Goal: Task Accomplishment & Management: Use online tool/utility

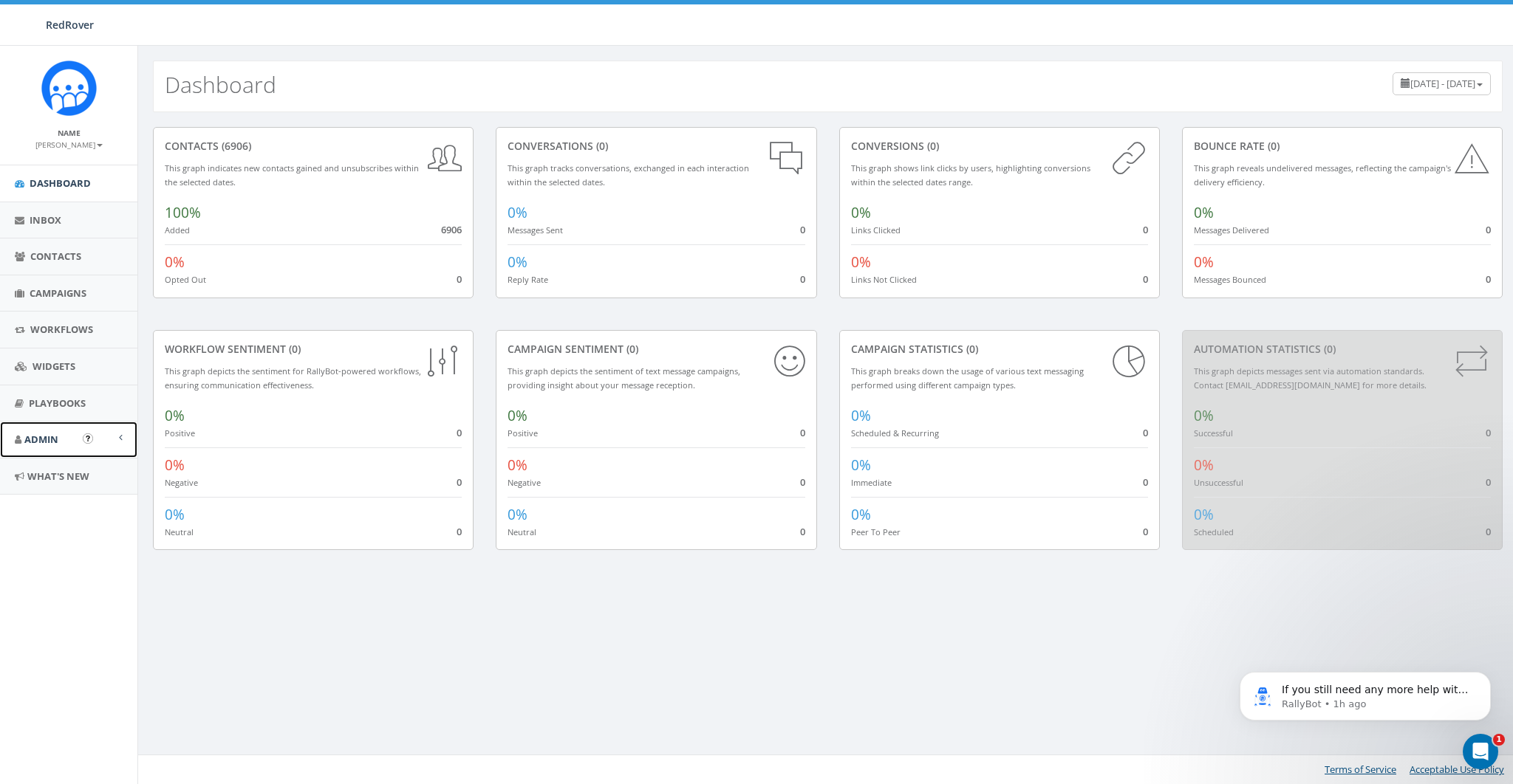
click at [45, 437] on span "Admin" at bounding box center [41, 440] width 34 height 14
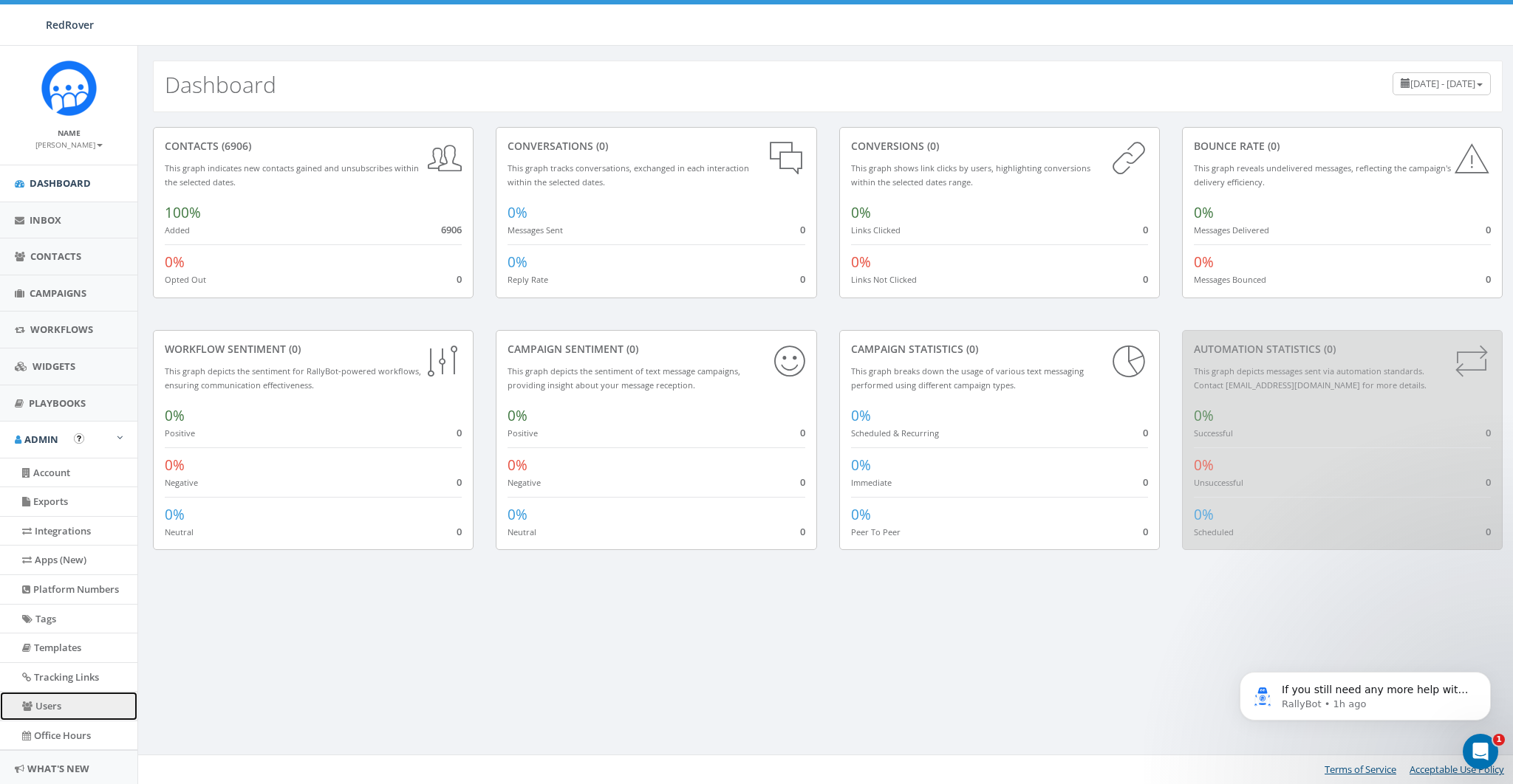
click at [55, 571] on link "Users" at bounding box center [69, 706] width 137 height 29
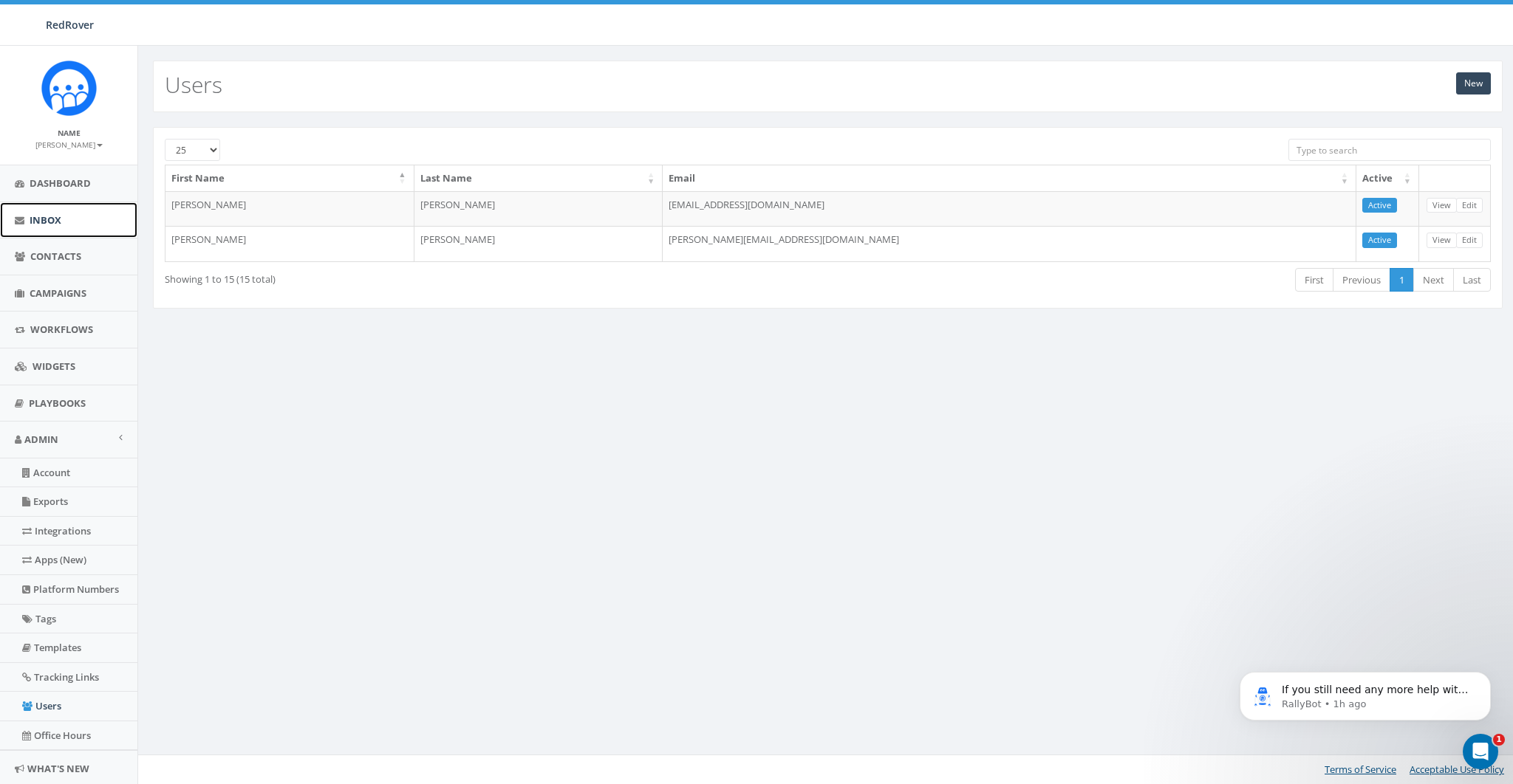
click at [43, 230] on link "Inbox" at bounding box center [69, 220] width 137 height 36
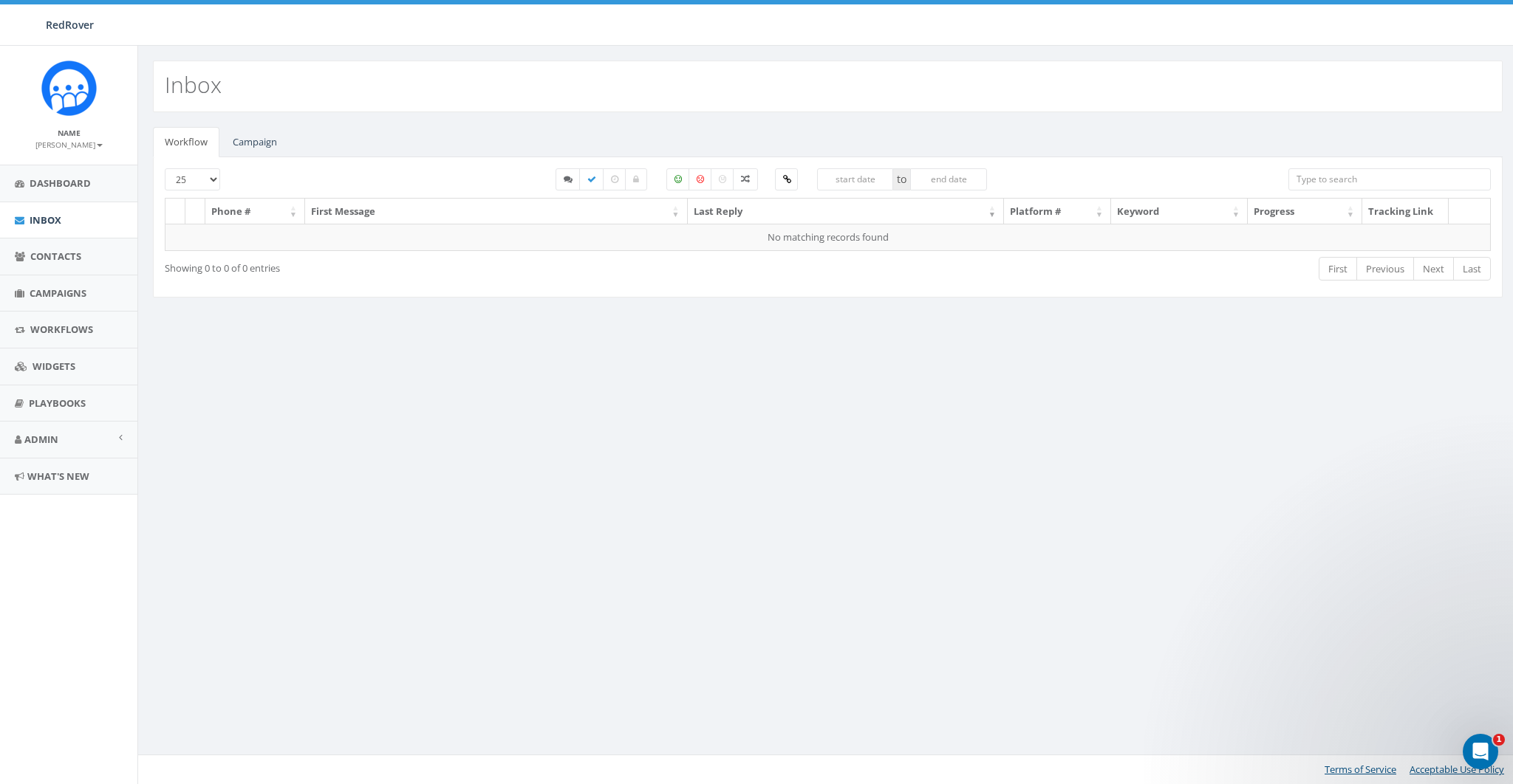
click at [1463, 746] on div "Open Intercom Messenger" at bounding box center [1480, 751] width 49 height 49
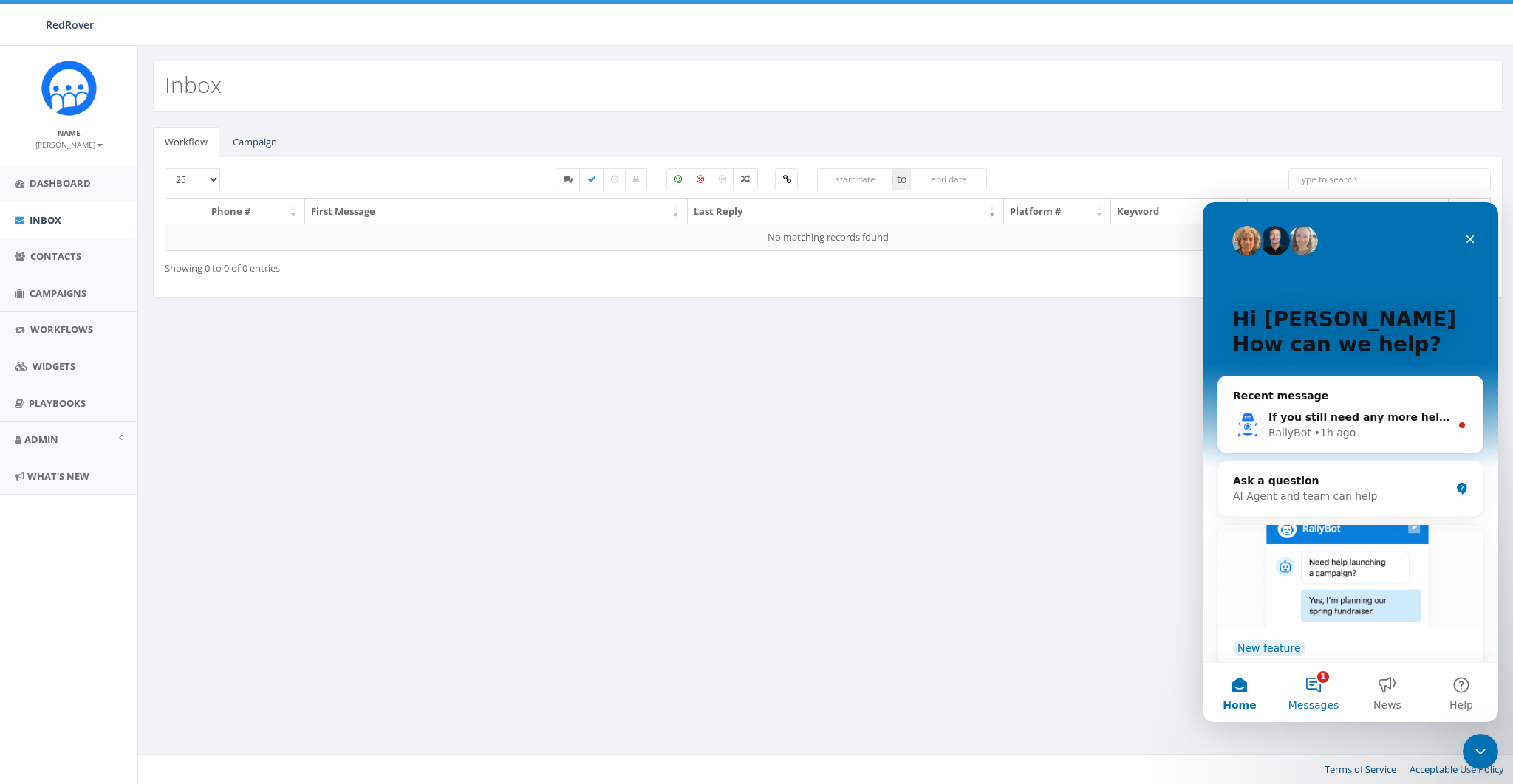
click at [1326, 696] on button "1 Messages" at bounding box center [1313, 692] width 74 height 59
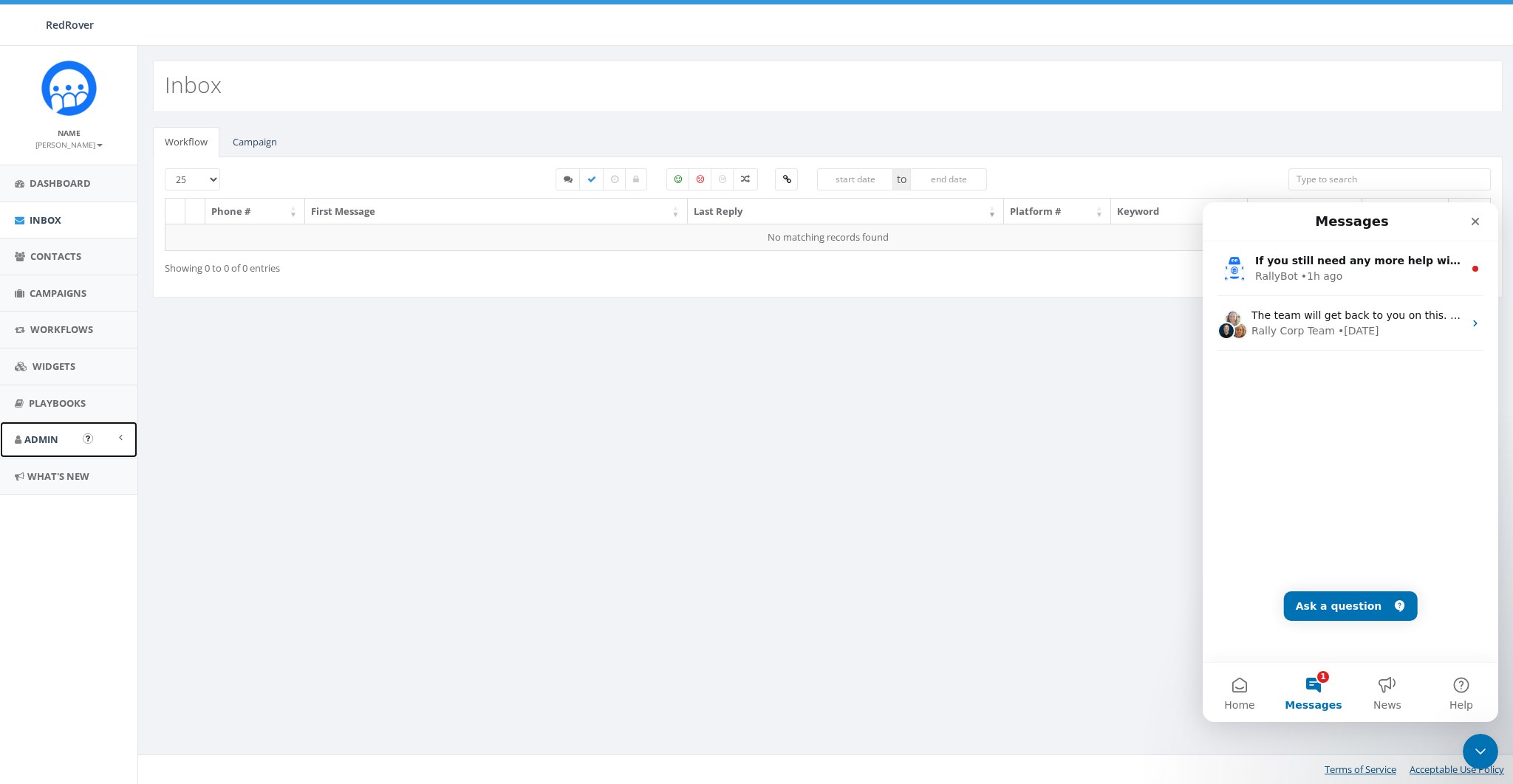
click at [29, 446] on link "Admin" at bounding box center [69, 440] width 137 height 36
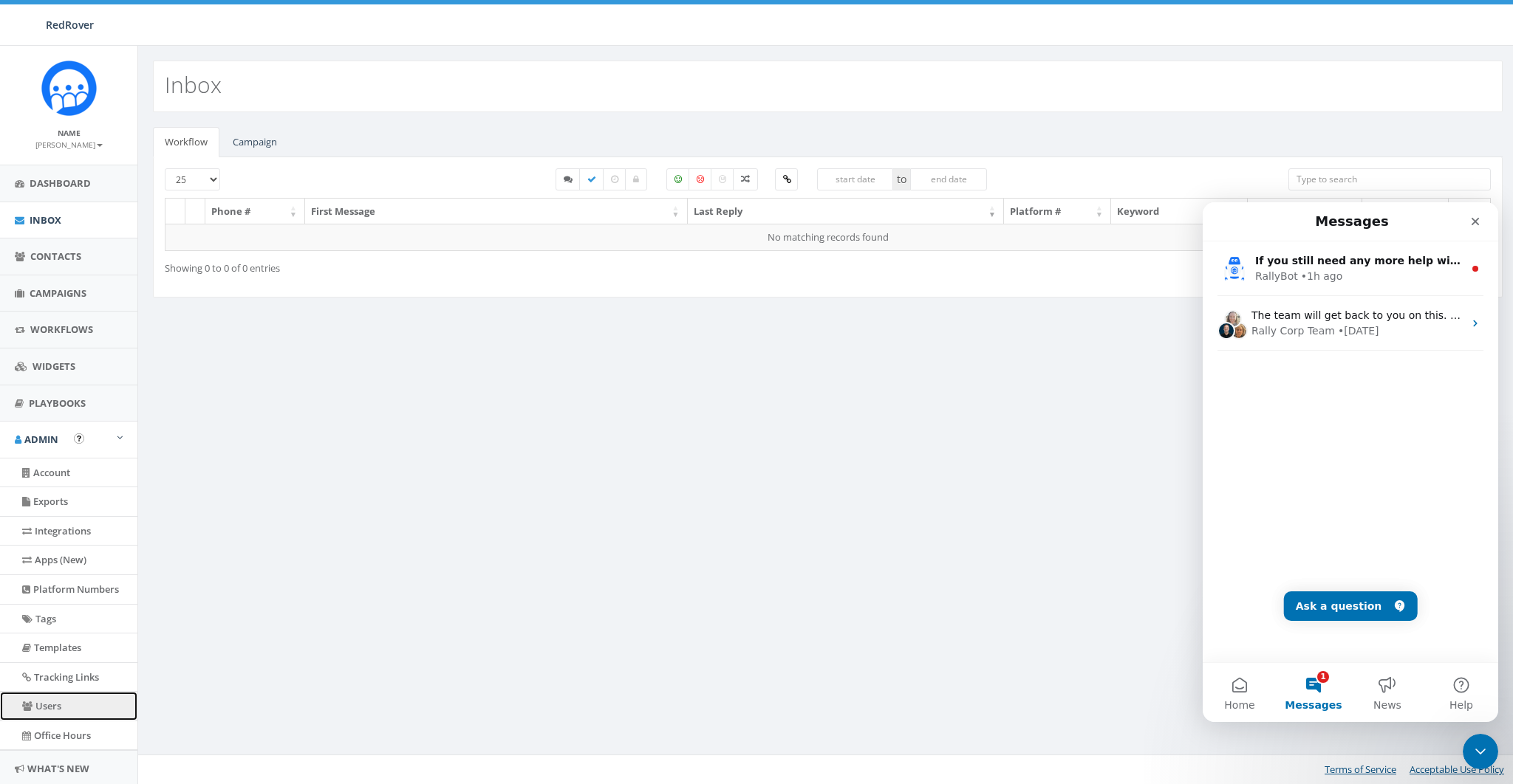
click at [51, 700] on link "Users" at bounding box center [69, 706] width 137 height 29
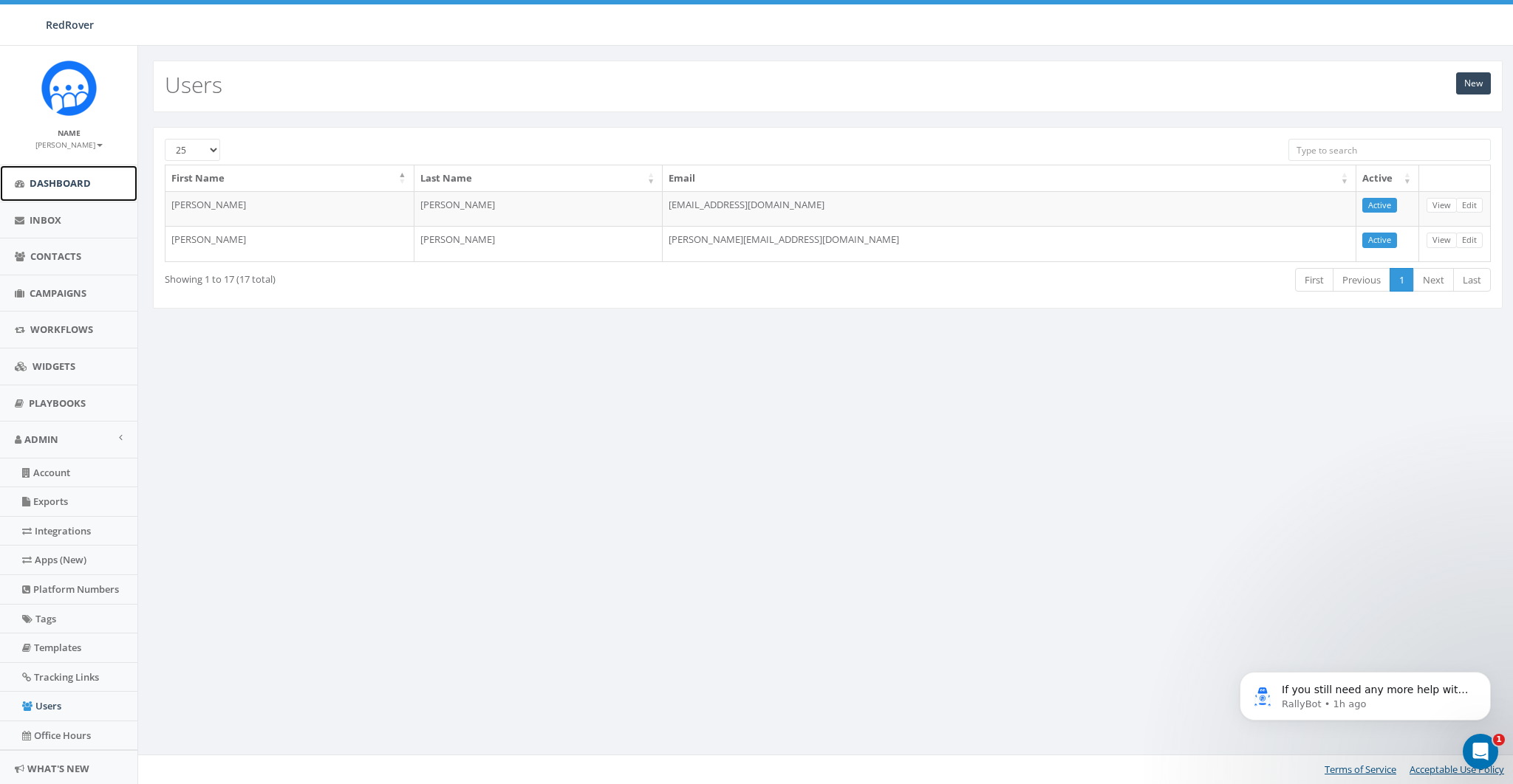
click at [52, 184] on span "Dashboard" at bounding box center [60, 183] width 62 height 14
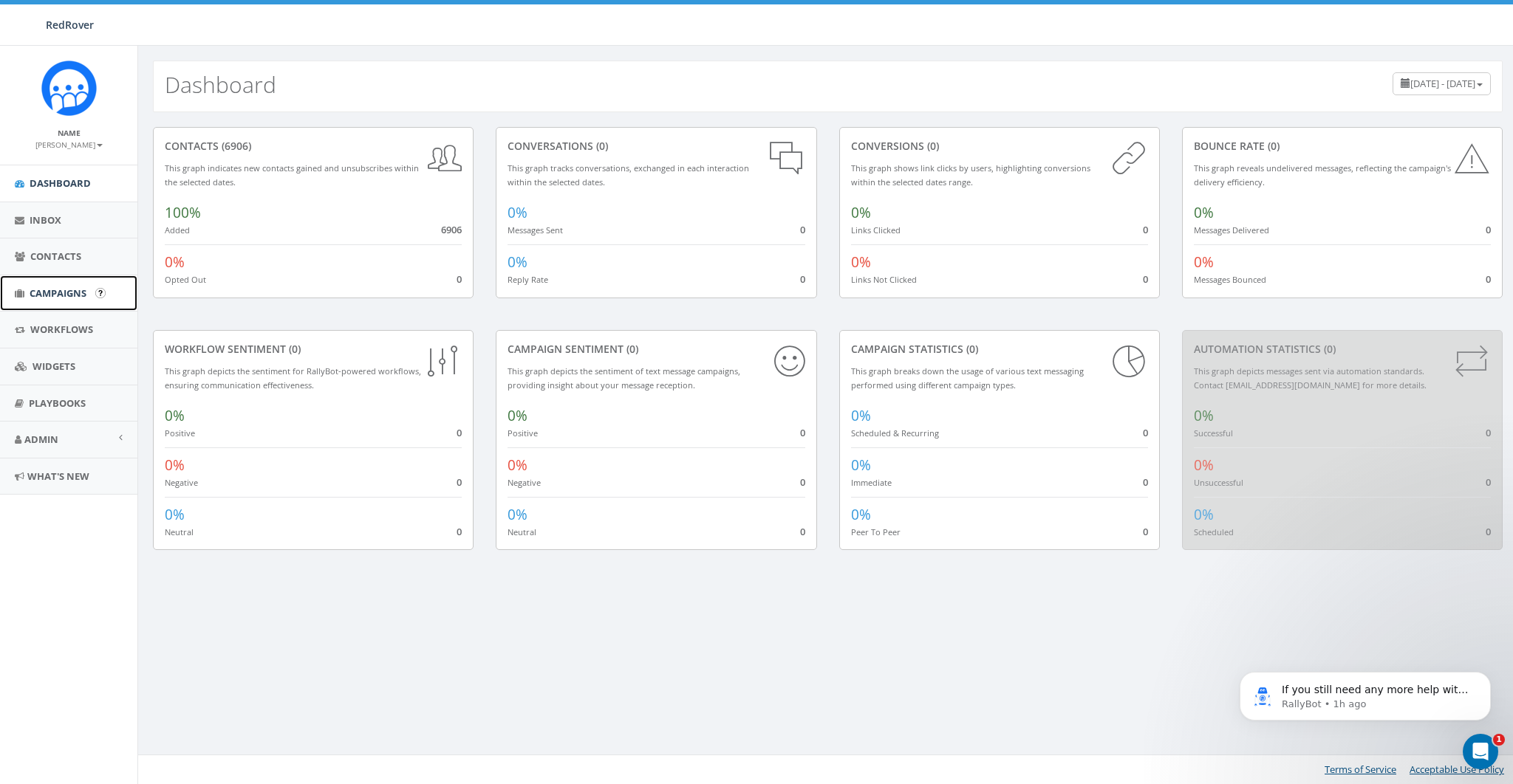
click at [50, 296] on span "Campaigns" at bounding box center [57, 293] width 57 height 14
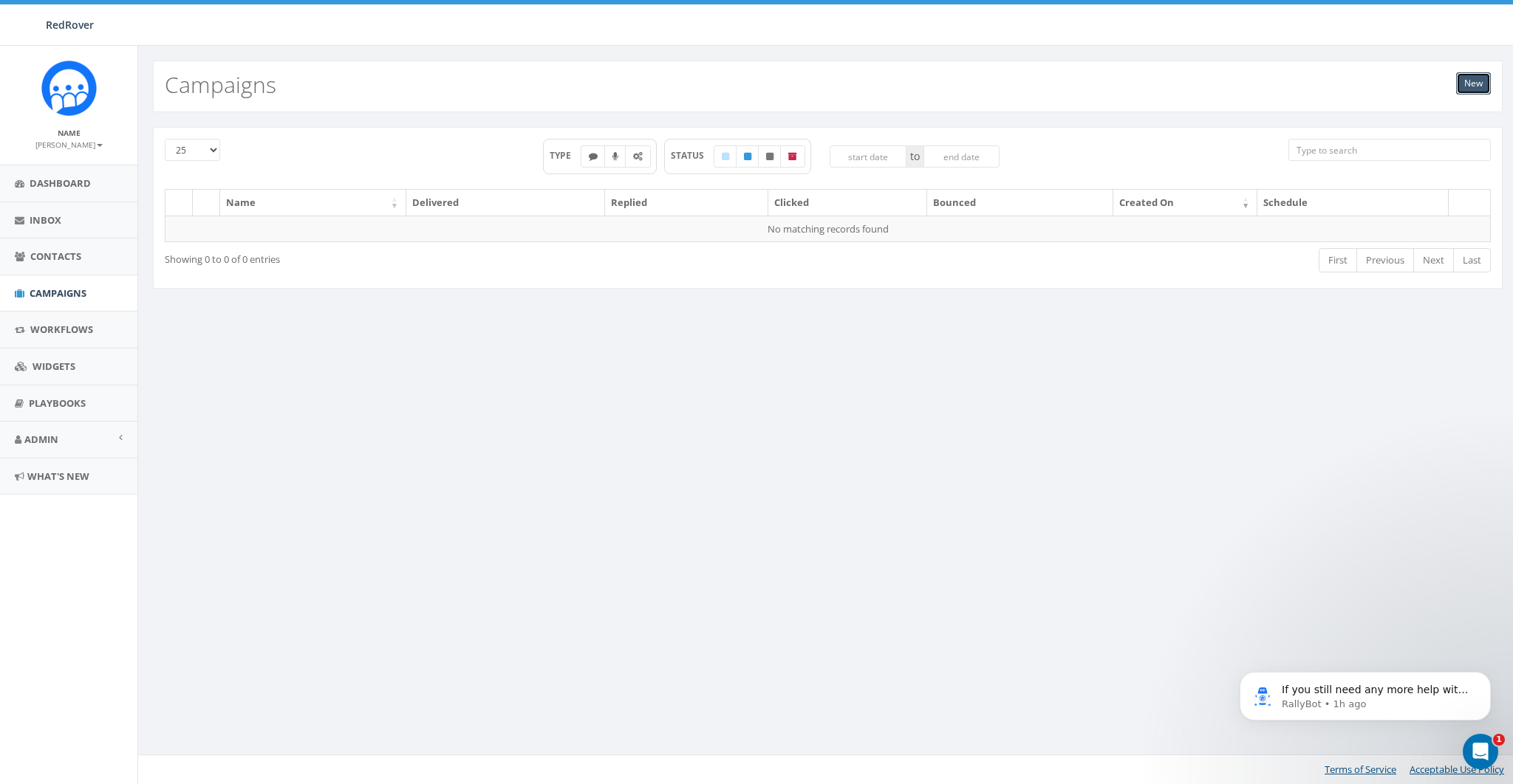
click at [1480, 81] on link "New" at bounding box center [1473, 83] width 34 height 22
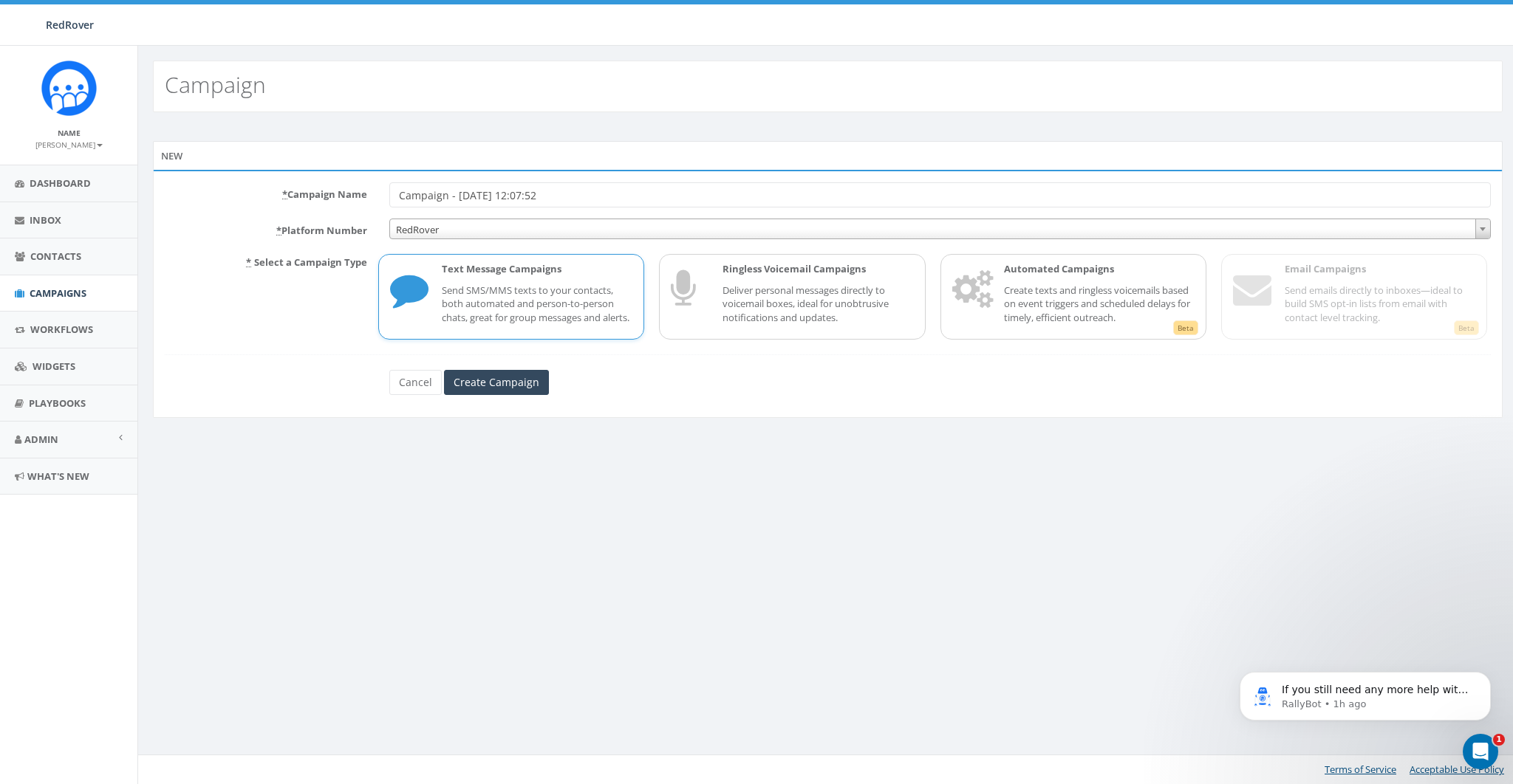
click at [407, 196] on input "Campaign - [DATE] 12:07:52" at bounding box center [940, 195] width 1102 height 25
type input "Test Campaign - [DATE]"
click at [507, 381] on form "* Campaign Name Test Campaign - 09/16/2025 * Platform Number RedRover RedRover …" at bounding box center [827, 289] width 1326 height 212
click at [509, 386] on input "Create Campaign" at bounding box center [496, 382] width 105 height 25
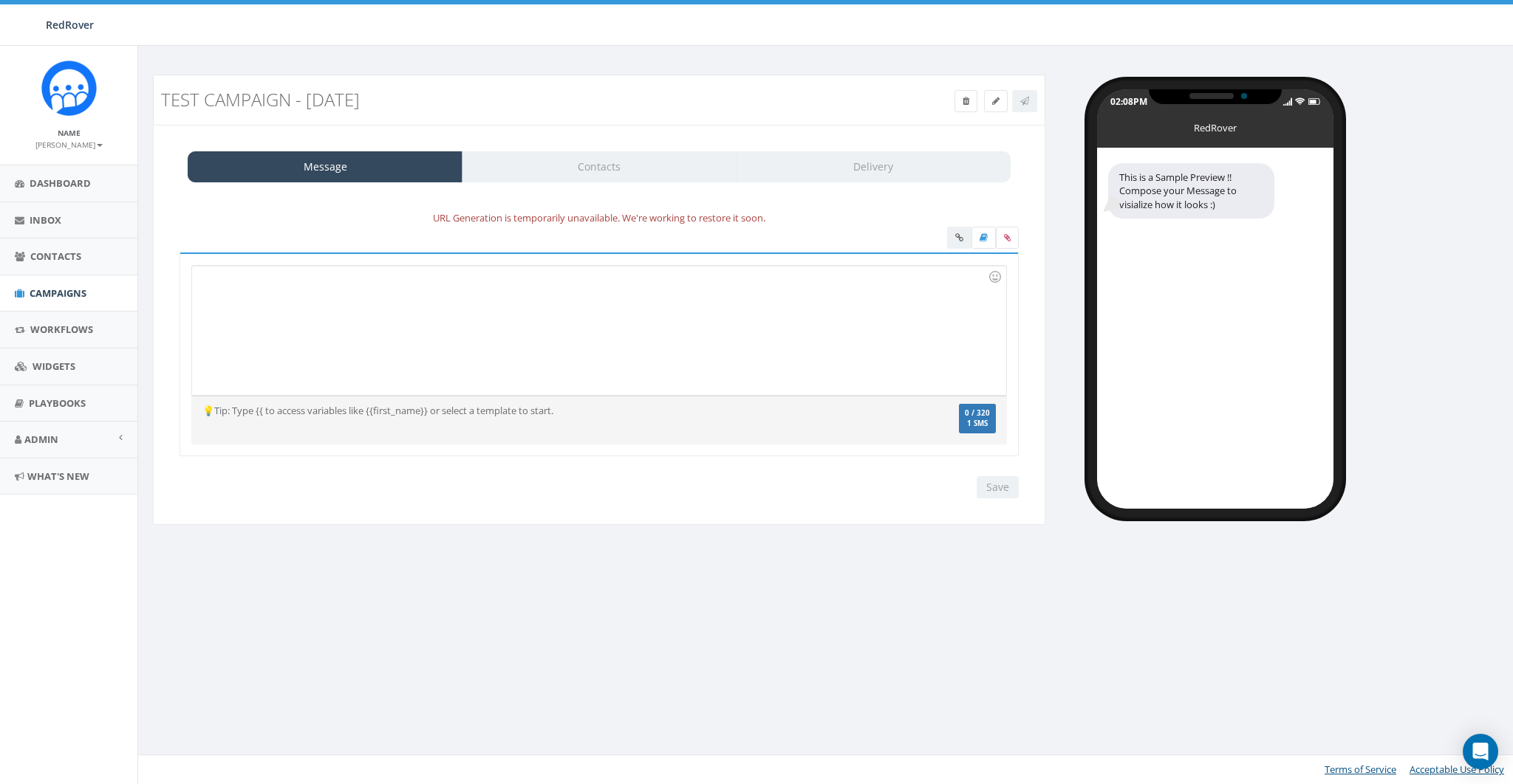
click at [463, 320] on div at bounding box center [598, 330] width 814 height 129
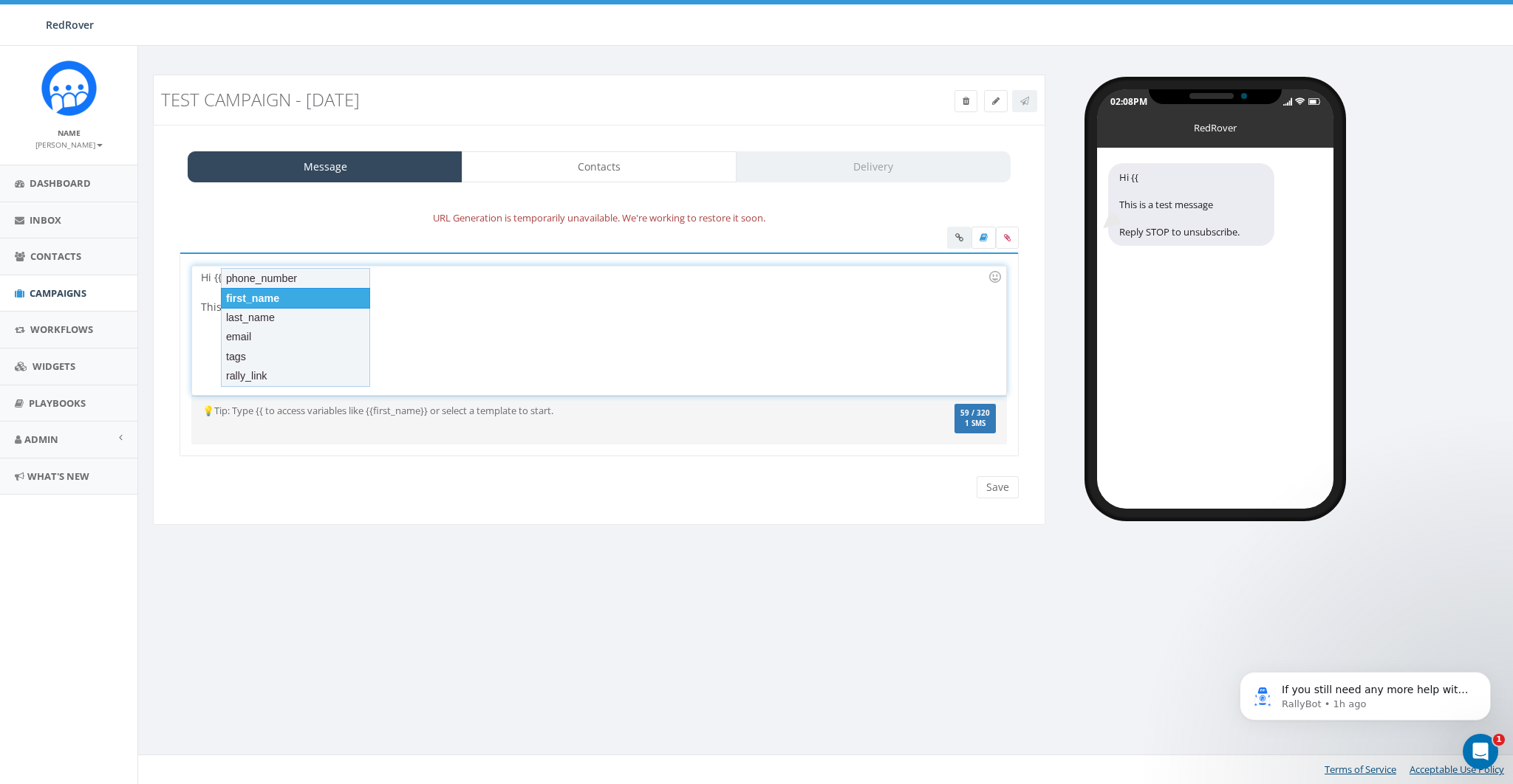
click at [291, 299] on div "first_name" at bounding box center [296, 298] width 149 height 21
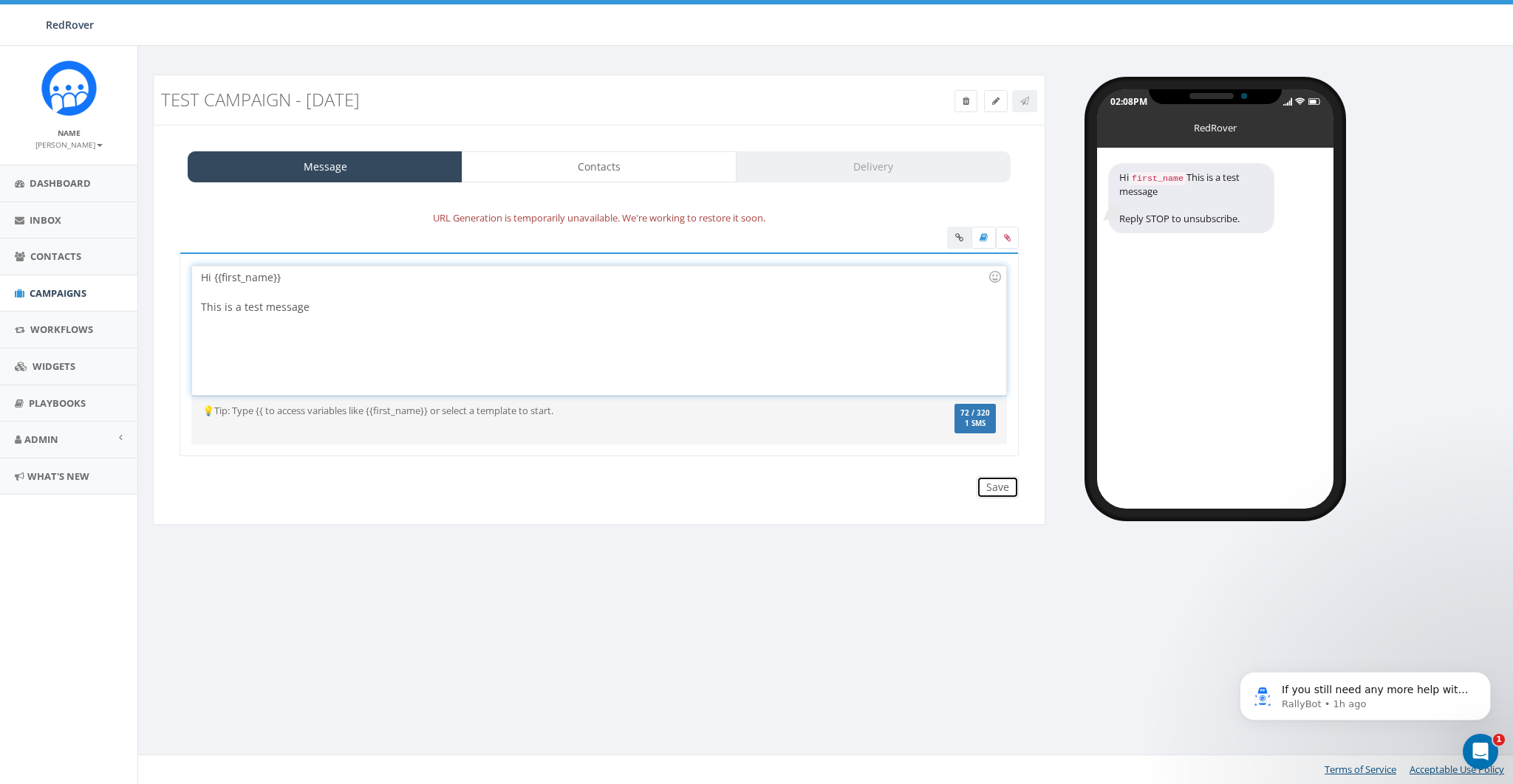
click at [985, 480] on input "Save" at bounding box center [997, 488] width 42 height 22
click at [661, 172] on link "Contacts" at bounding box center [598, 167] width 275 height 31
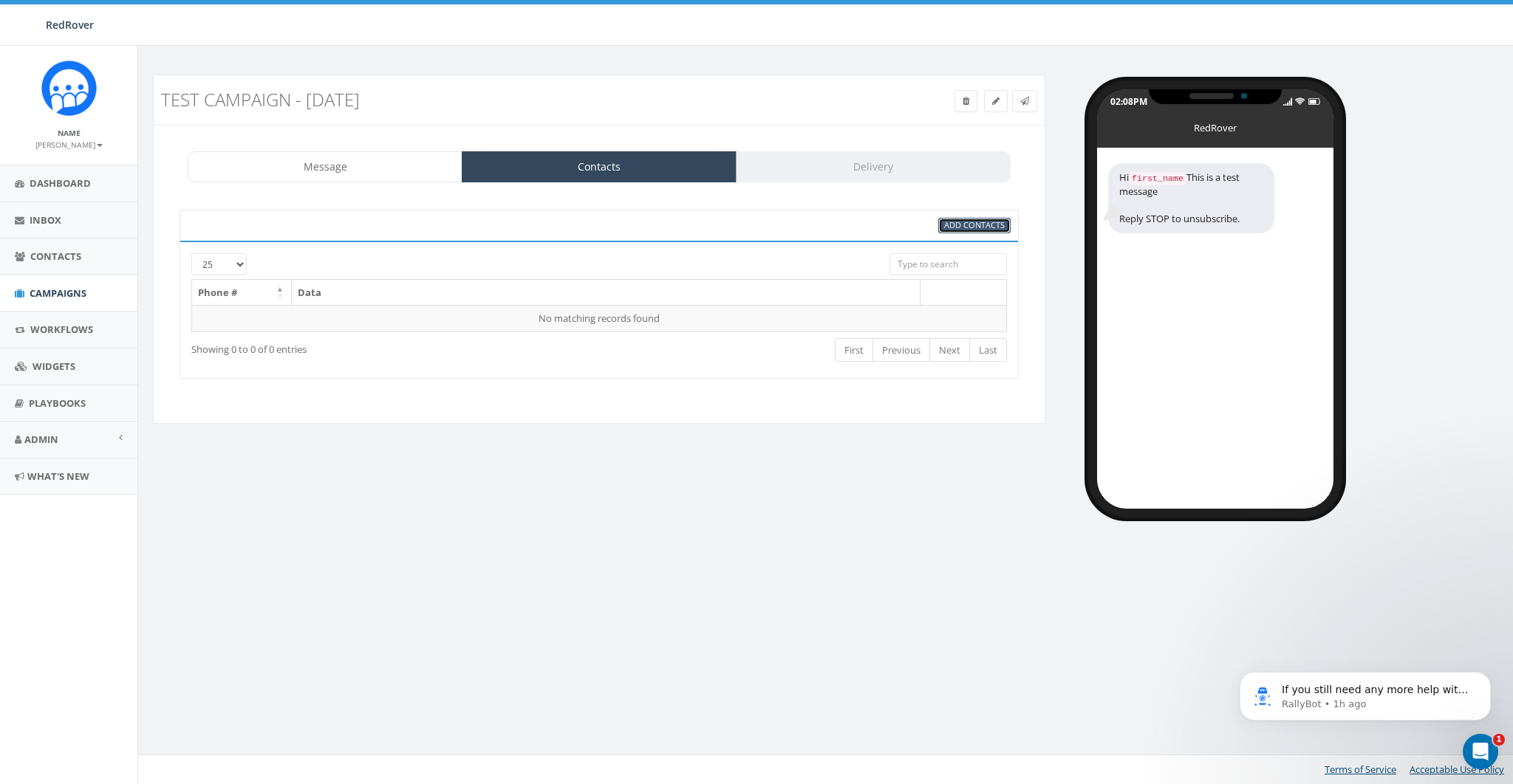
click at [972, 225] on span "Add Contacts" at bounding box center [974, 224] width 61 height 11
select select
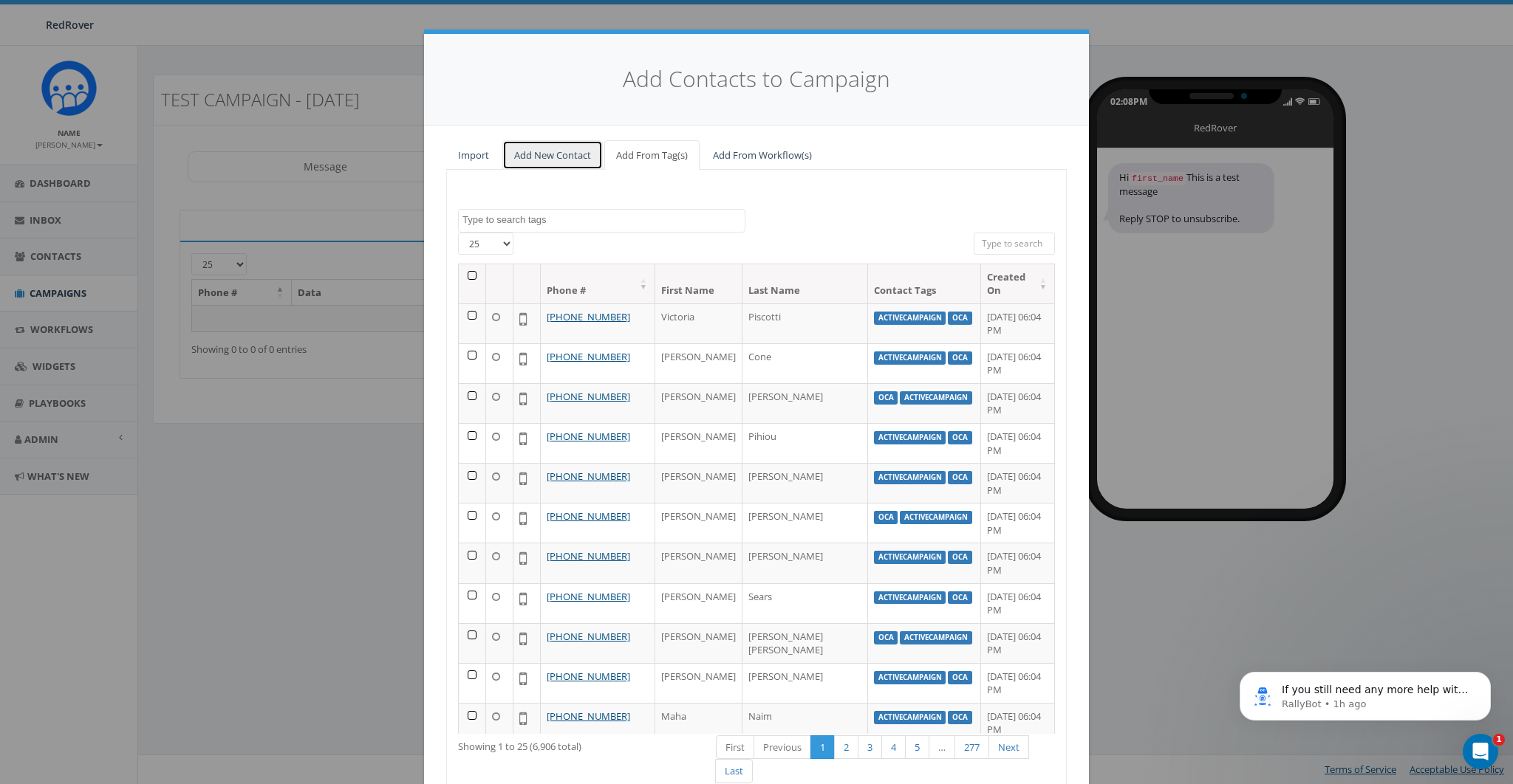
drag, startPoint x: 540, startPoint y: 158, endPoint x: 535, endPoint y: 206, distance: 48.3
click at [540, 158] on link "Add New Contact" at bounding box center [552, 155] width 100 height 30
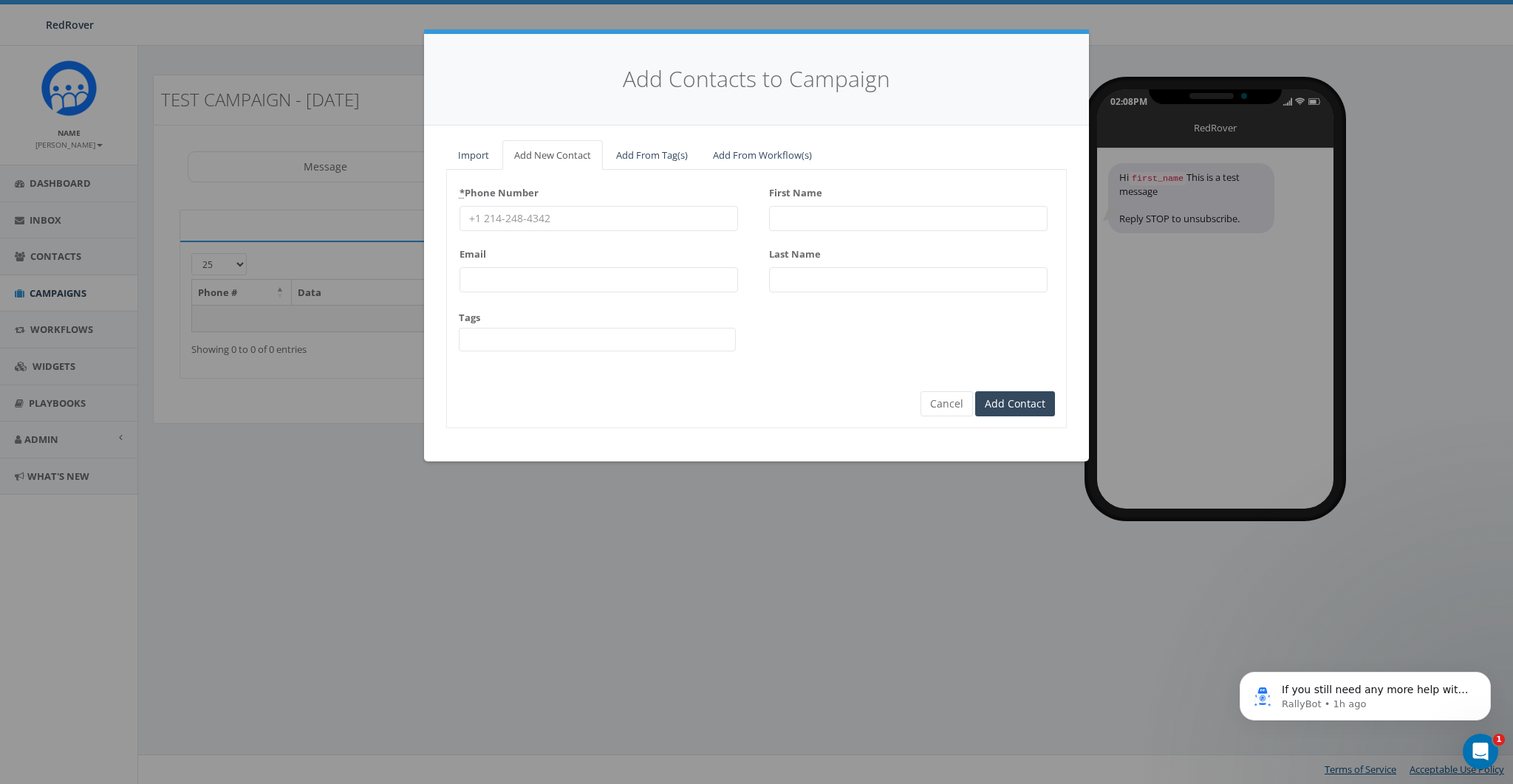
click at [528, 218] on input "* Phone Number" at bounding box center [598, 218] width 279 height 25
type input "8587365358"
type input "james@rallycorp.com"
drag, startPoint x: 803, startPoint y: 362, endPoint x: 993, endPoint y: 407, distance: 195.3
click at [804, 362] on div "* Phone Number 8587365358 Email james@rallycorp.com Tags ActiveCampaign Fundrai…" at bounding box center [756, 272] width 619 height 183
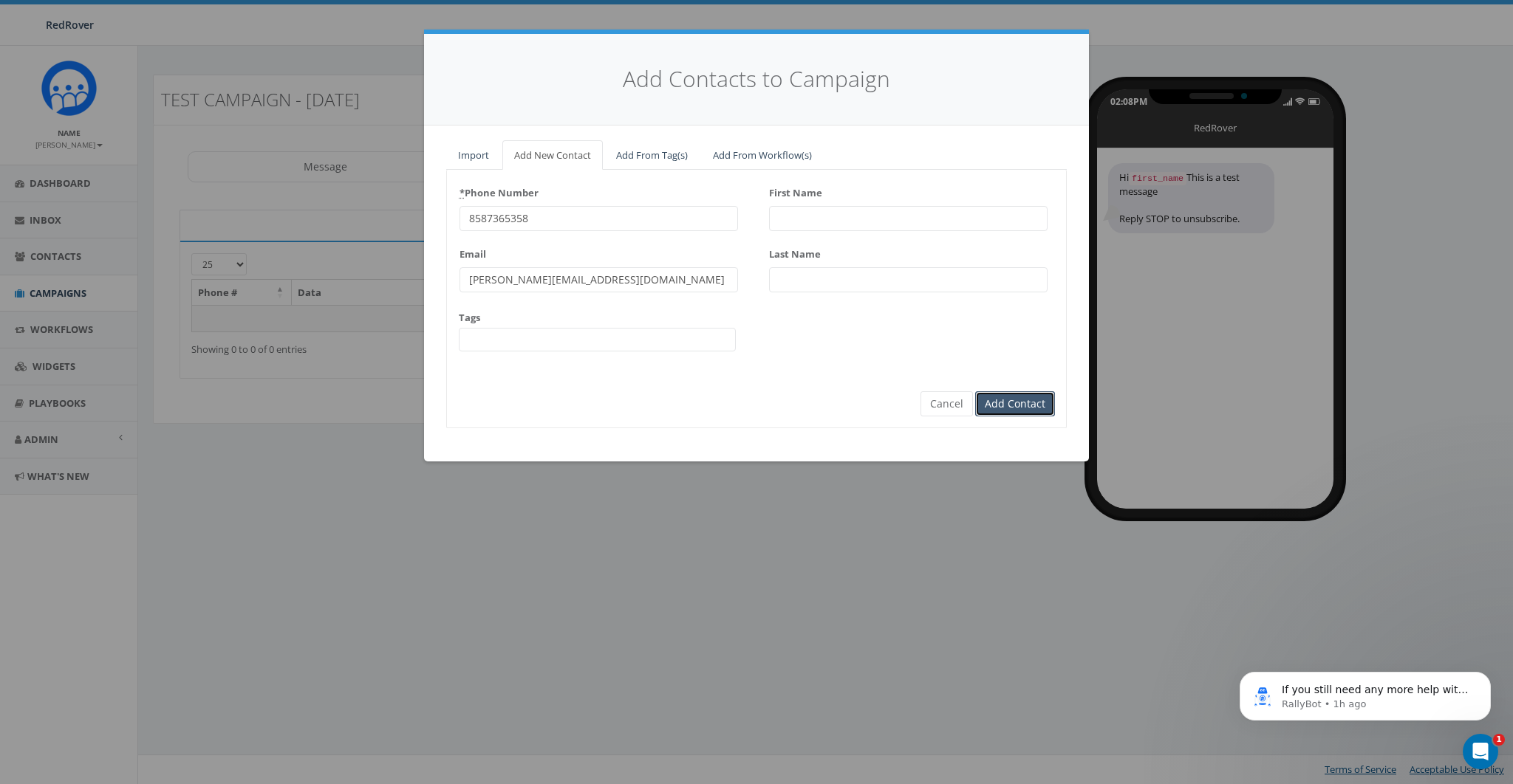
click at [1004, 406] on input "Add Contact" at bounding box center [1014, 404] width 80 height 25
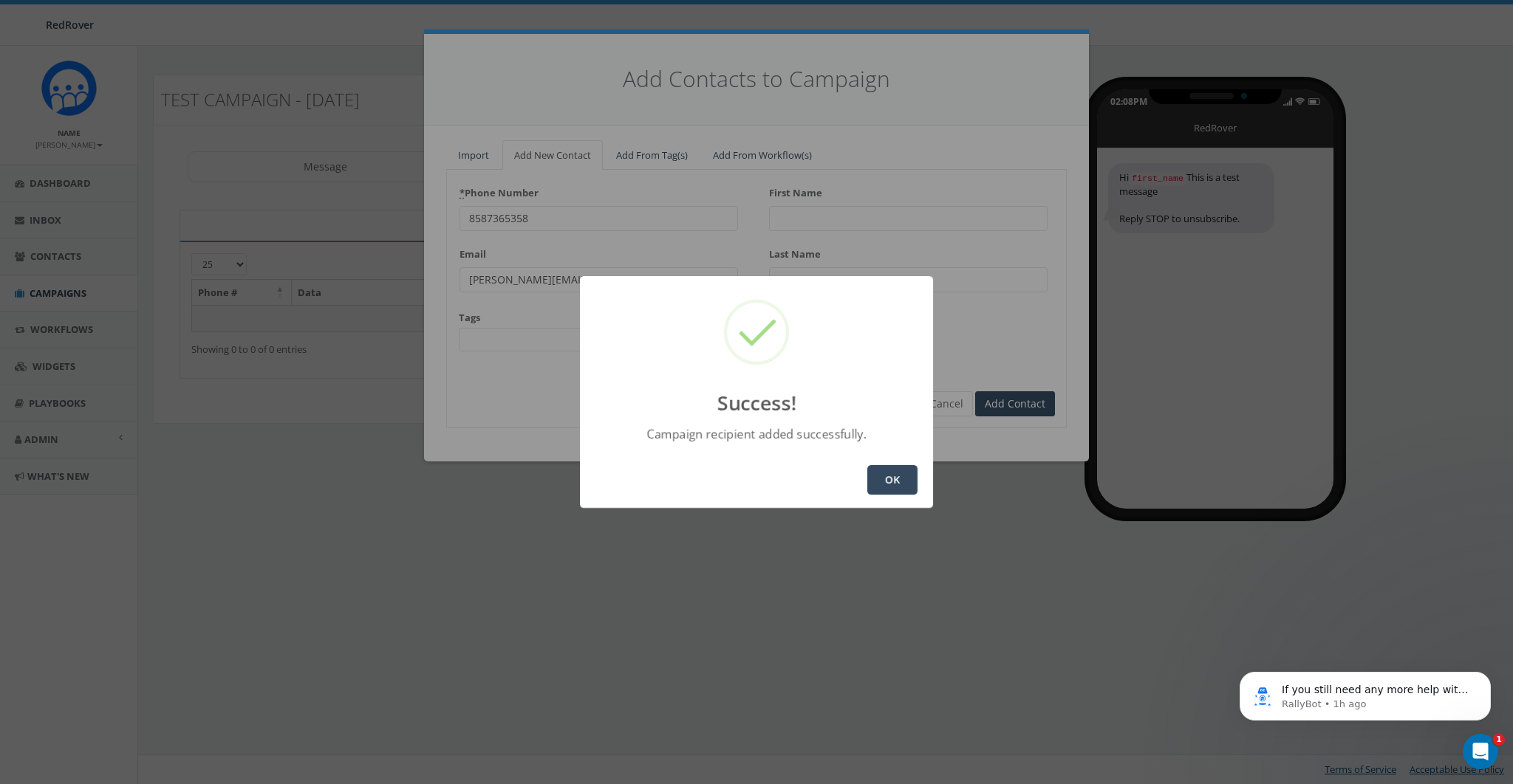
click at [875, 477] on button "OK" at bounding box center [892, 480] width 51 height 29
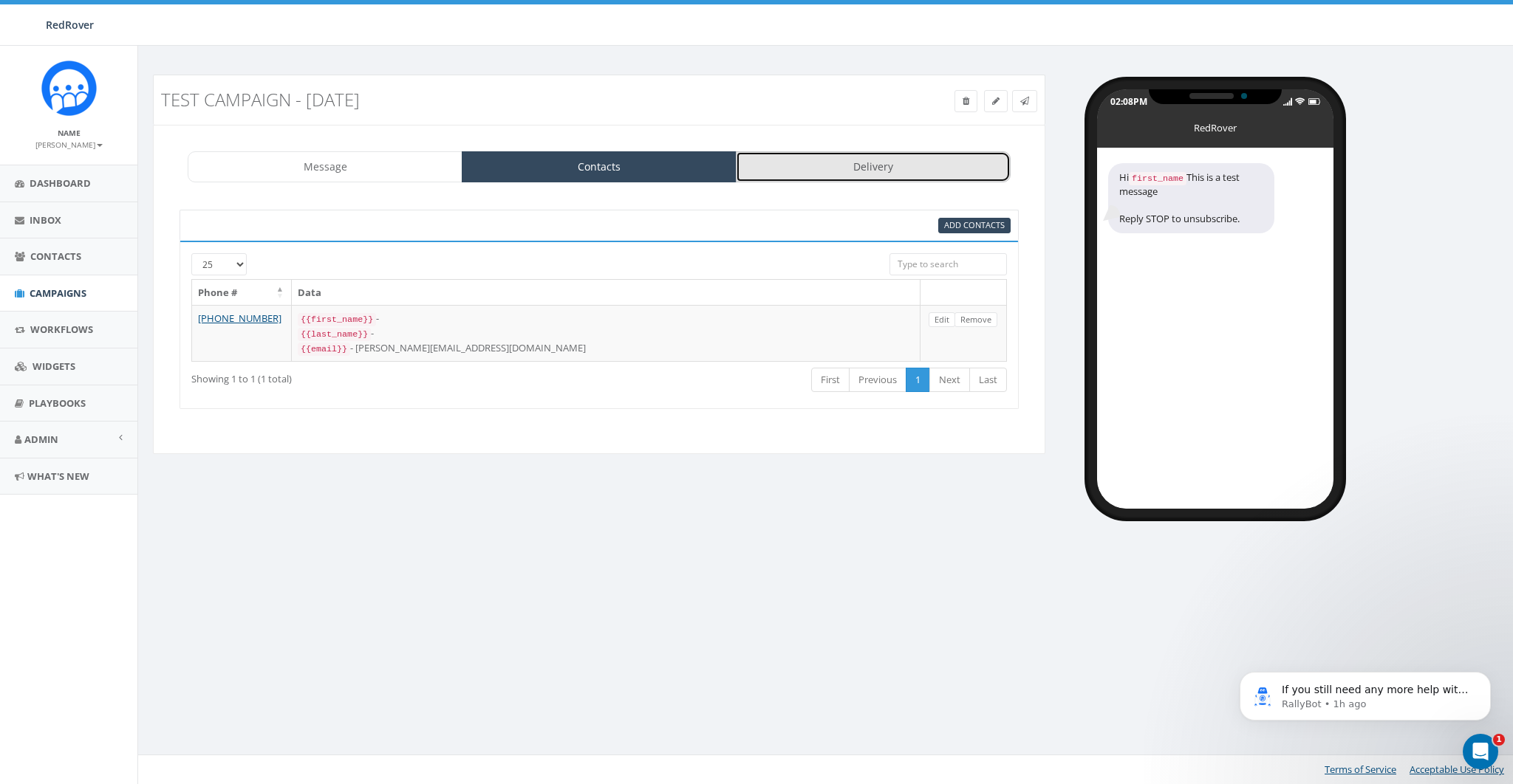
click at [888, 163] on link "Delivery" at bounding box center [873, 167] width 275 height 31
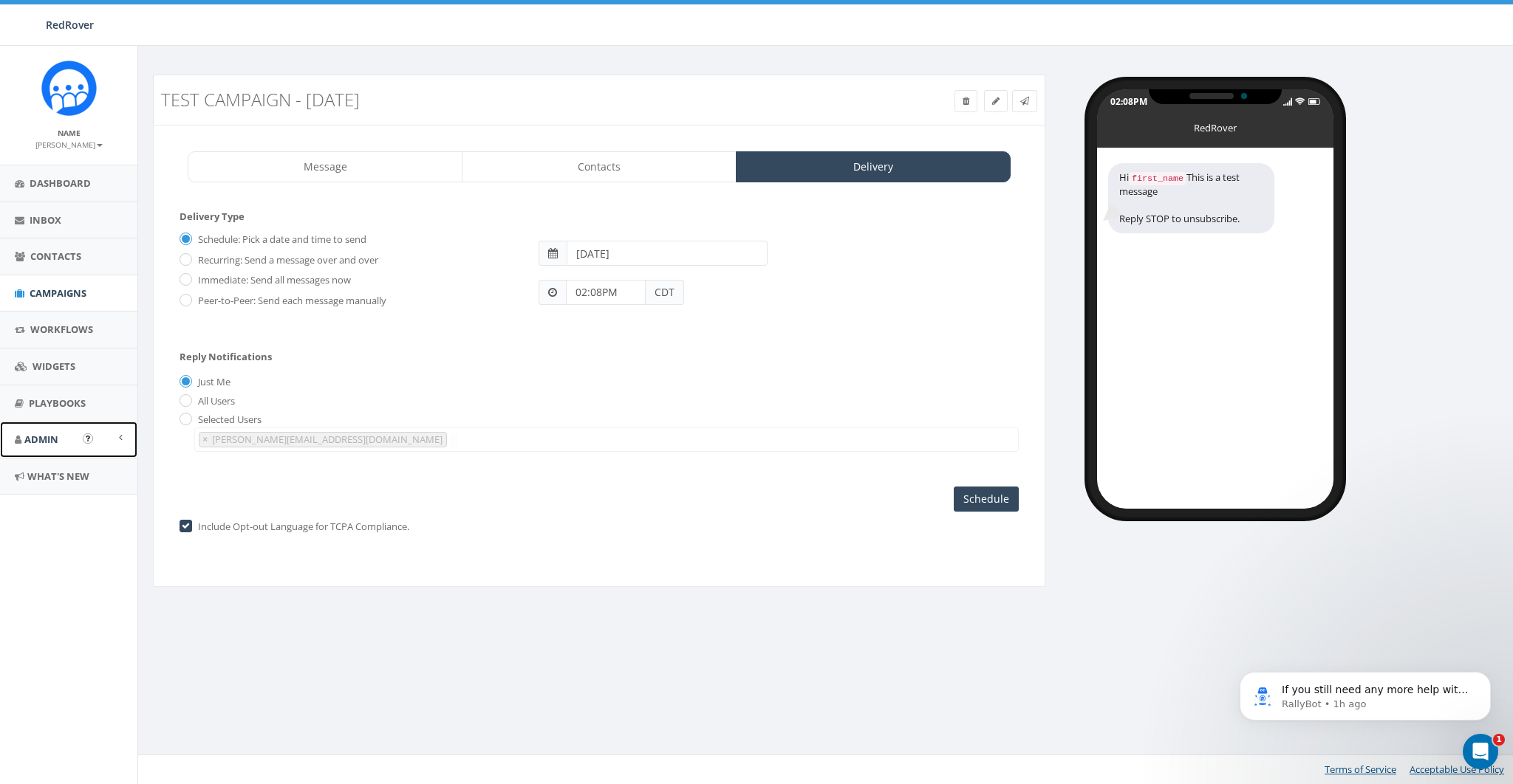
click at [53, 433] on span "Admin" at bounding box center [41, 440] width 34 height 14
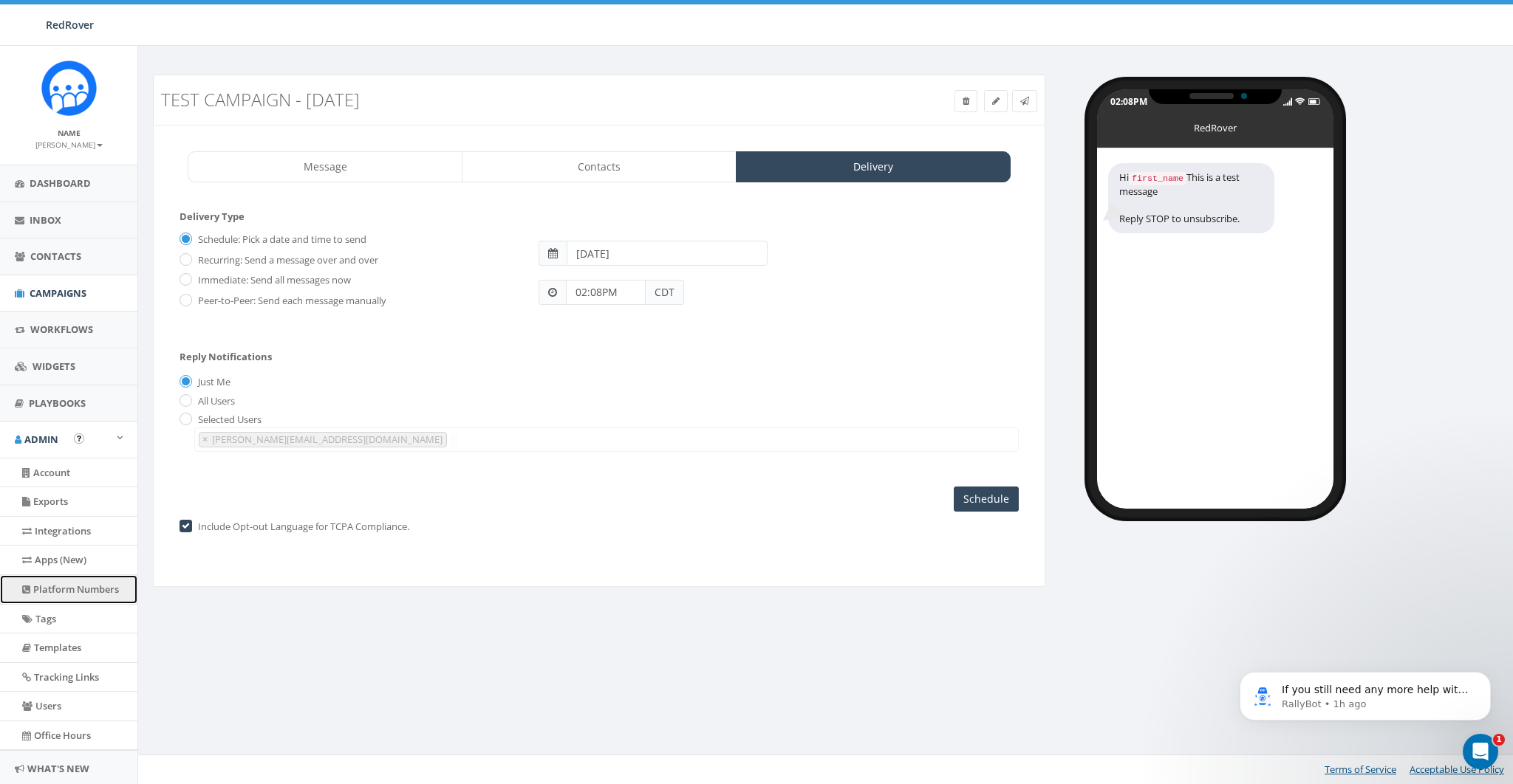
click at [67, 589] on link "Platform Numbers" at bounding box center [69, 589] width 137 height 29
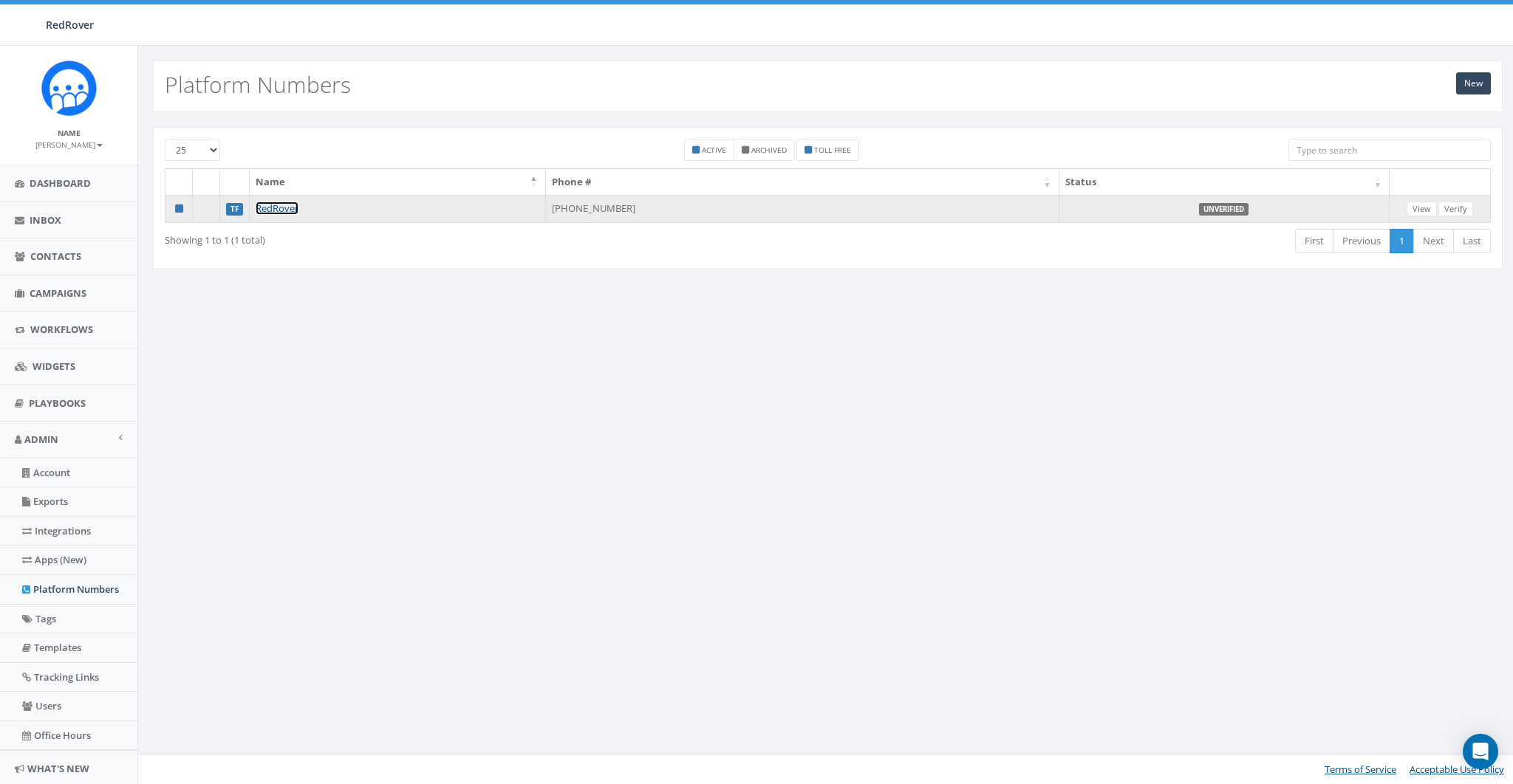
click at [295, 207] on link "RedRover" at bounding box center [277, 208] width 43 height 14
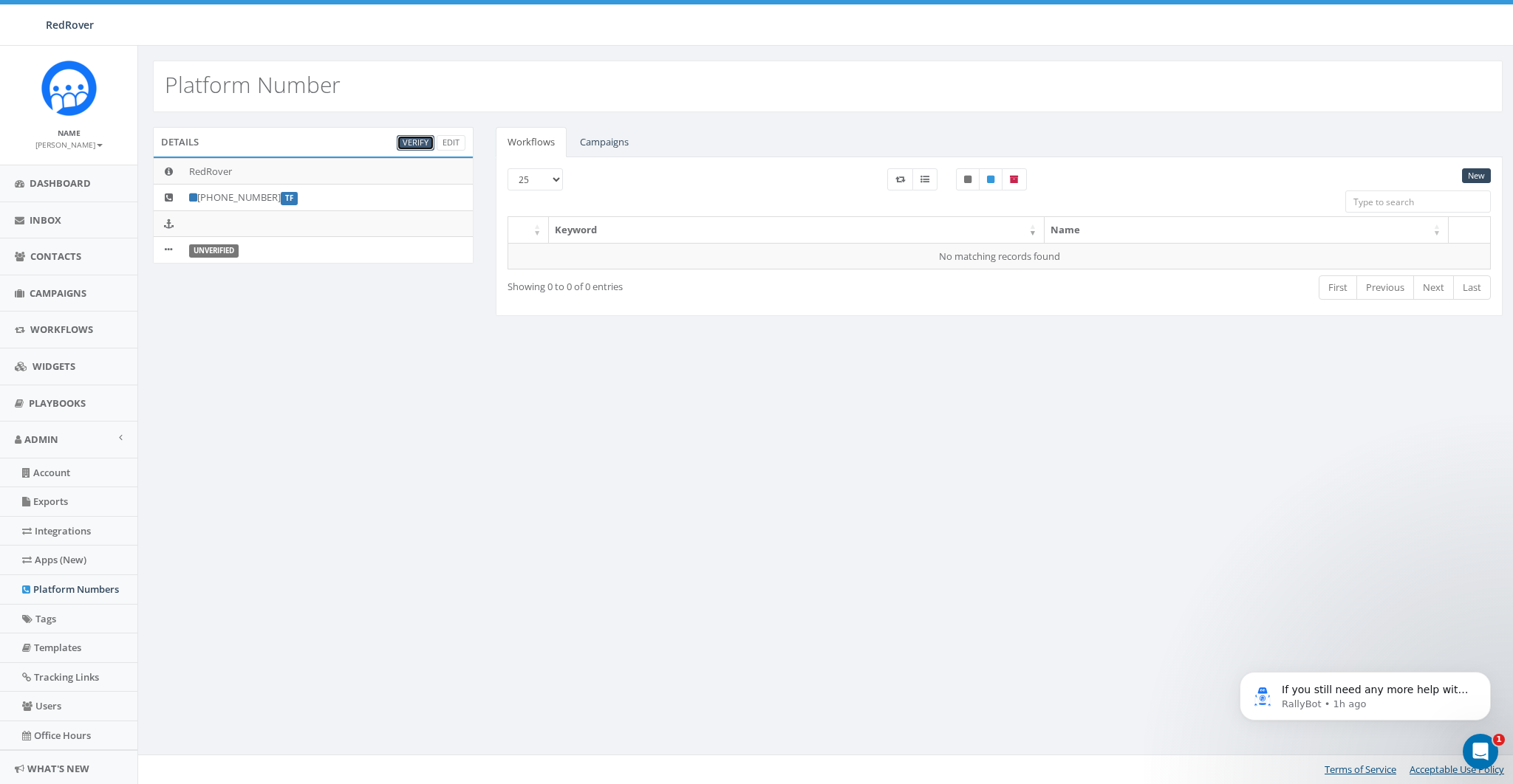
click at [402, 140] on link "Verify" at bounding box center [416, 143] width 38 height 15
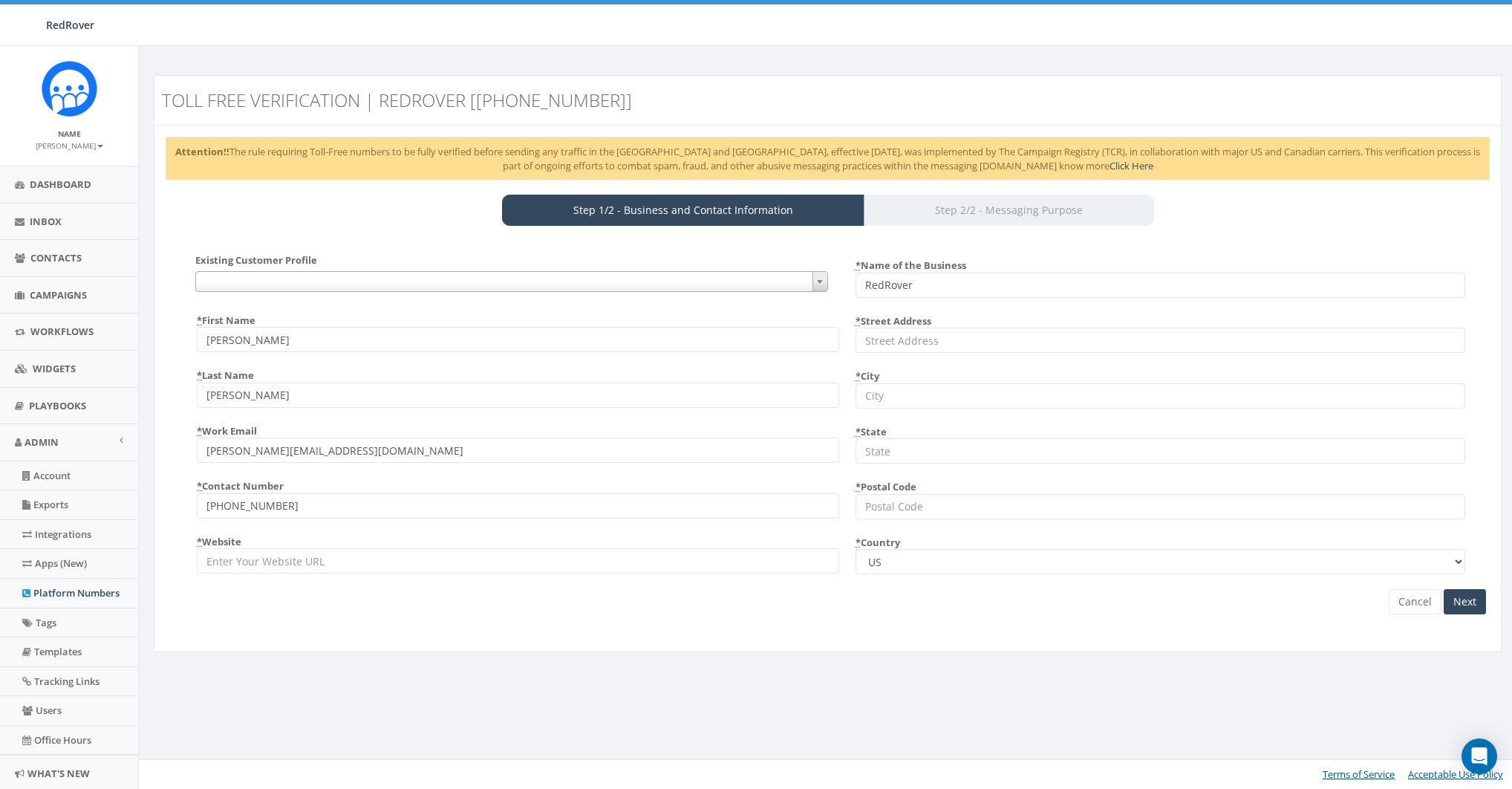
select select
select select "US"
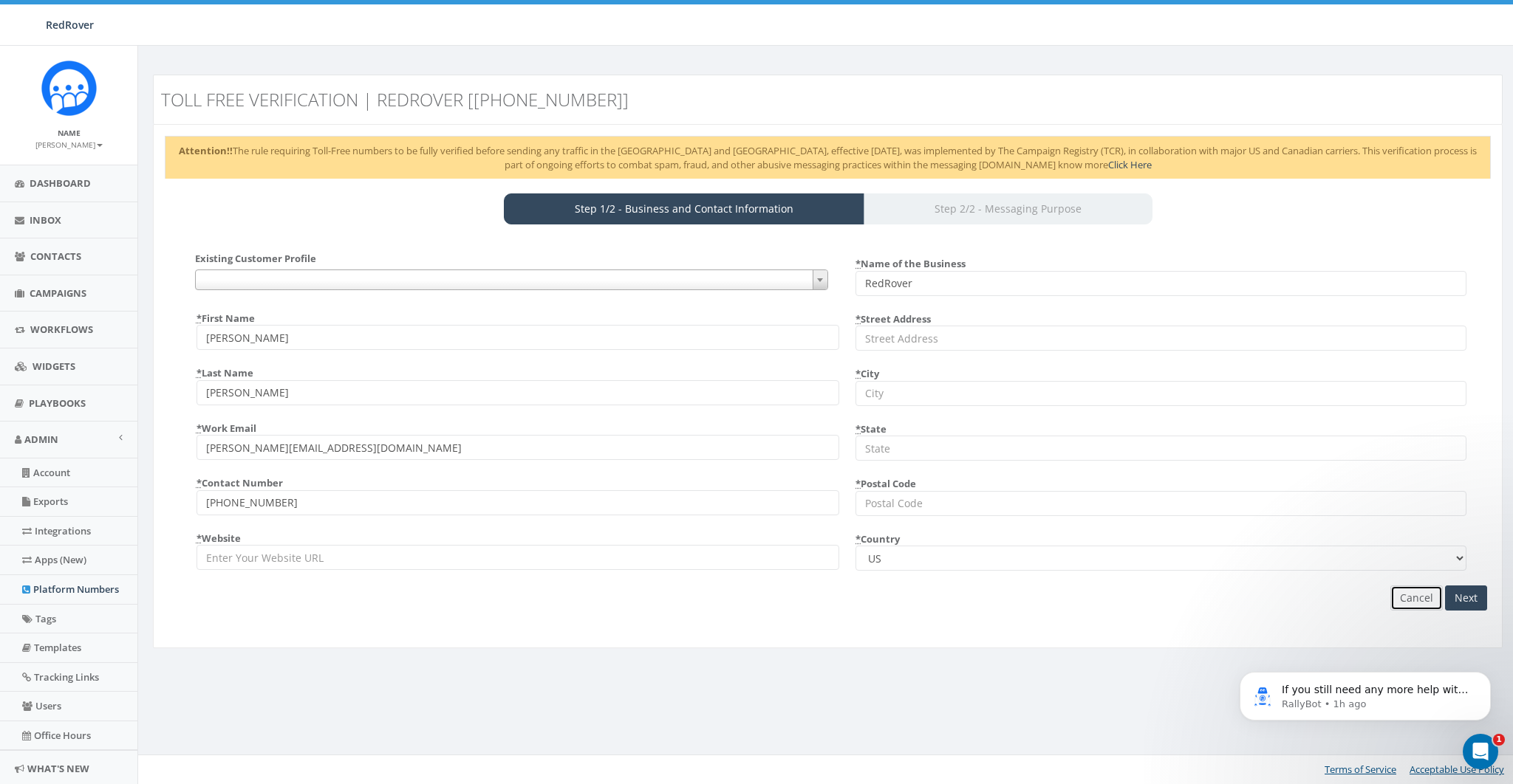
click at [1427, 599] on link "Cancel" at bounding box center [1415, 597] width 52 height 25
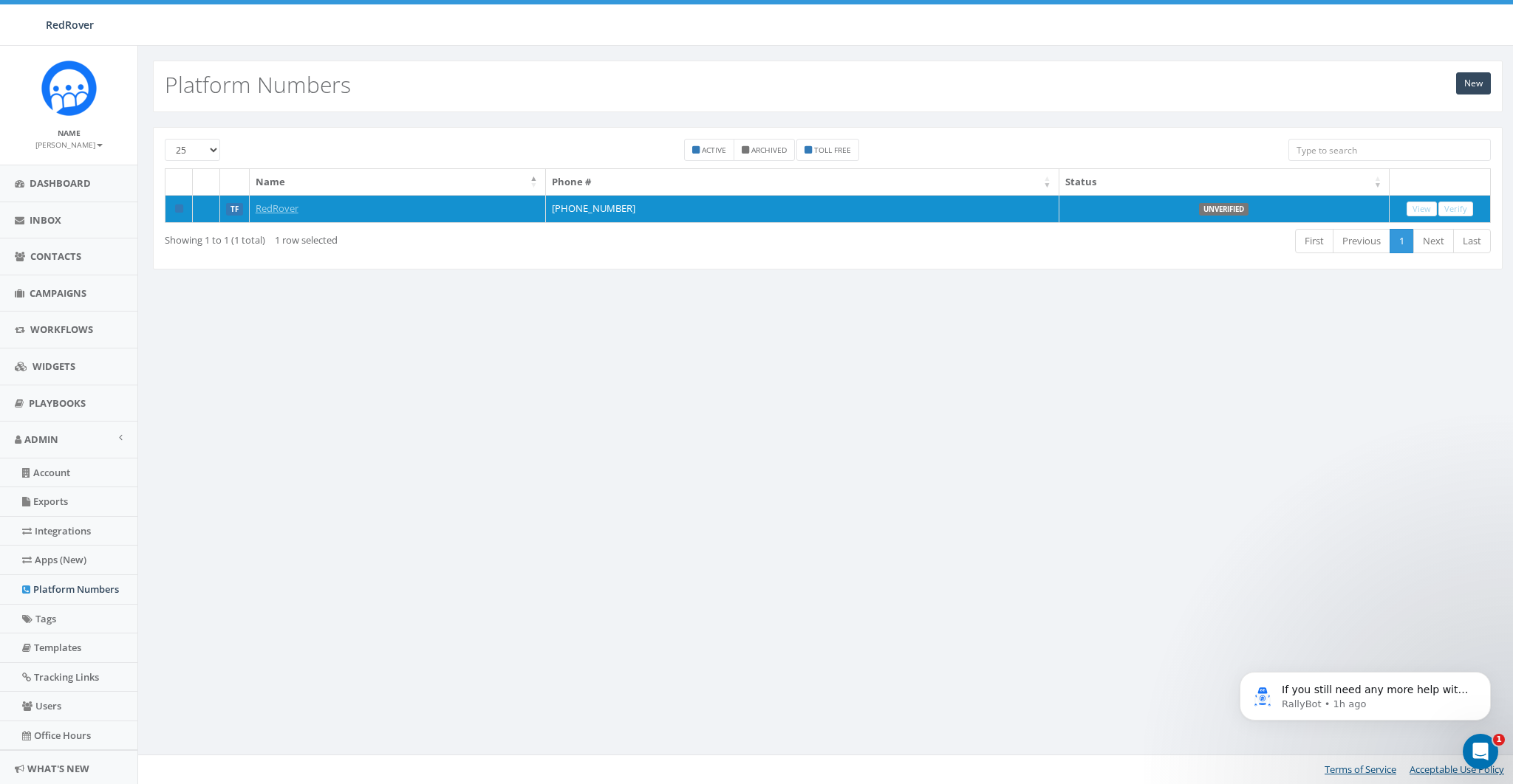
click at [692, 371] on div "New Platform Numbers 25 50 100 Active Archived Toll Free Name Phone # Status TF…" at bounding box center [826, 415] width 1379 height 739
click at [58, 221] on span "Inbox" at bounding box center [45, 220] width 32 height 14
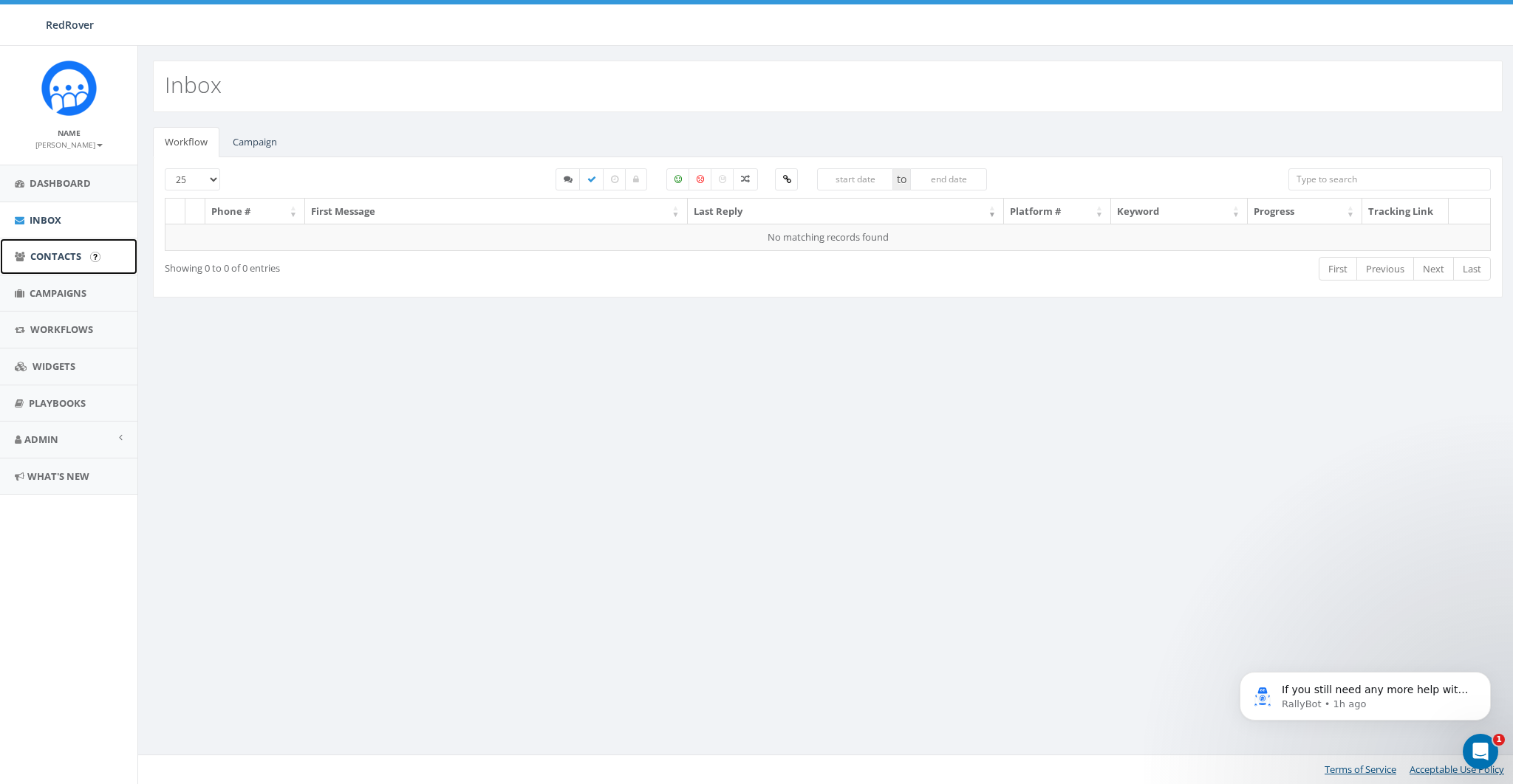
click at [45, 259] on span "Contacts" at bounding box center [55, 256] width 51 height 14
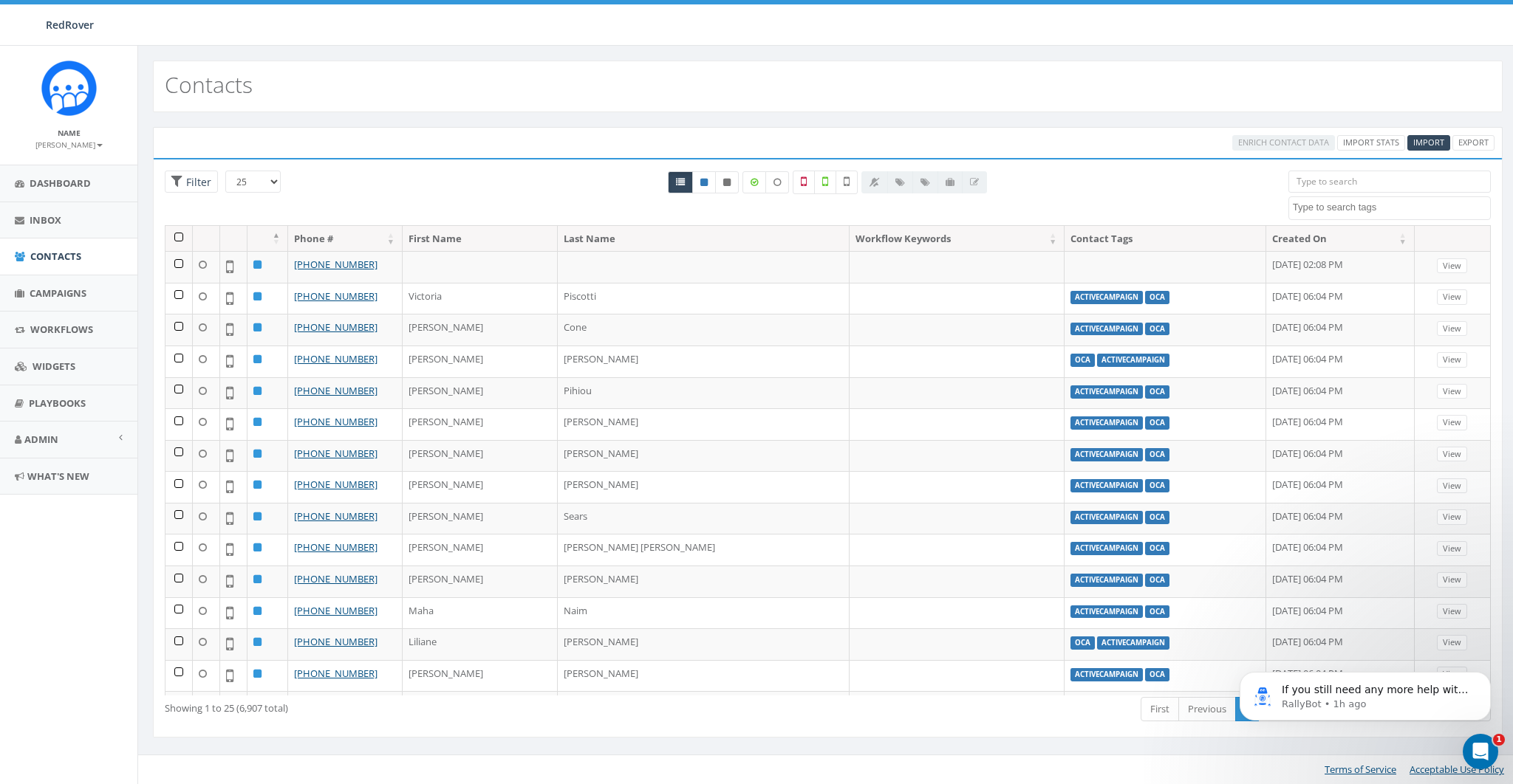
click at [1361, 205] on textarea "Search" at bounding box center [1391, 207] width 197 height 14
select select "FundraiseUp"
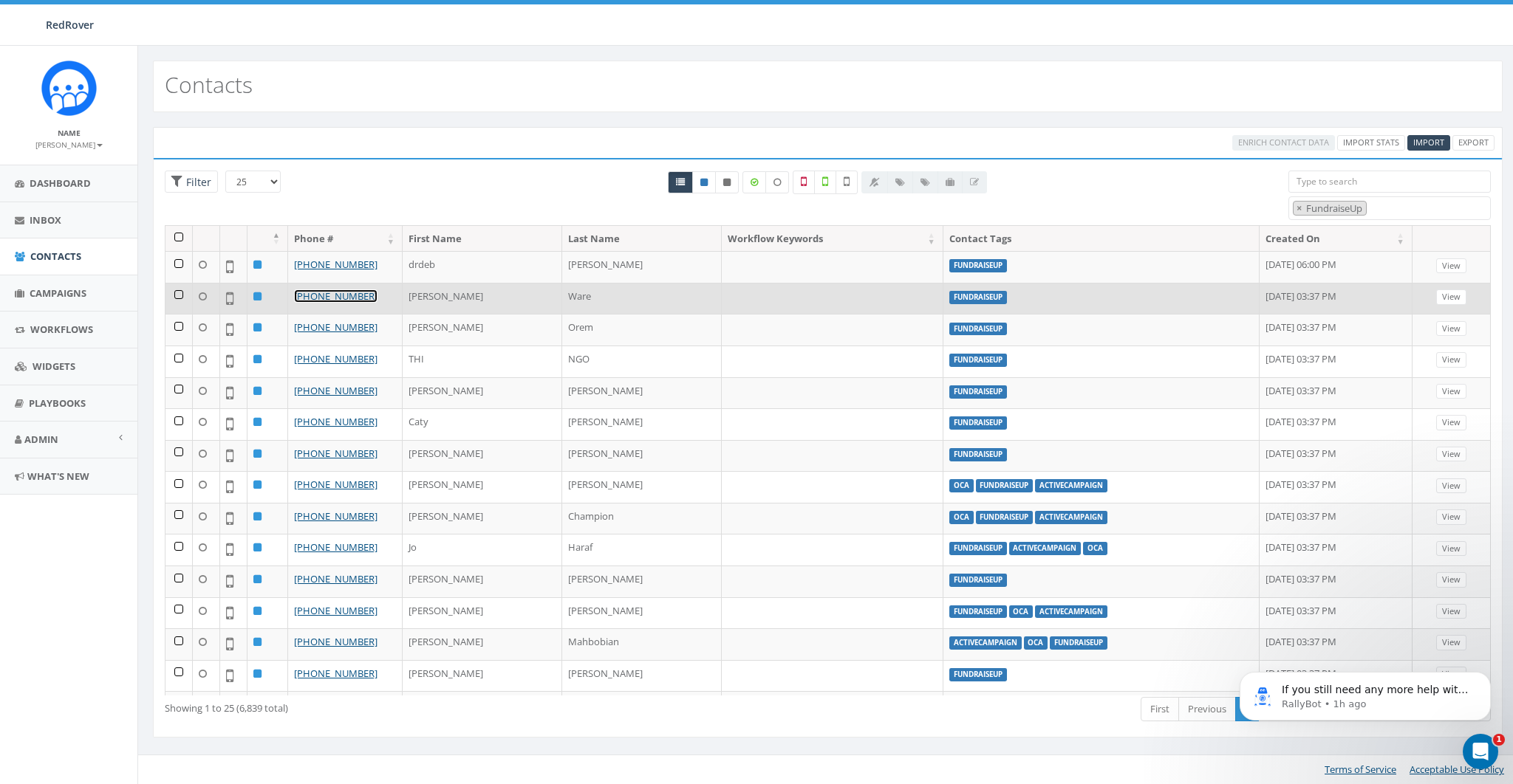
click at [328, 296] on link "[PHONE_NUMBER]" at bounding box center [335, 296] width 83 height 14
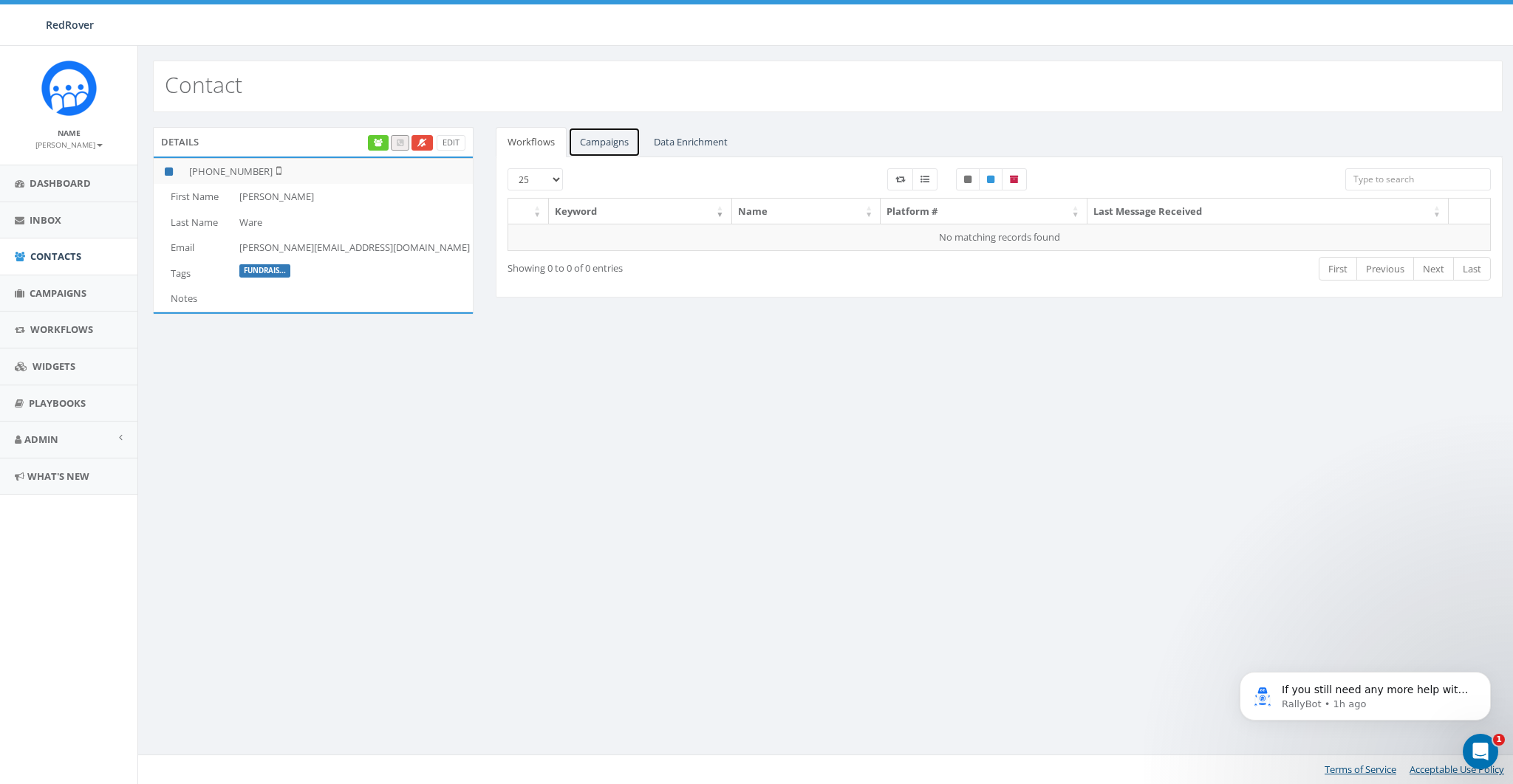
click at [625, 142] on link "Campaigns" at bounding box center [604, 141] width 72 height 30
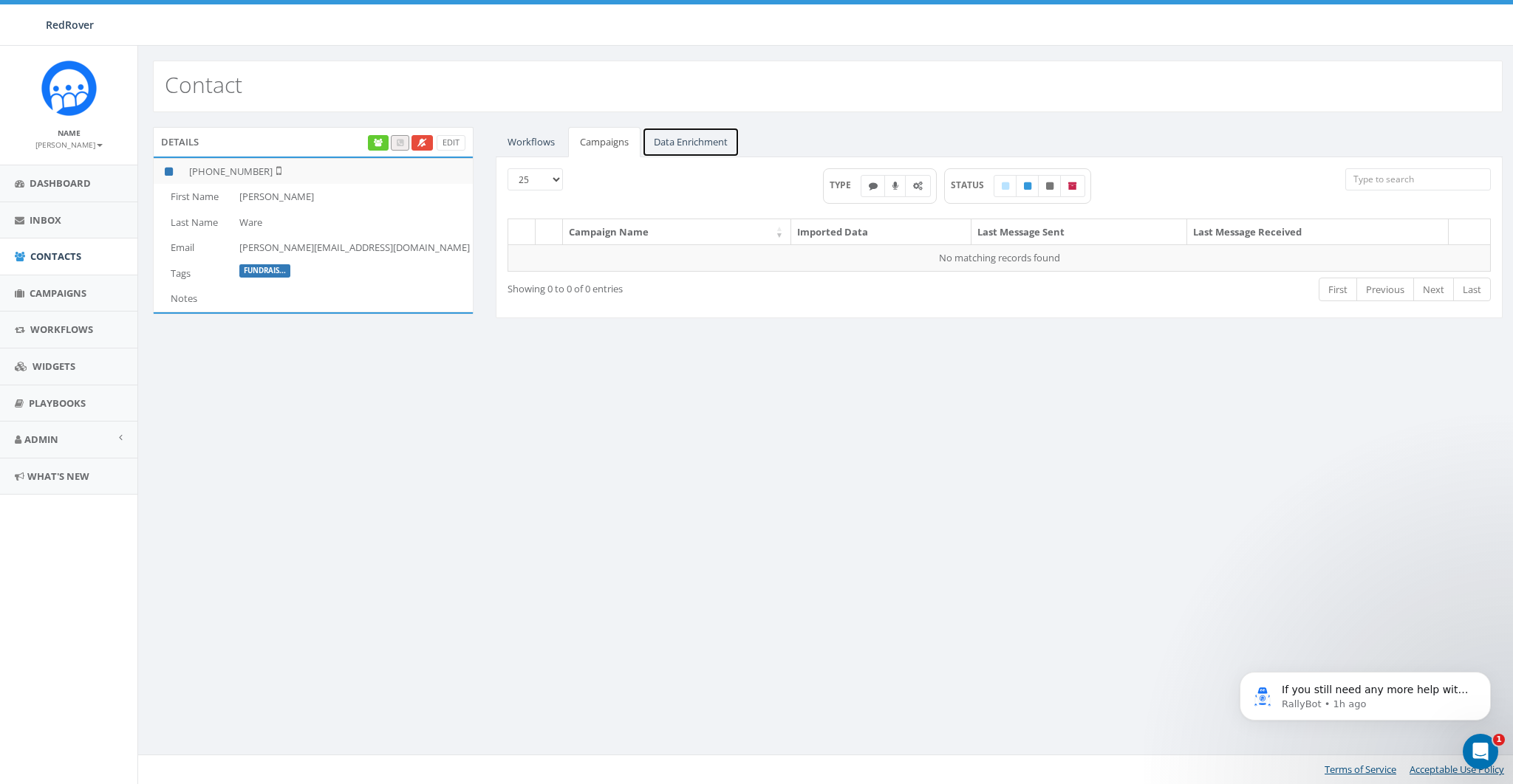
click at [691, 141] on link "Data Enrichment" at bounding box center [691, 141] width 98 height 30
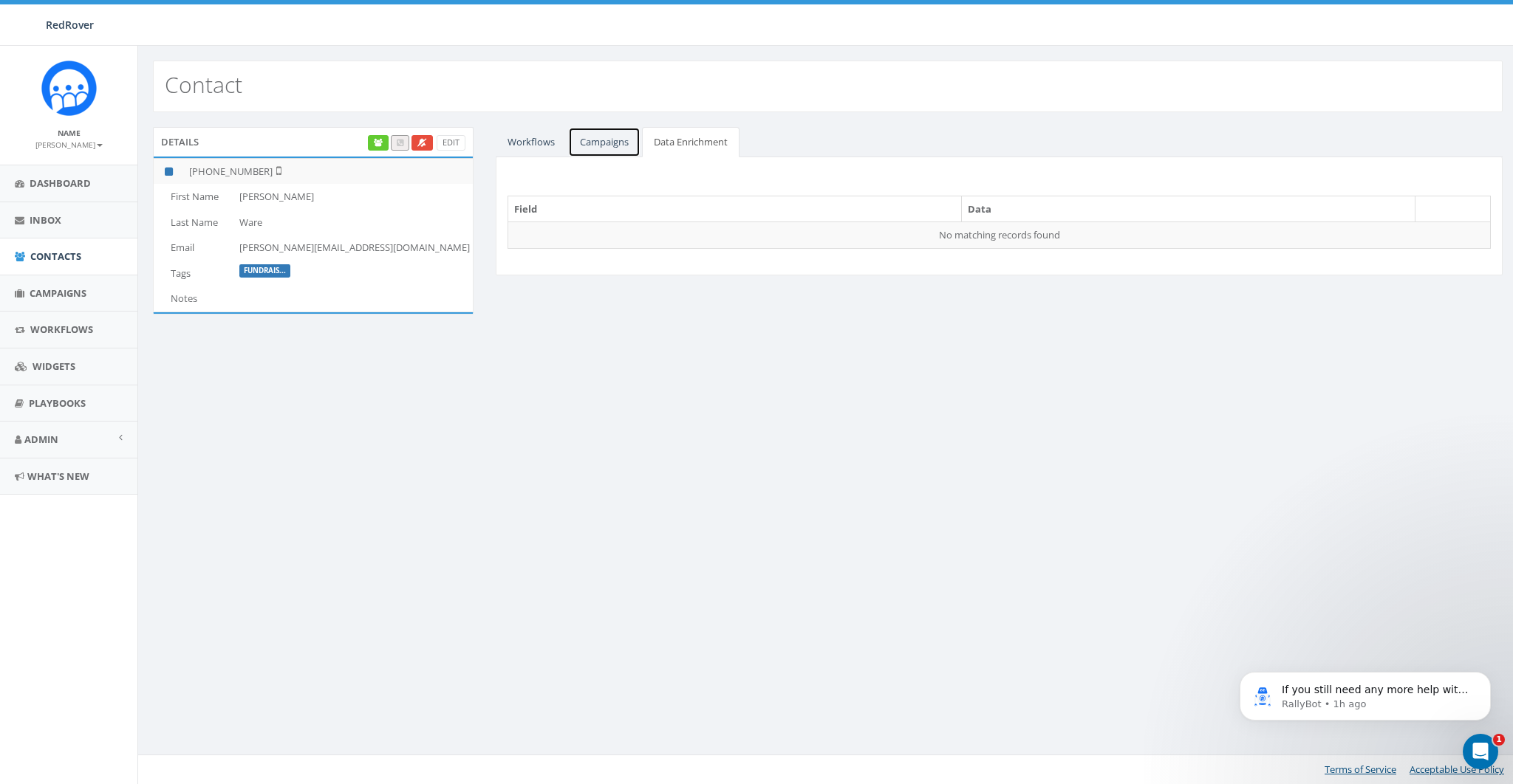
click at [614, 134] on link "Campaigns" at bounding box center [604, 141] width 72 height 30
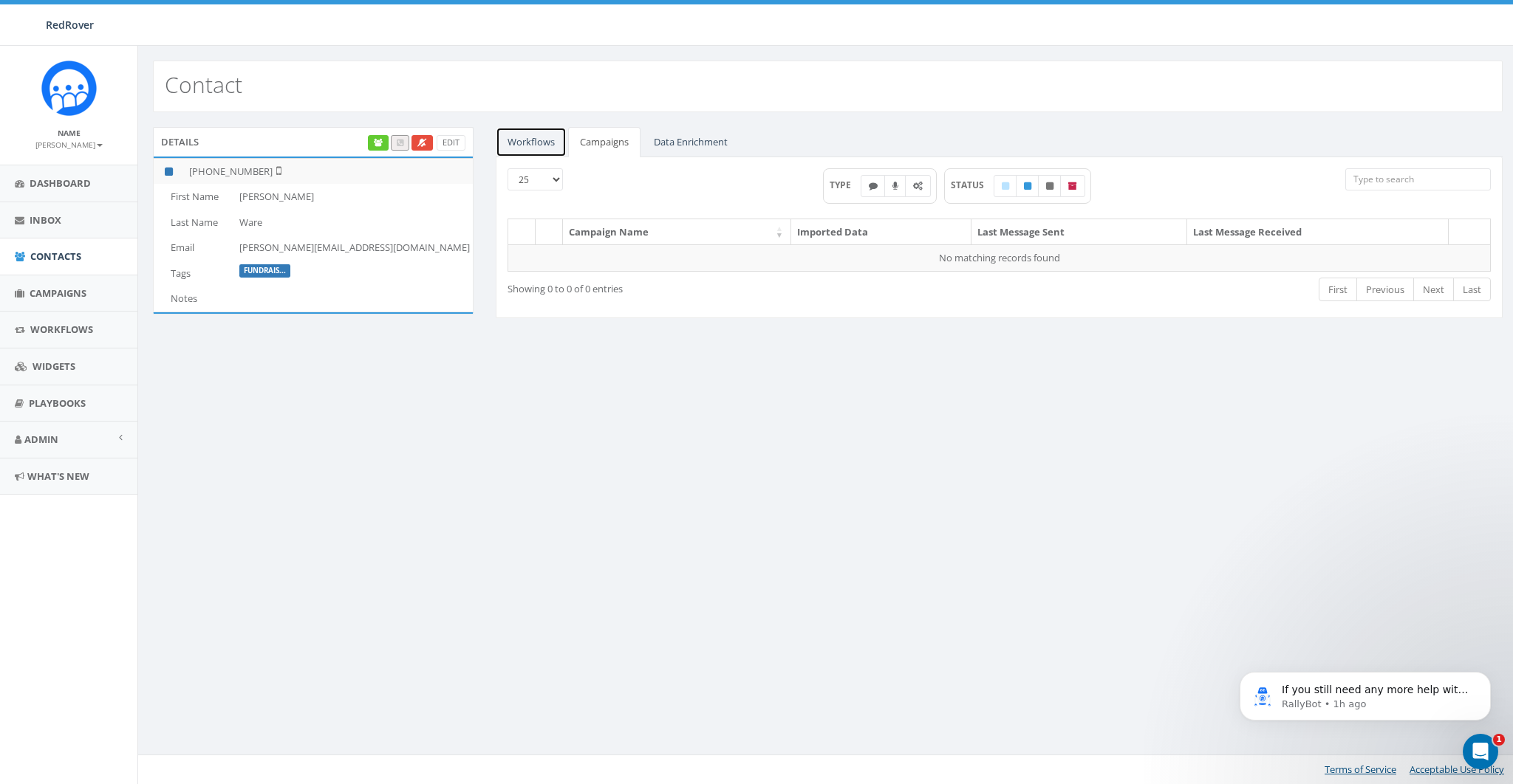
click at [545, 135] on link "Workflows" at bounding box center [531, 141] width 71 height 30
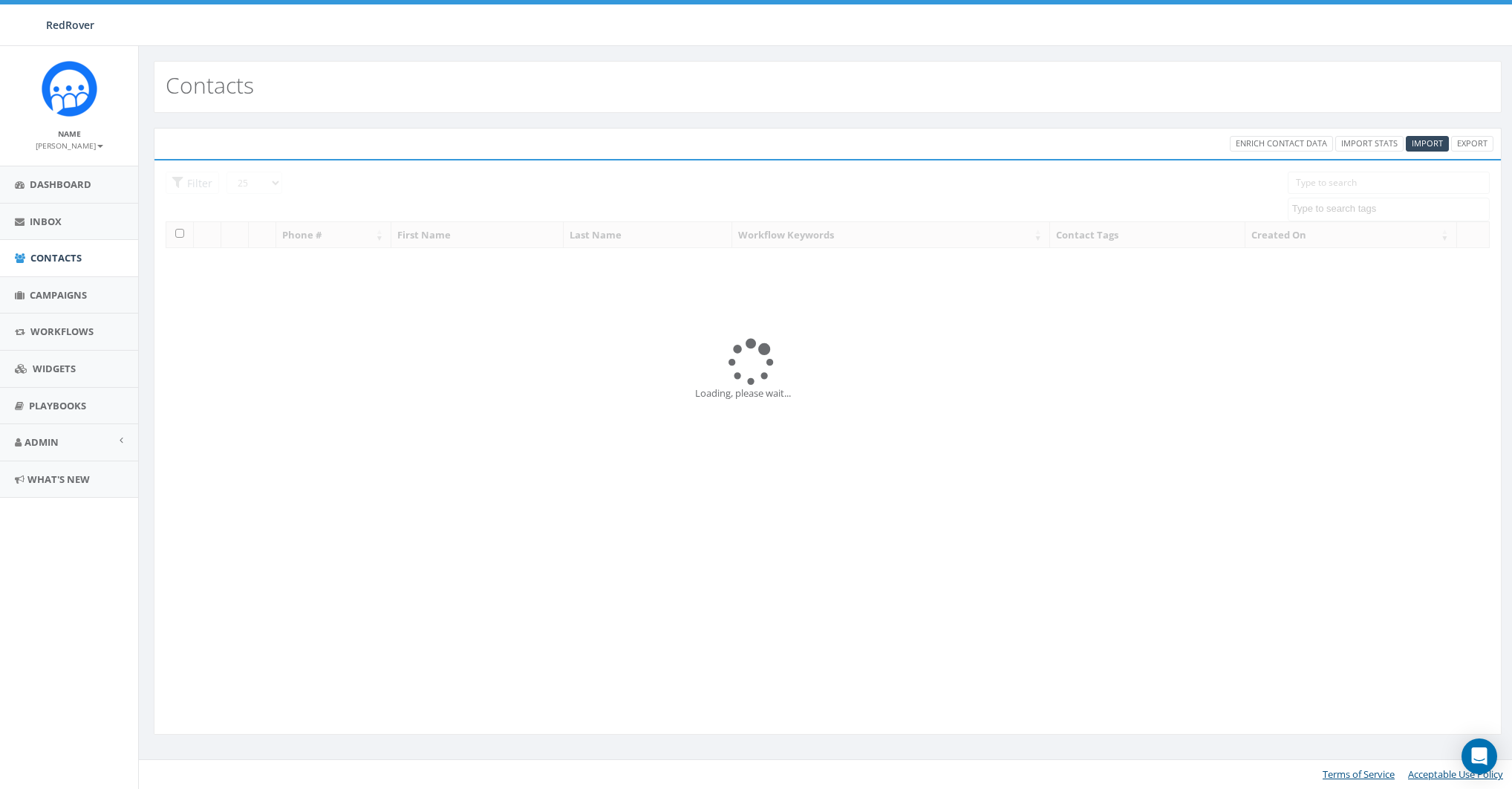
select select "FundraiseUp"
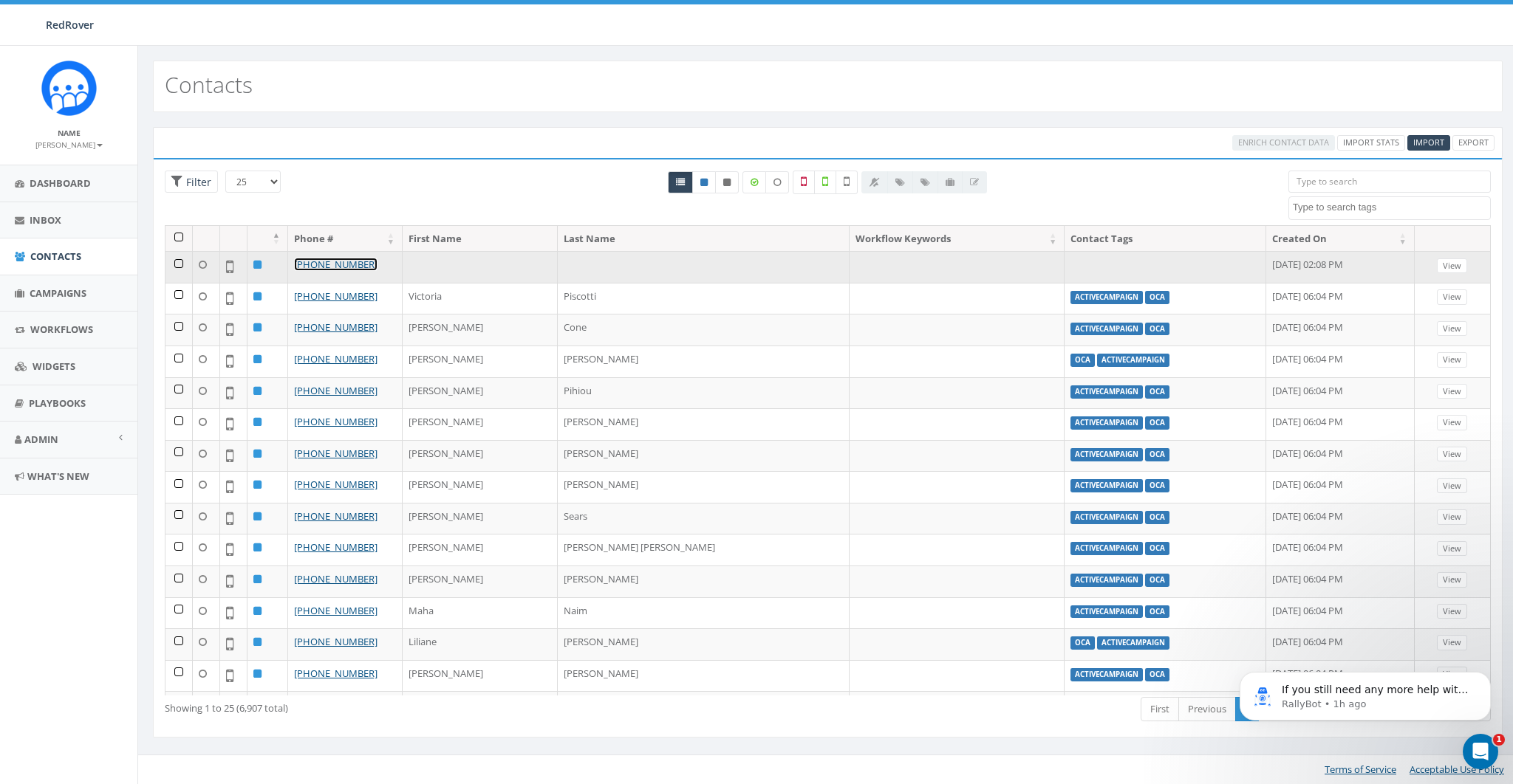
click at [331, 260] on link "[PHONE_NUMBER]" at bounding box center [335, 265] width 83 height 14
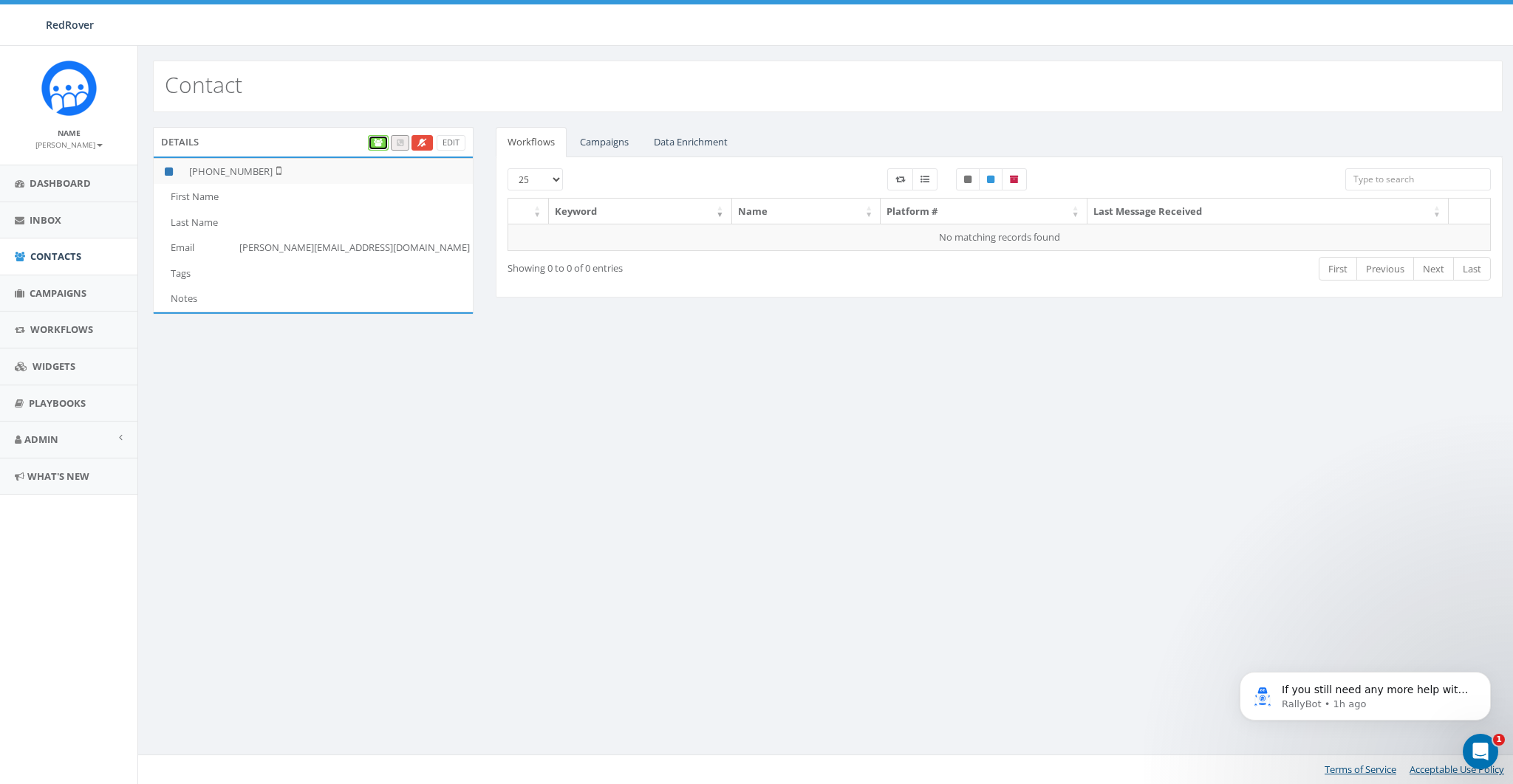
click at [381, 144] on icon at bounding box center [378, 142] width 9 height 8
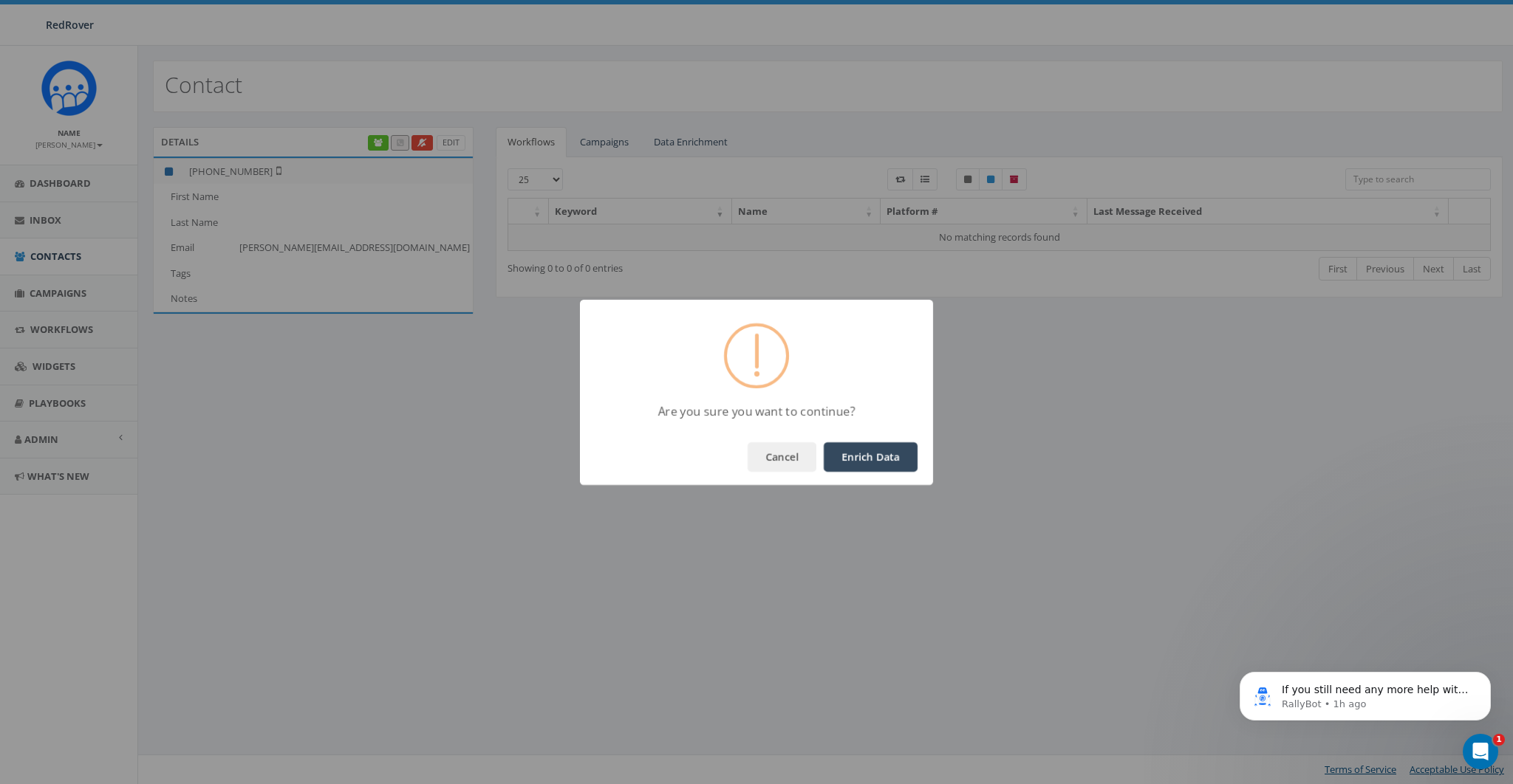
click at [866, 459] on button "Enrich Data" at bounding box center [870, 457] width 93 height 29
click at [896, 471] on div "OK" at bounding box center [756, 457] width 353 height 56
click at [895, 461] on button "OK" at bounding box center [892, 457] width 51 height 29
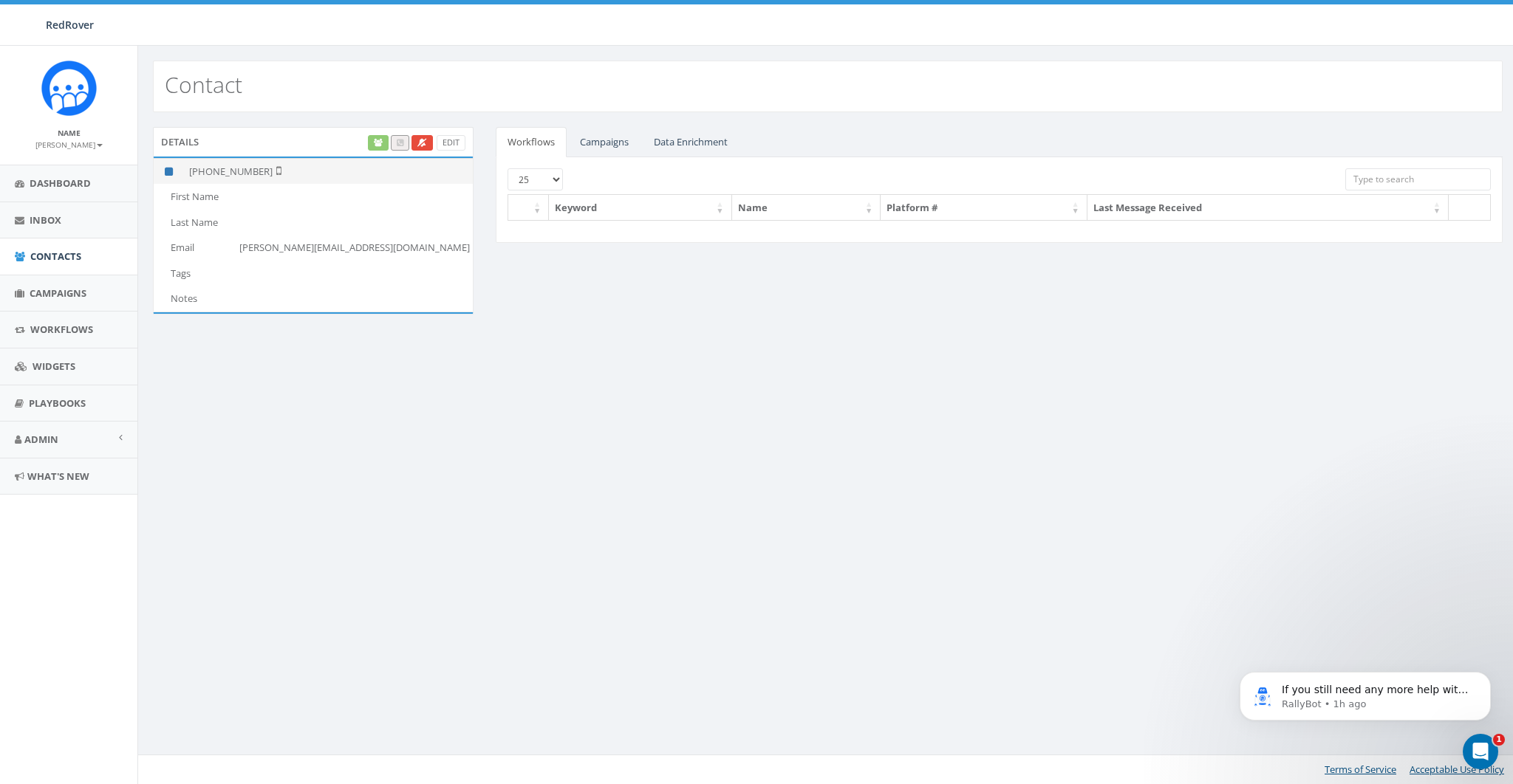
click at [216, 178] on td "[PHONE_NUMBER]" at bounding box center [328, 171] width 290 height 26
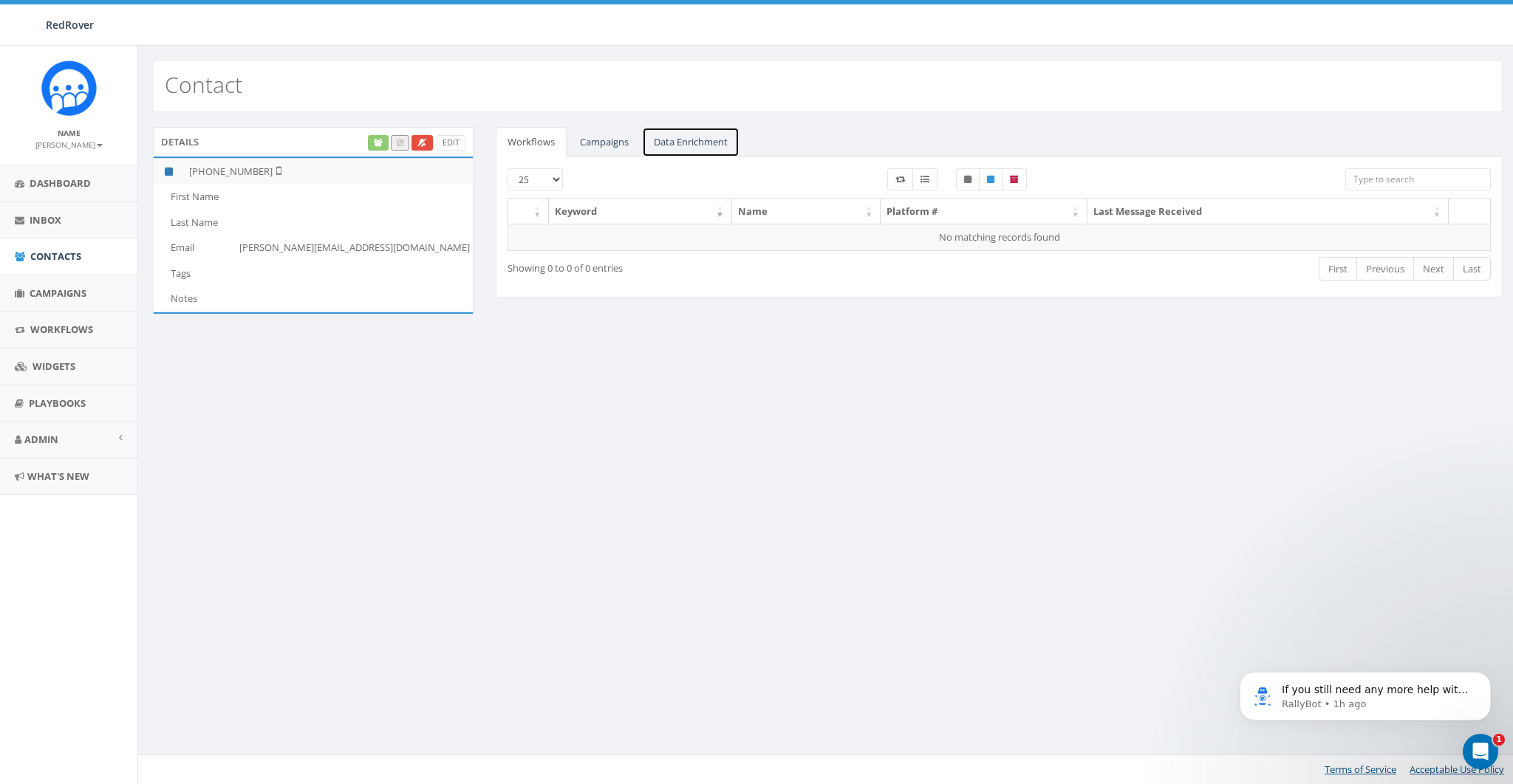
click at [723, 141] on link "Data Enrichment" at bounding box center [691, 141] width 98 height 30
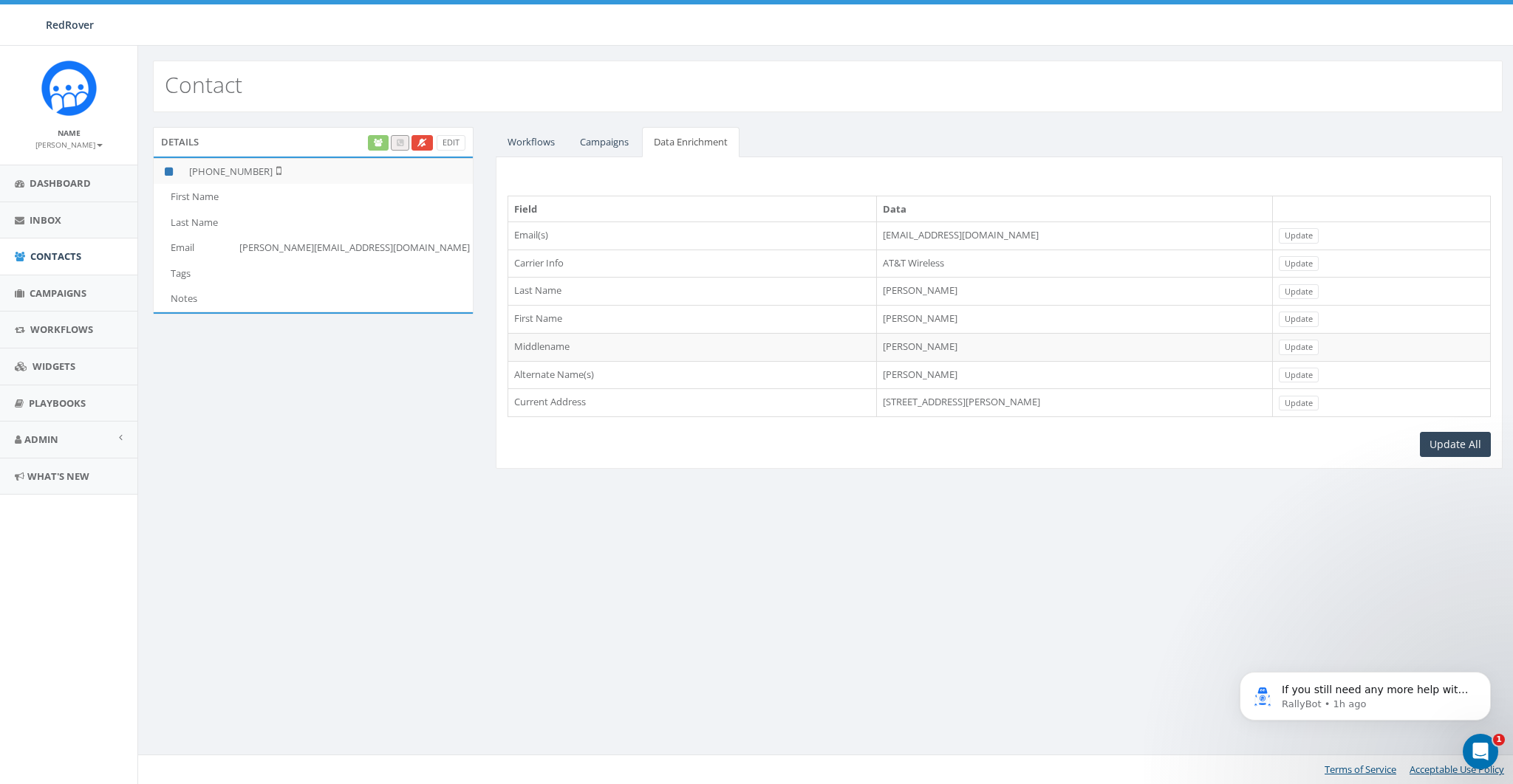
click at [876, 292] on td "[PERSON_NAME]" at bounding box center [1074, 291] width 396 height 28
click at [892, 403] on td "7526 Beal St, San Diego, CA, 92111" at bounding box center [1074, 403] width 396 height 28
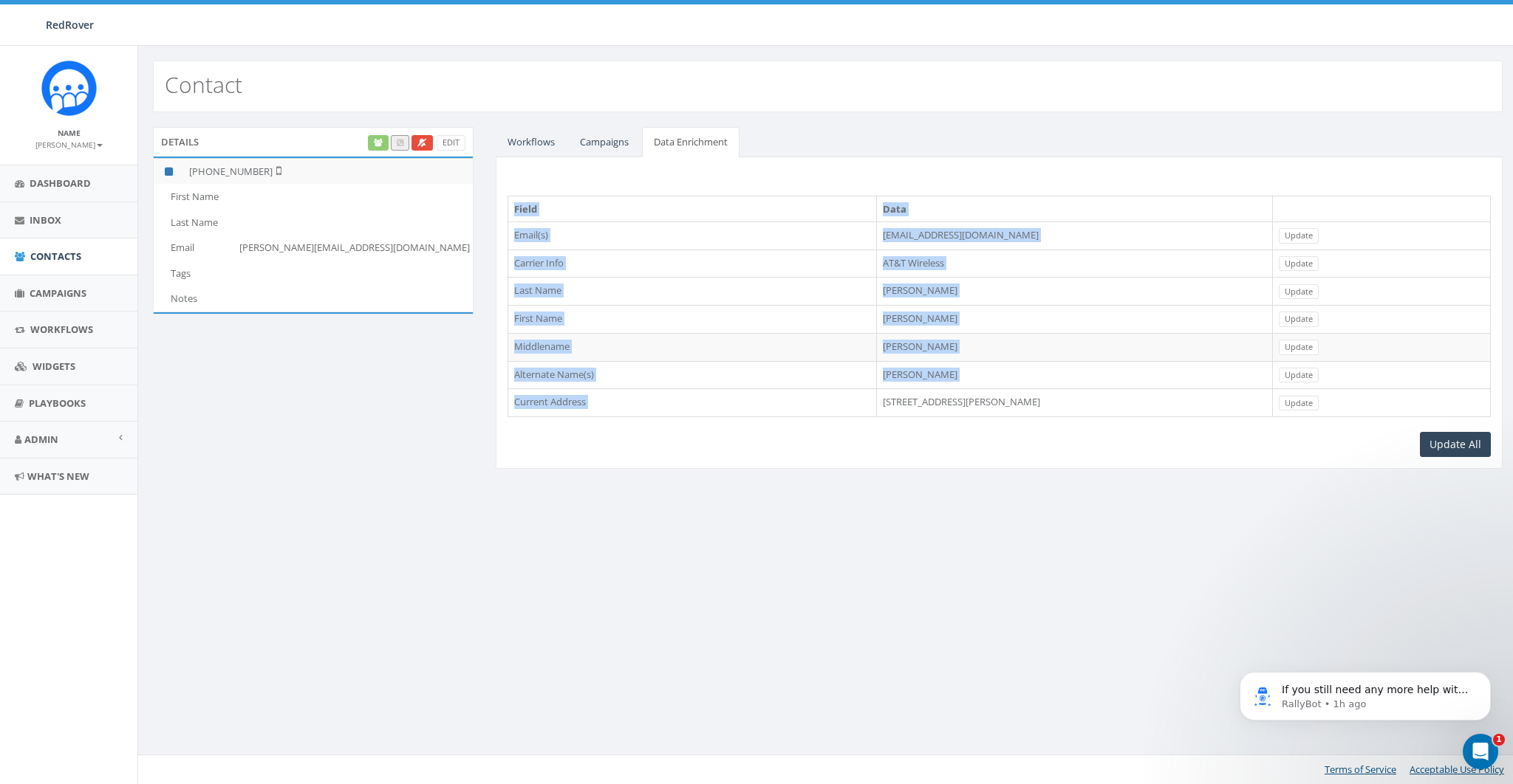
click at [892, 403] on td "7526 Beal St, San Diego, CA, 92111" at bounding box center [1074, 403] width 396 height 28
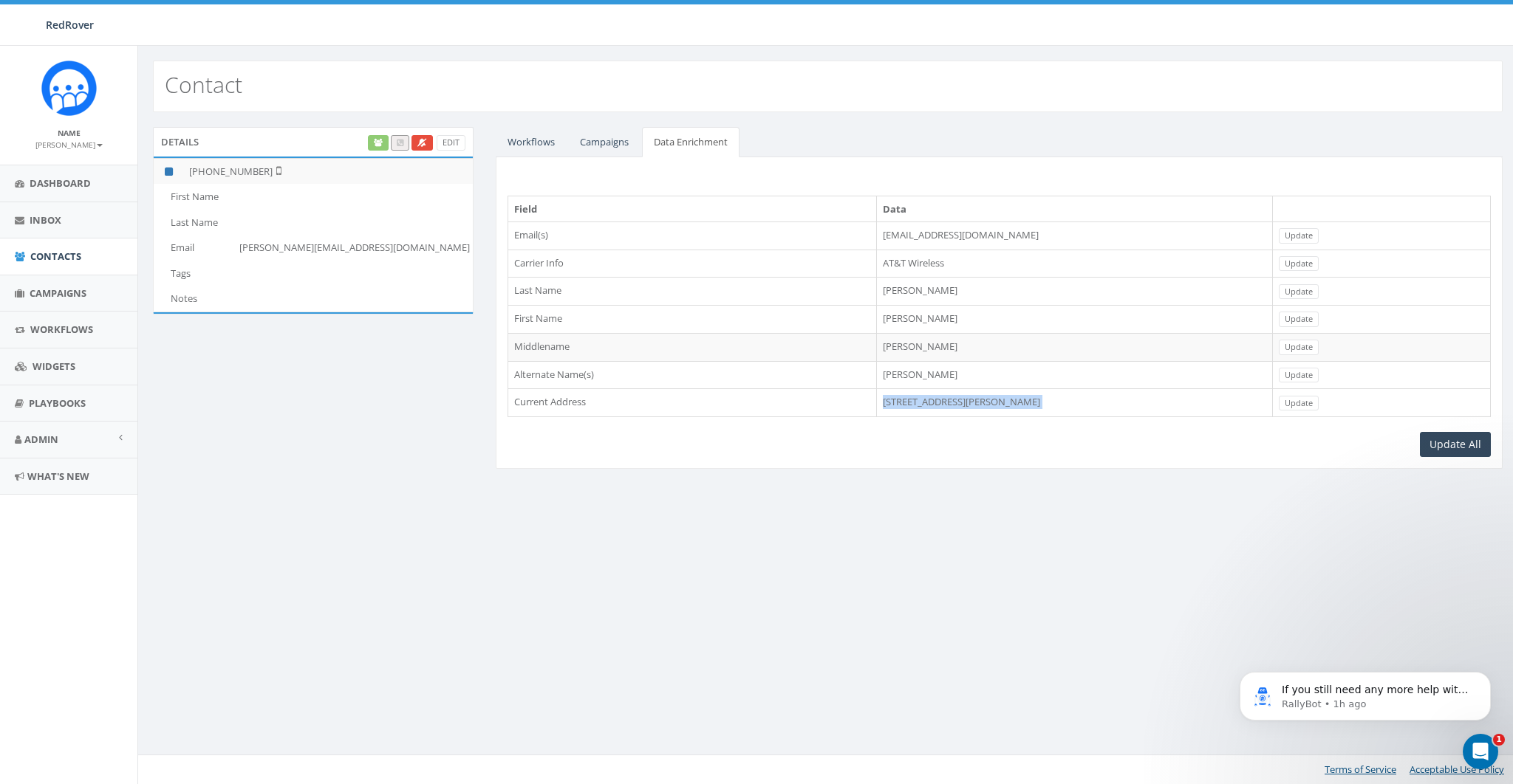
click at [930, 236] on td "writejamesmartin@gmail.com" at bounding box center [1074, 235] width 396 height 28
click at [303, 247] on td "james@rallycorp.com" at bounding box center [352, 248] width 239 height 26
click at [303, 246] on td "james@rallycorp.com" at bounding box center [352, 248] width 239 height 26
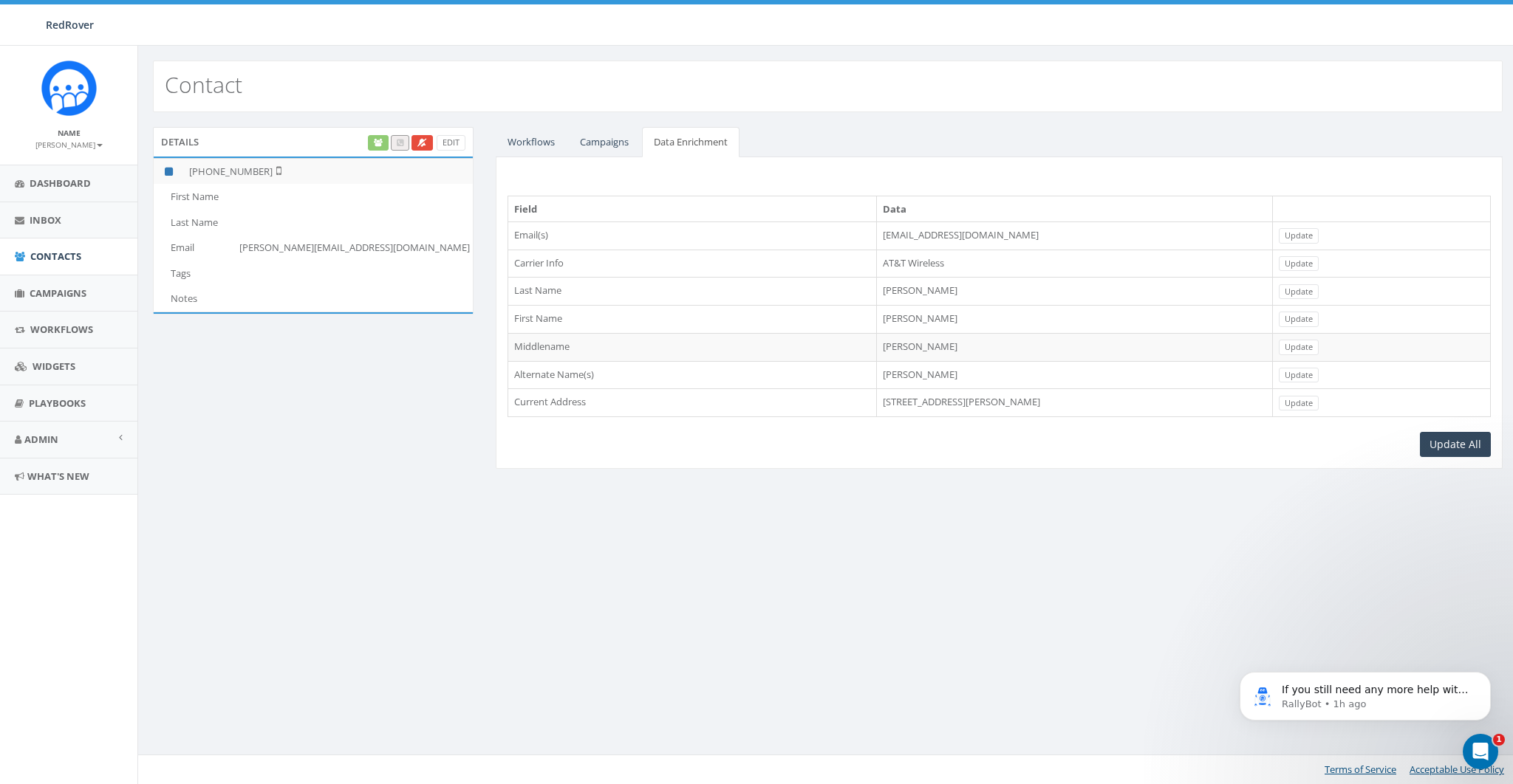
click at [876, 236] on td "writejamesmartin@gmail.com" at bounding box center [1074, 235] width 396 height 28
click at [948, 530] on div "Contact Details Edit +1 858-736-5358 First Name Last Name Email james@rallycorp…" at bounding box center [826, 415] width 1379 height 739
click at [1318, 287] on link "Update" at bounding box center [1298, 292] width 40 height 15
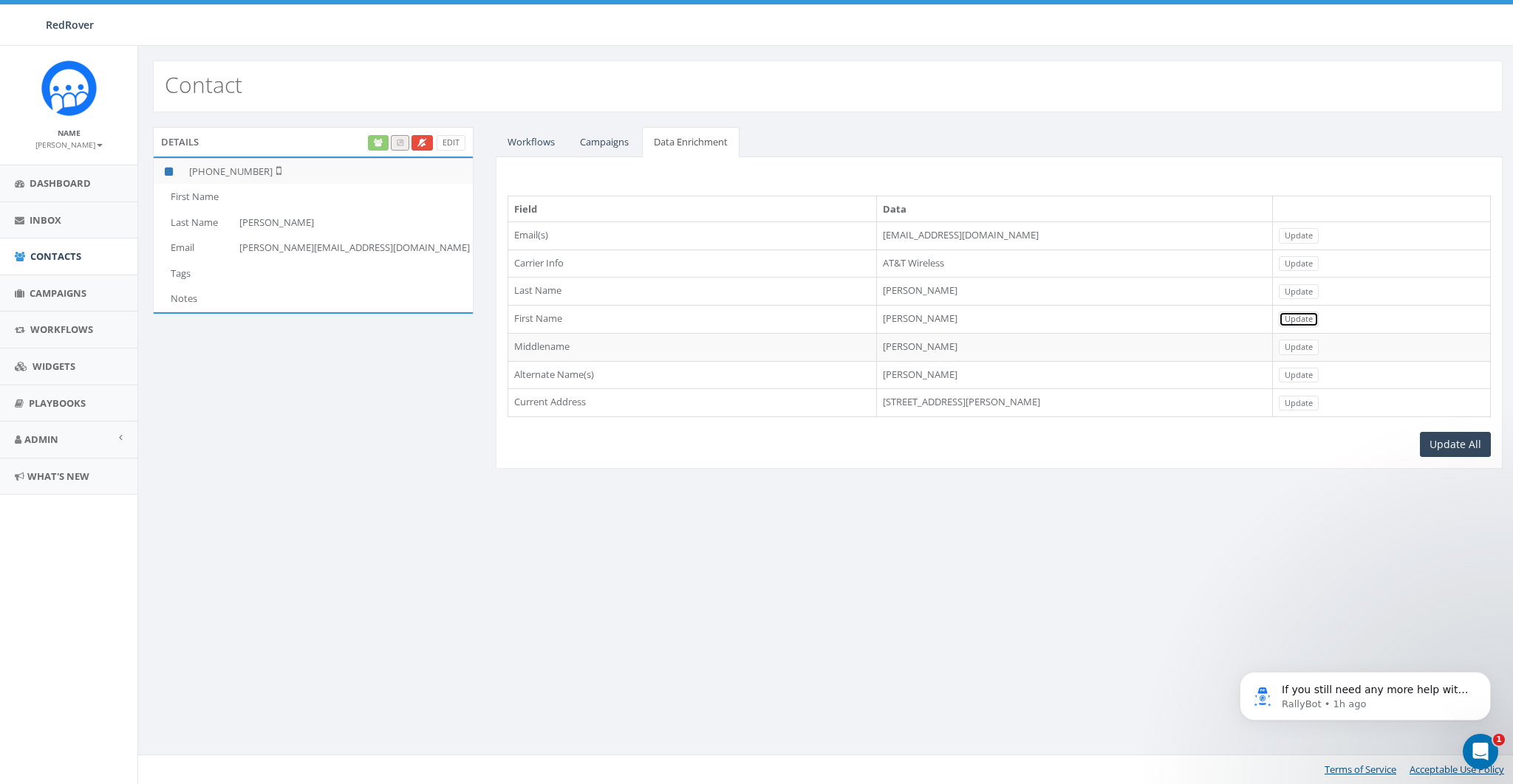
click at [1318, 316] on link "Update" at bounding box center [1298, 320] width 40 height 15
click at [48, 259] on span "Contacts" at bounding box center [55, 256] width 51 height 14
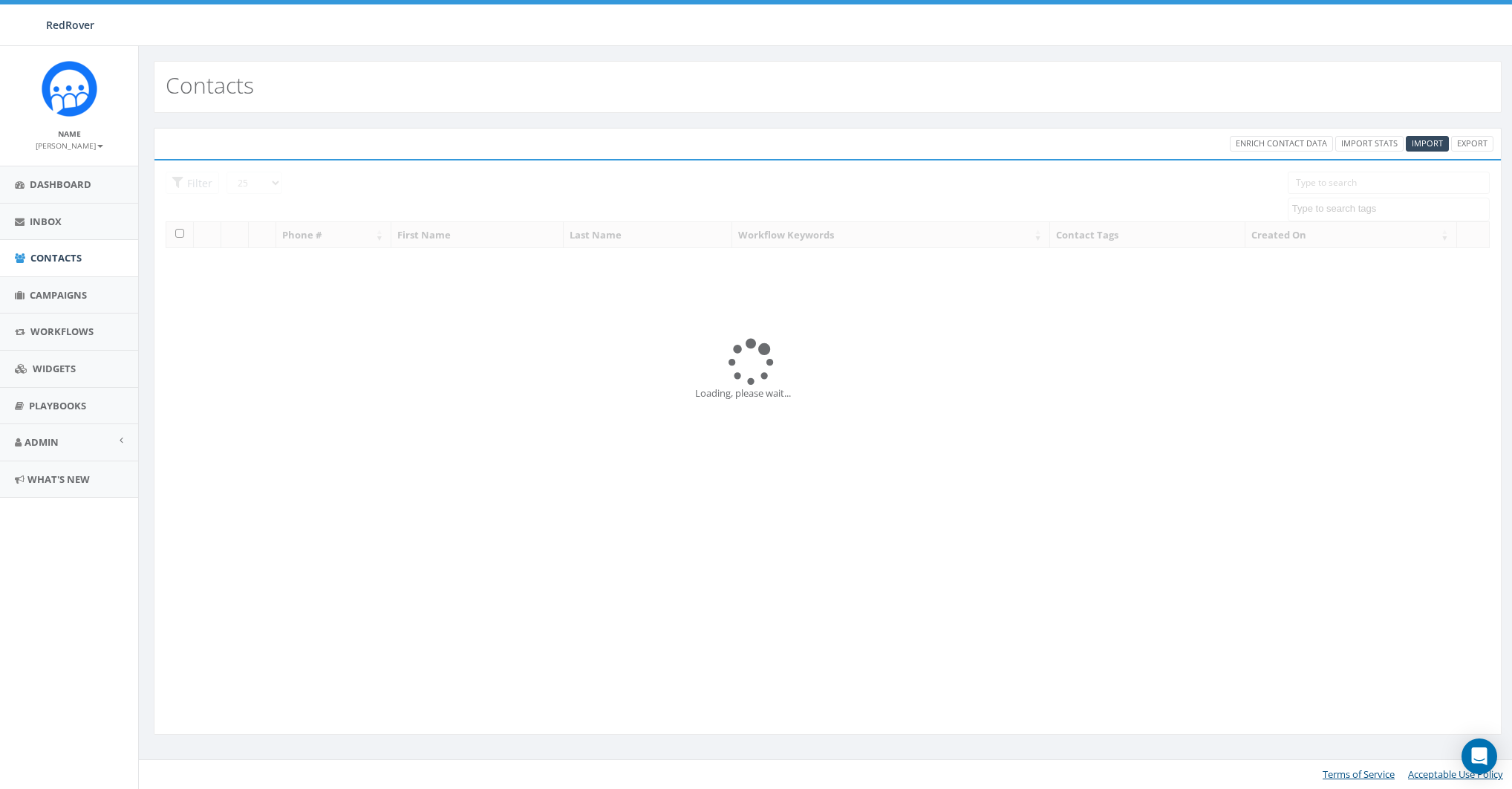
select select
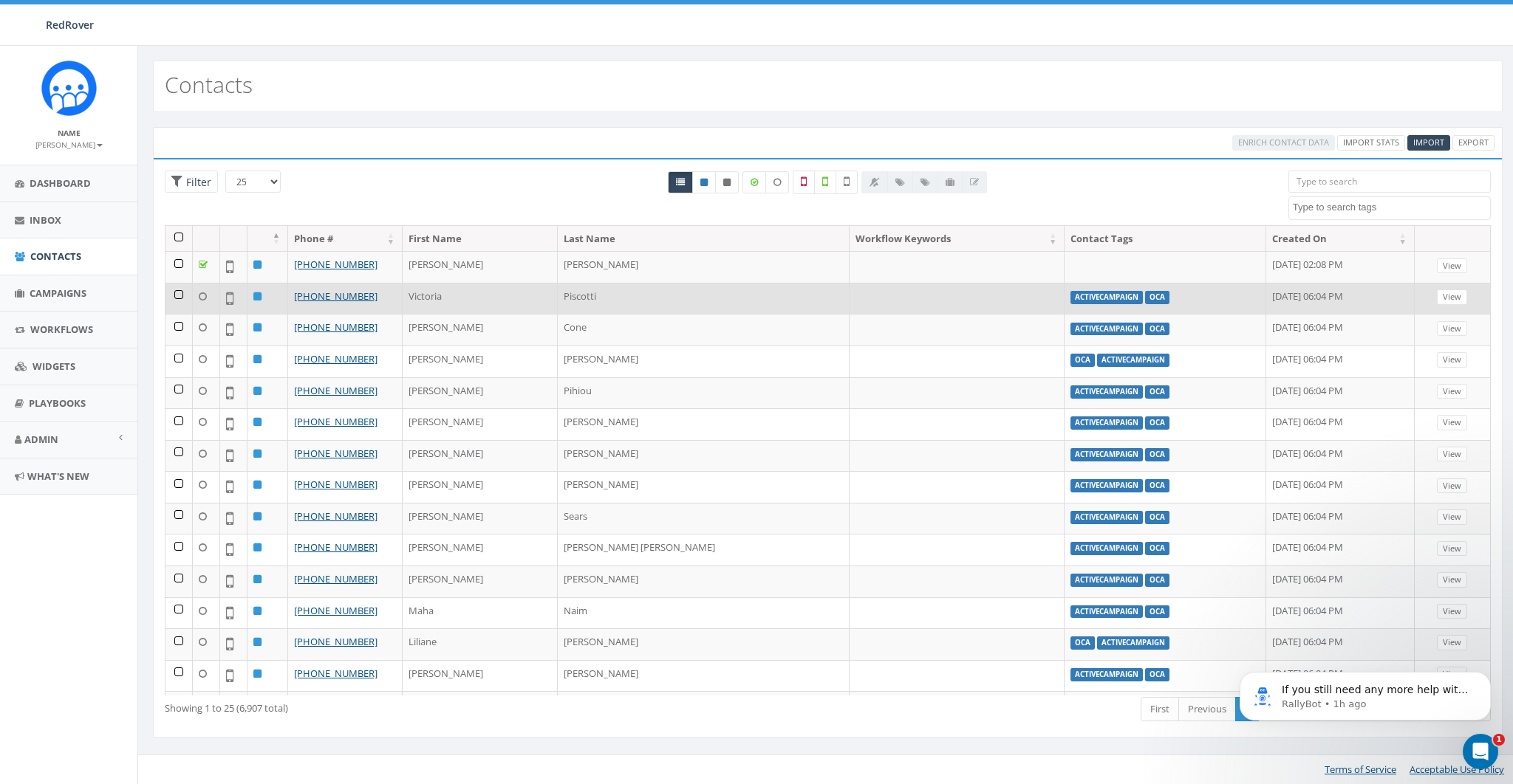
drag, startPoint x: 180, startPoint y: 292, endPoint x: 179, endPoint y: 304, distance: 12.0
click at [179, 293] on td at bounding box center [179, 298] width 27 height 32
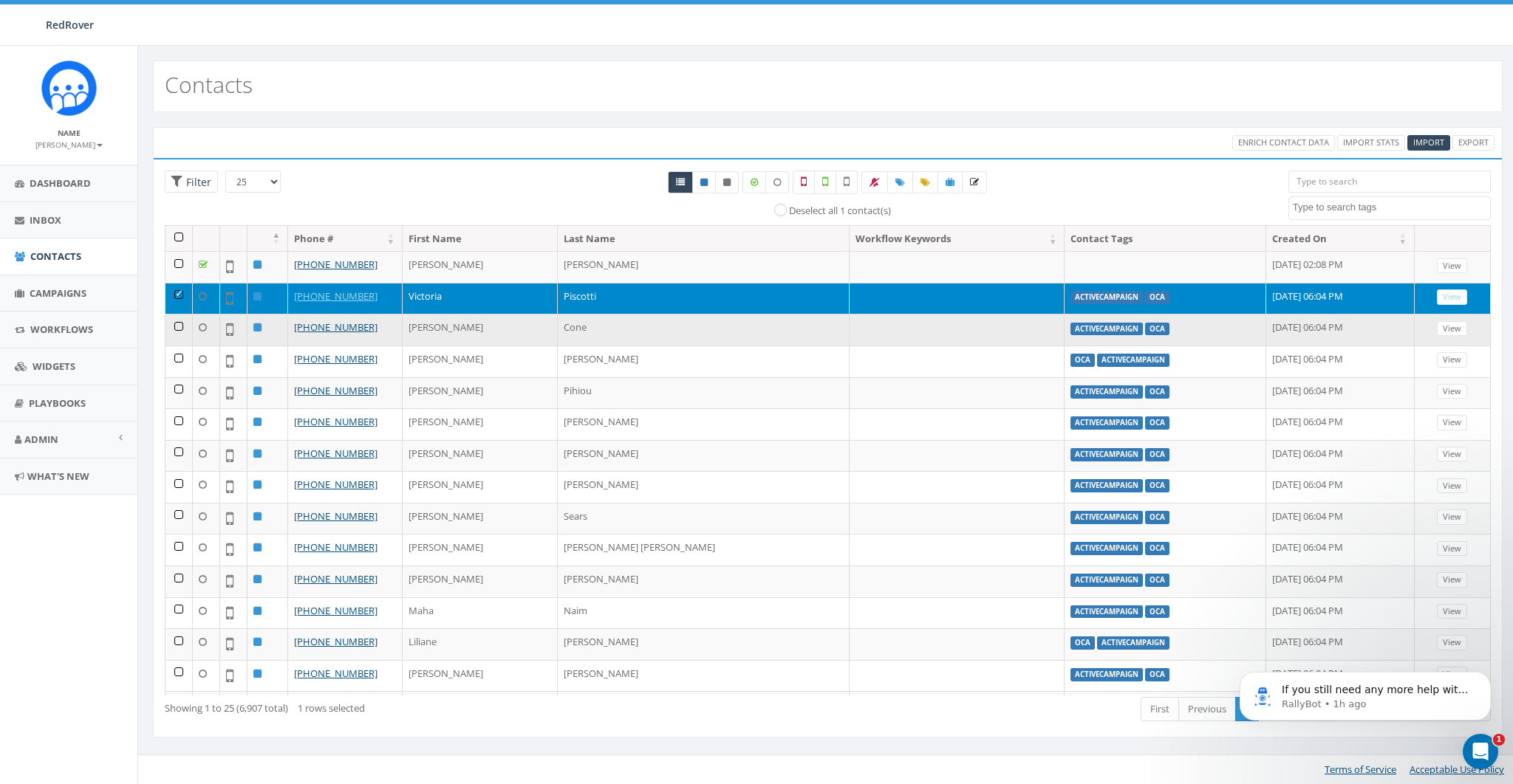
click at [179, 320] on td at bounding box center [179, 329] width 27 height 32
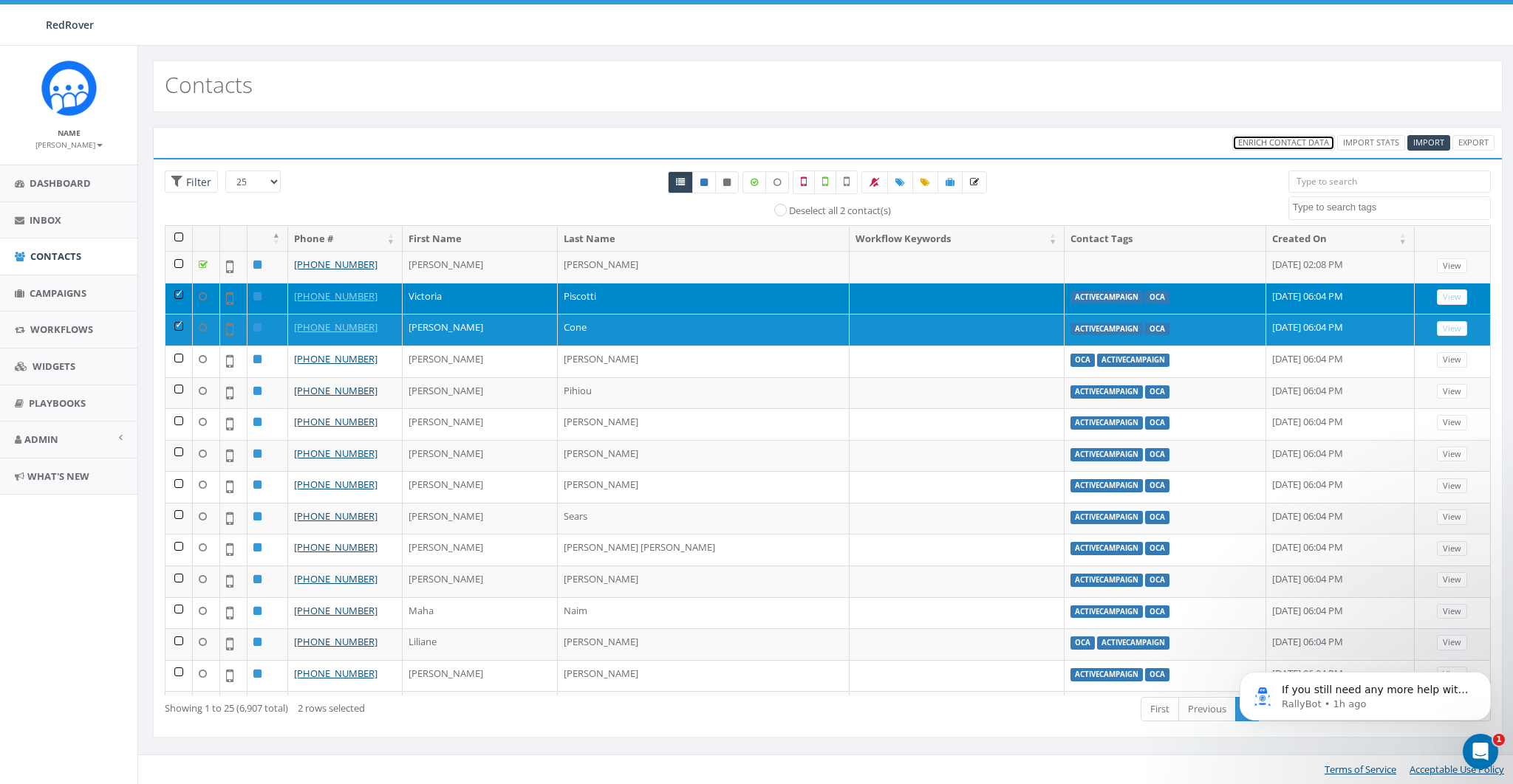
click at [1296, 143] on span "Enrich Contact Data" at bounding box center [1283, 141] width 91 height 11
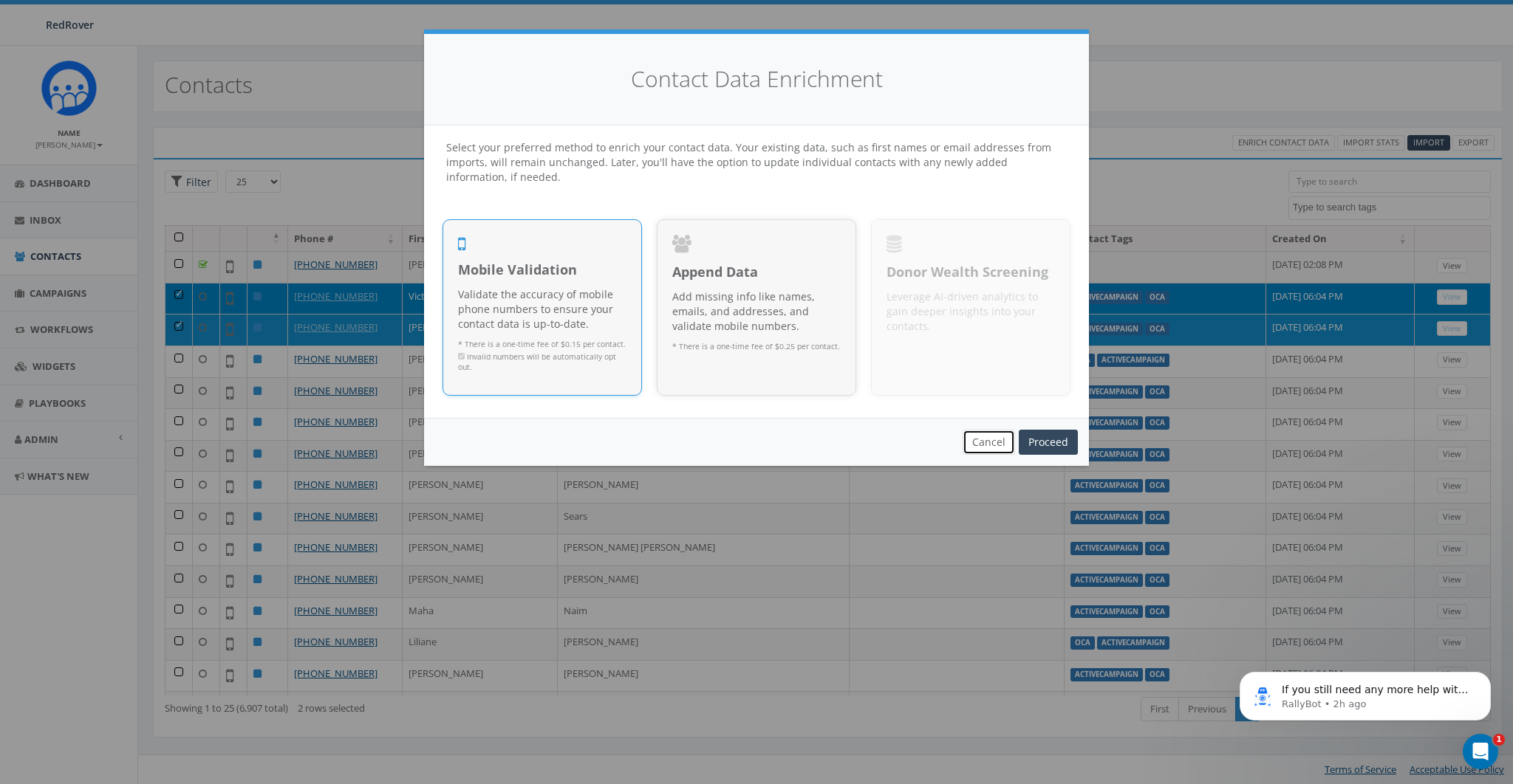
click at [978, 446] on button "Cancel" at bounding box center [988, 441] width 52 height 25
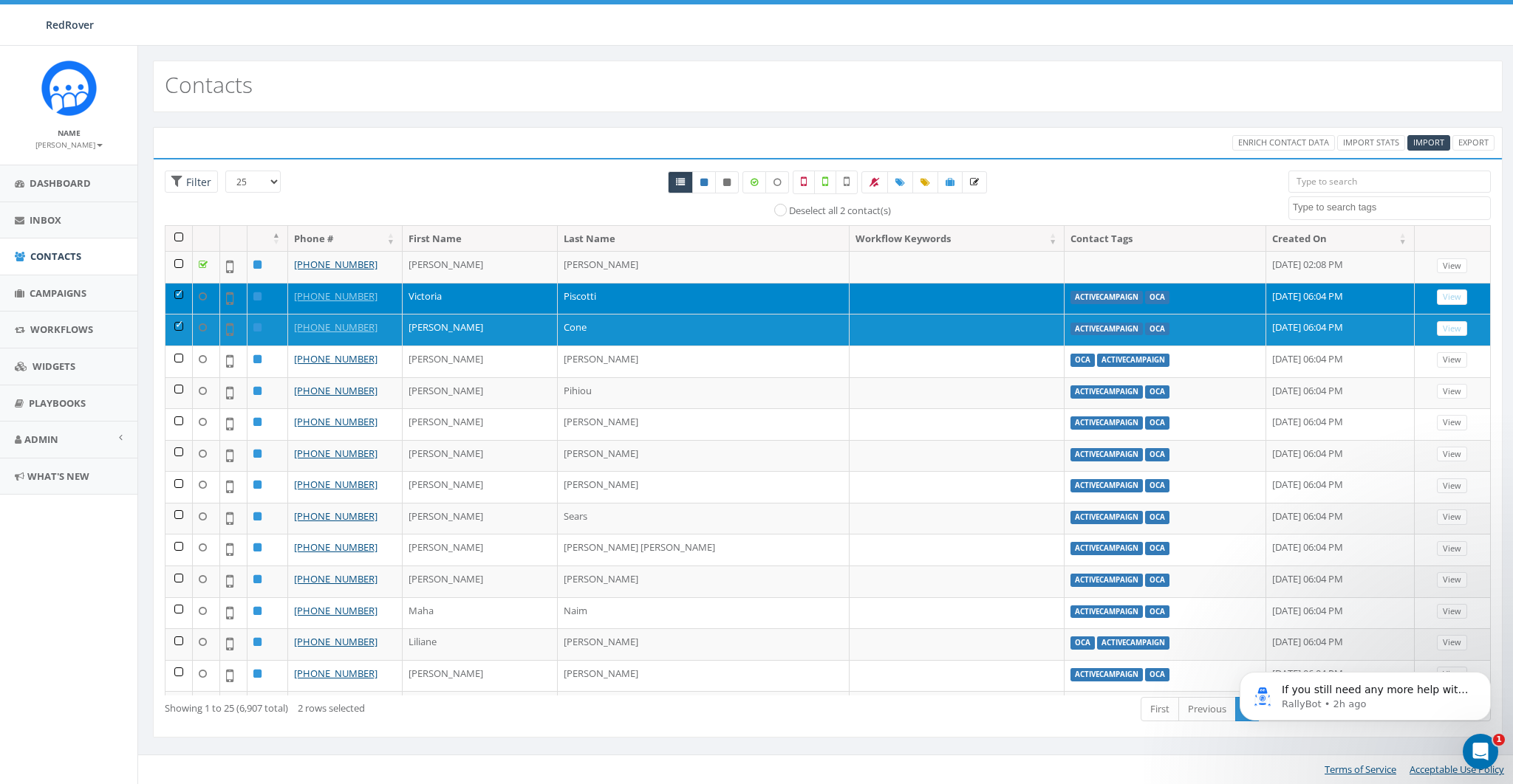
click at [171, 290] on td at bounding box center [179, 298] width 27 height 32
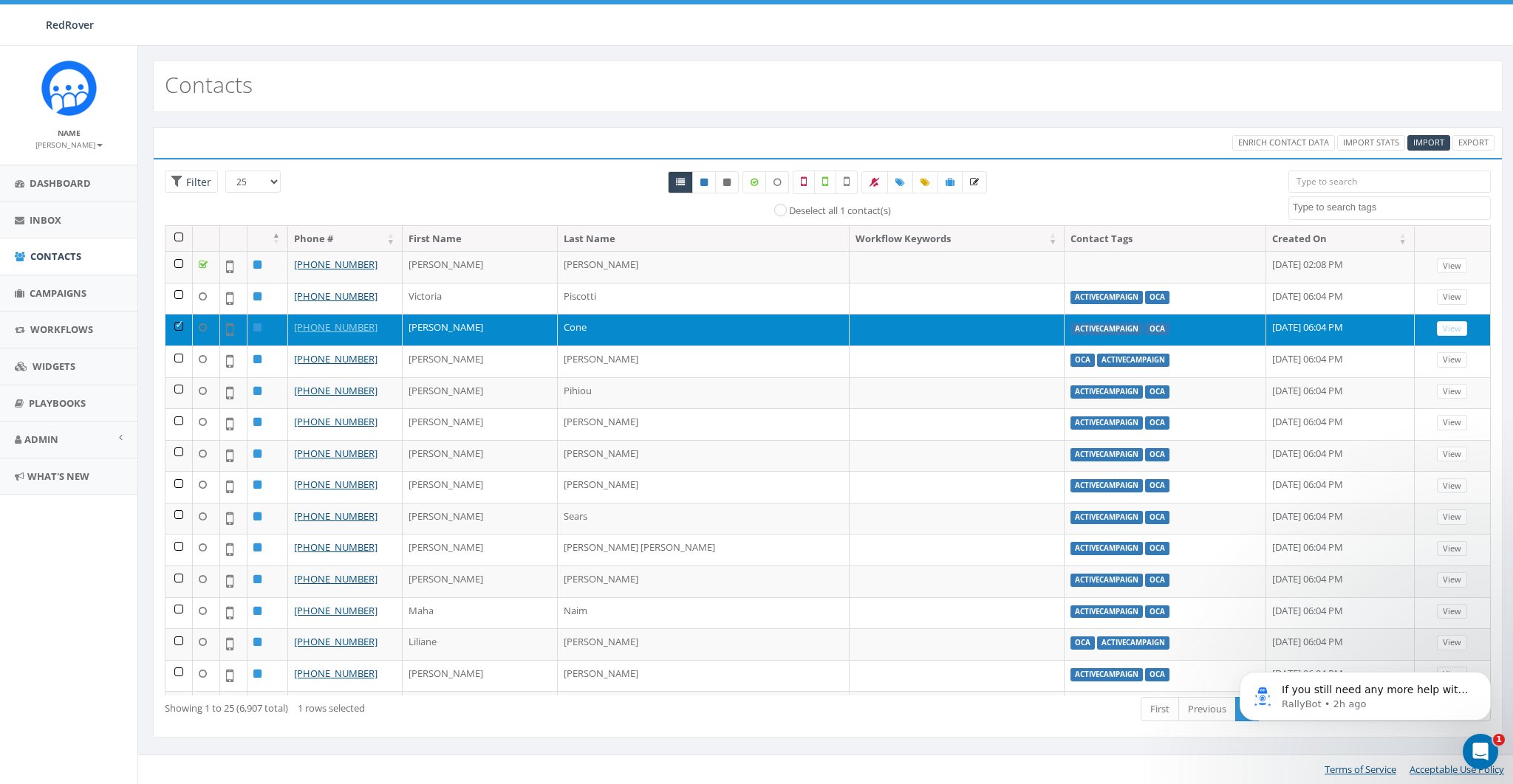
click at [174, 319] on td at bounding box center [179, 329] width 27 height 32
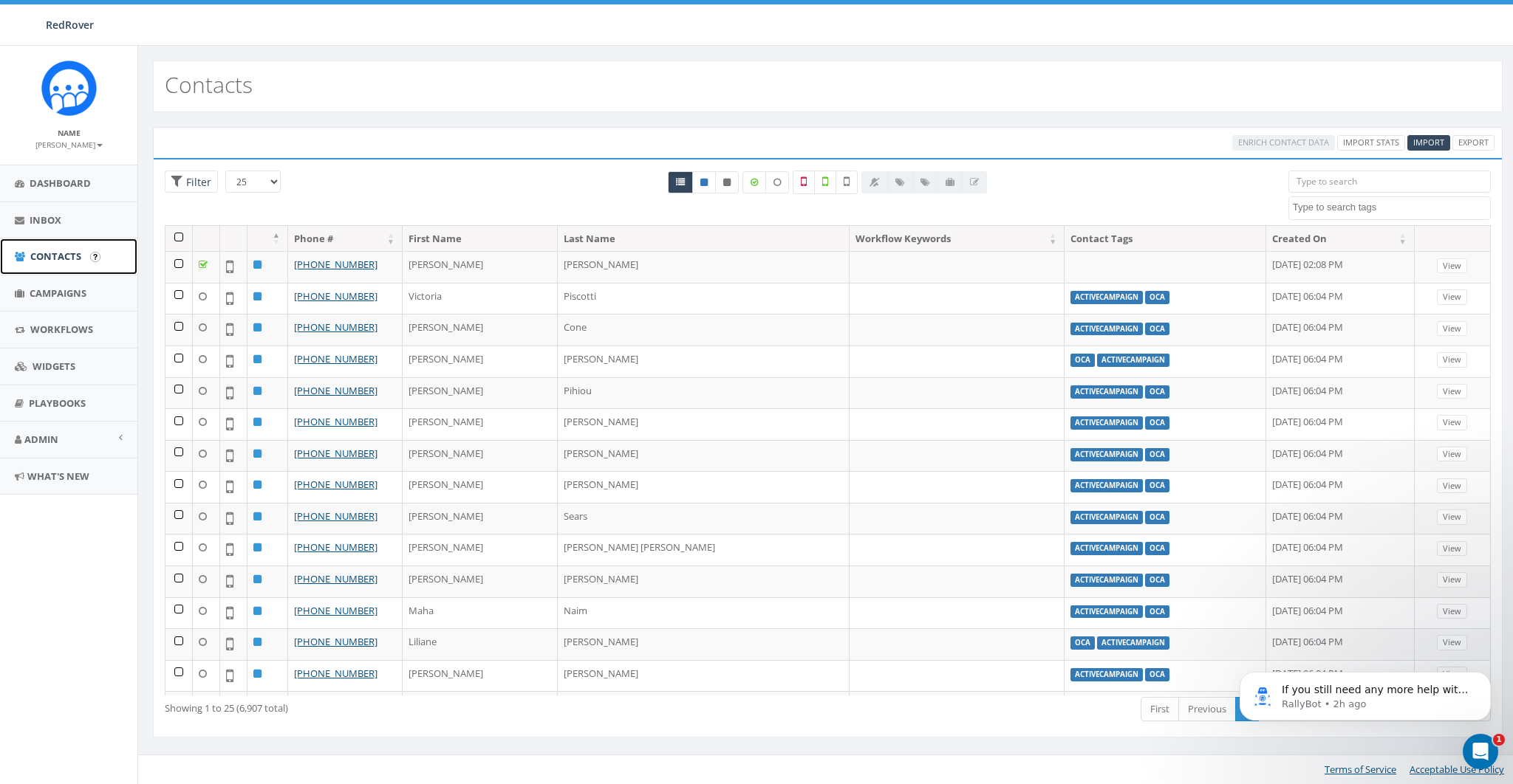
click at [41, 257] on span "Contacts" at bounding box center [55, 256] width 51 height 14
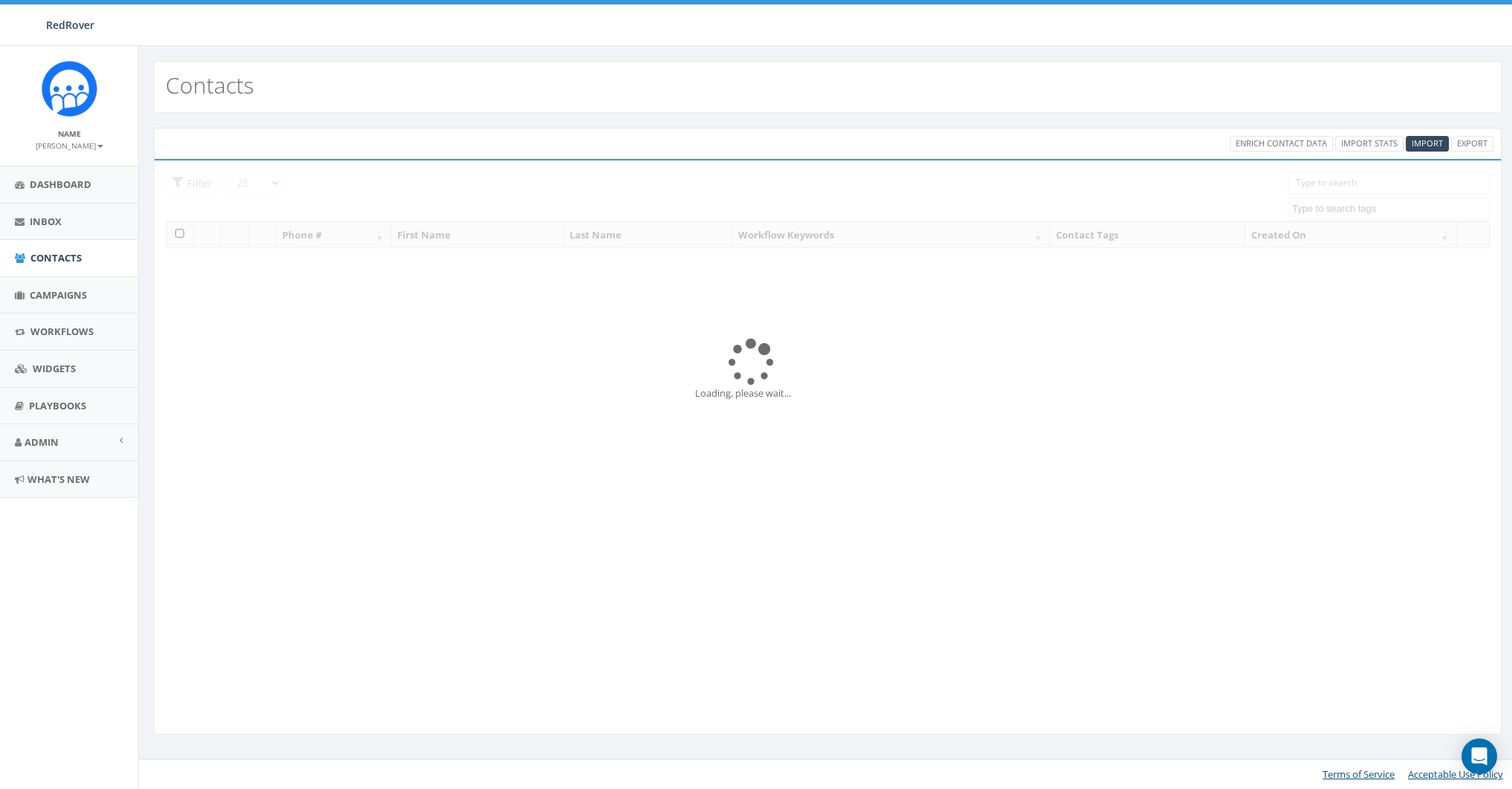
select select
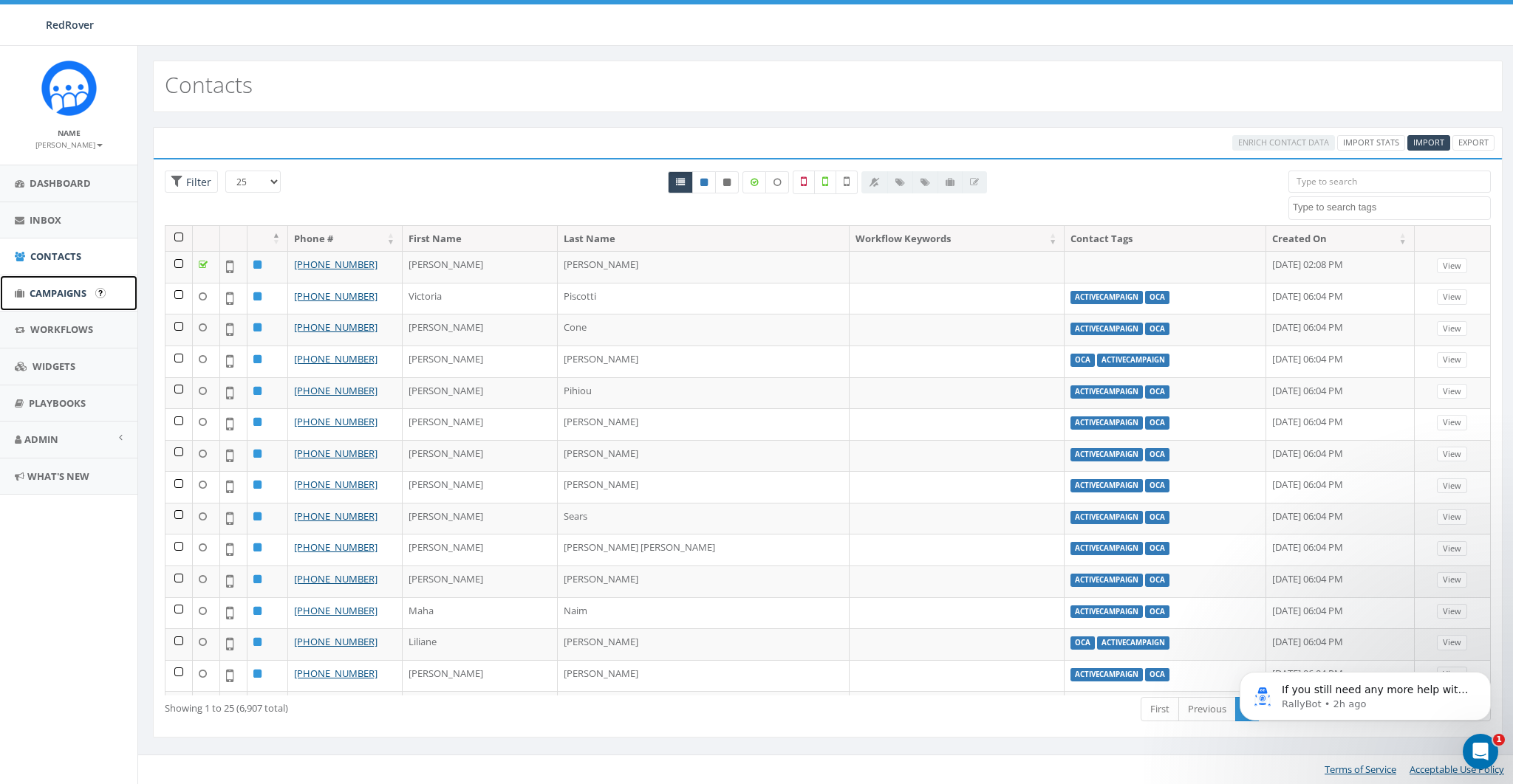
click at [56, 287] on span "Campaigns" at bounding box center [57, 293] width 57 height 14
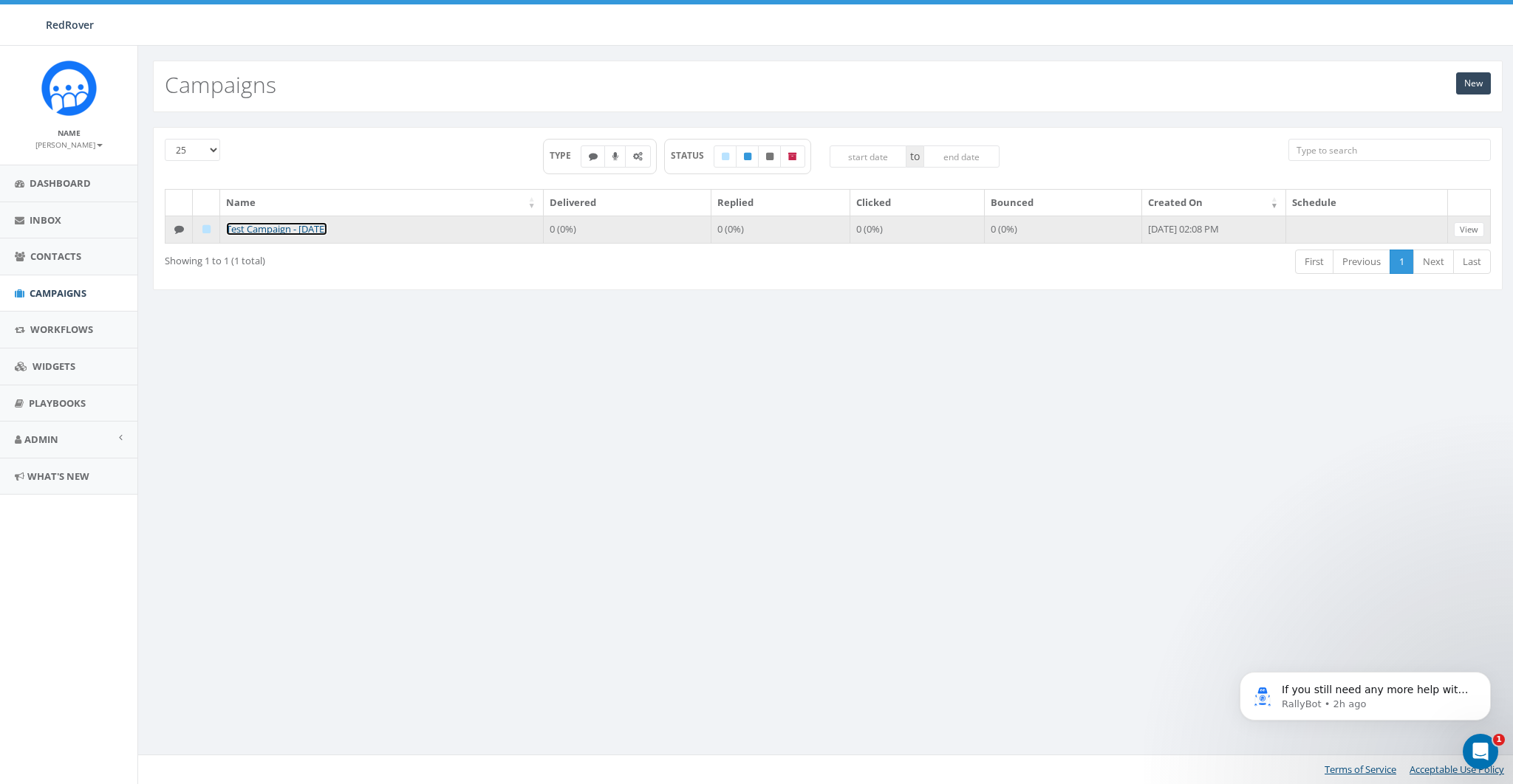
click at [309, 225] on link "Test Campaign - 09/16/2025" at bounding box center [277, 229] width 101 height 14
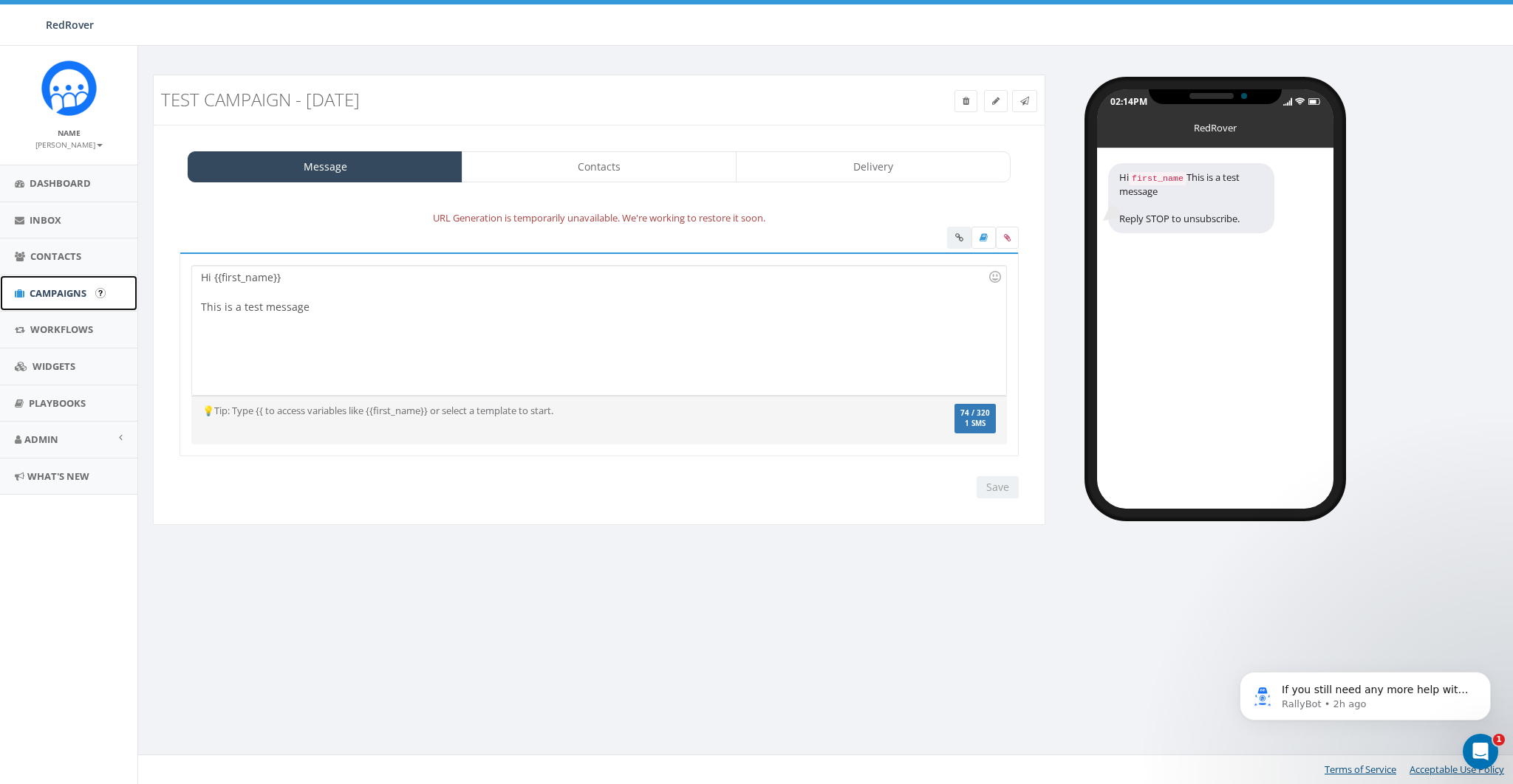
click at [54, 284] on link "Campaigns" at bounding box center [69, 293] width 137 height 36
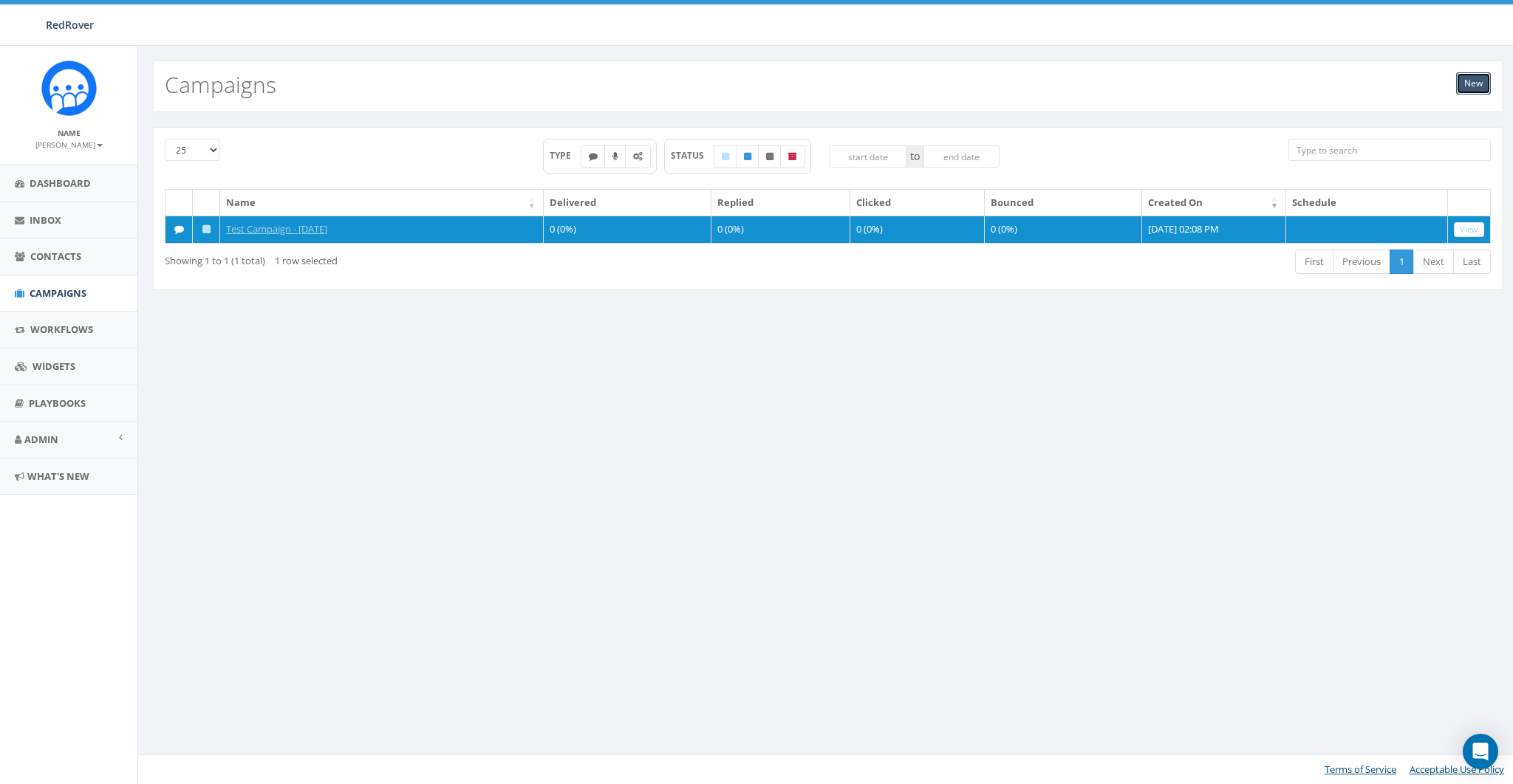
click at [1466, 84] on link "New" at bounding box center [1473, 83] width 34 height 22
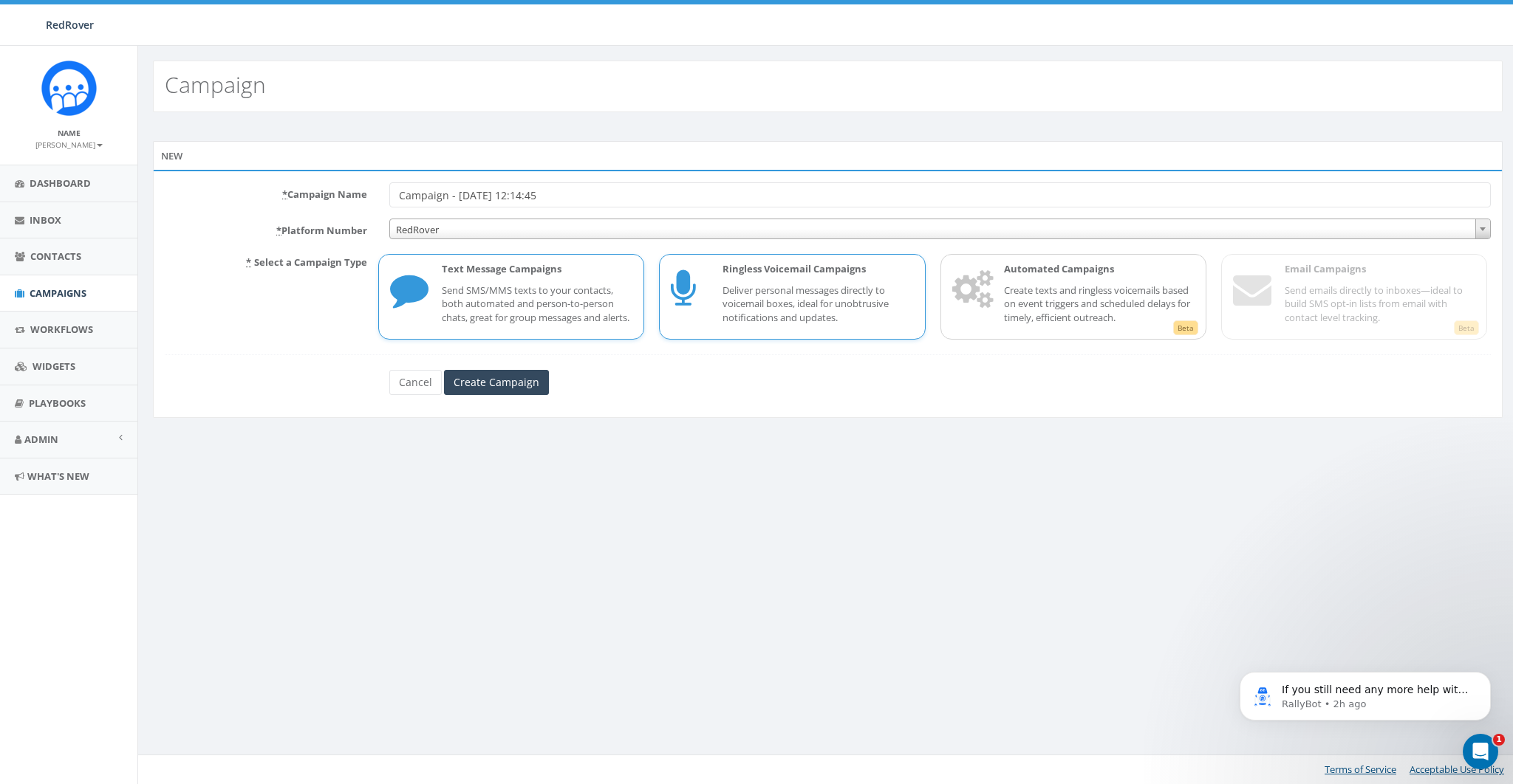
click at [851, 284] on p "Deliver personal messages directly to voicemail boxes, ideal for unobtrusive no…" at bounding box center [818, 304] width 190 height 41
click at [1078, 290] on p "Create texts and ringless voicemails based on event triggers and scheduled dela…" at bounding box center [1099, 304] width 190 height 41
click at [543, 332] on div "Text Message Campaigns Send SMS/MMS texts to your contacts, both automated and …" at bounding box center [530, 296] width 206 height 69
drag, startPoint x: 808, startPoint y: 302, endPoint x: 1029, endPoint y: 302, distance: 221.0
click at [818, 302] on p "Deliver personal messages directly to voicemail boxes, ideal for unobtrusive no…" at bounding box center [818, 304] width 190 height 41
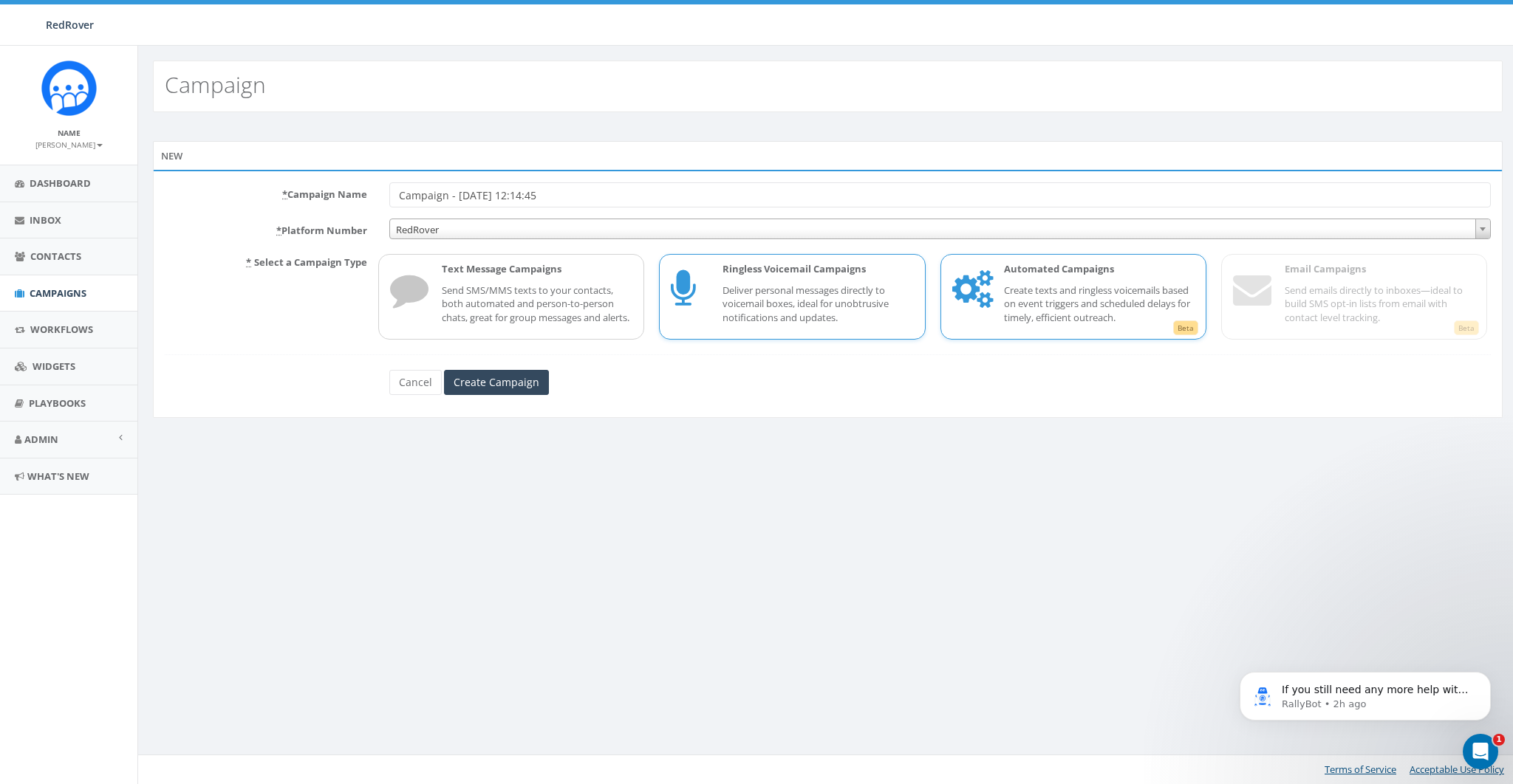
click at [1029, 302] on p "Create texts and ringless voicemails based on event triggers and scheduled dela…" at bounding box center [1099, 304] width 190 height 41
click at [49, 333] on span "Workflows" at bounding box center [61, 330] width 63 height 14
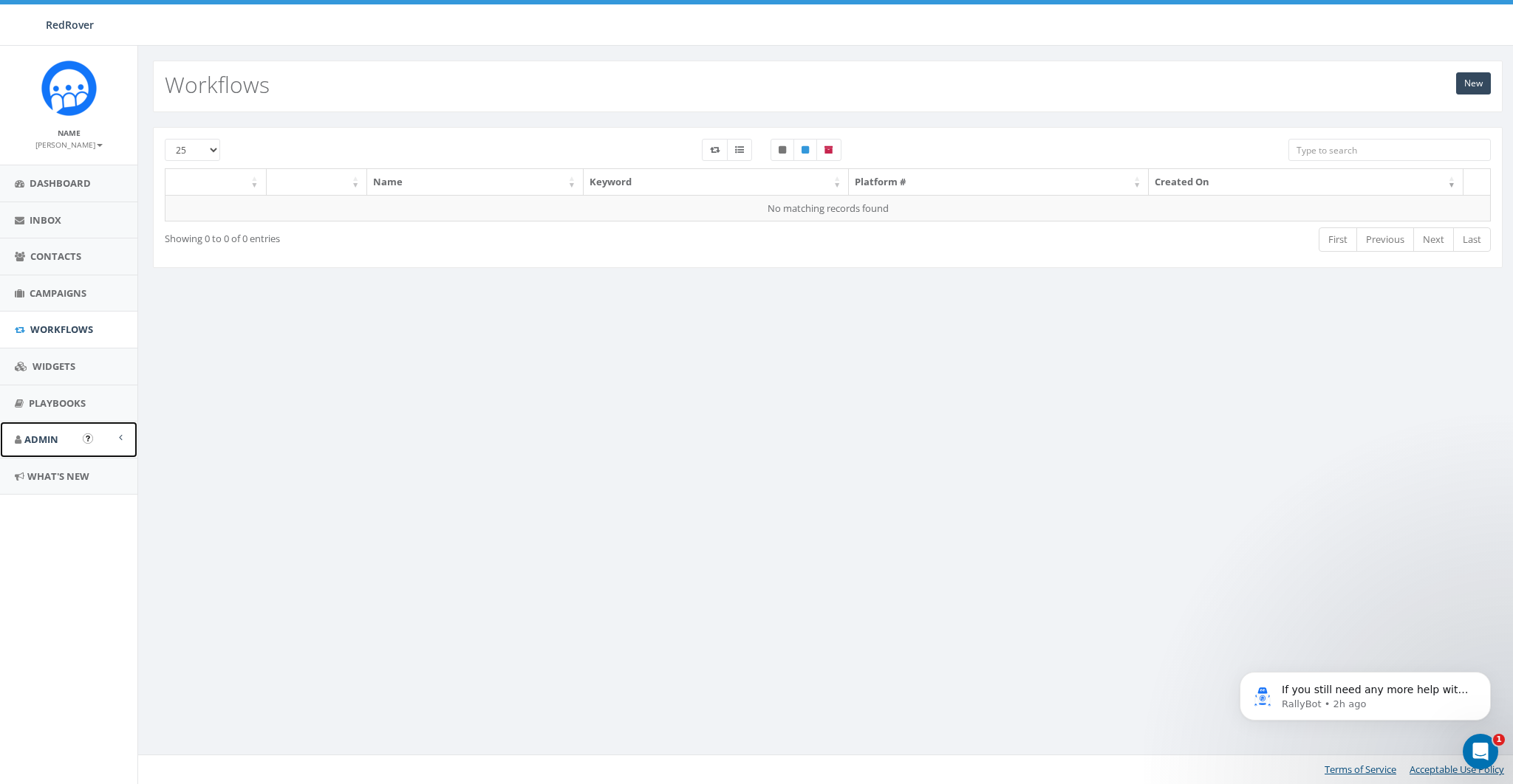
click at [45, 440] on span "Admin" at bounding box center [41, 440] width 34 height 14
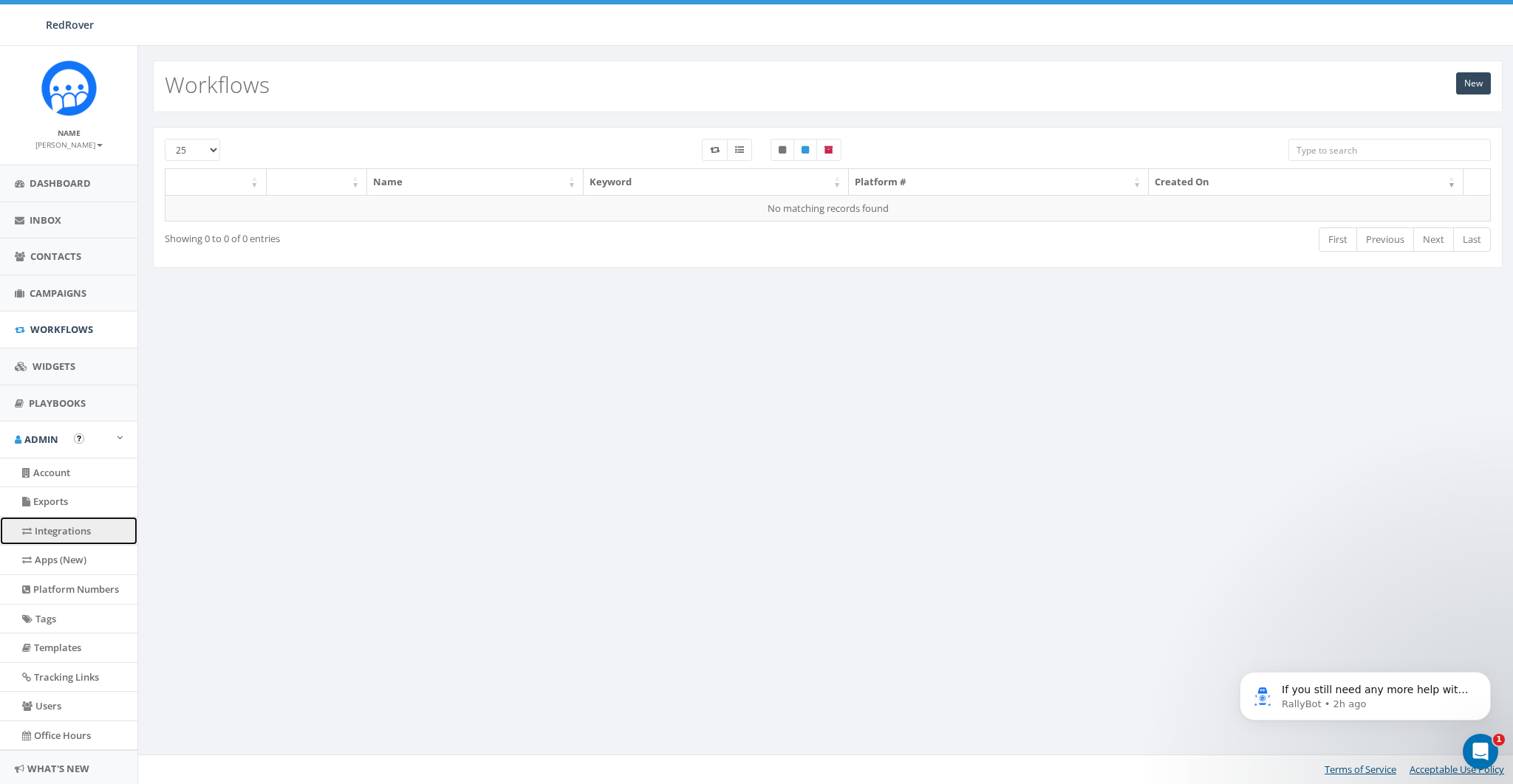
click at [55, 535] on link "Integrations" at bounding box center [69, 531] width 137 height 29
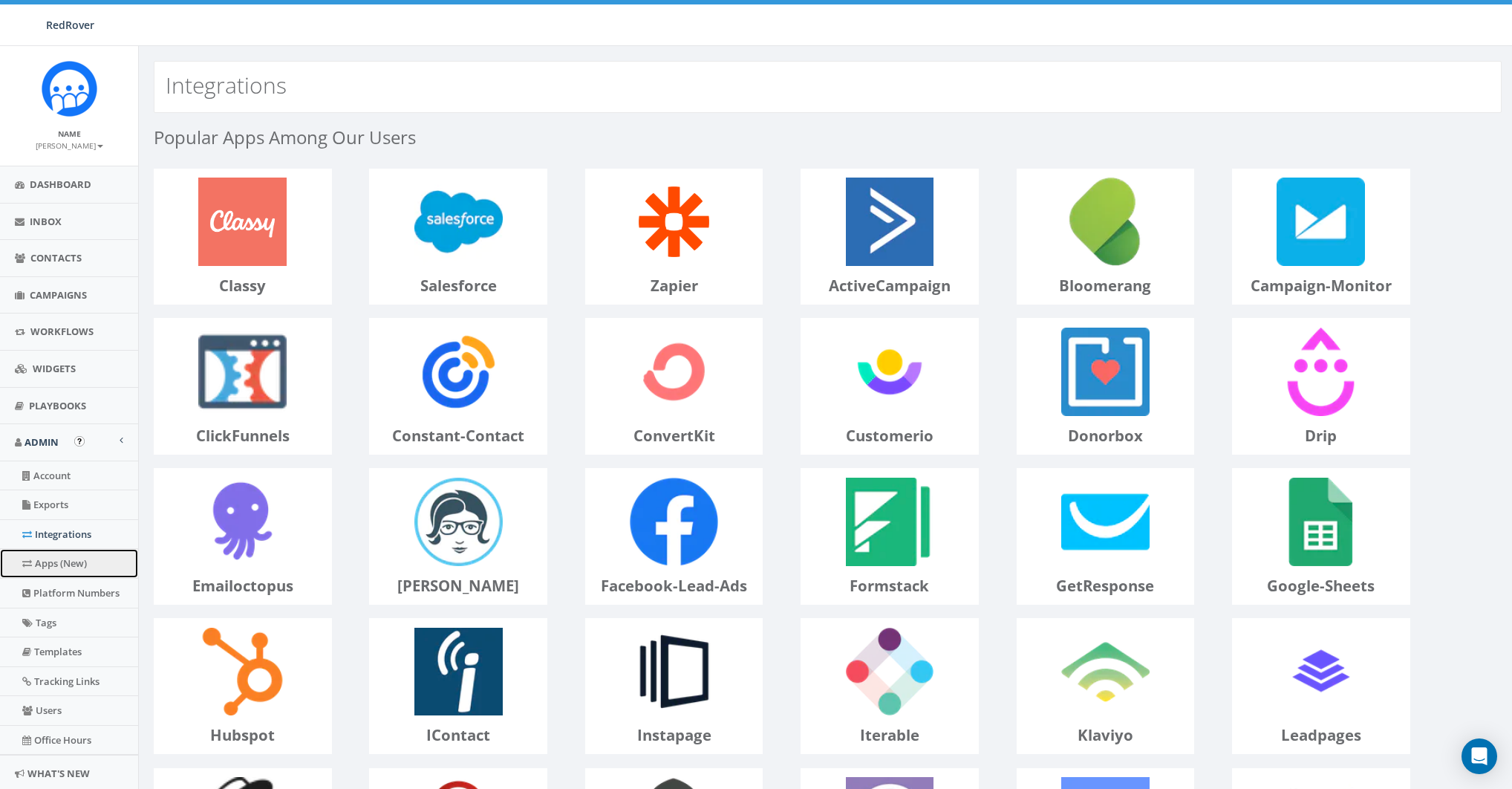
click at [53, 560] on link "Apps (New)" at bounding box center [69, 564] width 138 height 29
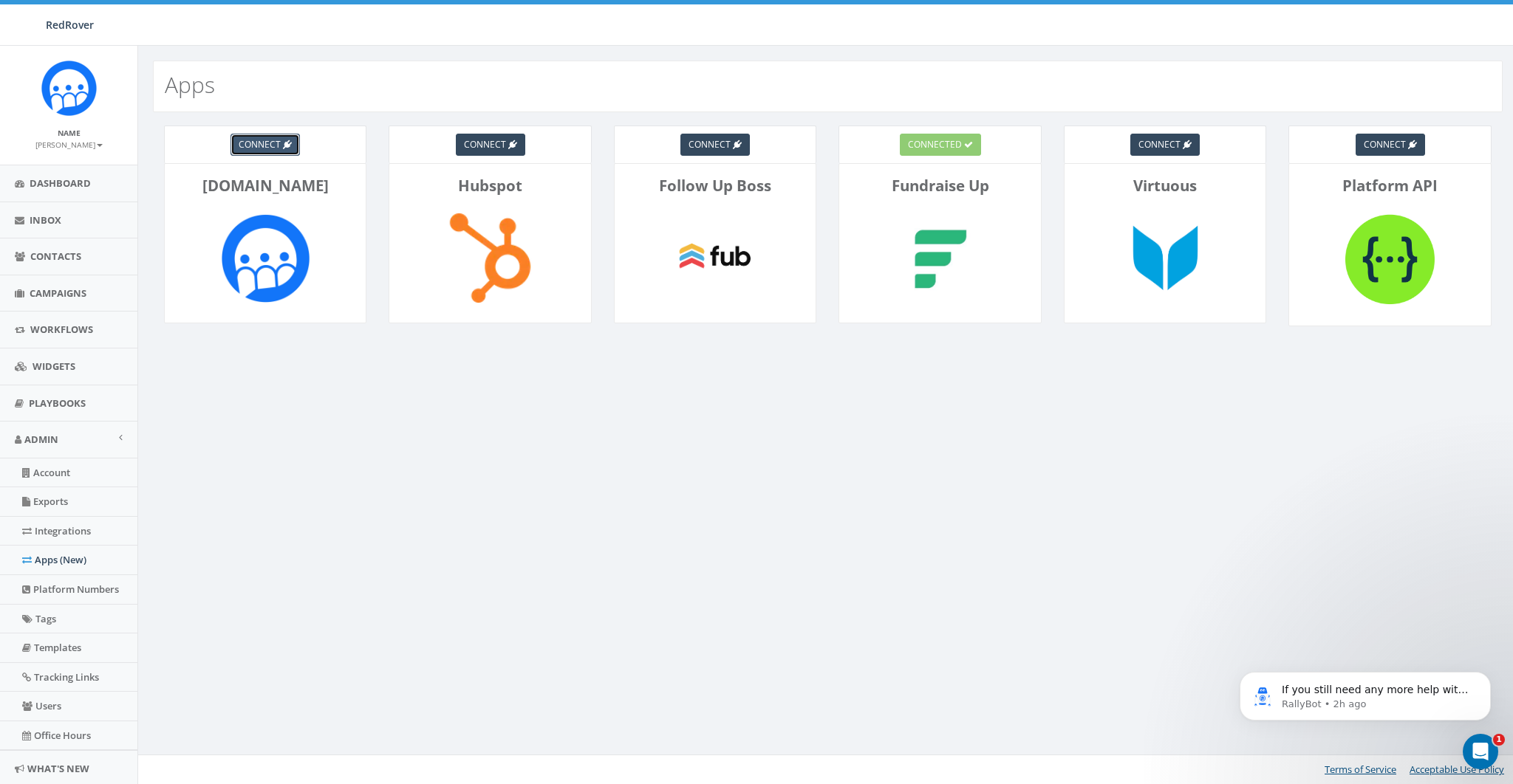
click at [250, 142] on span "connect" at bounding box center [259, 144] width 42 height 13
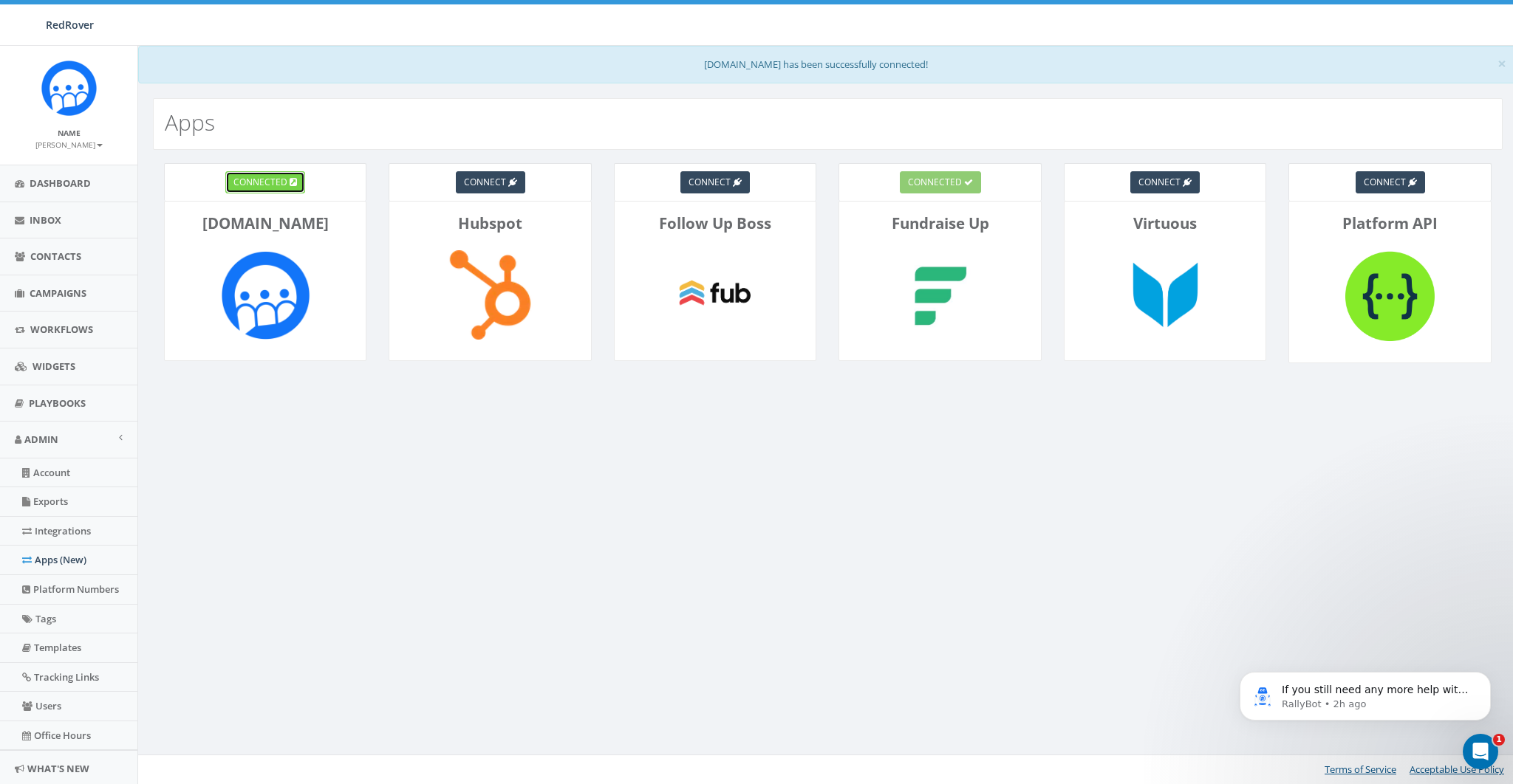
click at [252, 188] on link "connected" at bounding box center [265, 183] width 80 height 22
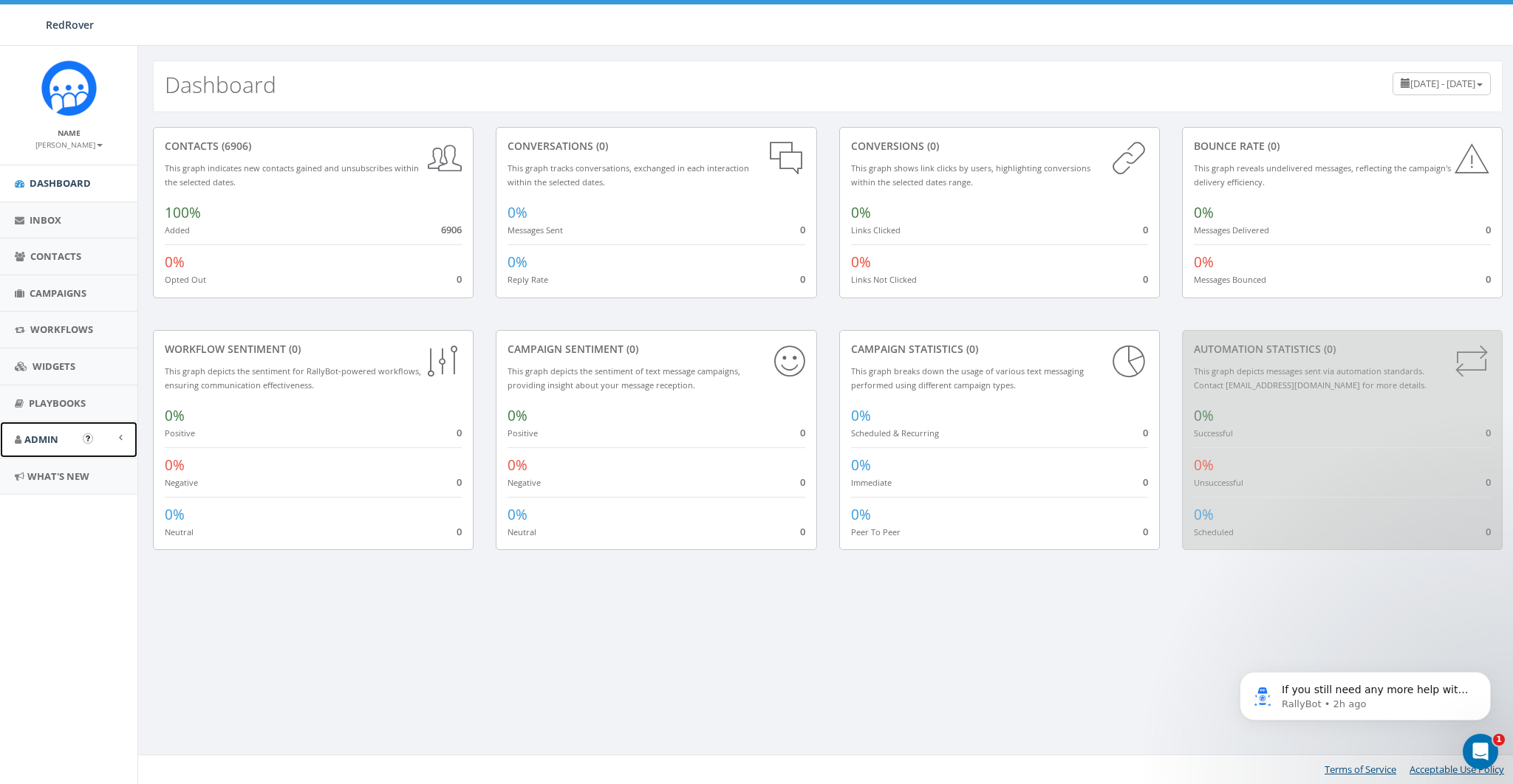
click at [43, 439] on span "Admin" at bounding box center [41, 440] width 34 height 14
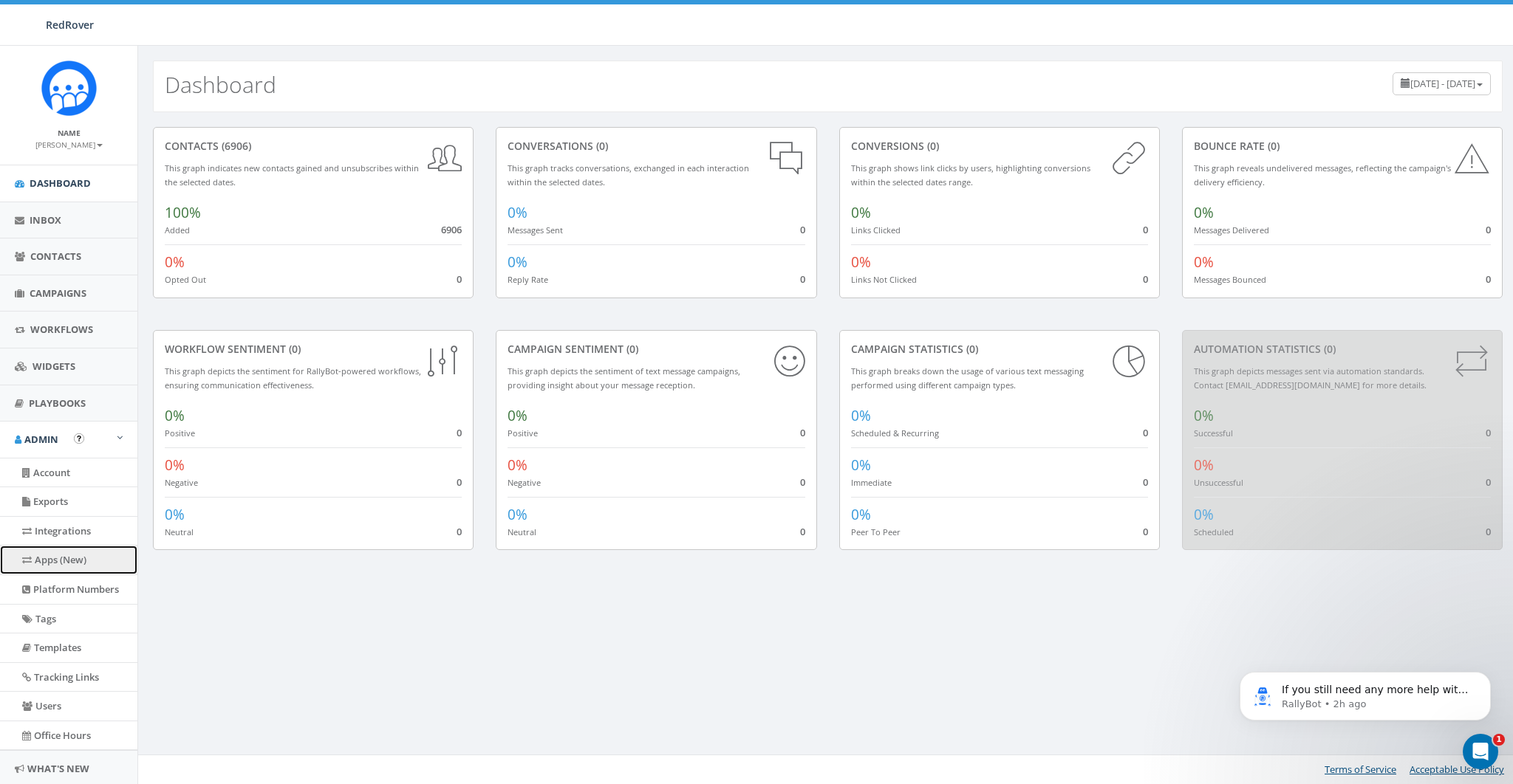
click at [49, 561] on link "Apps (New)" at bounding box center [69, 560] width 137 height 29
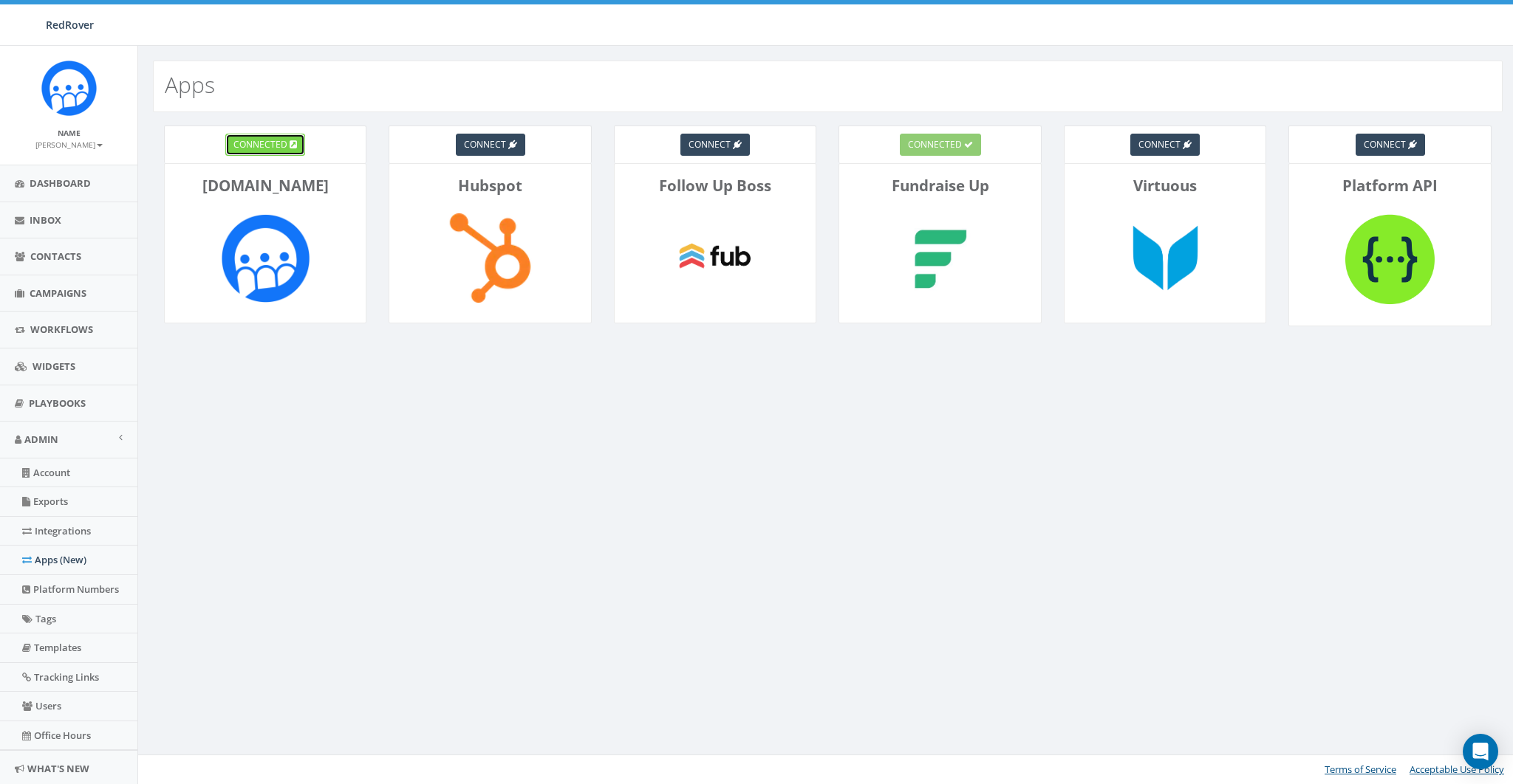
click at [291, 148] on icon at bounding box center [293, 145] width 8 height 9
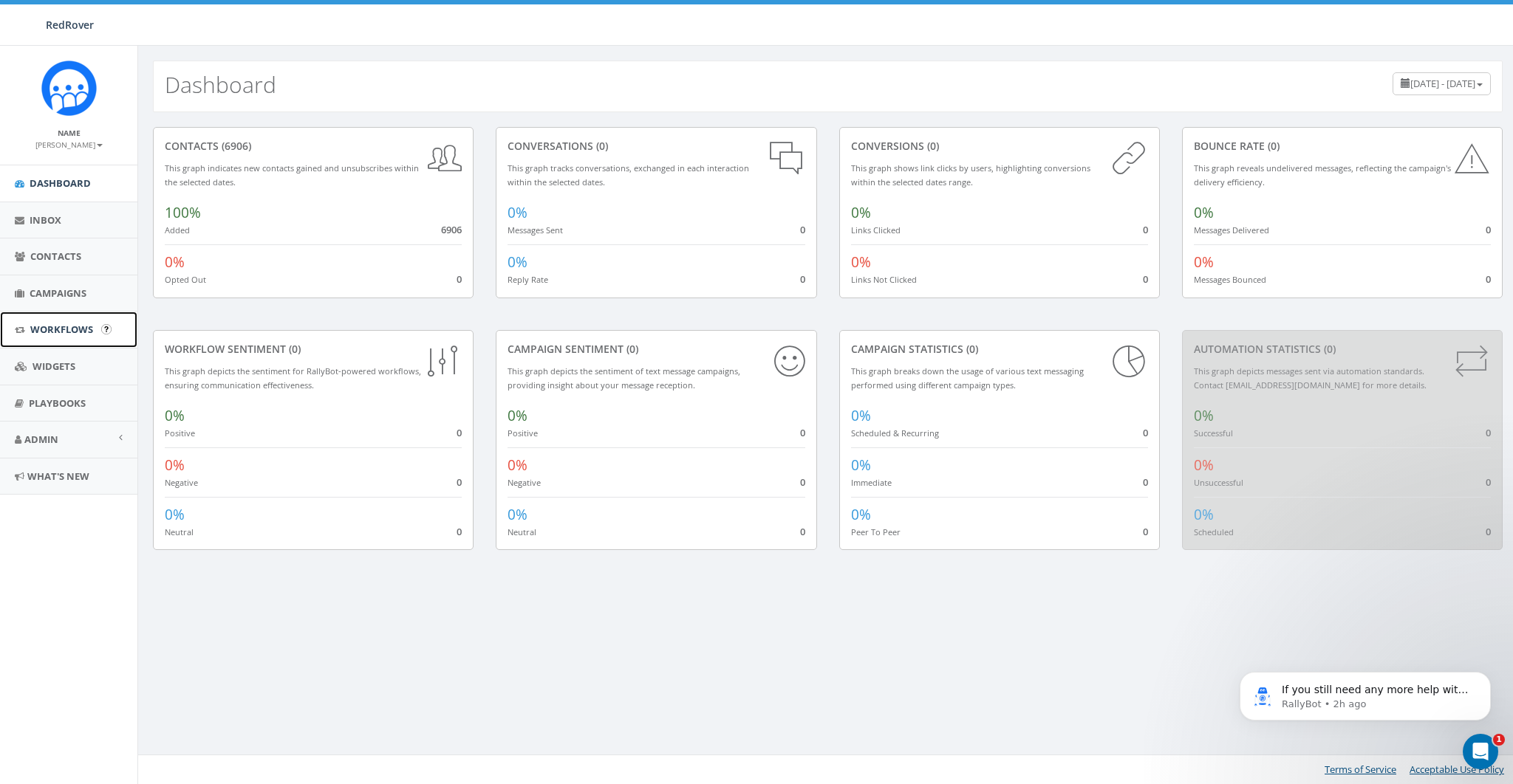
click at [53, 333] on span "Workflows" at bounding box center [61, 330] width 63 height 14
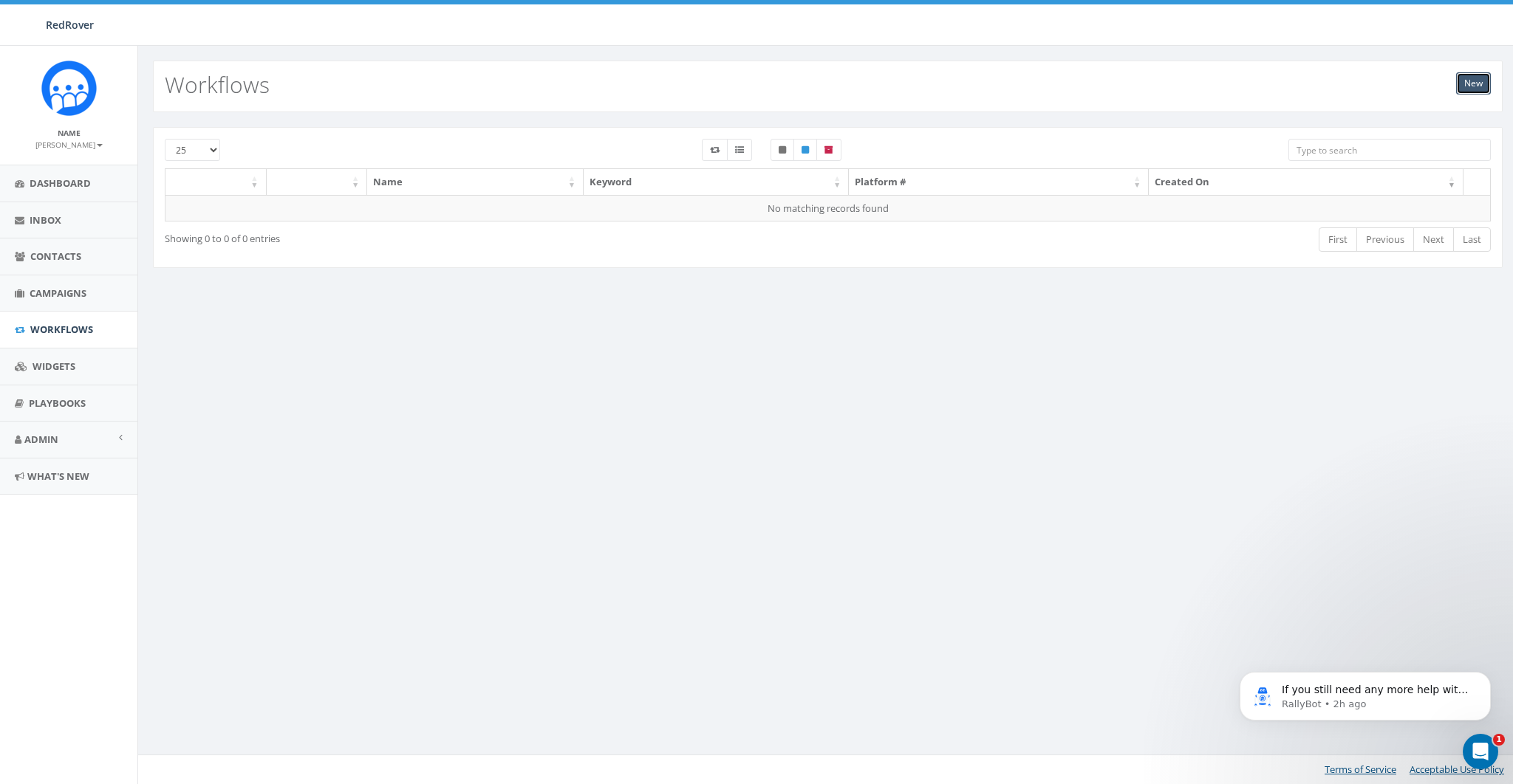
click at [1474, 76] on link "New" at bounding box center [1473, 83] width 34 height 22
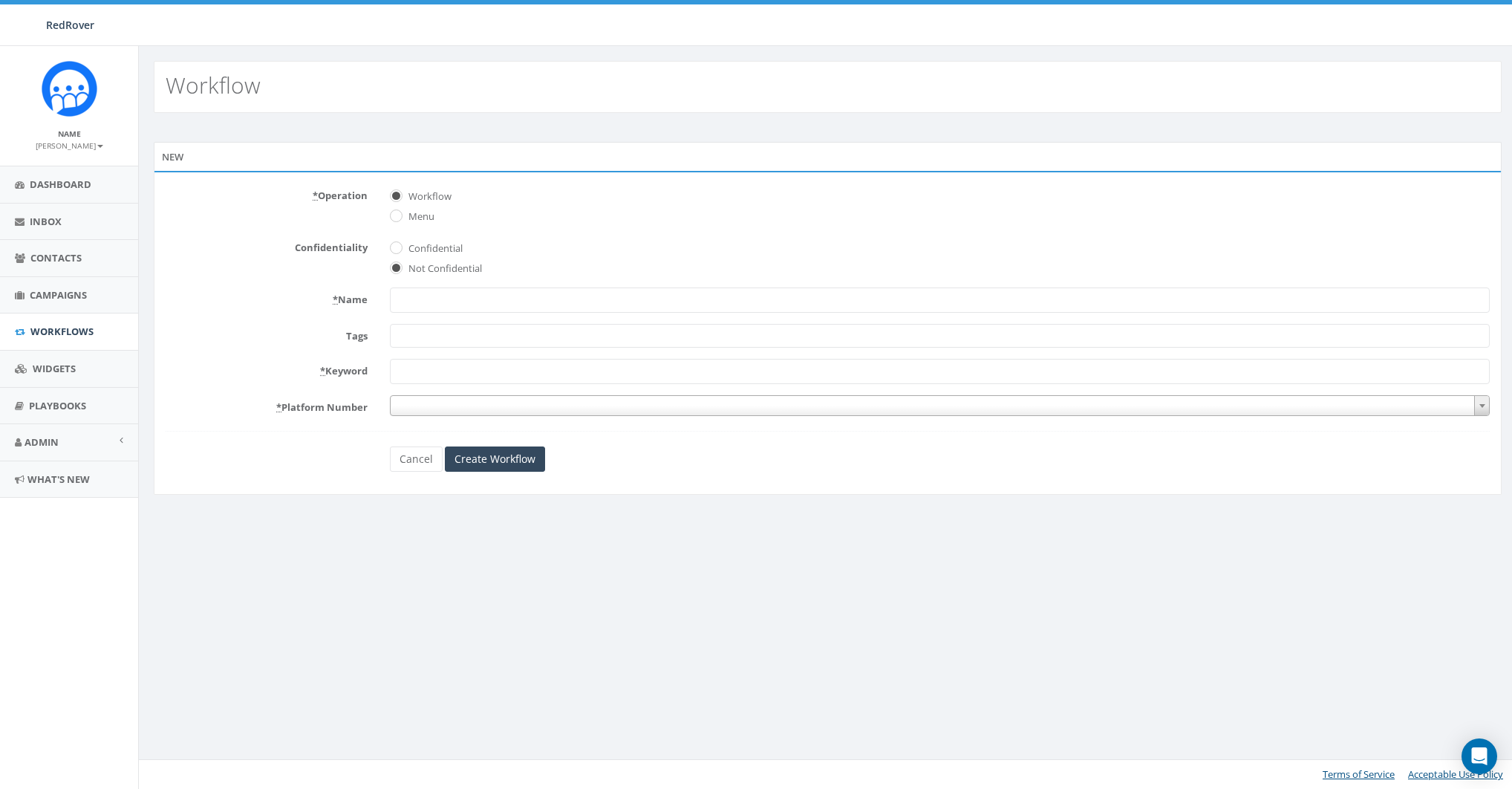
select select
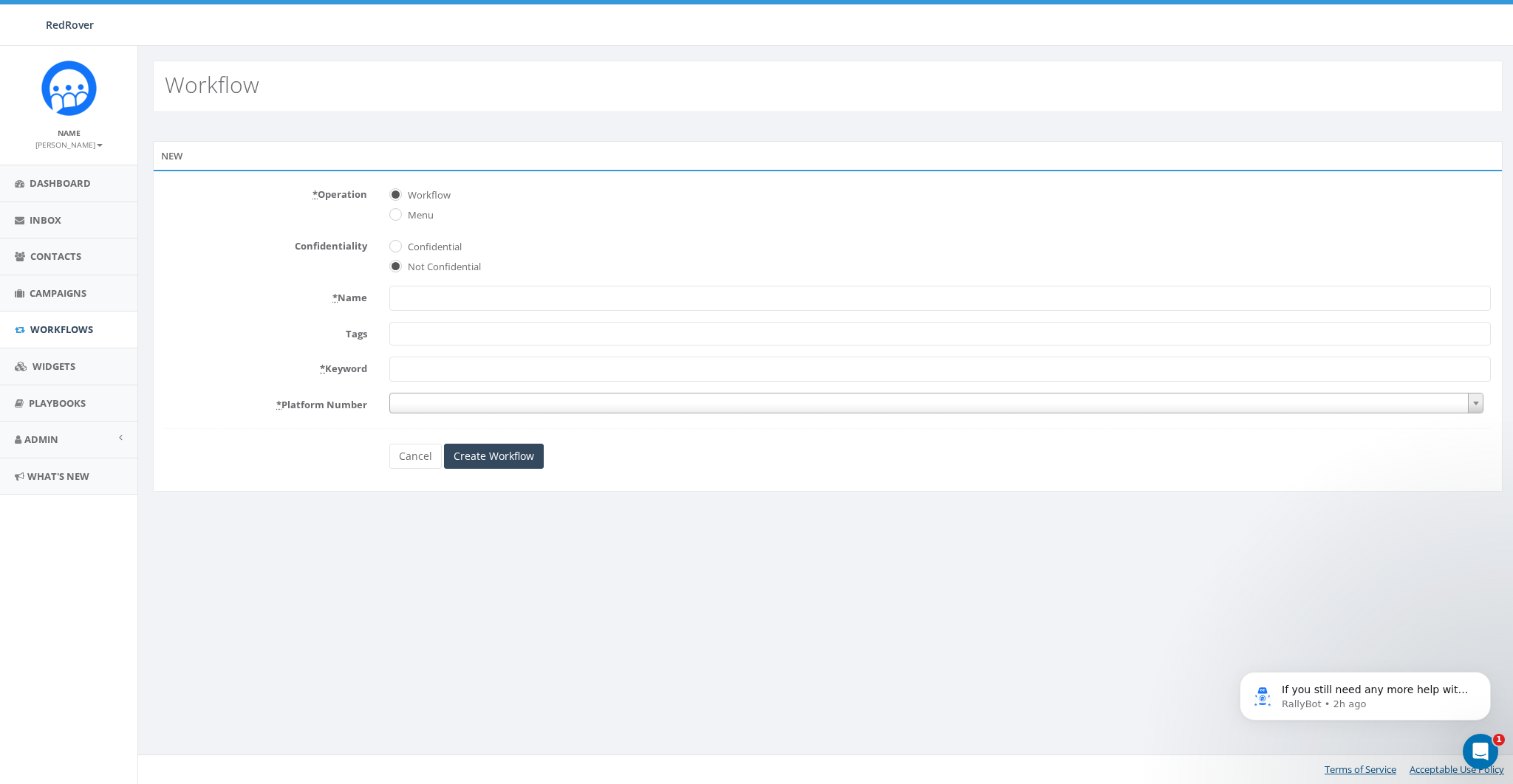
drag, startPoint x: 309, startPoint y: 220, endPoint x: 373, endPoint y: 254, distance: 72.5
click at [310, 222] on div "* Operation Workflow Menu" at bounding box center [827, 202] width 1348 height 40
click at [435, 302] on input "* Name" at bounding box center [940, 297] width 1102 height 25
type input "FORM"
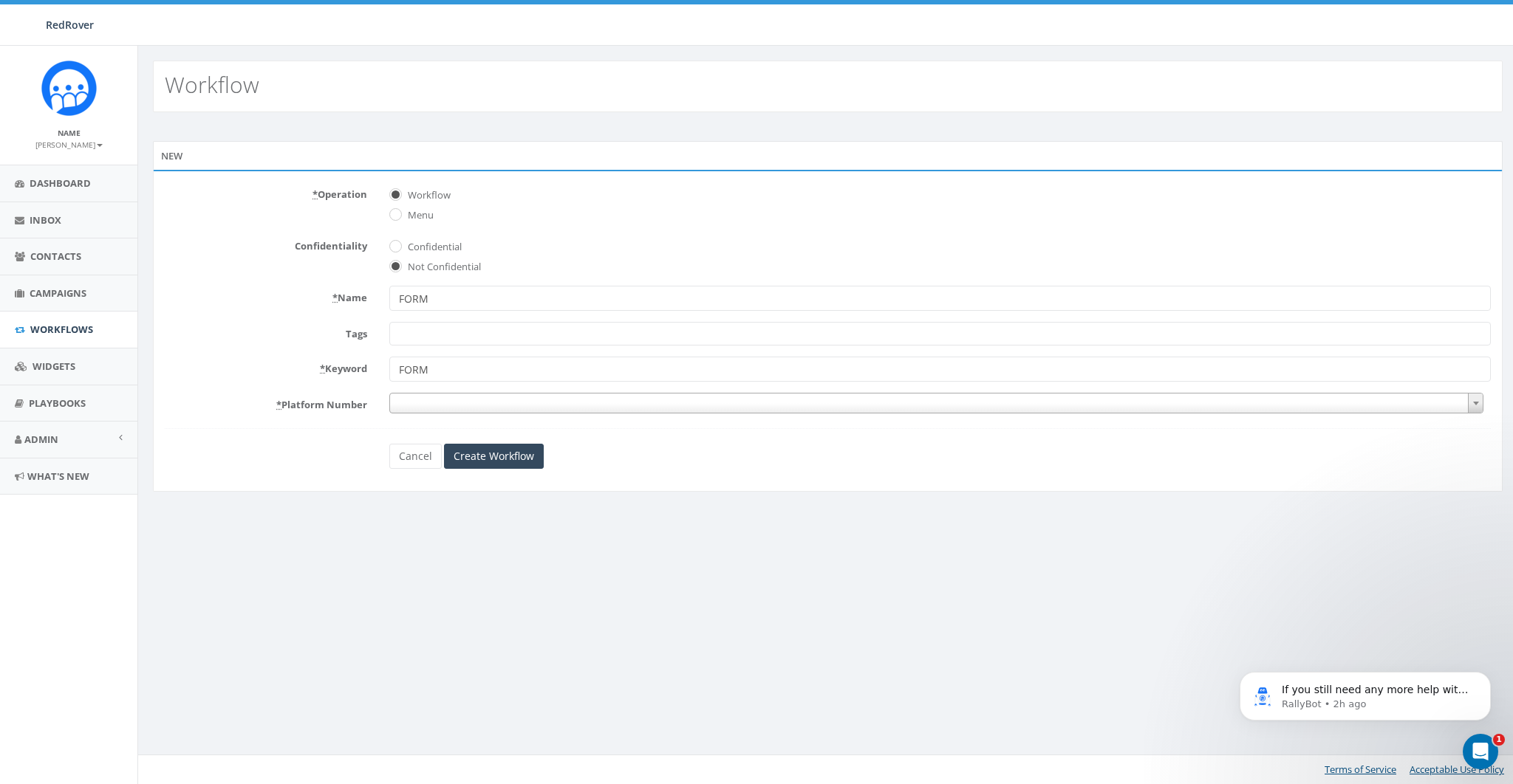
click at [444, 409] on span at bounding box center [936, 403] width 1094 height 21
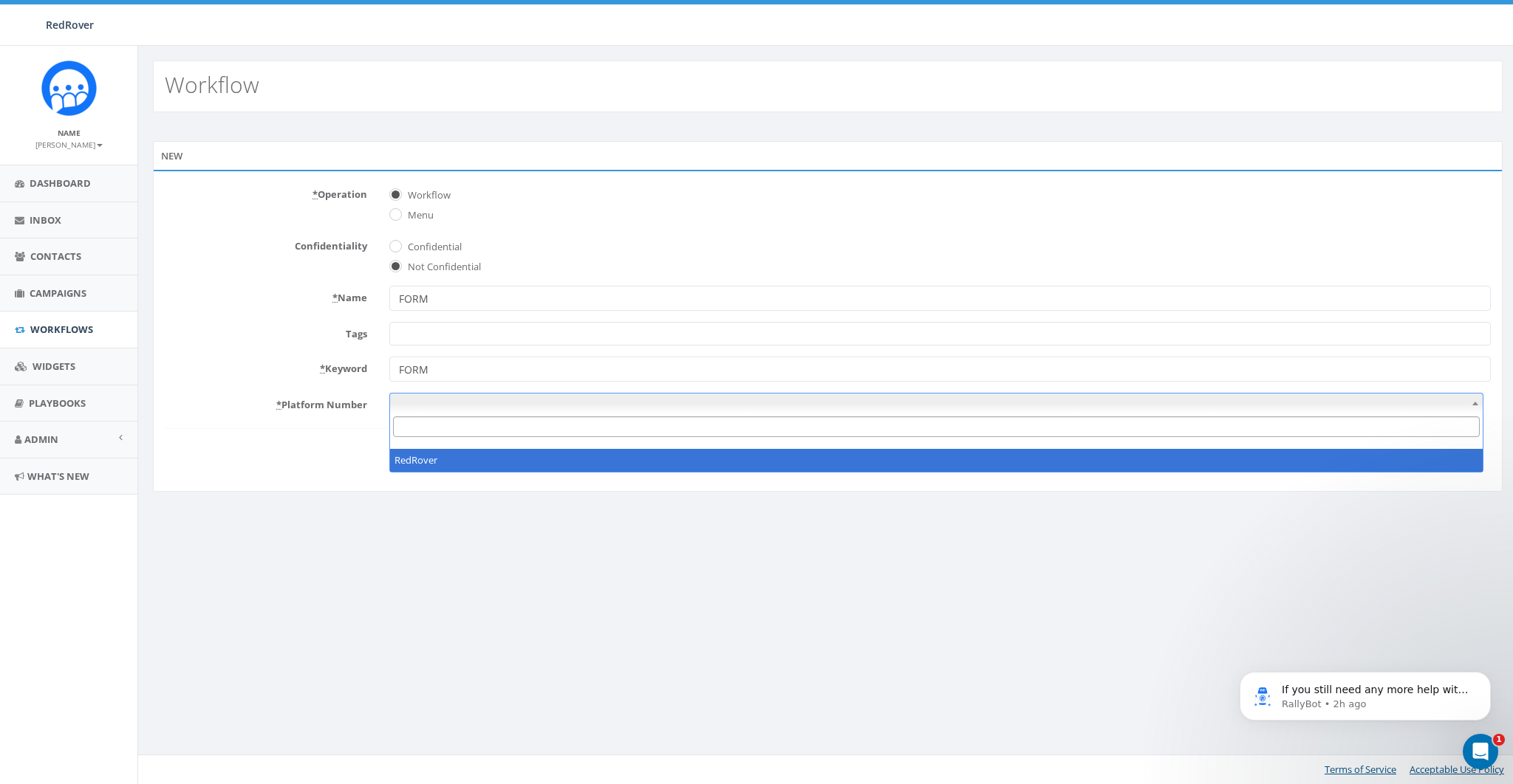
select select "7518284"
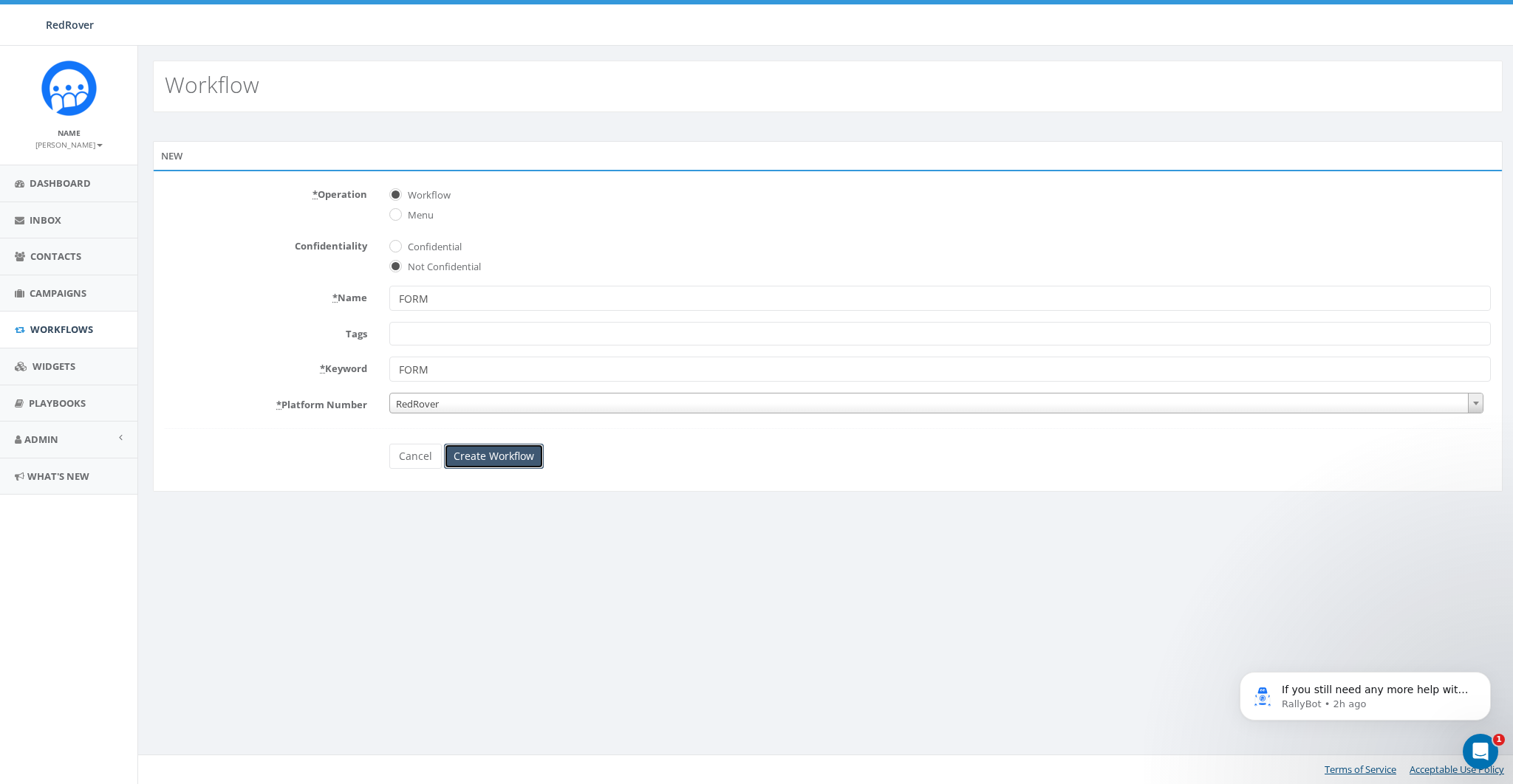
click at [489, 457] on input "Create Workflow" at bounding box center [494, 456] width 99 height 25
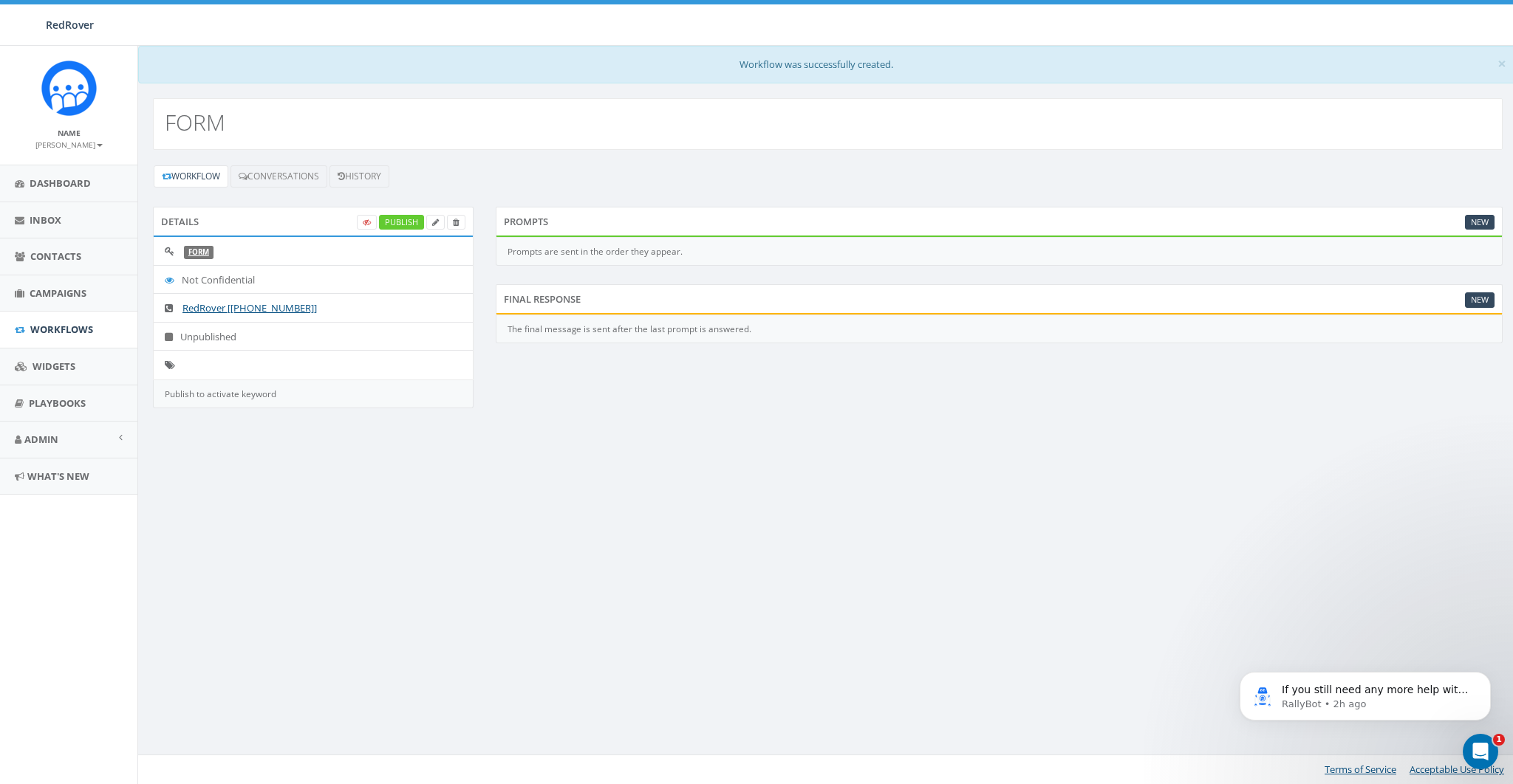
click at [1496, 296] on div "Final Response New" at bounding box center [999, 299] width 1006 height 29
click at [1484, 299] on link "New" at bounding box center [1480, 300] width 29 height 15
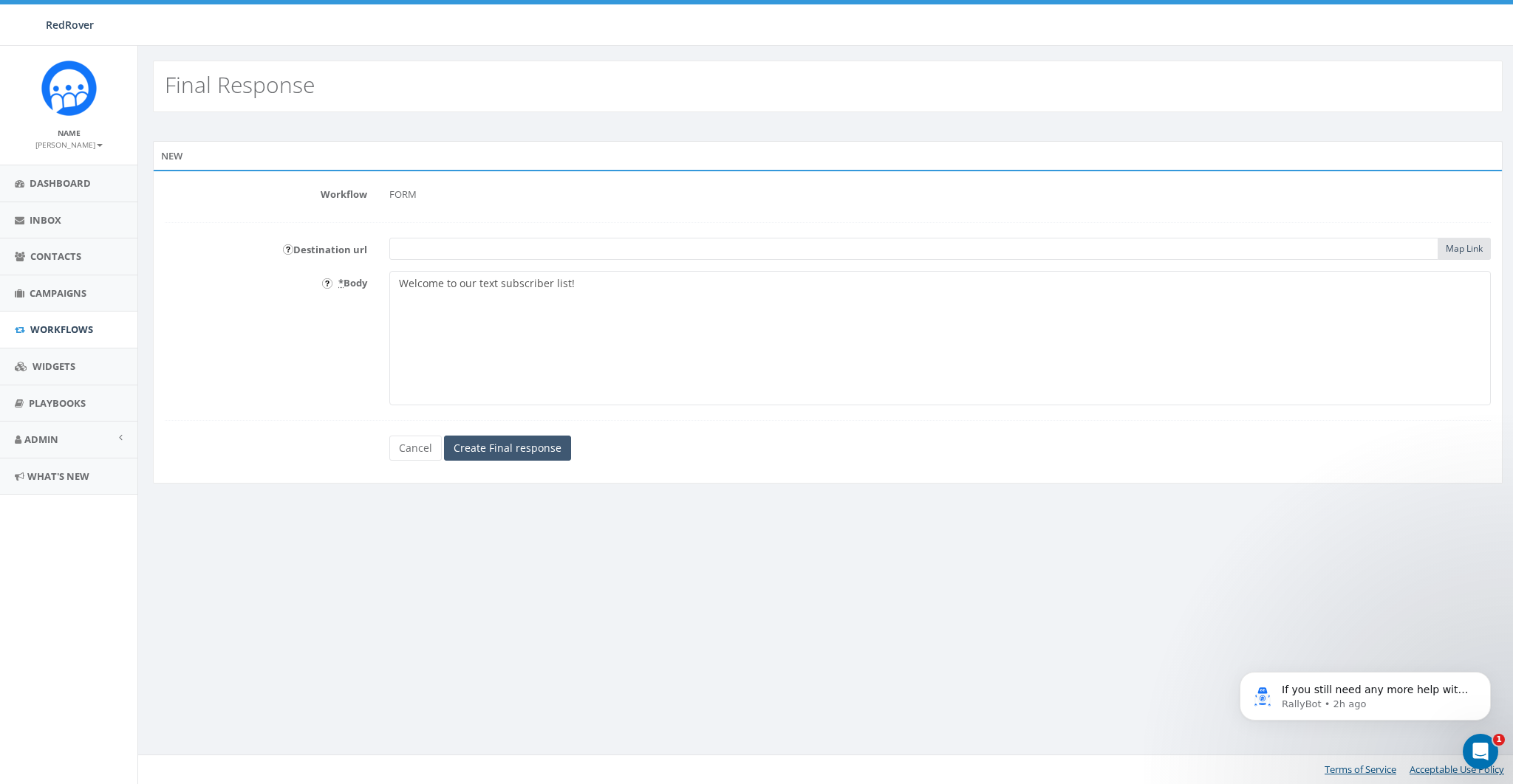
type textarea "Welcome to our text subscriber list!"
click at [527, 442] on input "Create Final response" at bounding box center [507, 447] width 127 height 25
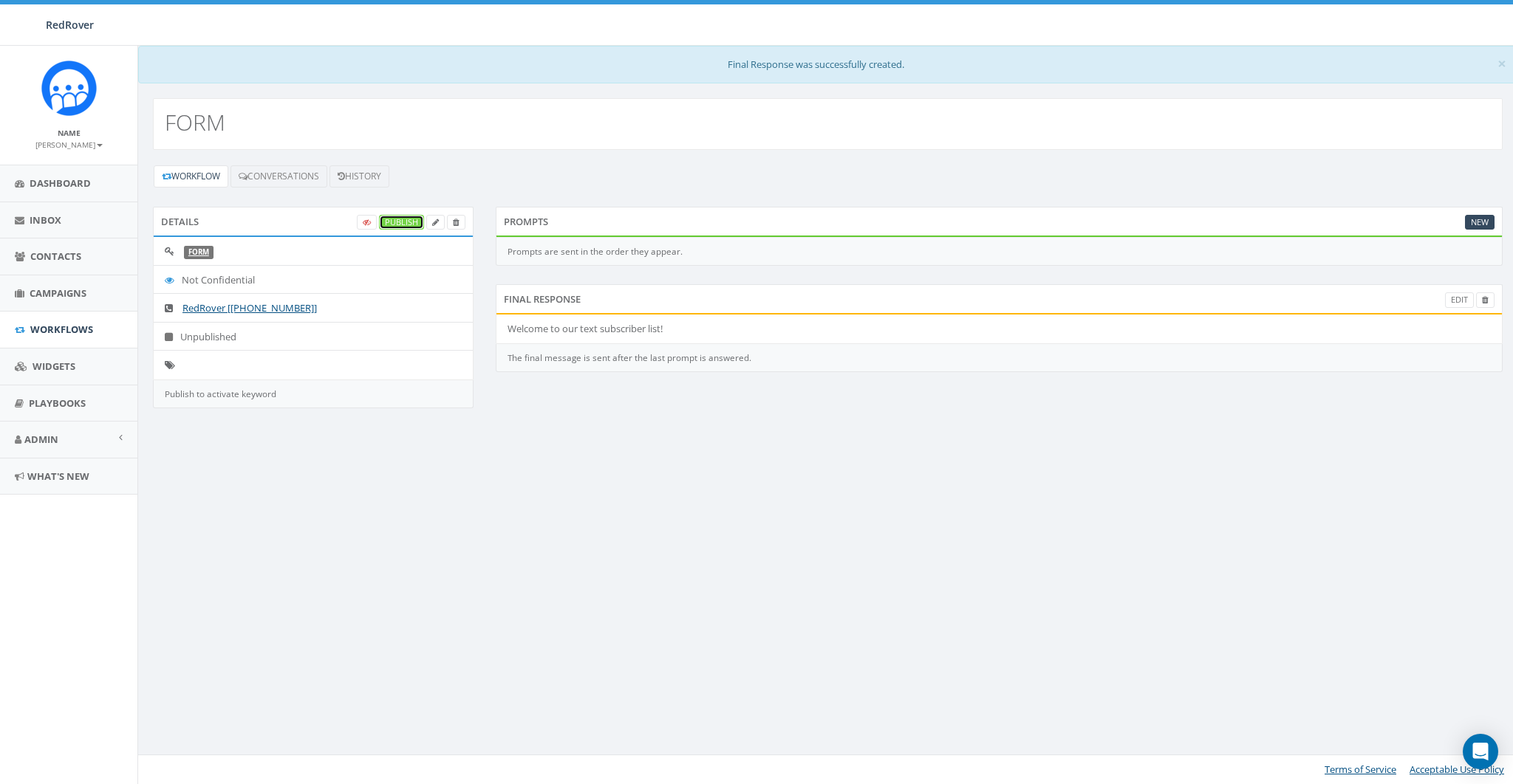
click at [397, 216] on link "Publish" at bounding box center [401, 223] width 45 height 15
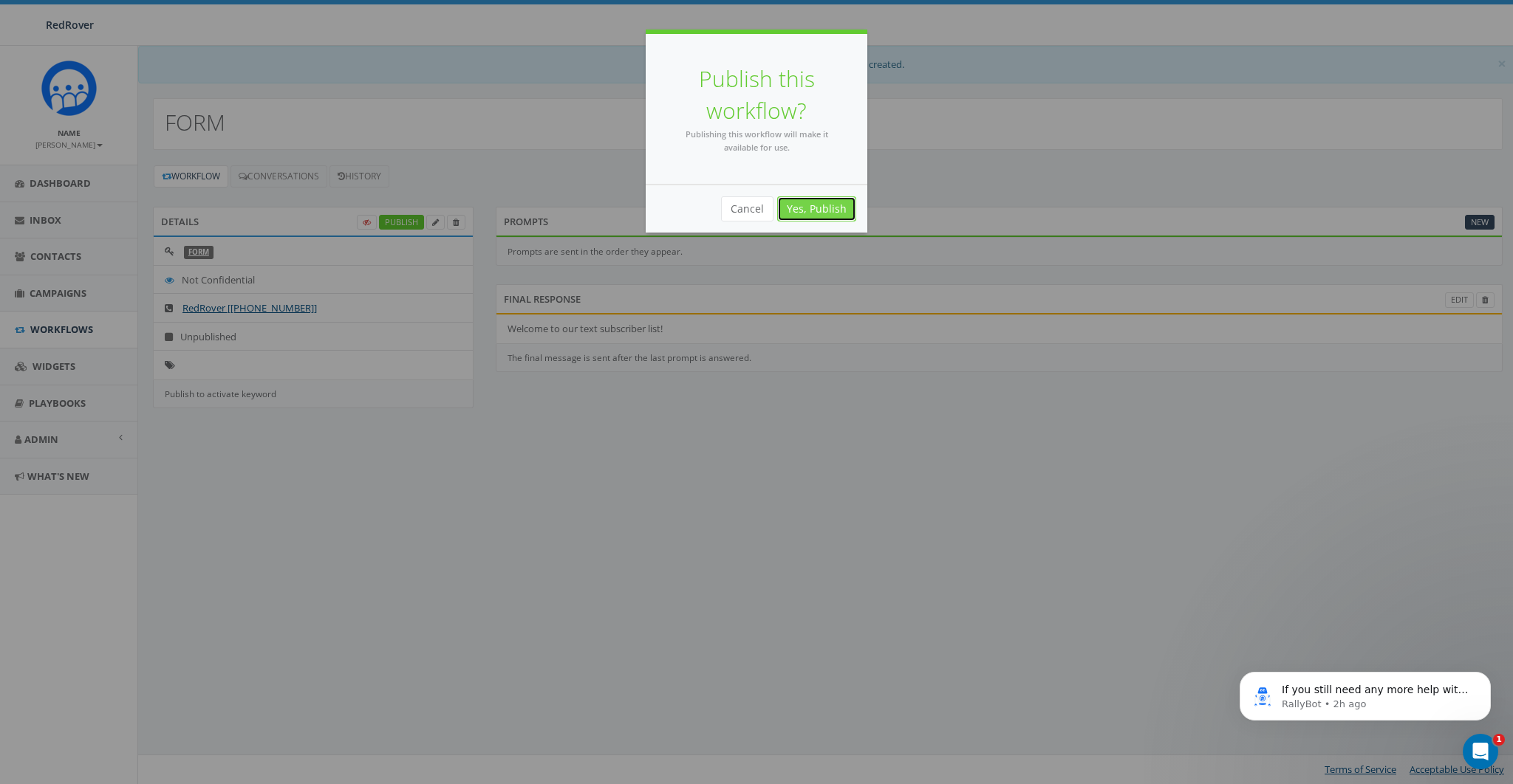
click at [808, 203] on link "Yes, Publish" at bounding box center [816, 208] width 79 height 25
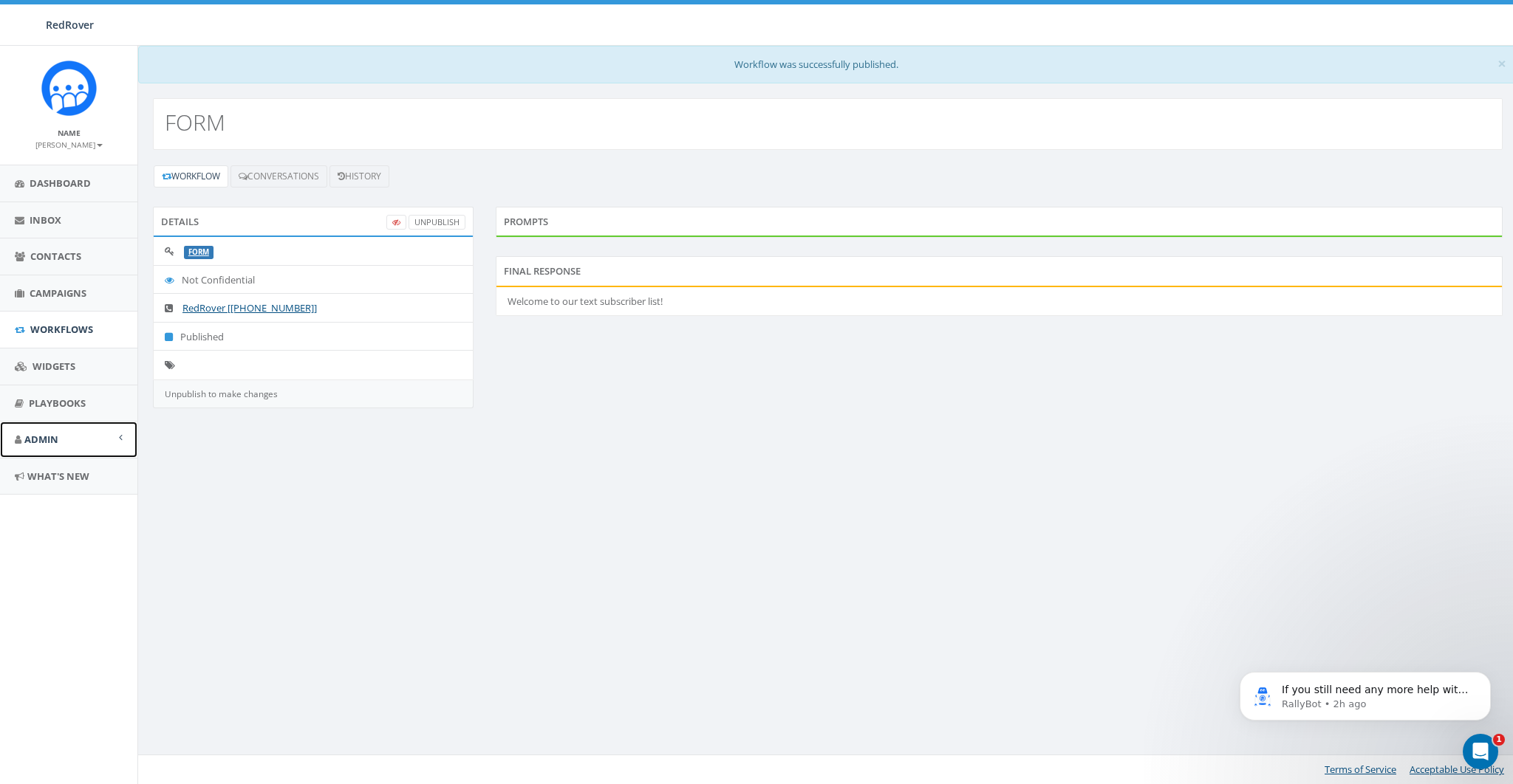
click at [53, 429] on link "Admin" at bounding box center [69, 440] width 137 height 36
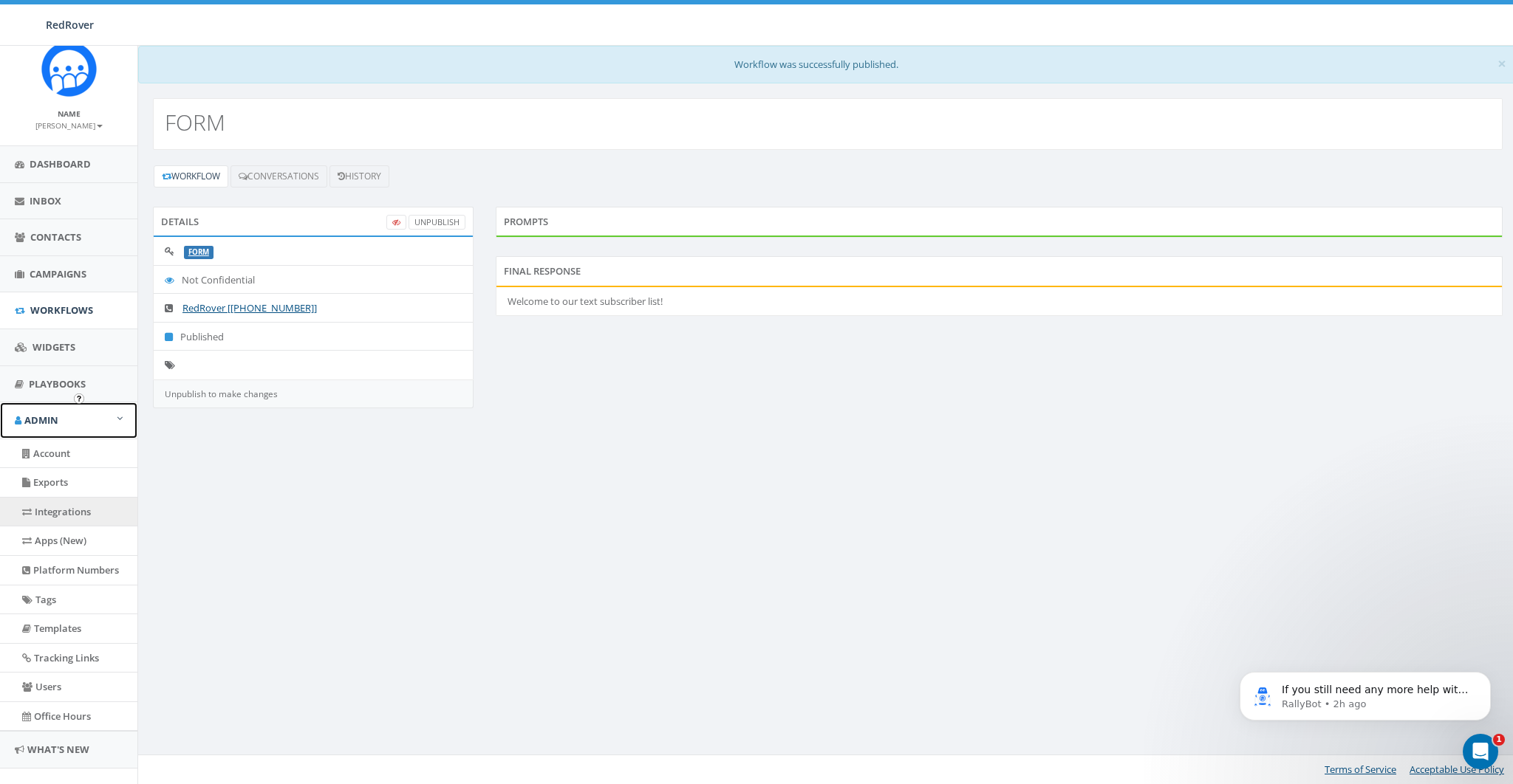
scroll to position [41, 0]
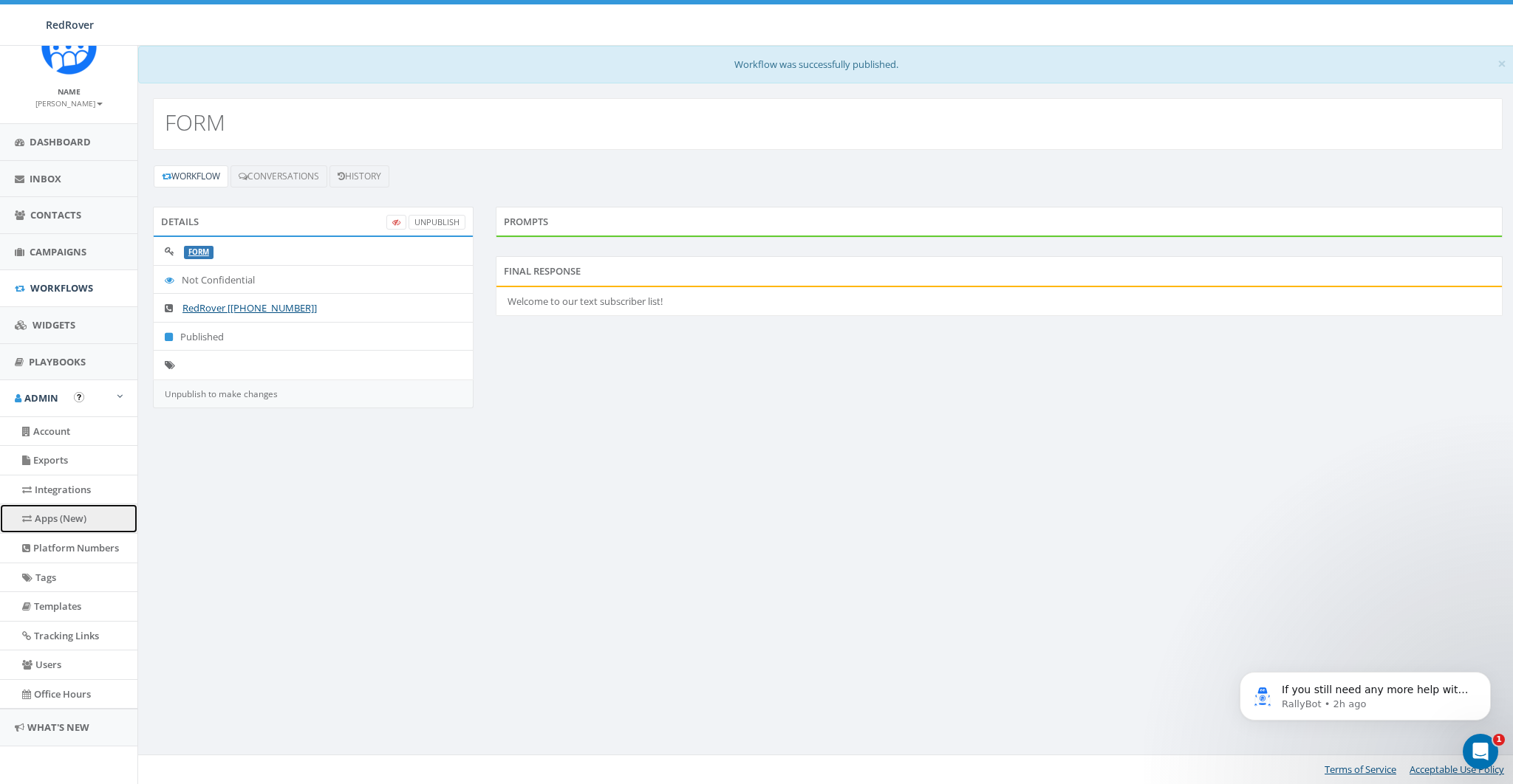
click at [60, 520] on link "Apps (New)" at bounding box center [69, 518] width 137 height 29
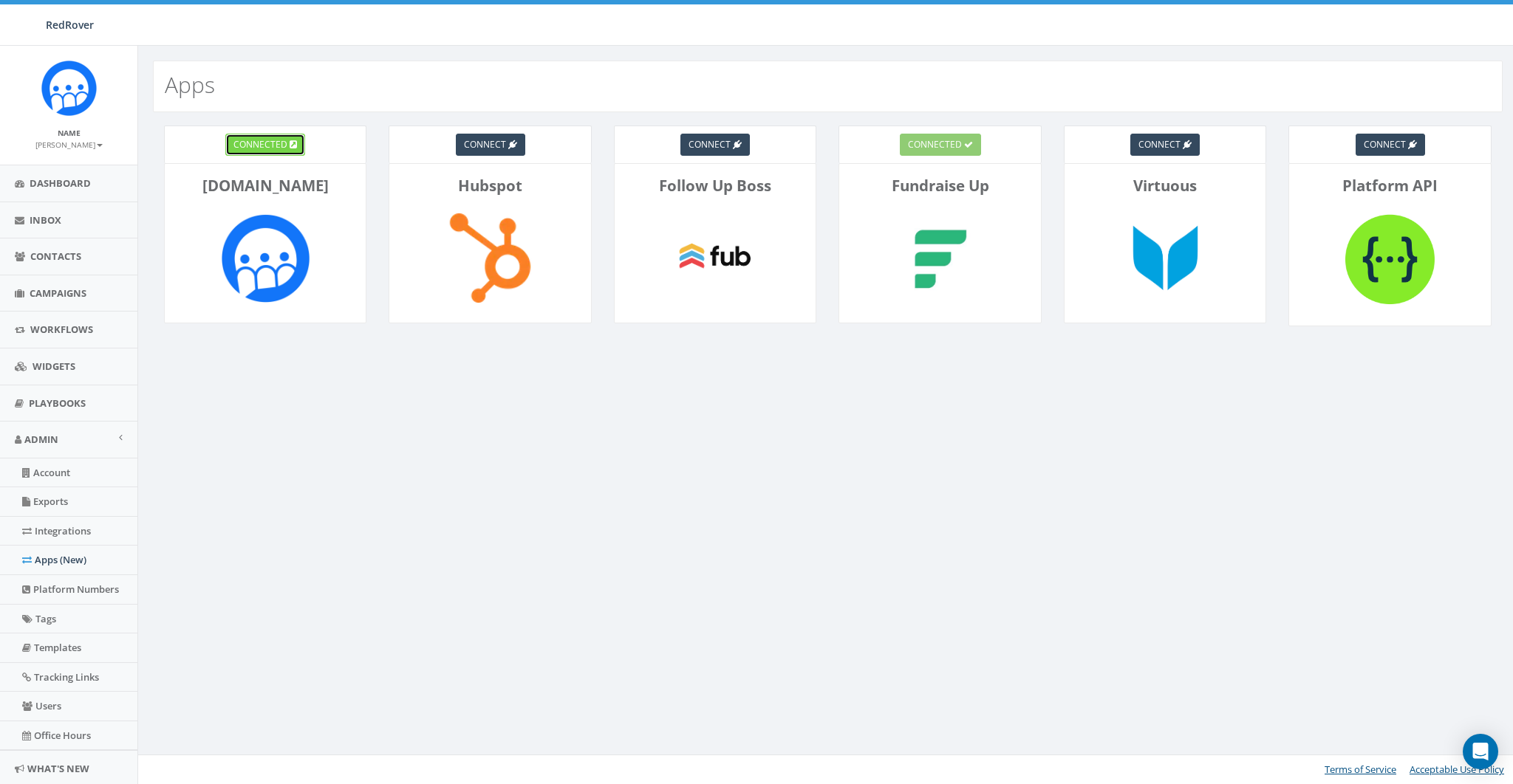
click at [267, 143] on span "connected" at bounding box center [260, 144] width 54 height 13
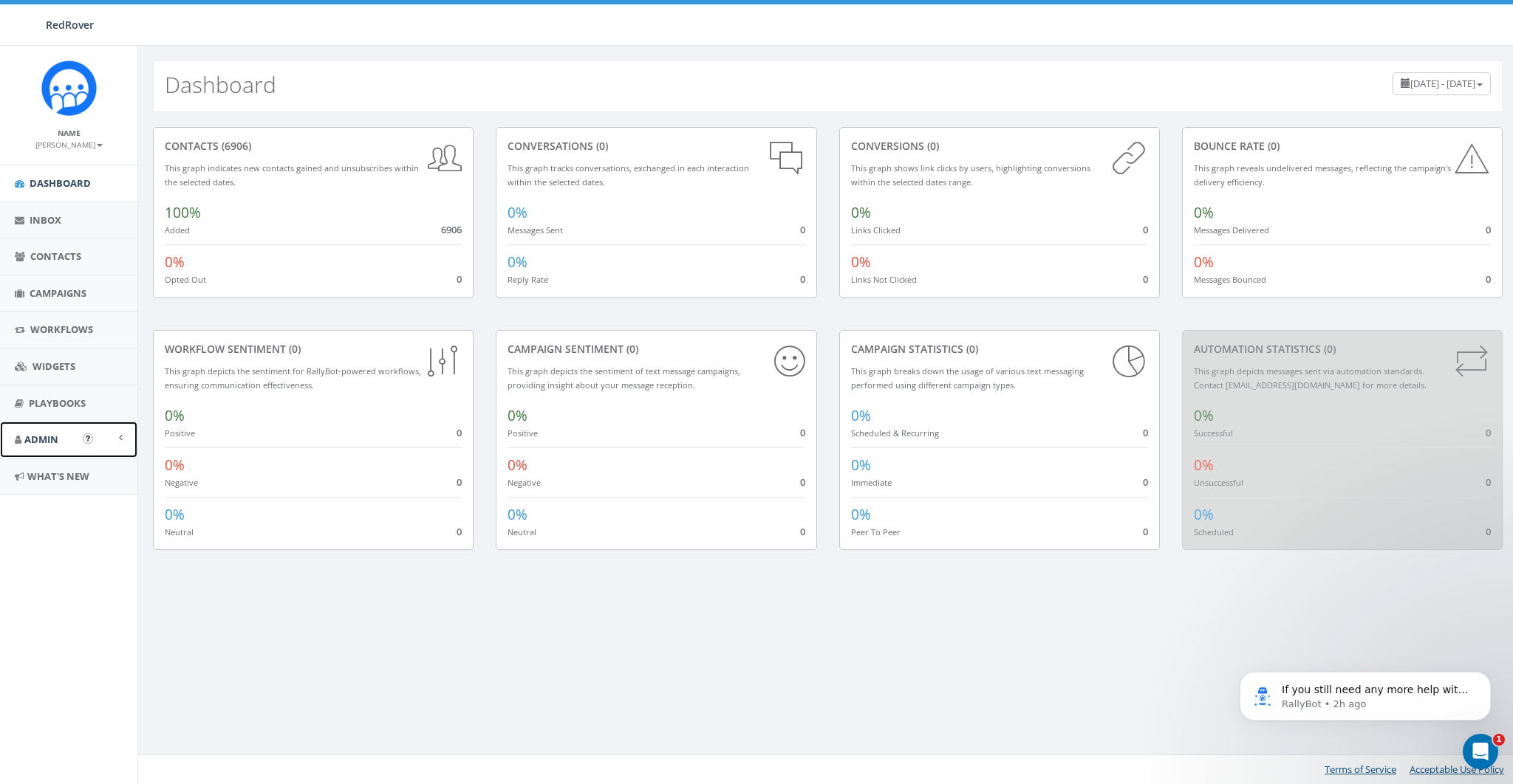
click at [64, 429] on link "Admin" at bounding box center [69, 440] width 137 height 36
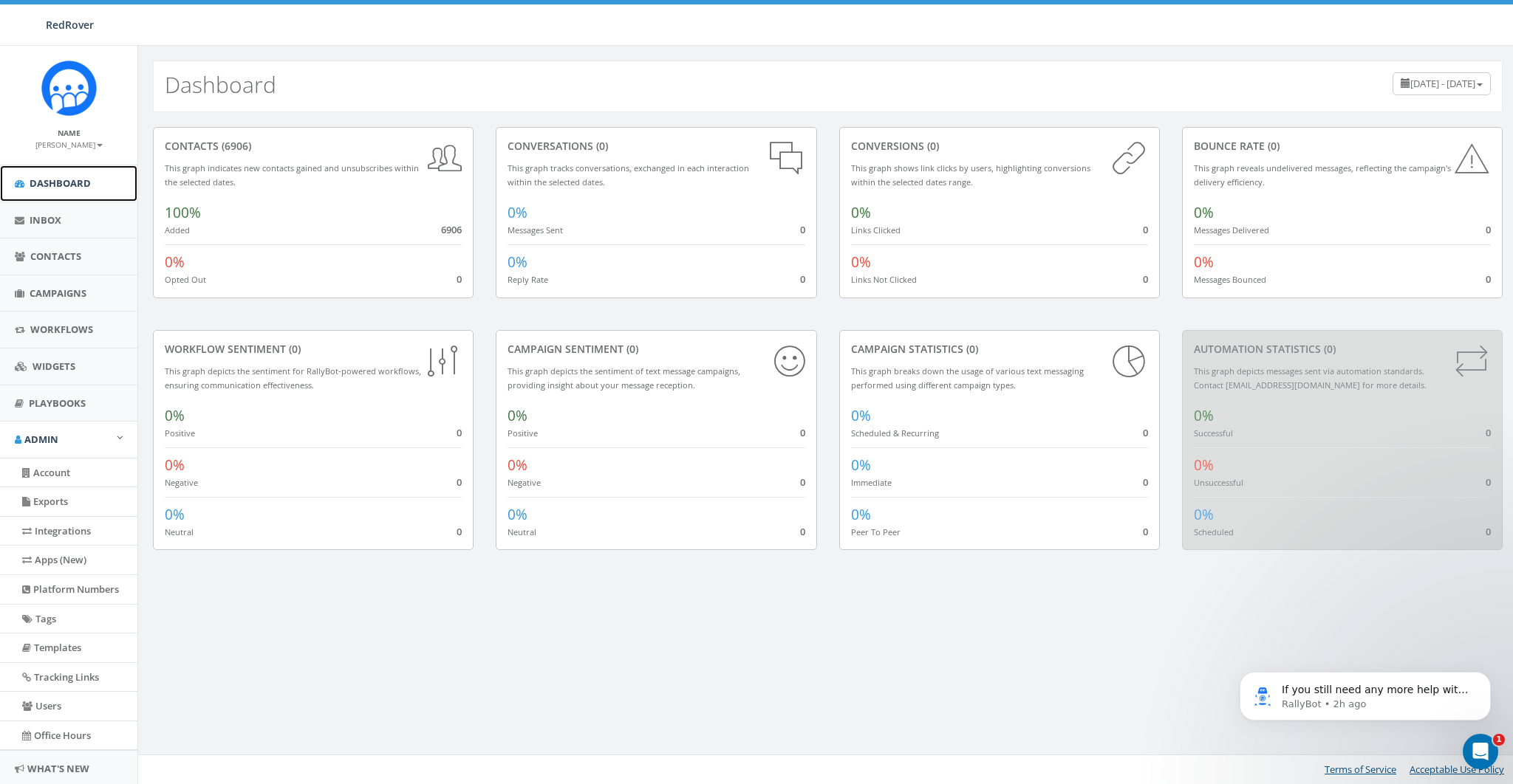
click at [68, 179] on span "Dashboard" at bounding box center [60, 183] width 62 height 14
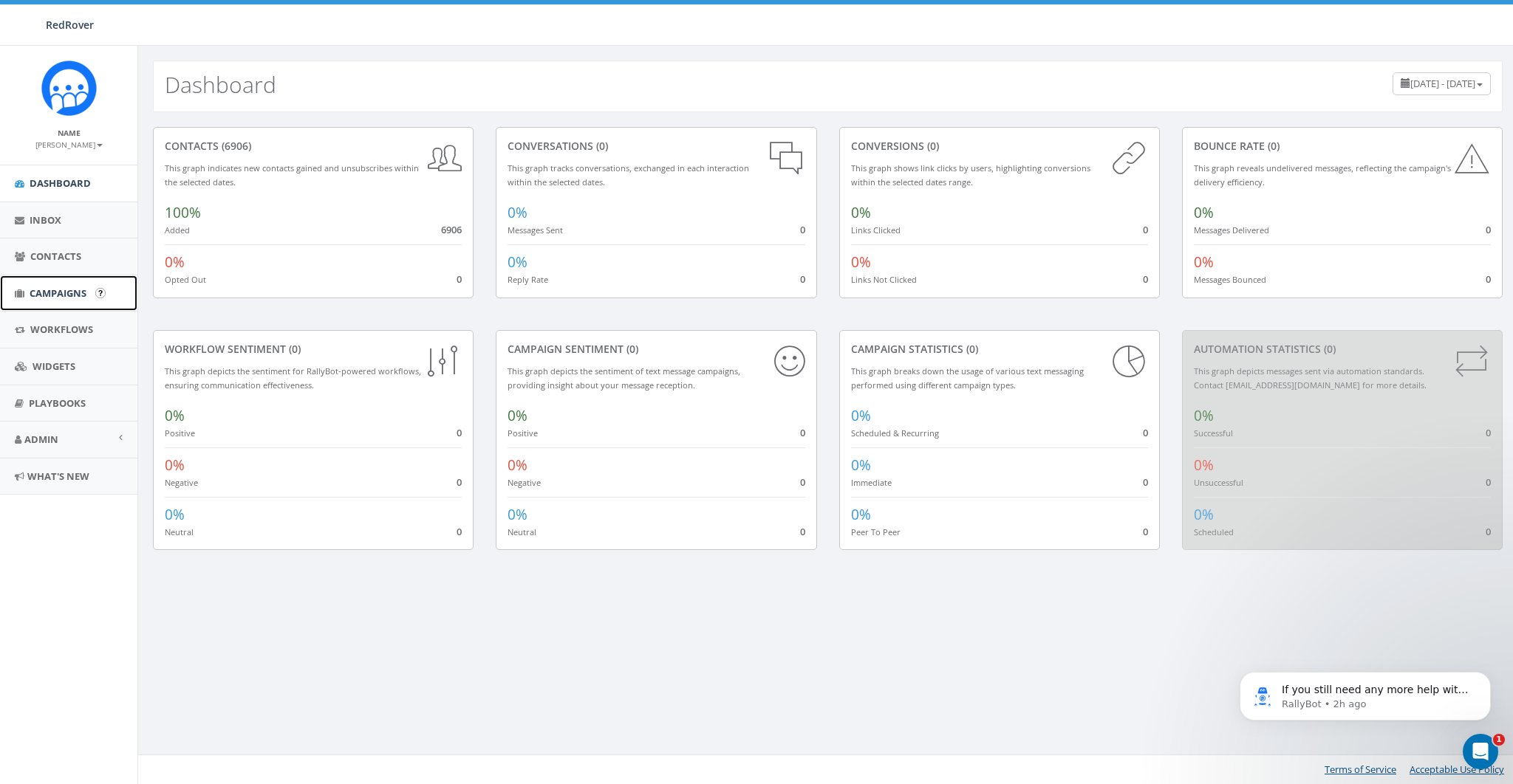
click at [51, 284] on link "Campaigns" at bounding box center [69, 293] width 137 height 36
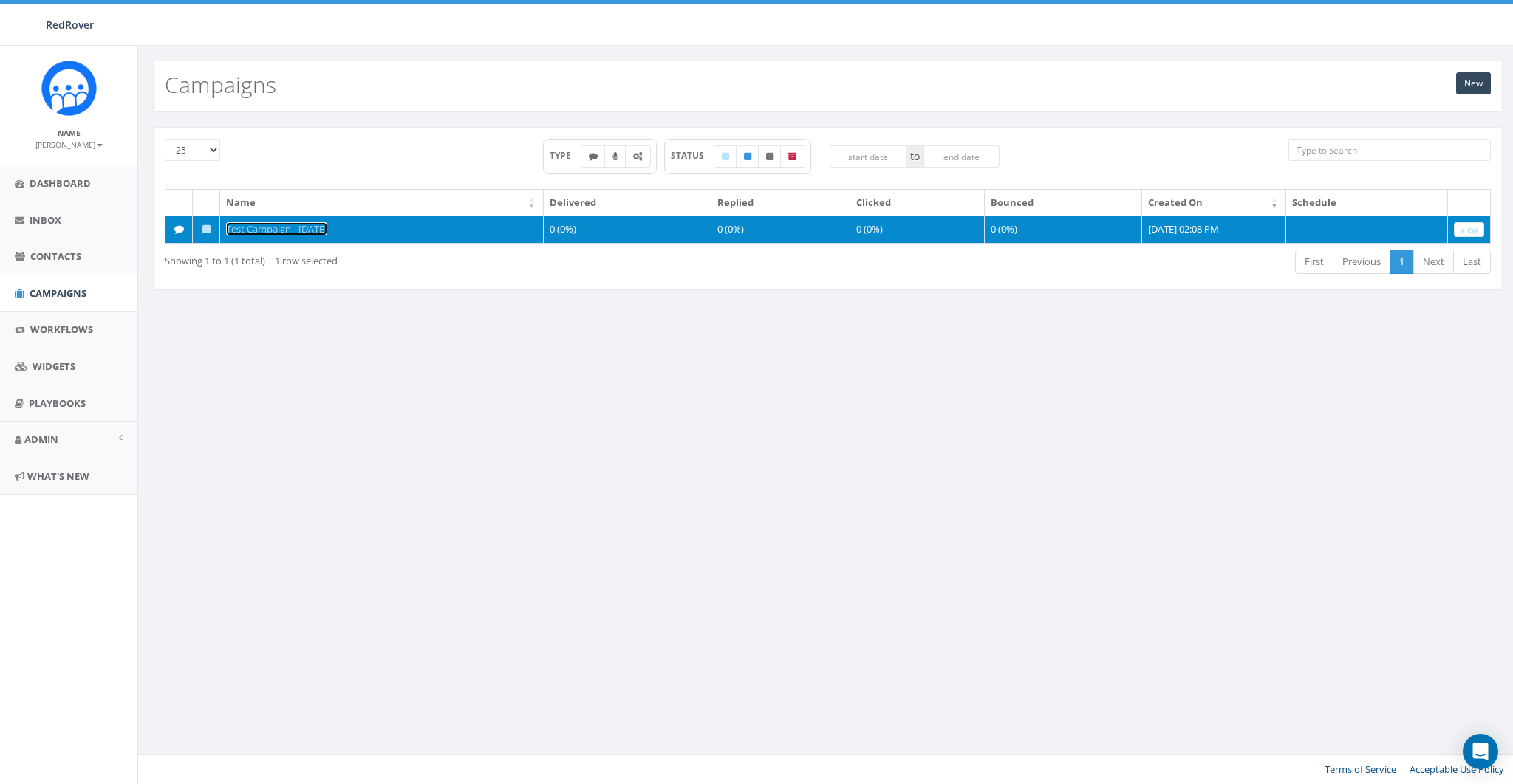
click at [303, 232] on link "Test Campaign - [DATE]" at bounding box center [277, 229] width 101 height 14
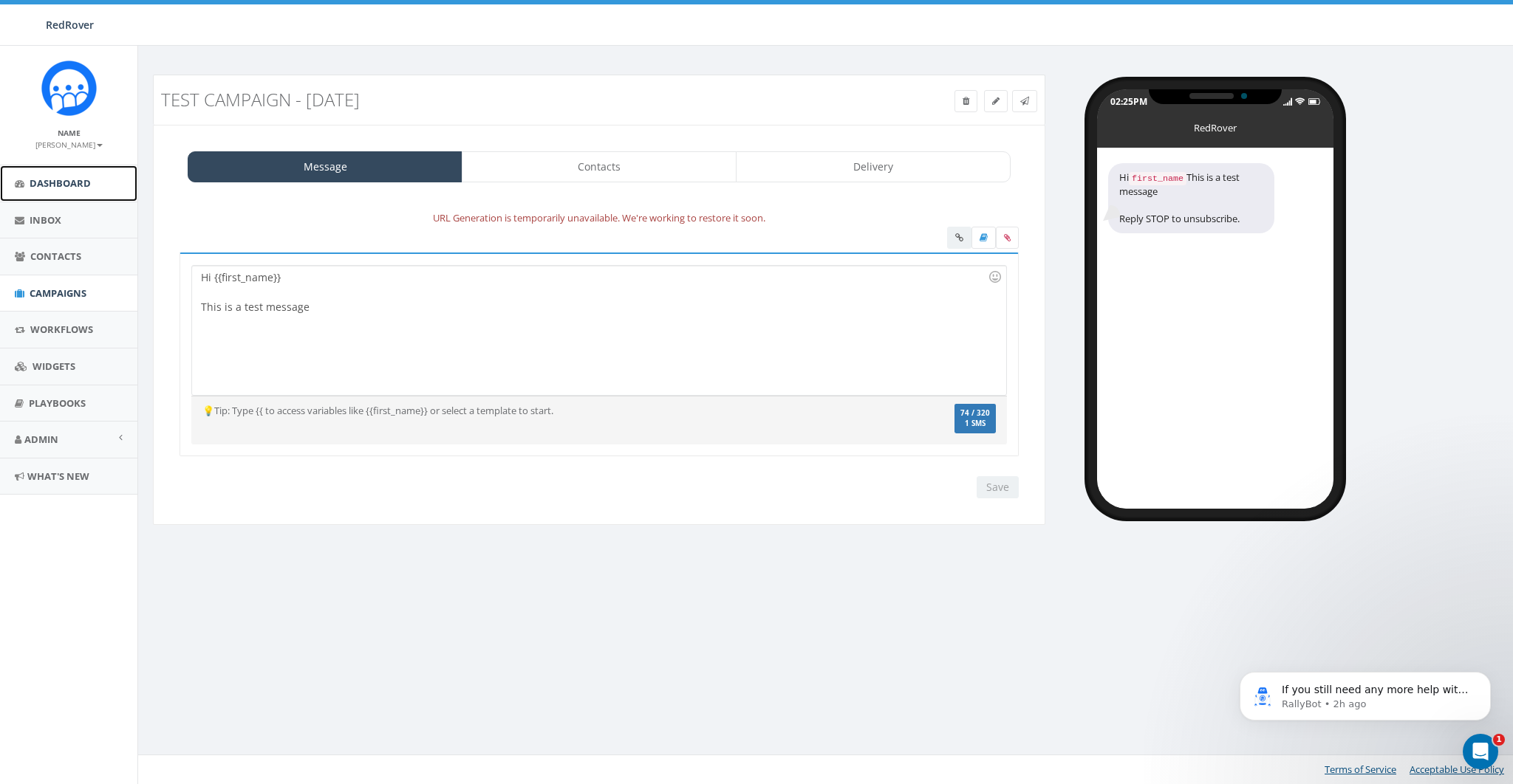
click at [57, 181] on span "Dashboard" at bounding box center [60, 183] width 62 height 14
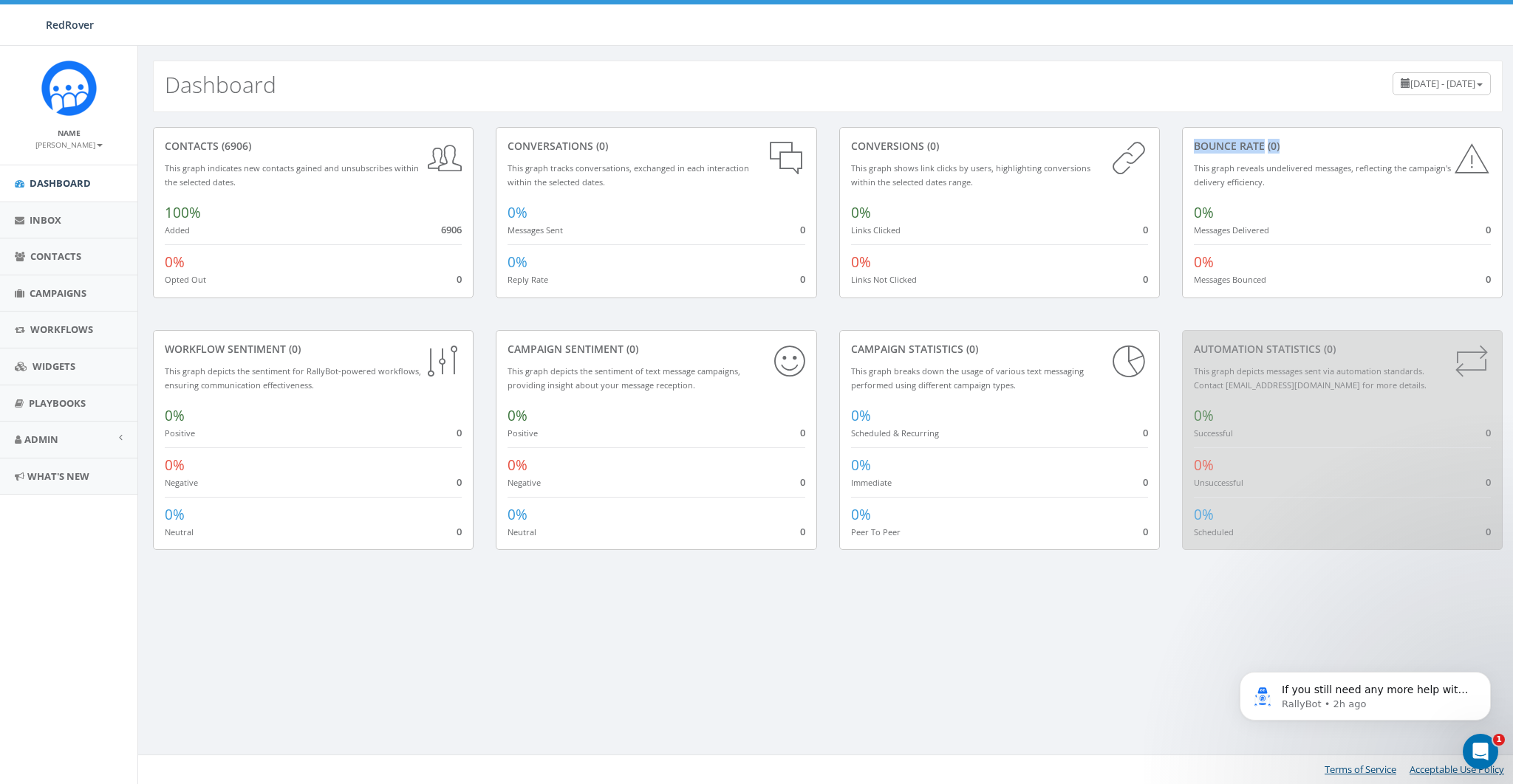
drag, startPoint x: 1191, startPoint y: 142, endPoint x: 1283, endPoint y: 141, distance: 92.0
click at [1283, 141] on div "Bounce Rate (0) This graph reveals undelivered messages, reflecting the campaig…" at bounding box center [1342, 212] width 321 height 171
click at [1210, 141] on div "Bounce Rate (0)" at bounding box center [1342, 146] width 297 height 15
drag, startPoint x: 503, startPoint y: 142, endPoint x: 638, endPoint y: 143, distance: 135.0
click at [638, 143] on div "conversations (0) This graph tracks conversations, exchanged in each interactio…" at bounding box center [656, 212] width 321 height 171
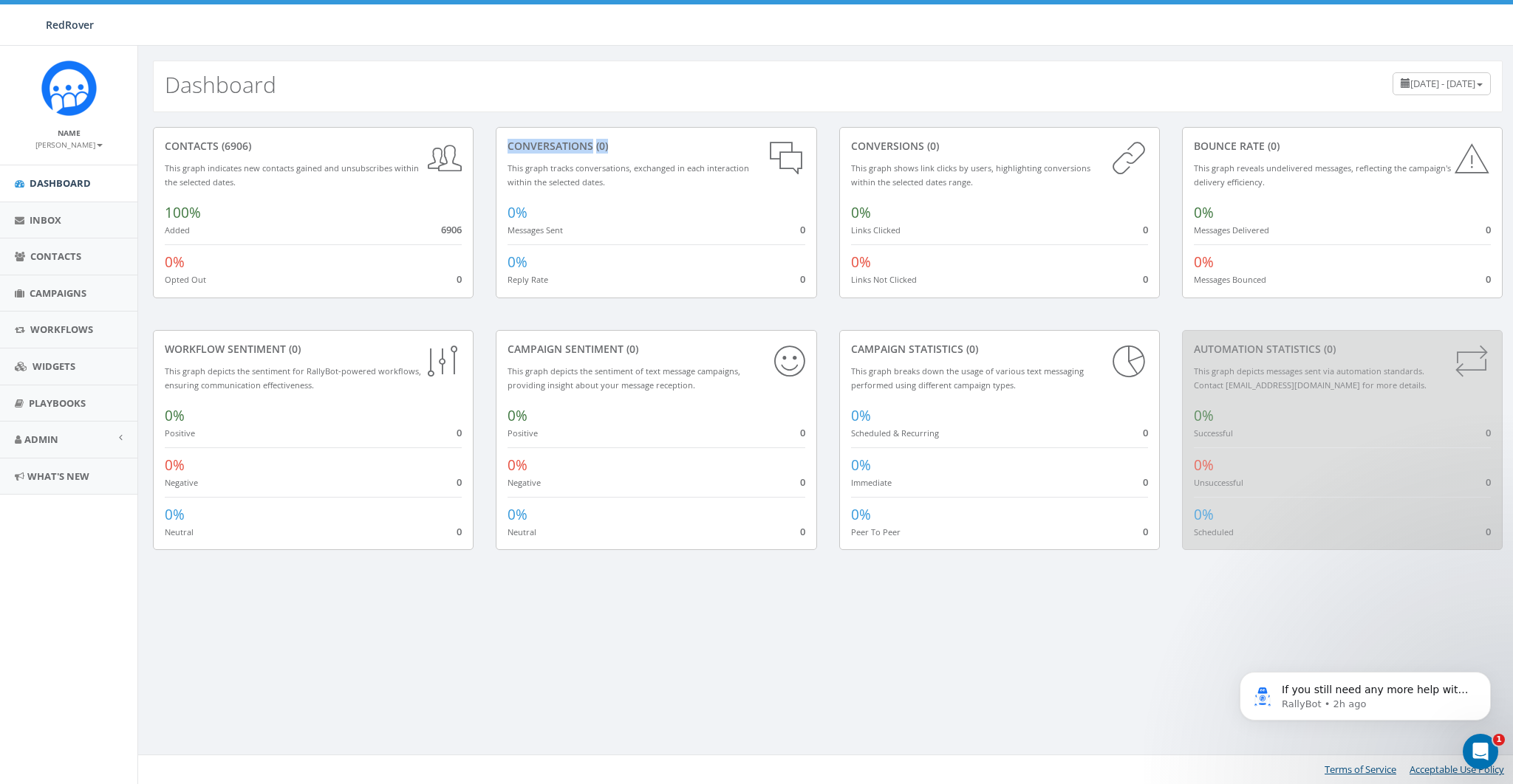
click at [638, 143] on div "conversations (0)" at bounding box center [656, 146] width 297 height 15
click at [875, 143] on div "conversions (0)" at bounding box center [1000, 146] width 297 height 15
click at [45, 257] on span "Contacts" at bounding box center [55, 256] width 51 height 14
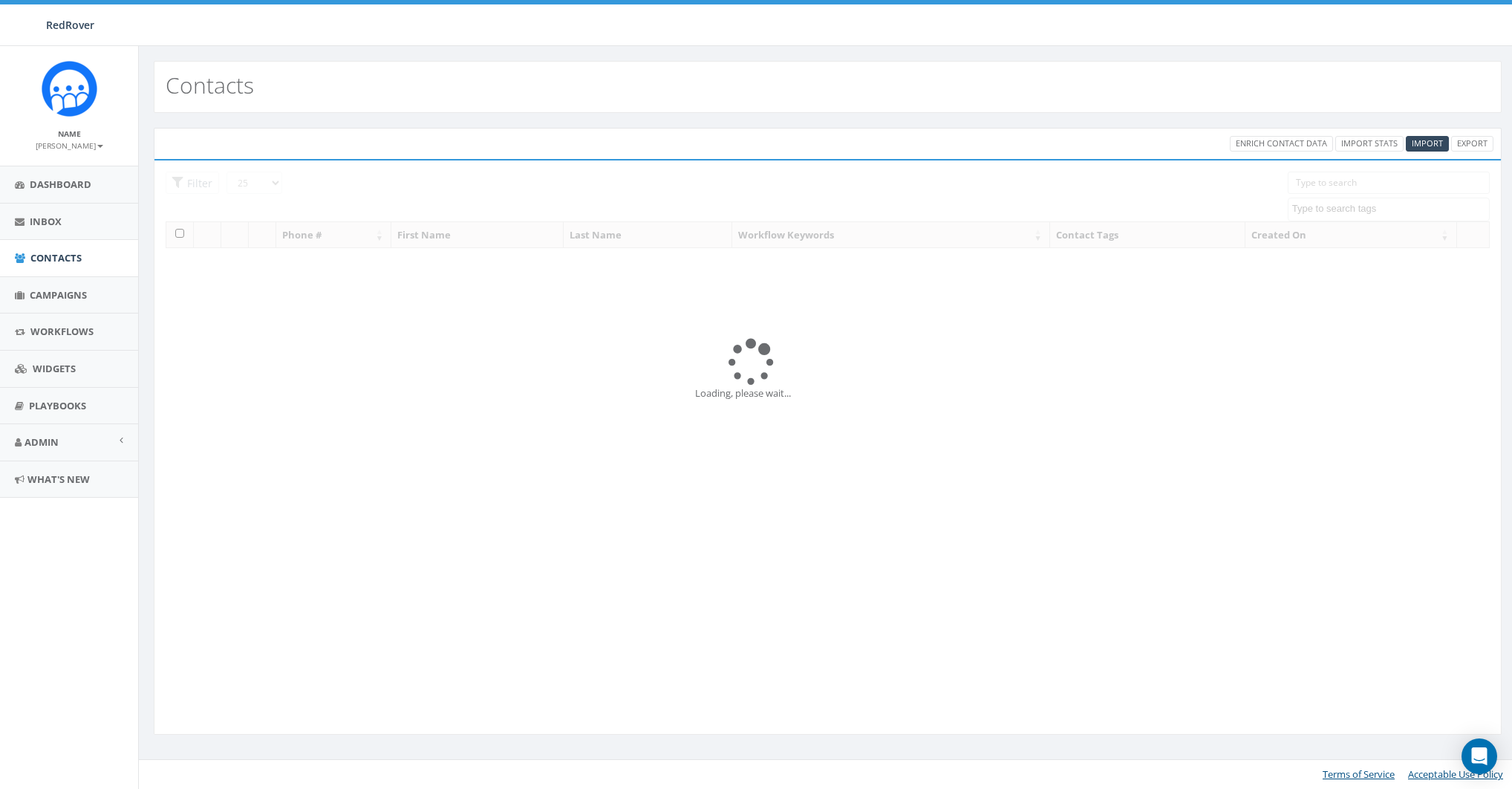
select select
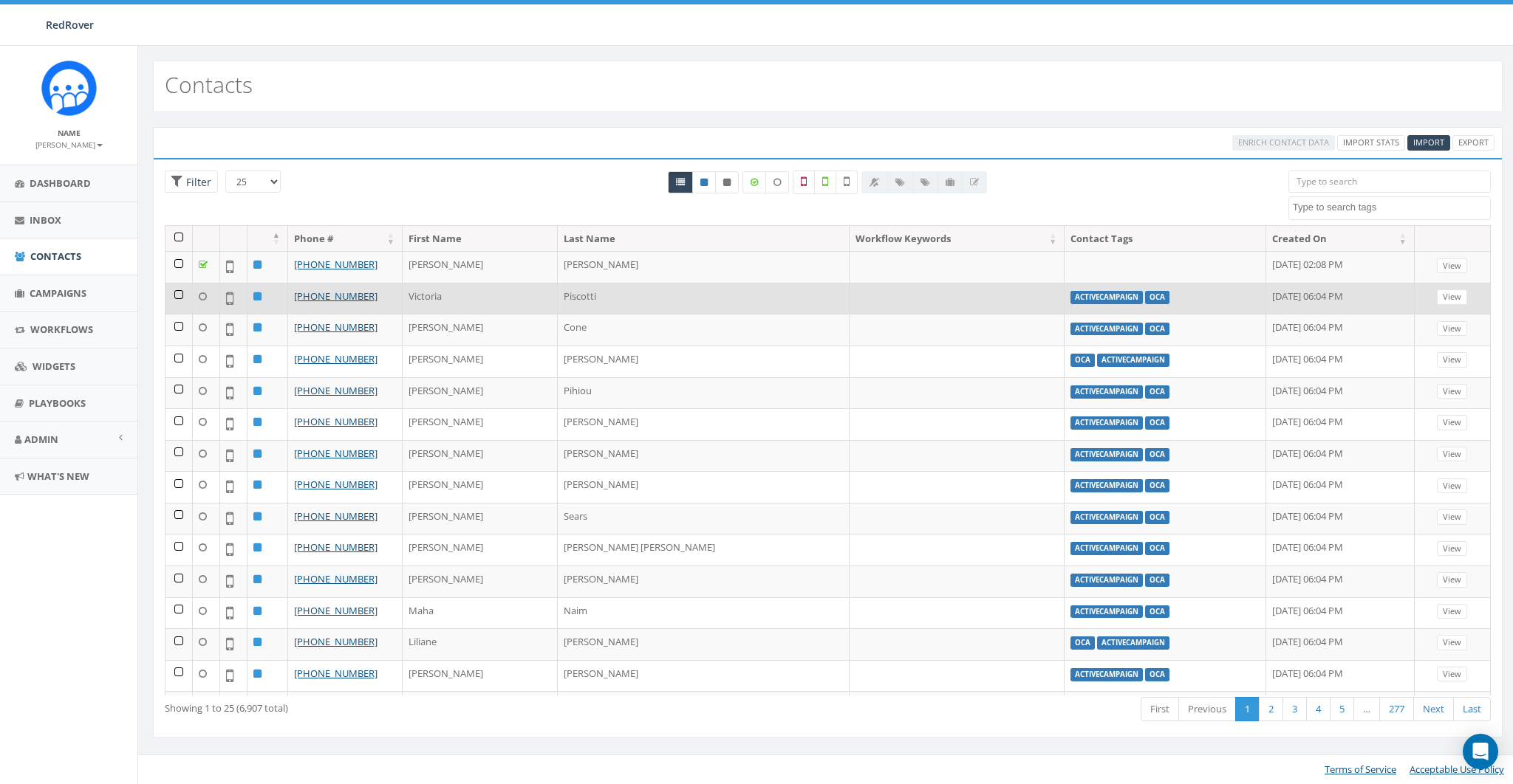
click at [176, 291] on td at bounding box center [179, 298] width 27 height 32
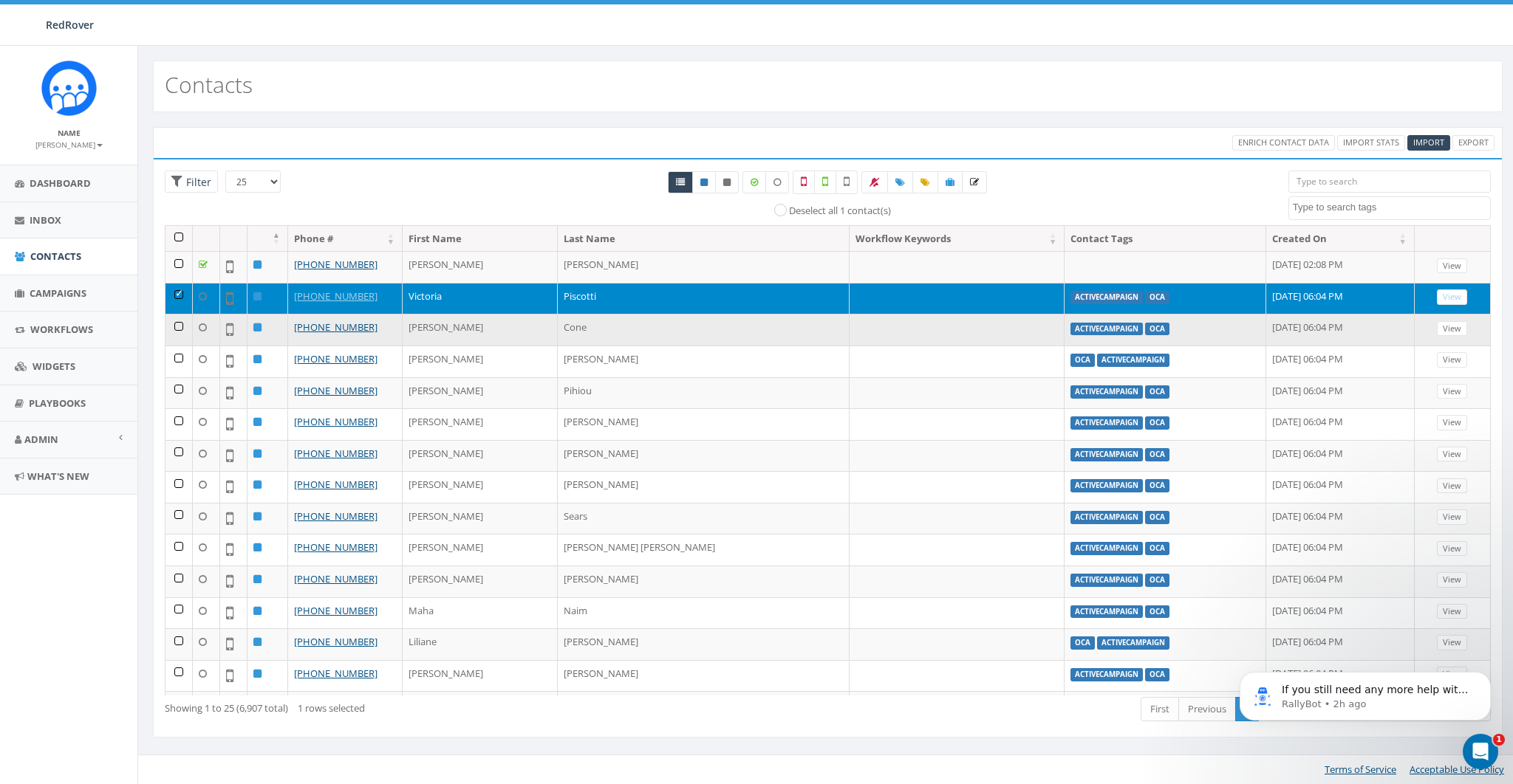
click at [179, 321] on td at bounding box center [179, 329] width 27 height 32
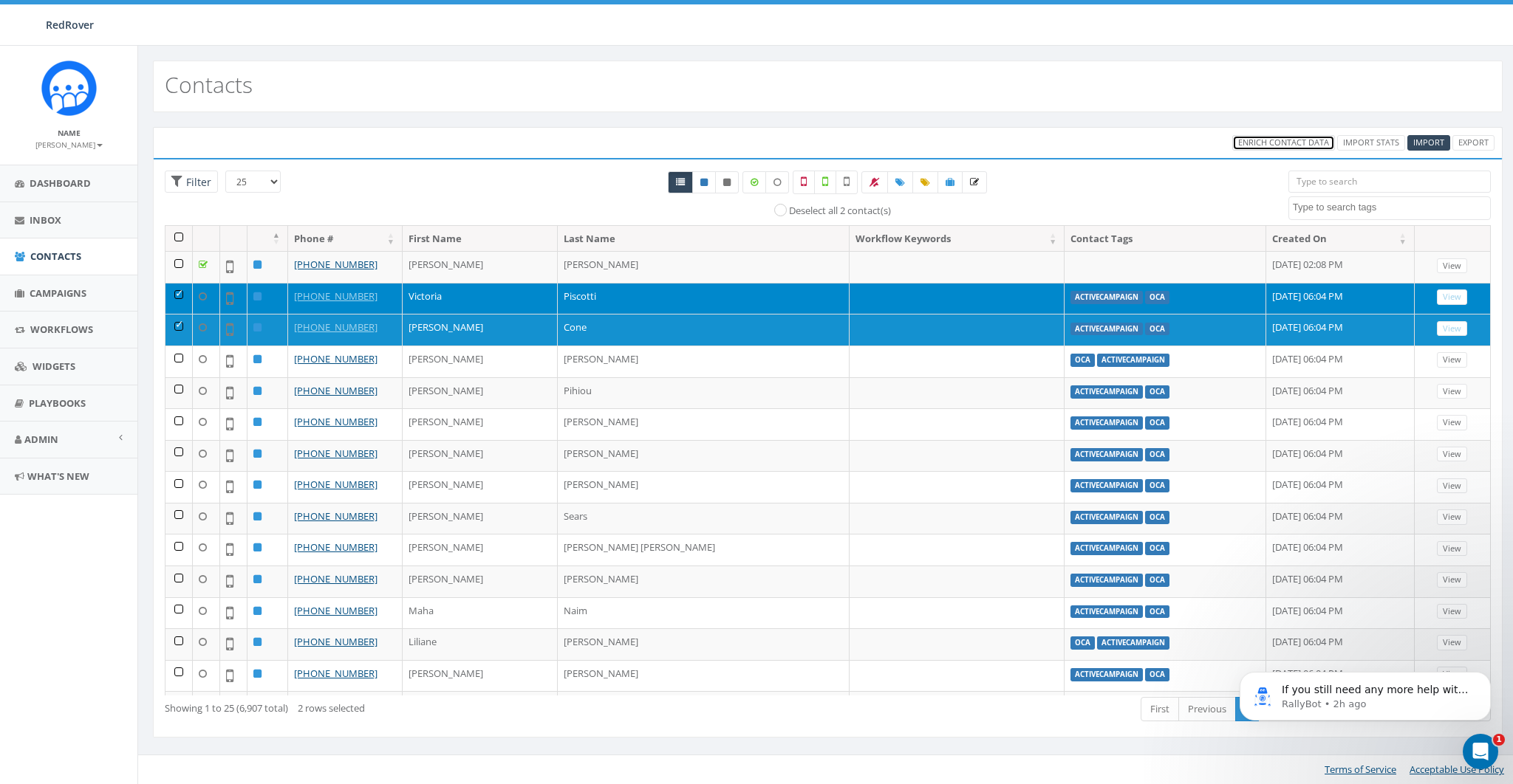
click at [1282, 142] on span "Enrich Contact Data" at bounding box center [1283, 141] width 91 height 11
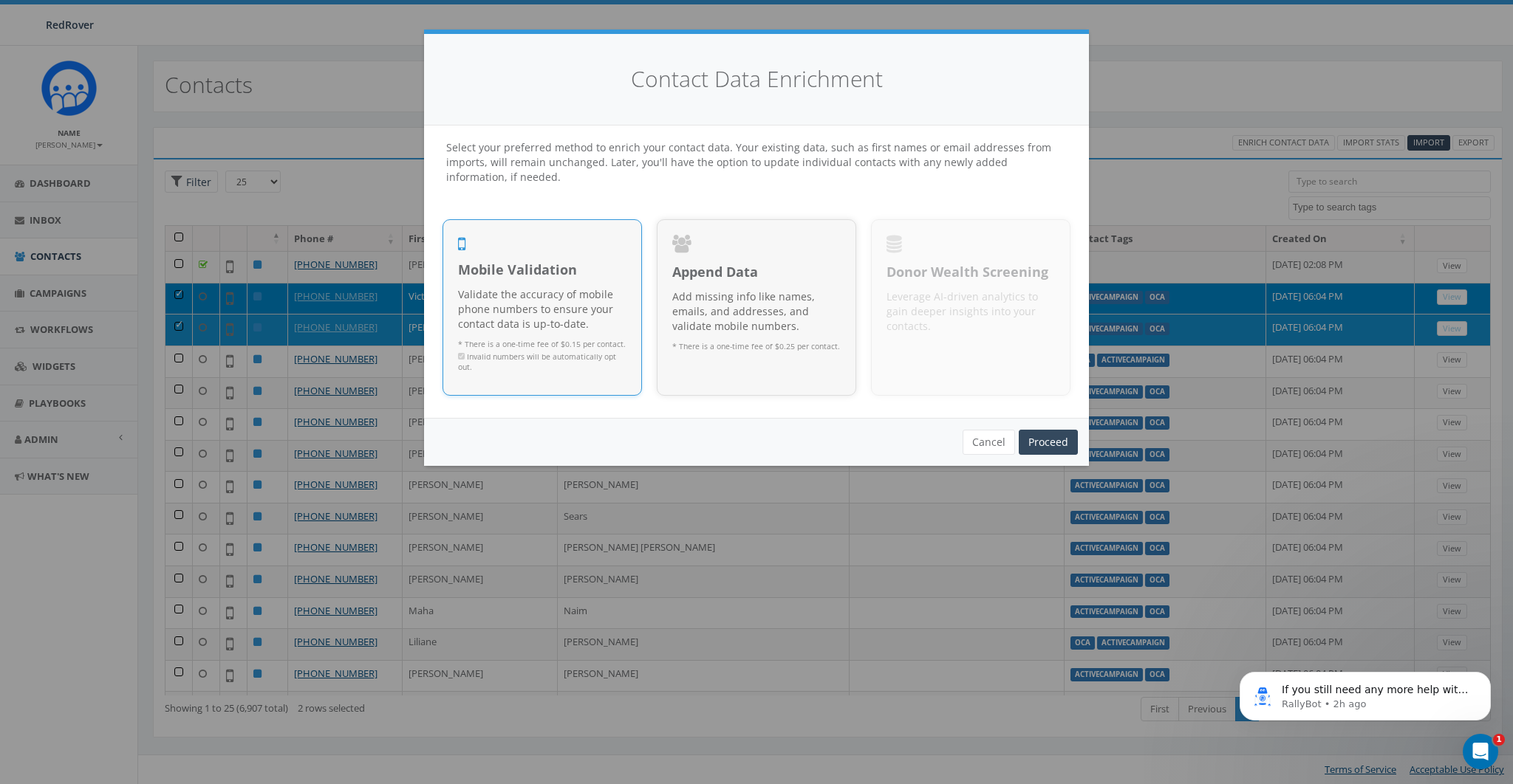
click at [596, 428] on div "Cancel Proceed Proceed Proceed" at bounding box center [756, 442] width 664 height 48
click at [993, 446] on button "Cancel" at bounding box center [988, 441] width 52 height 25
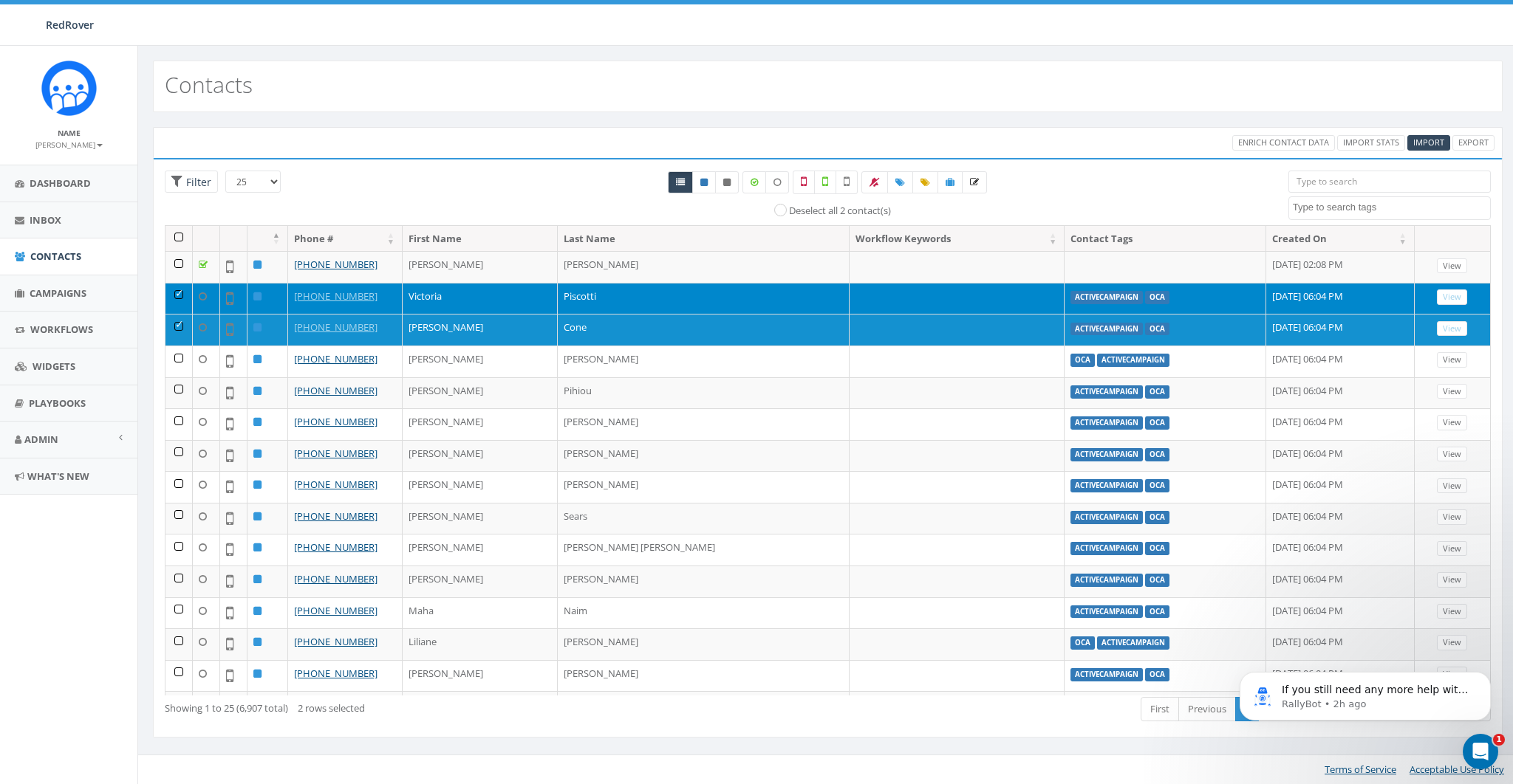
click at [177, 296] on td at bounding box center [179, 298] width 27 height 32
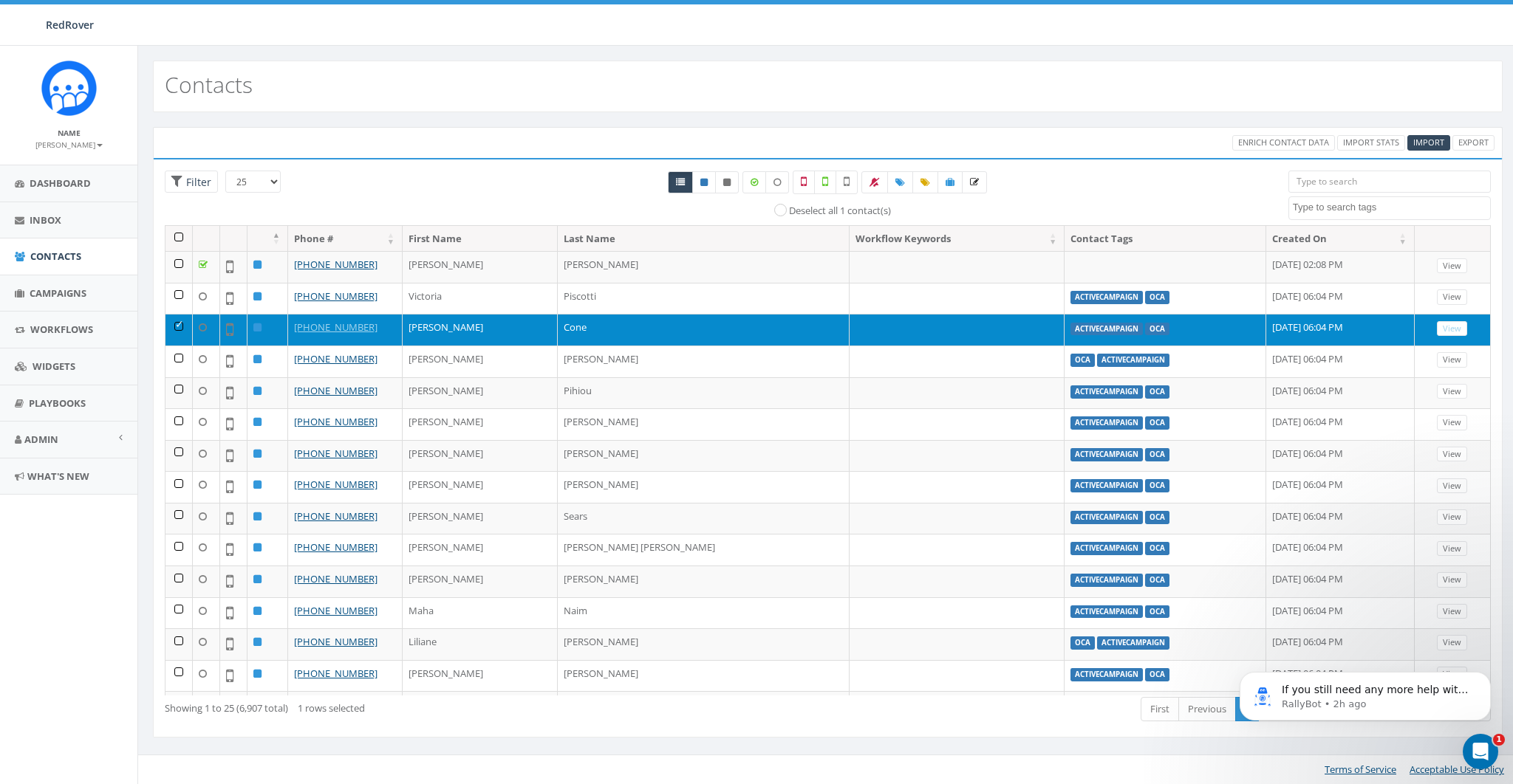
click at [179, 321] on td at bounding box center [179, 329] width 27 height 32
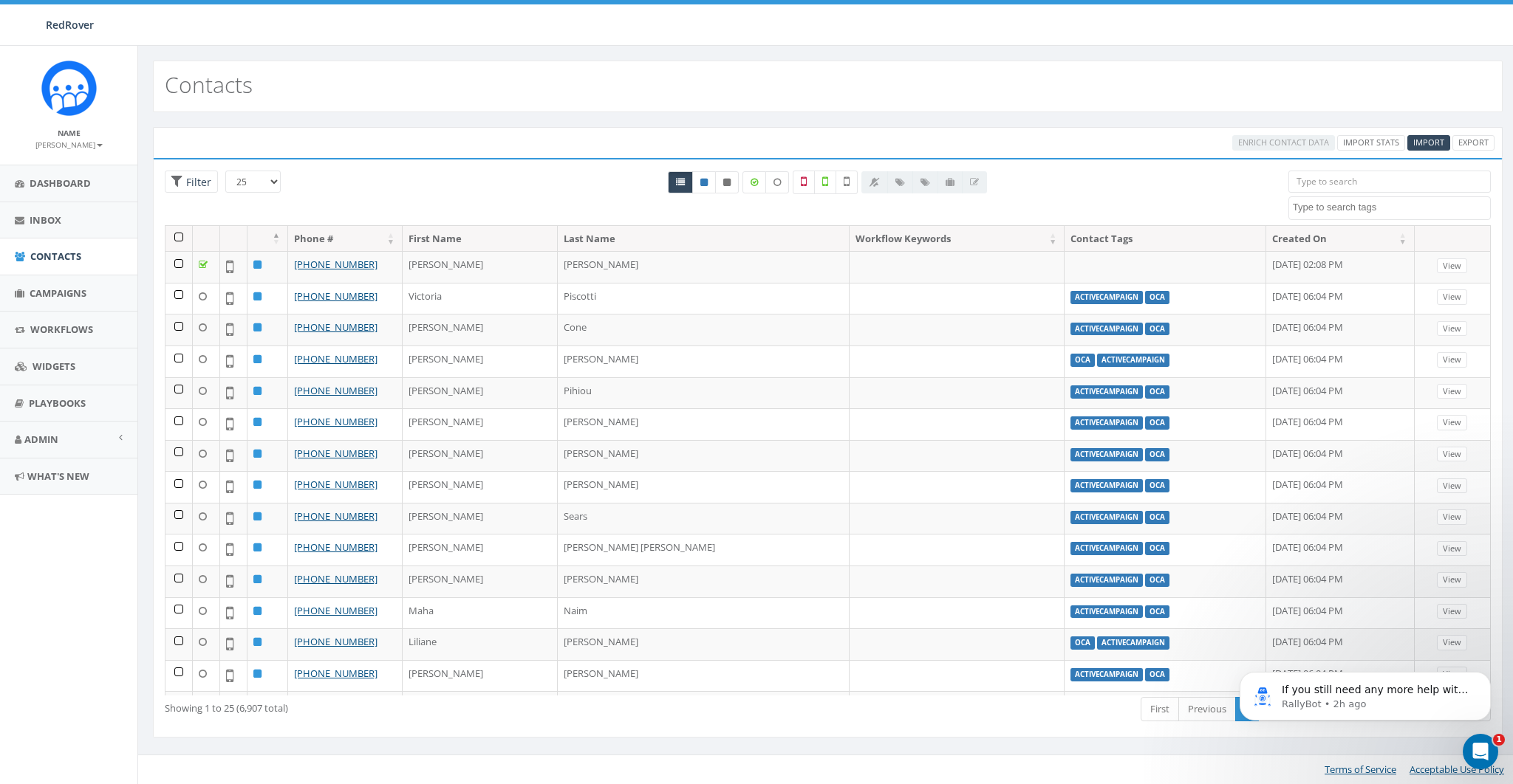
click at [435, 178] on div "All 0 contact(s) on current page All 6907 contact(s) filtered Deselect all 1 co…" at bounding box center [827, 198] width 899 height 55
click at [760, 179] on label at bounding box center [754, 183] width 24 height 22
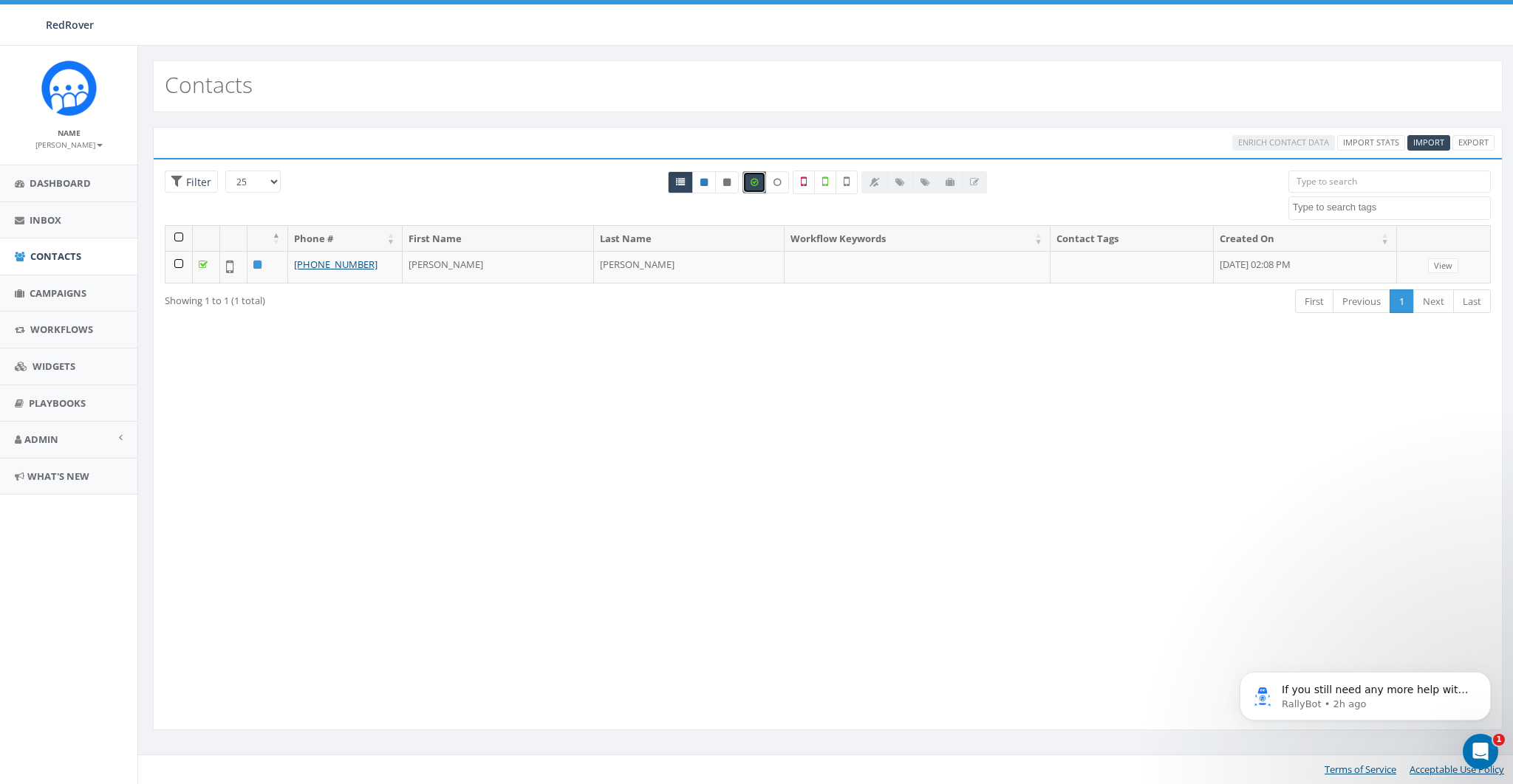
click at [760, 179] on label at bounding box center [754, 183] width 24 height 22
checkbox input "false"
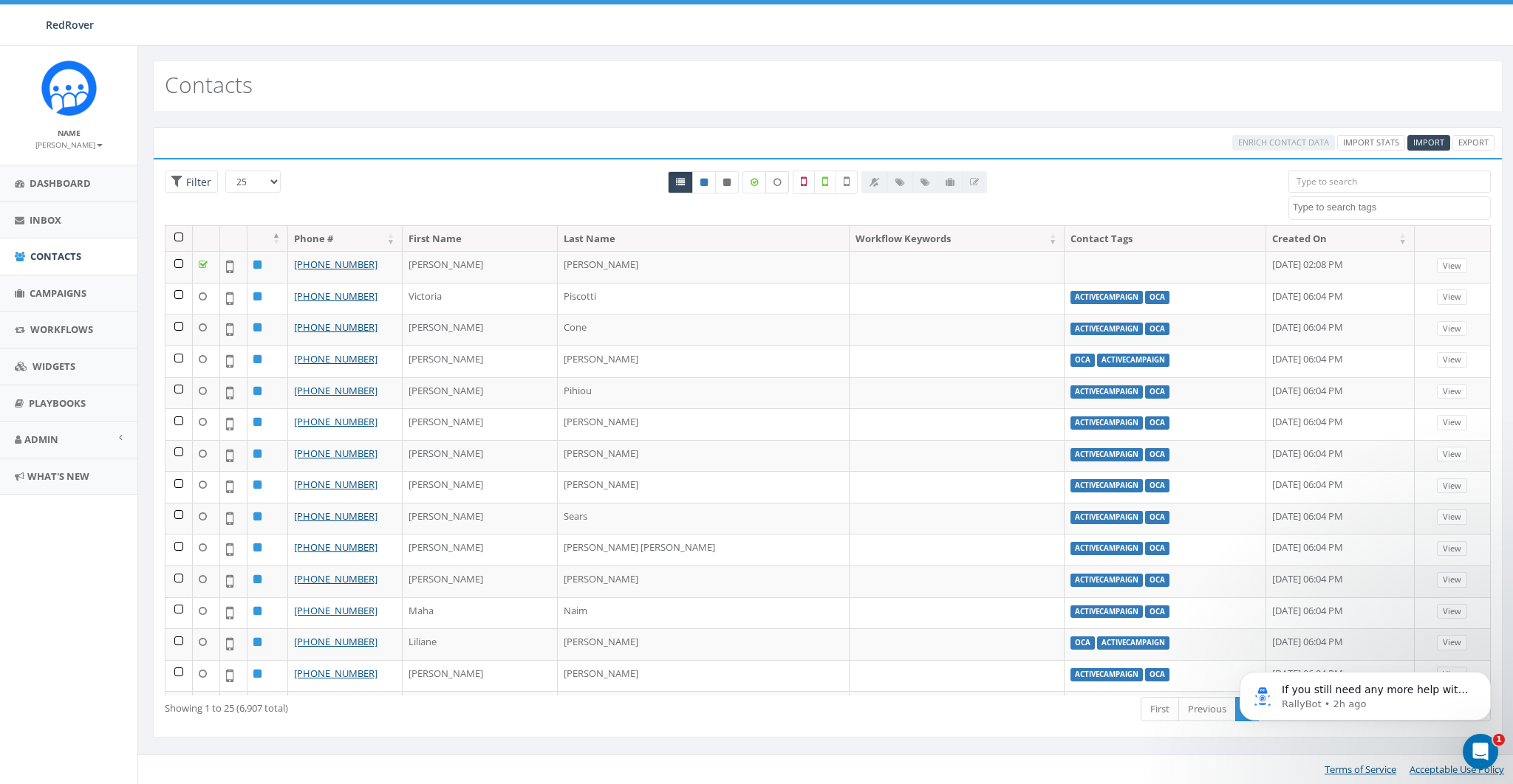
click at [782, 183] on label at bounding box center [778, 183] width 24 height 22
click at [781, 183] on icon at bounding box center [777, 183] width 8 height 9
checkbox input "false"
click at [813, 187] on label at bounding box center [803, 183] width 22 height 24
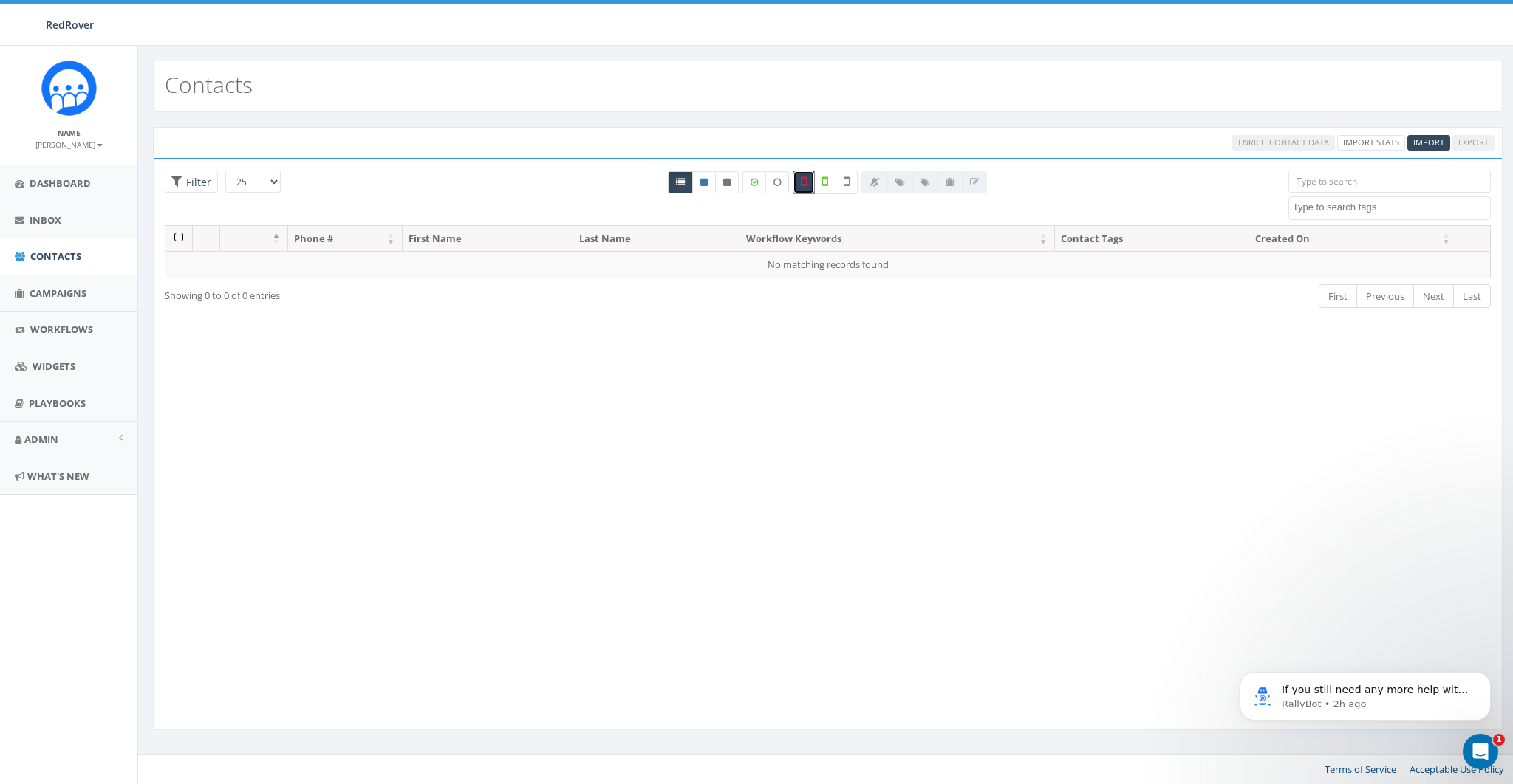
click at [803, 187] on icon at bounding box center [803, 182] width 6 height 14
checkbox input "false"
click at [823, 186] on icon at bounding box center [825, 182] width 6 height 14
checkbox input "false"
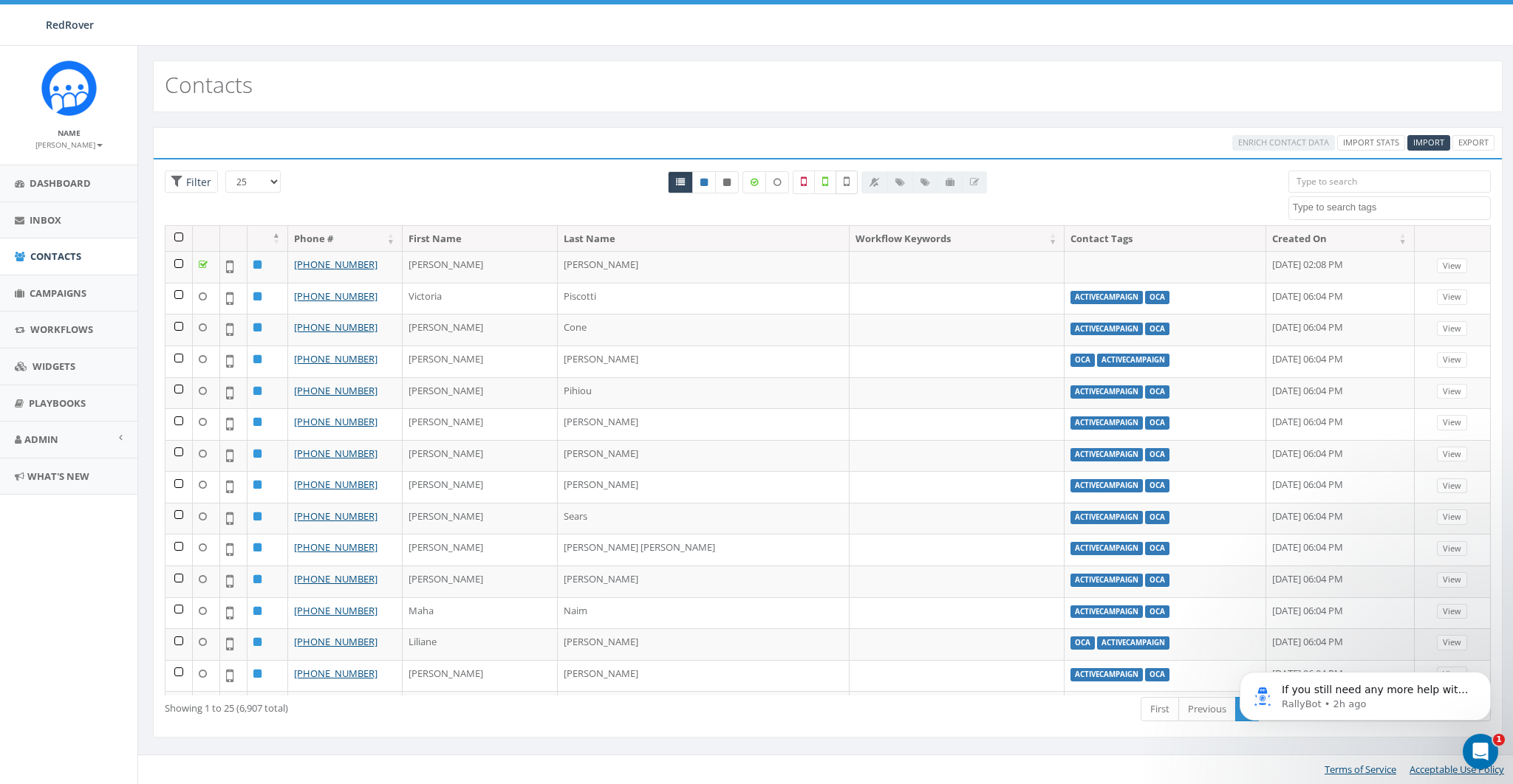
click at [845, 183] on icon at bounding box center [846, 182] width 6 height 14
click at [846, 182] on icon at bounding box center [846, 182] width 6 height 14
checkbox input "false"
click at [57, 425] on link "Admin" at bounding box center [69, 440] width 137 height 36
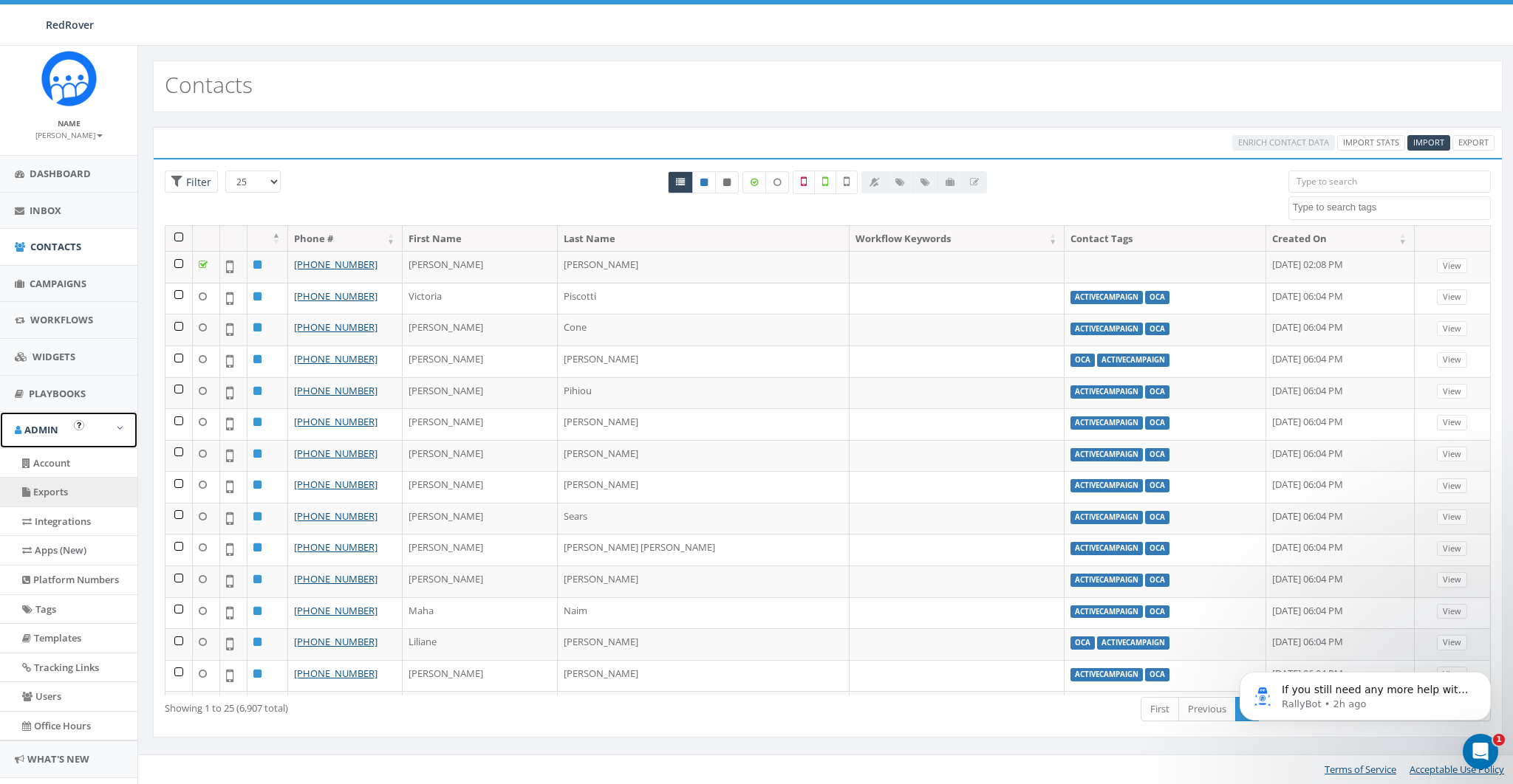
scroll to position [21, 0]
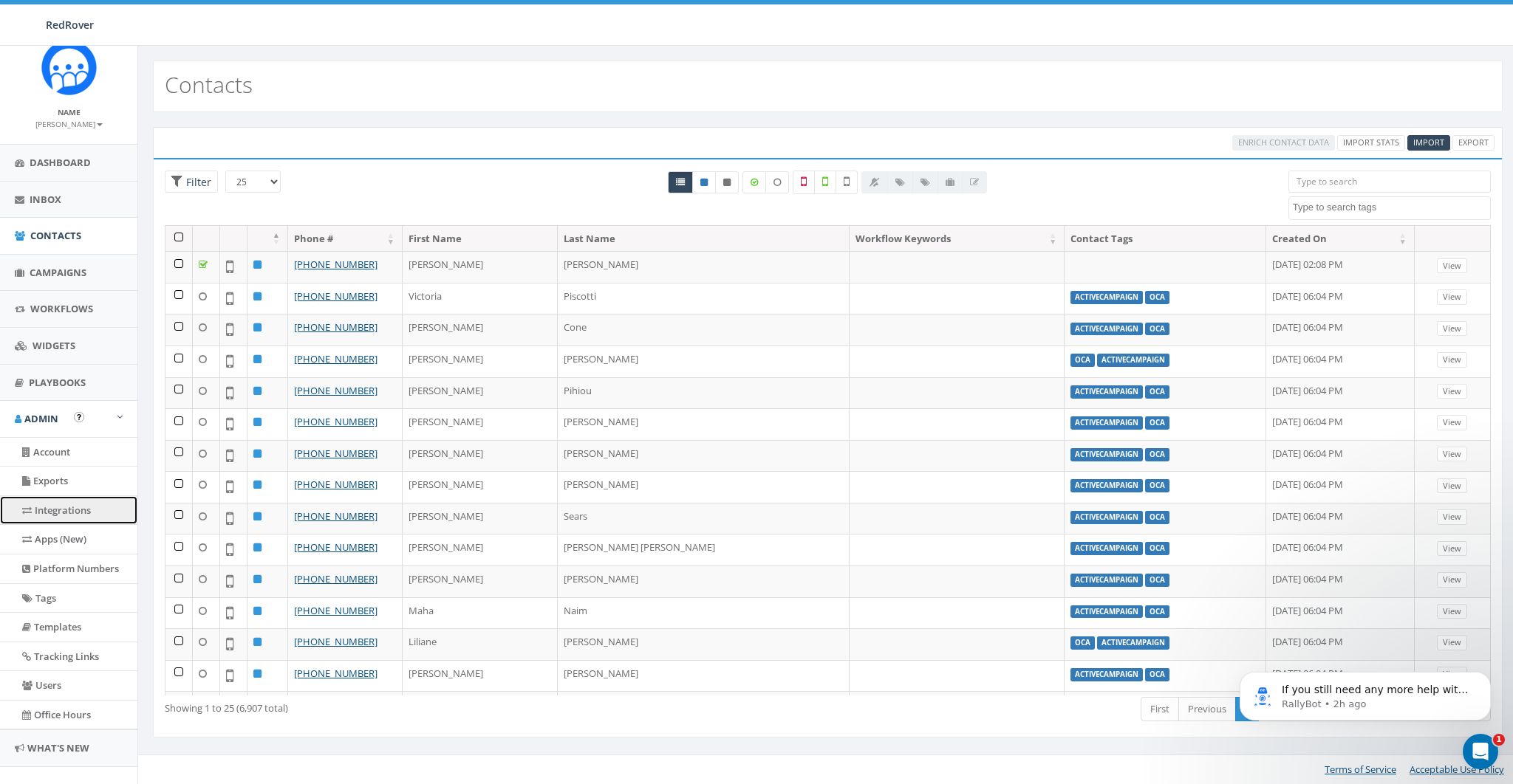
click at [56, 507] on link "Integrations" at bounding box center [69, 511] width 137 height 29
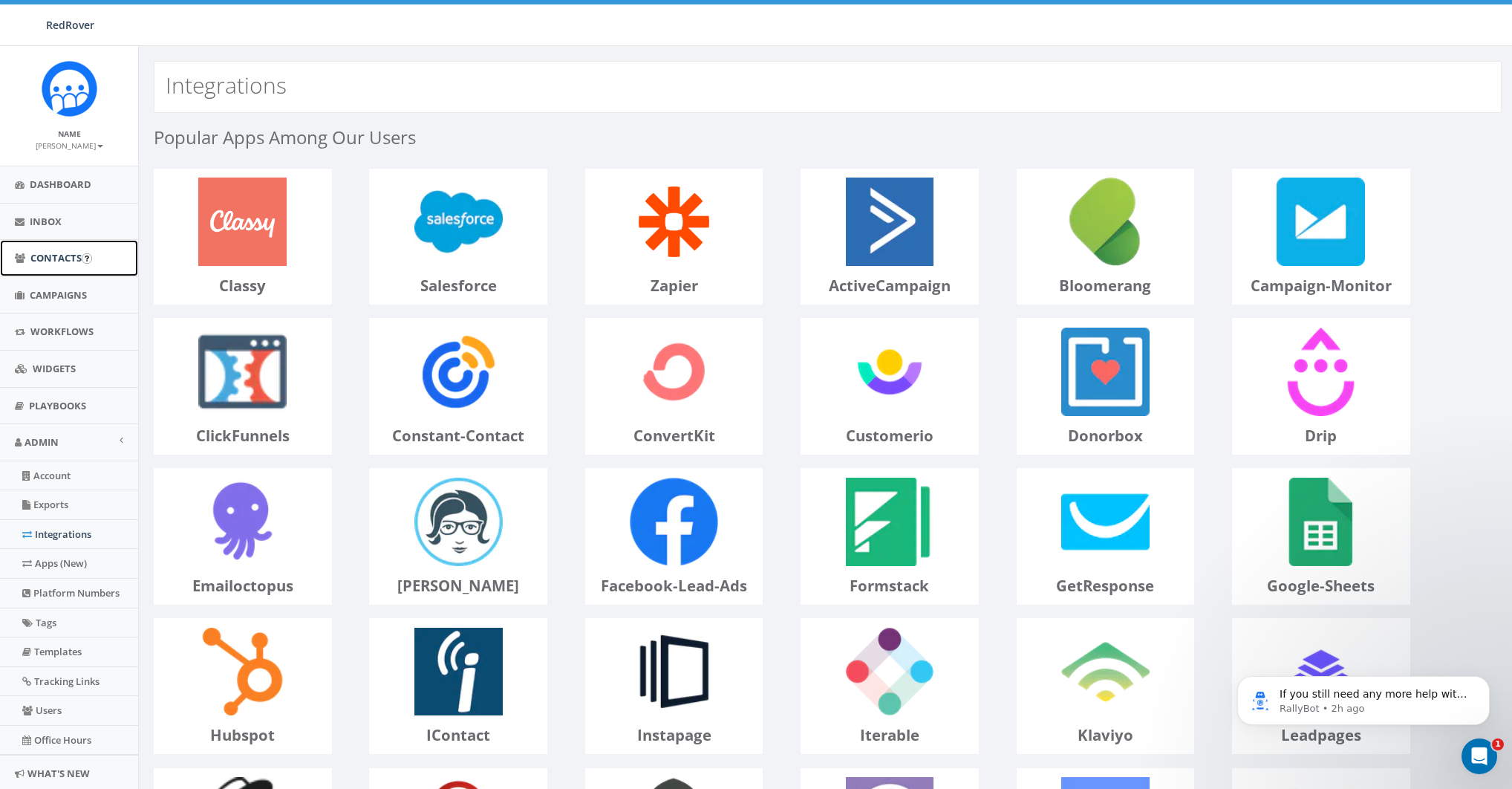
click at [36, 255] on span "Contacts" at bounding box center [55, 258] width 51 height 14
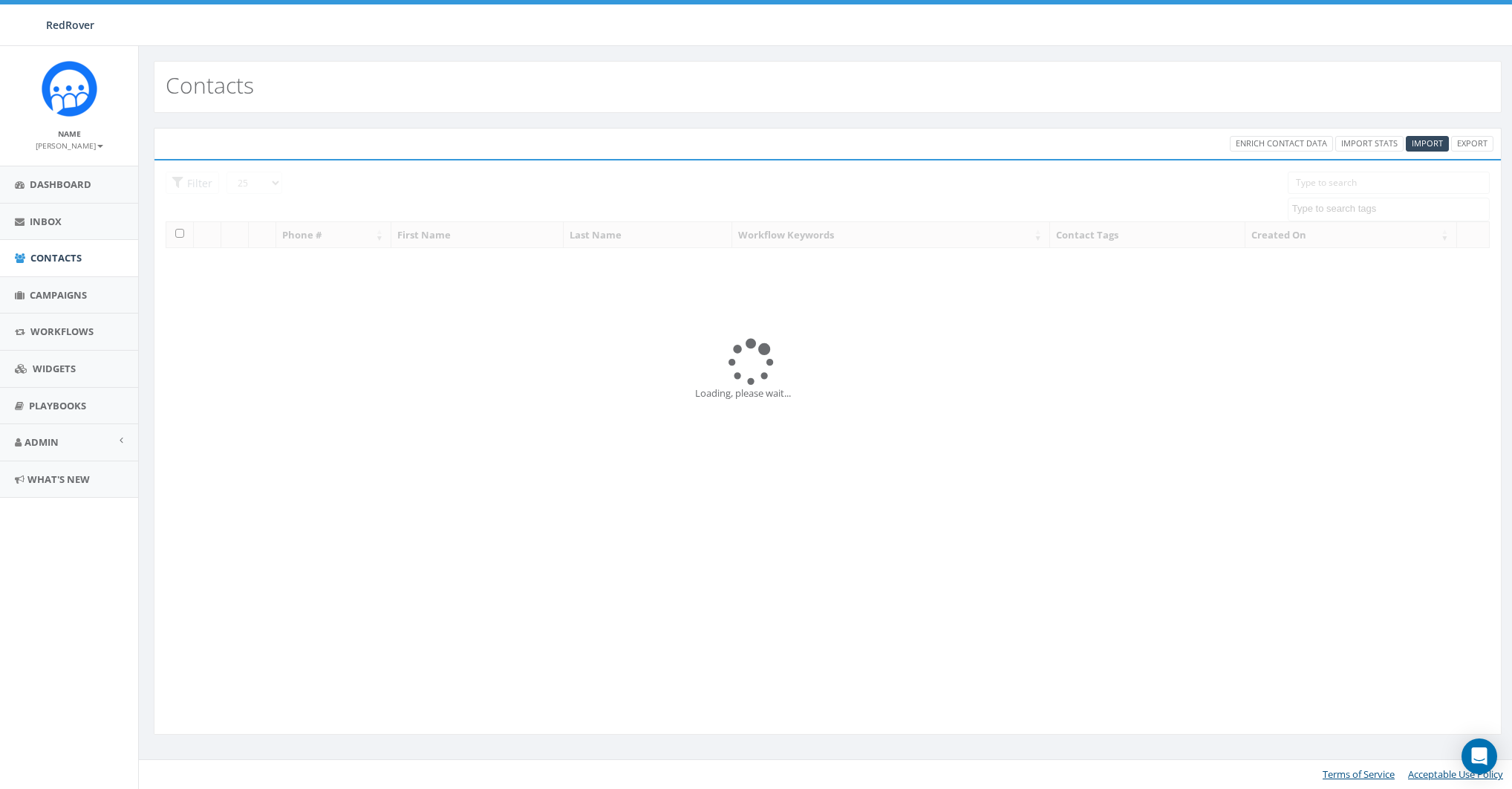
select select
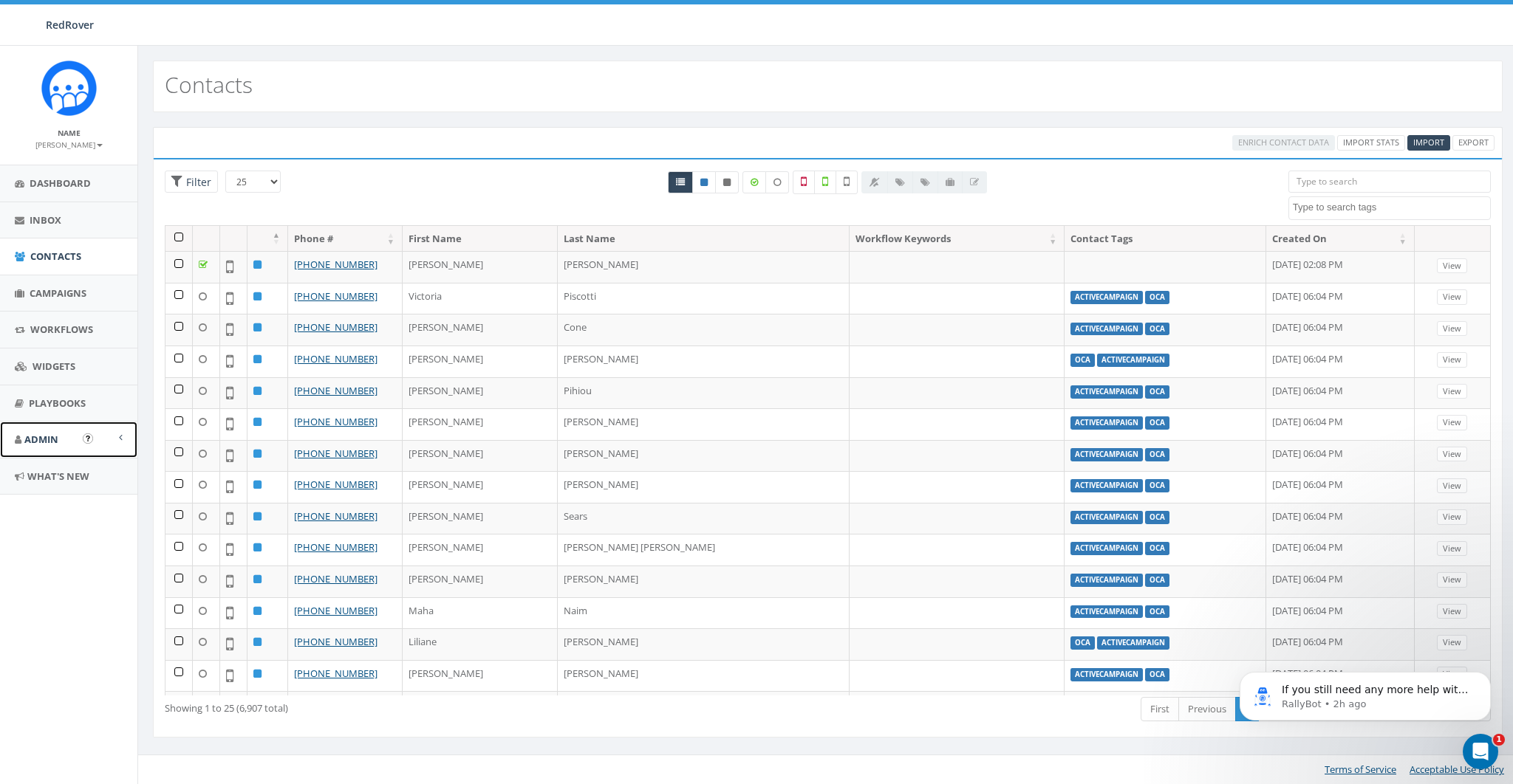
click at [51, 440] on span "Admin" at bounding box center [41, 440] width 34 height 14
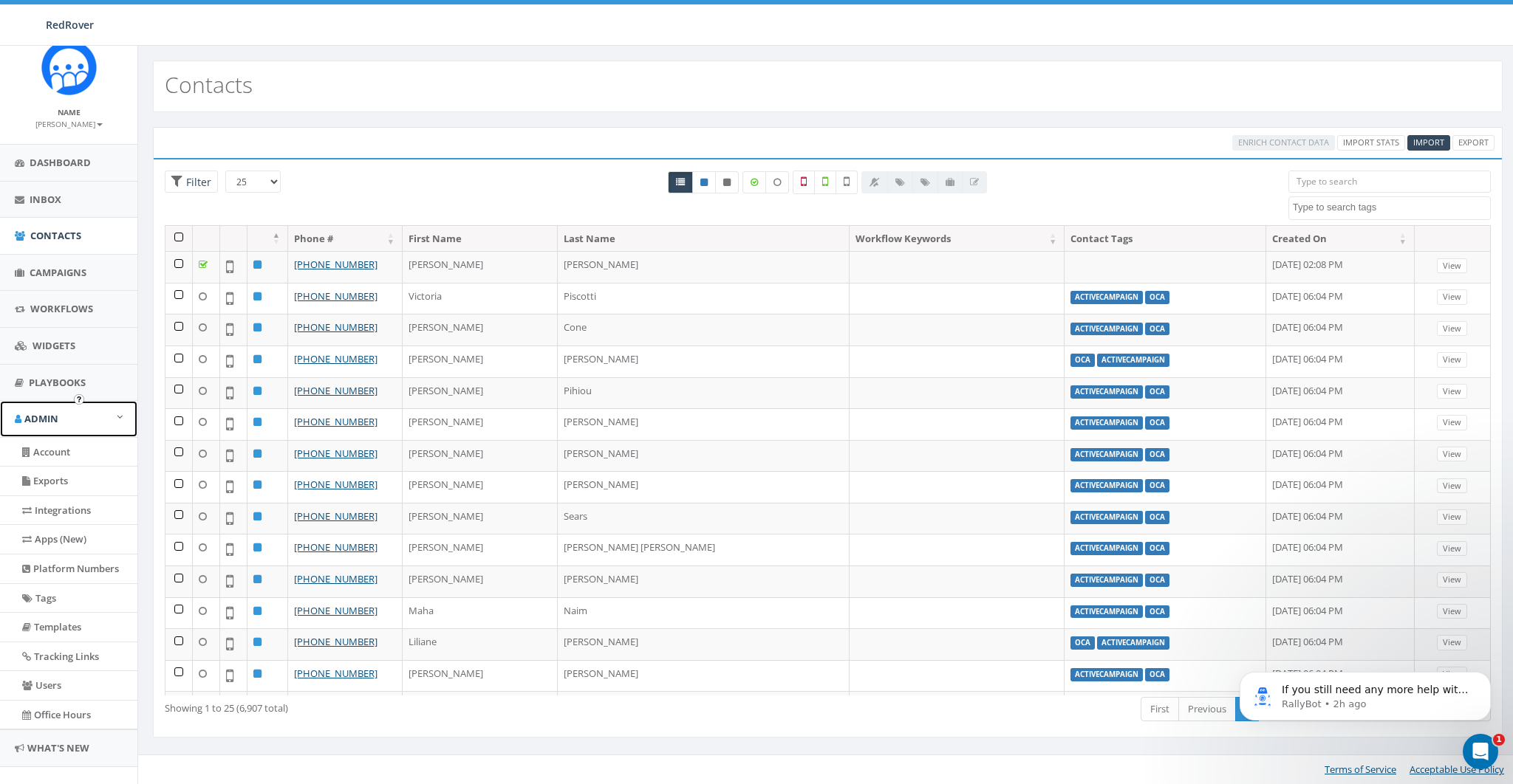
scroll to position [41, 0]
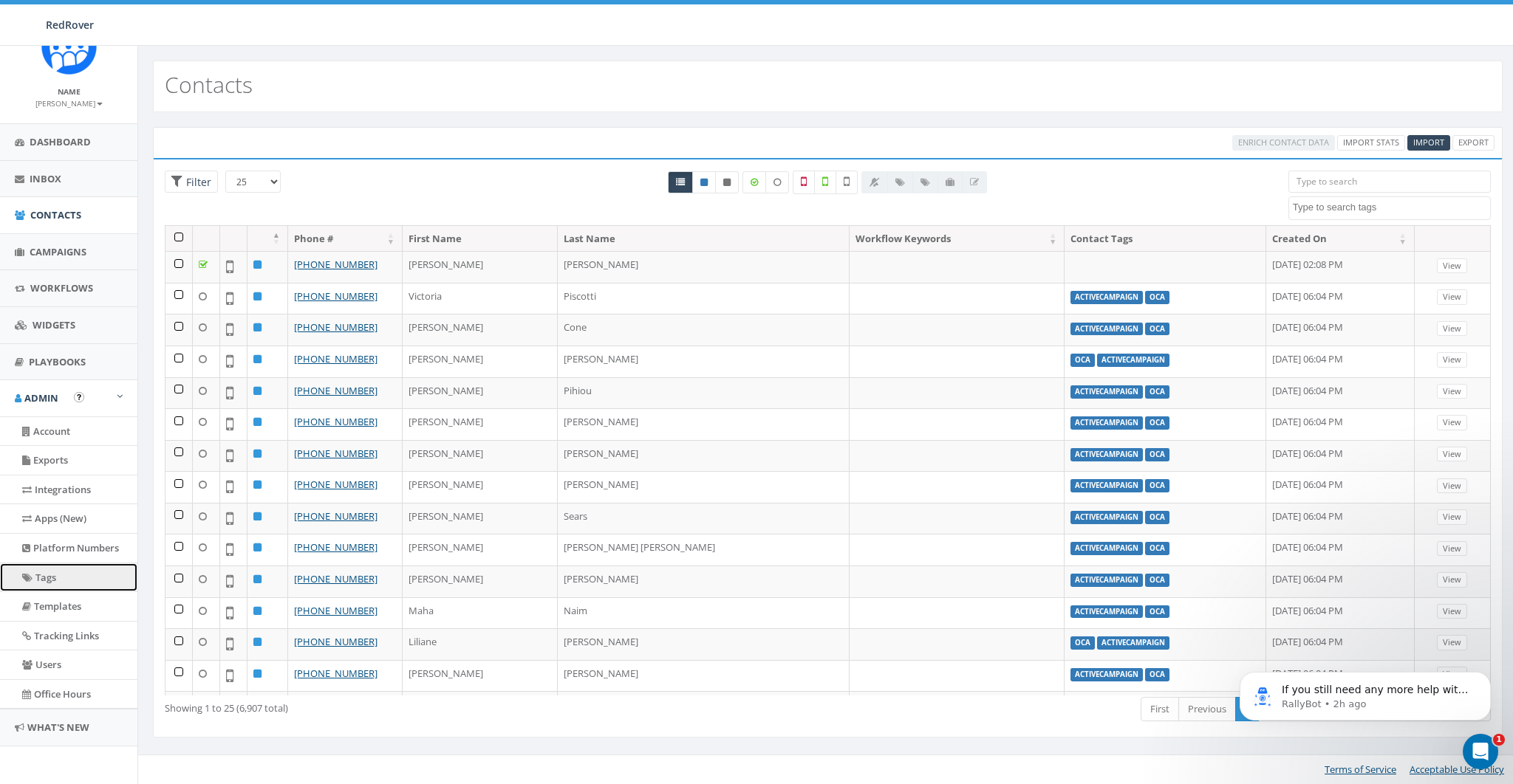
click at [62, 572] on link "Tags" at bounding box center [69, 578] width 137 height 29
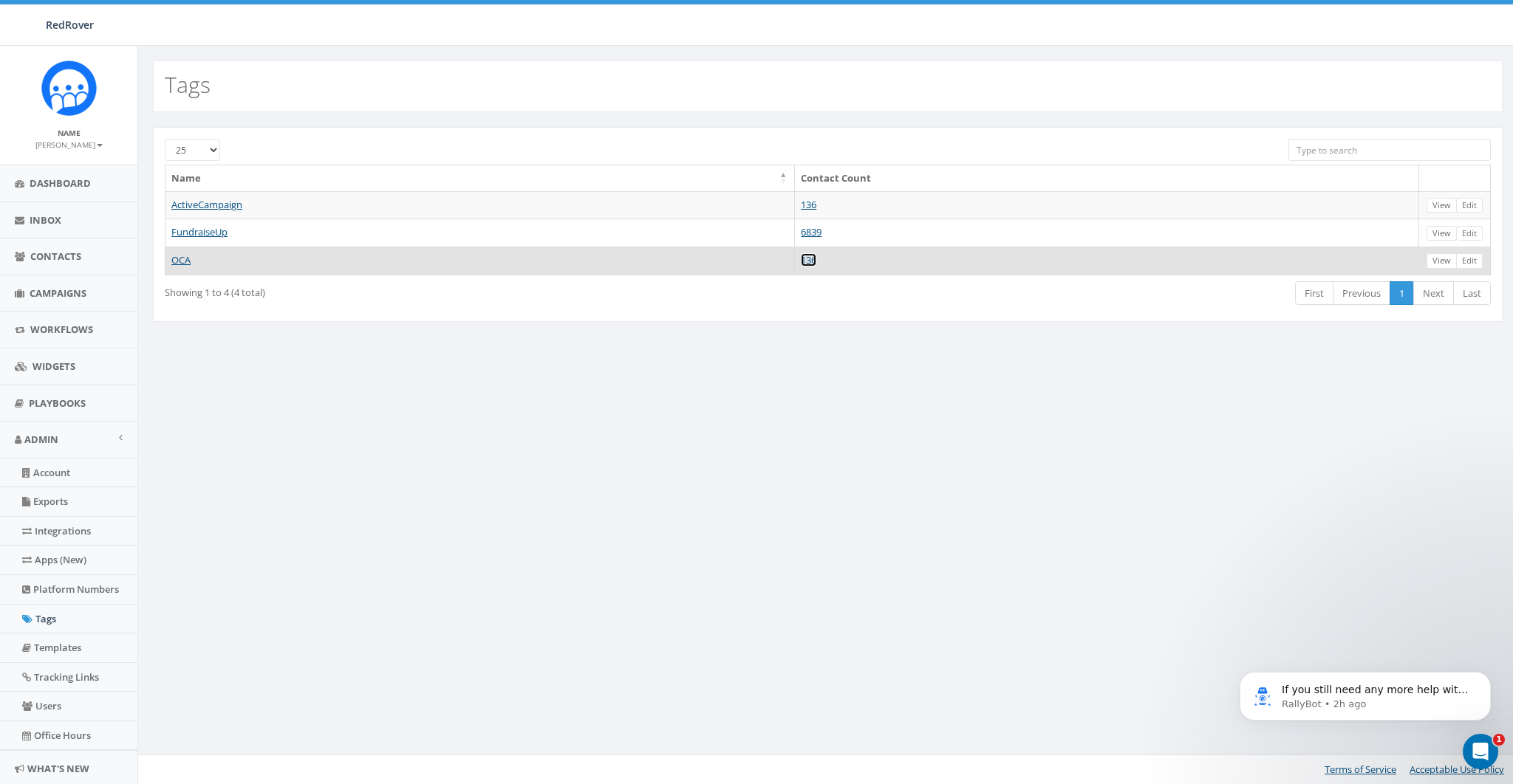
click at [816, 259] on link "136" at bounding box center [808, 260] width 15 height 14
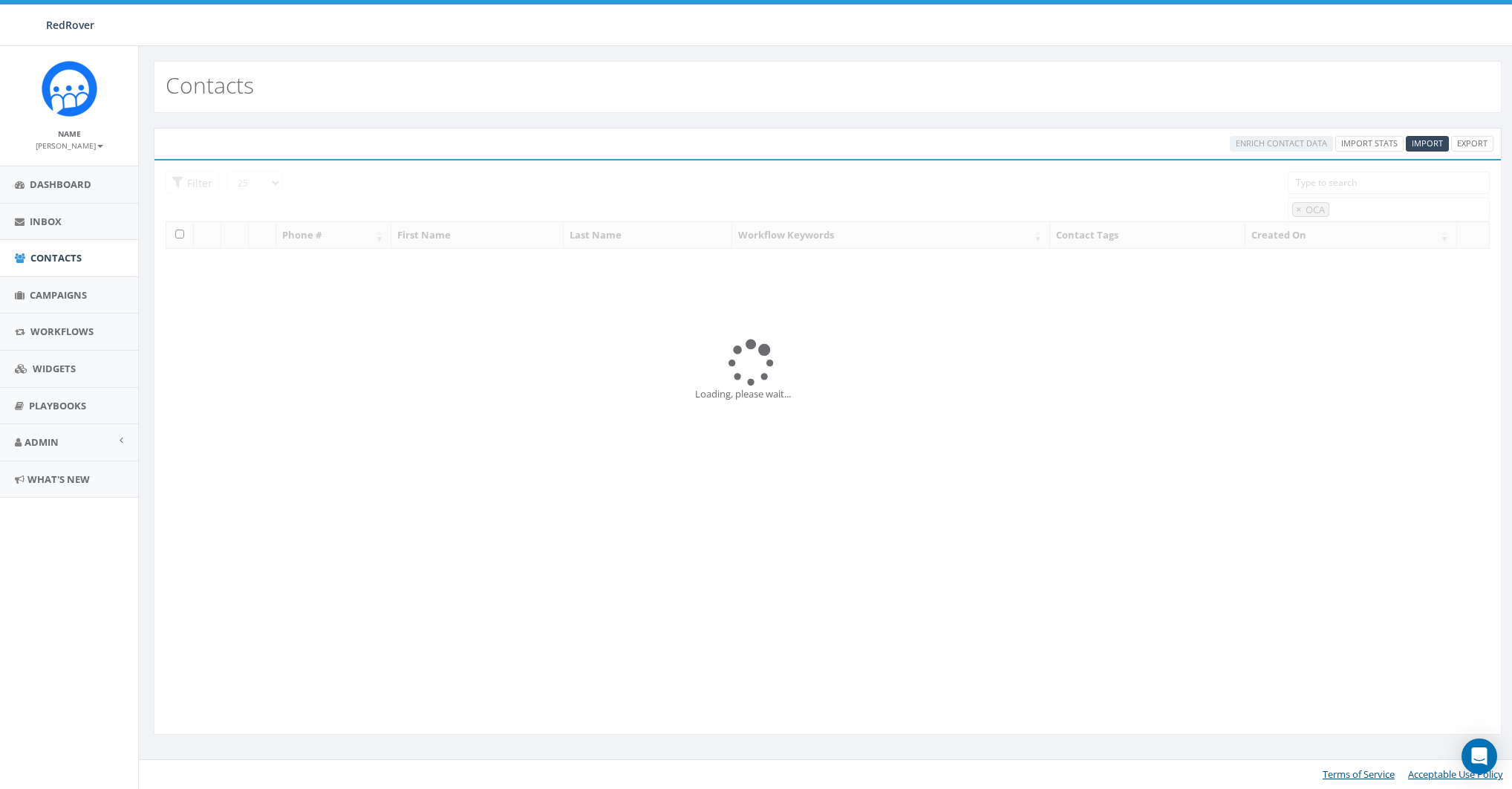
select select "OCA"
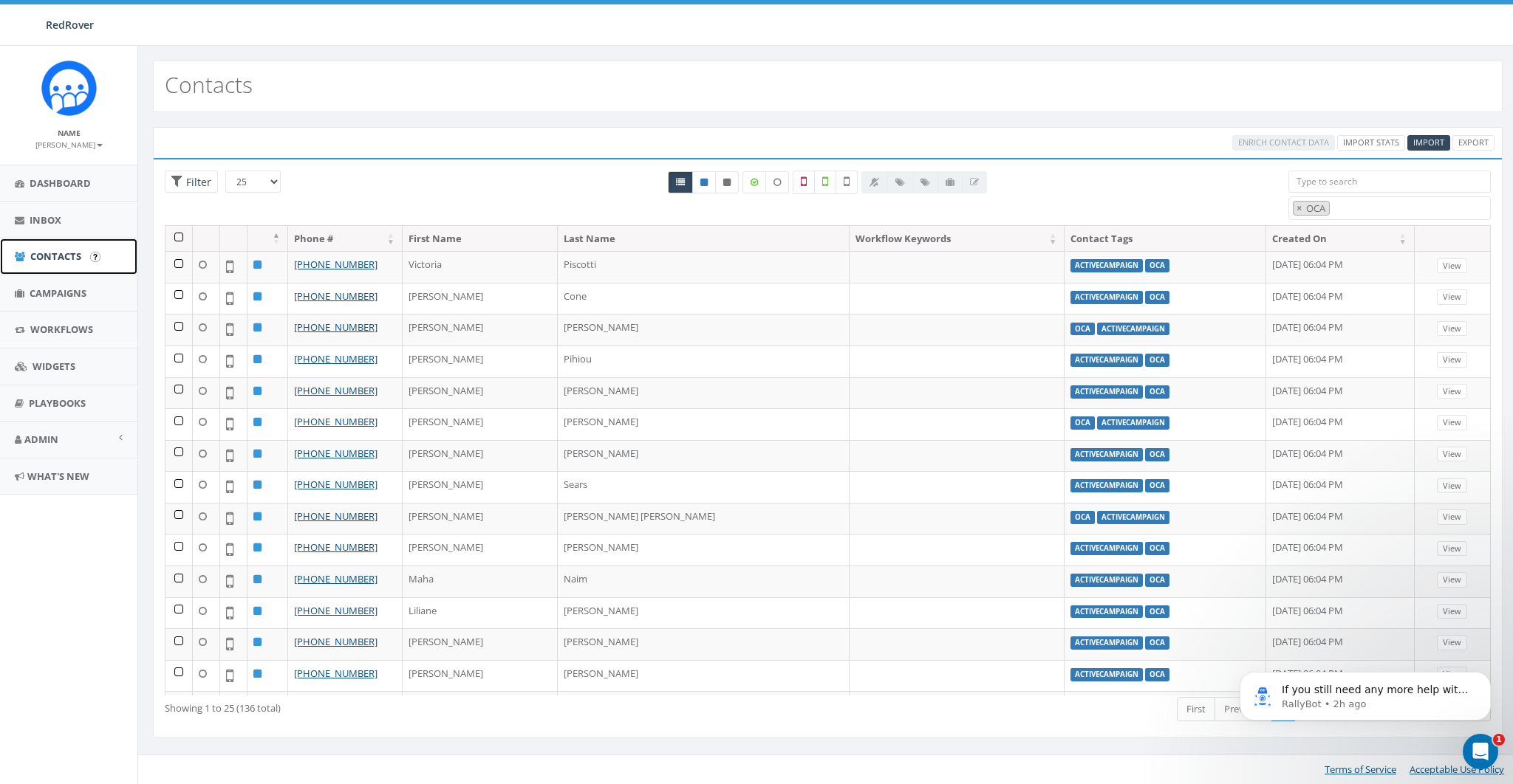
click at [45, 259] on span "Contacts" at bounding box center [55, 256] width 51 height 14
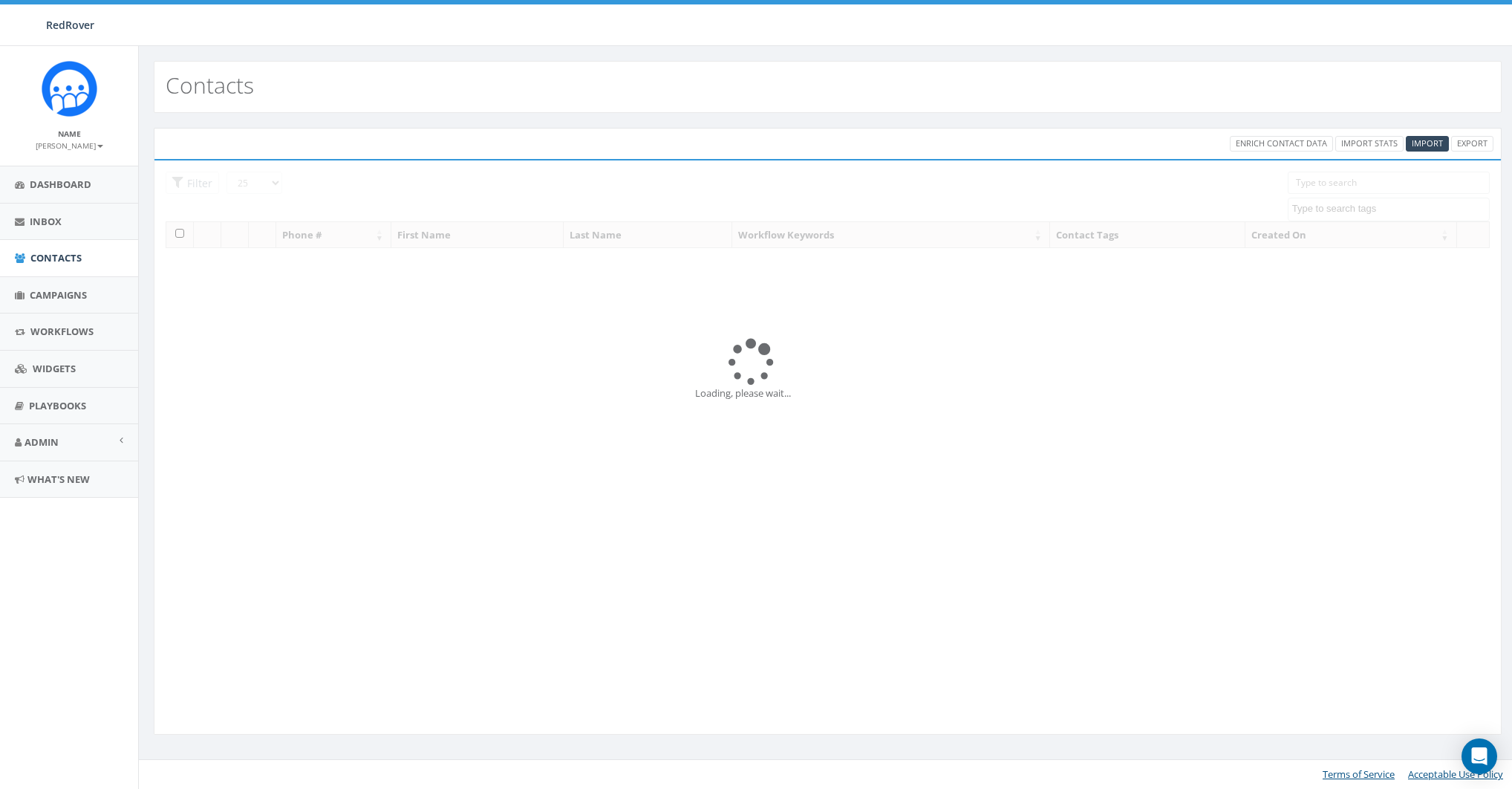
select select
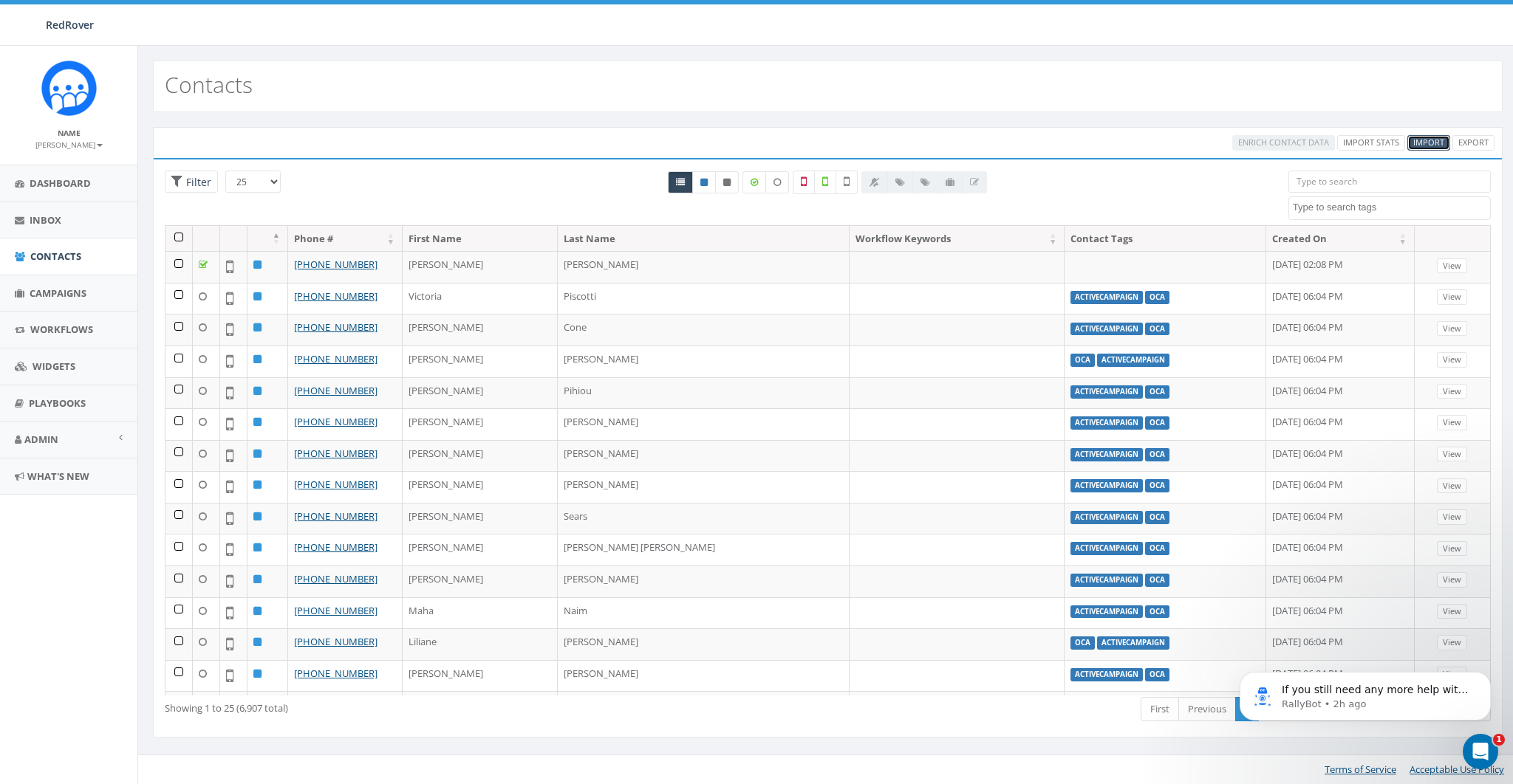
click at [1444, 143] on span "Import" at bounding box center [1428, 141] width 31 height 11
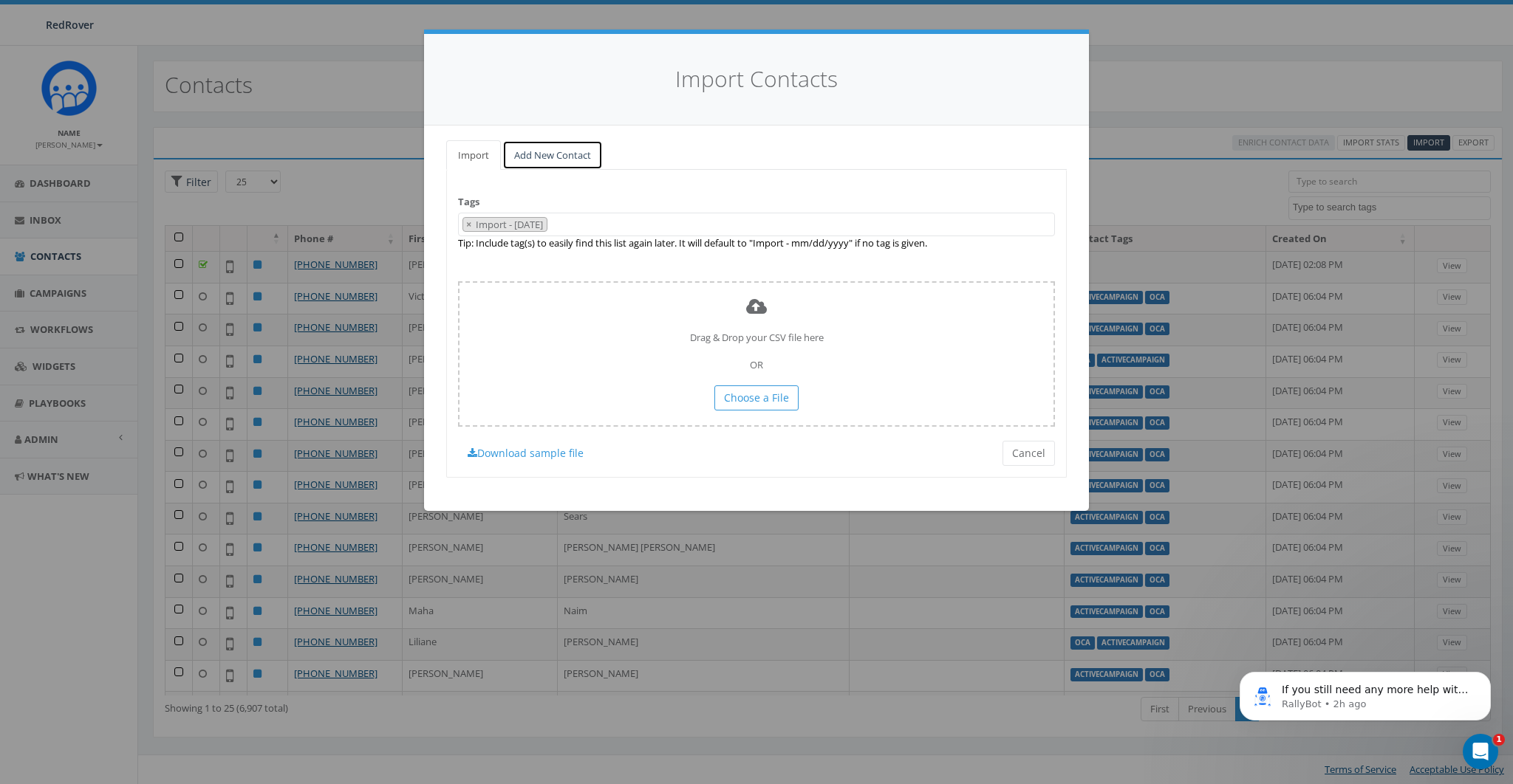
click at [531, 145] on link "Add New Contact" at bounding box center [552, 155] width 100 height 30
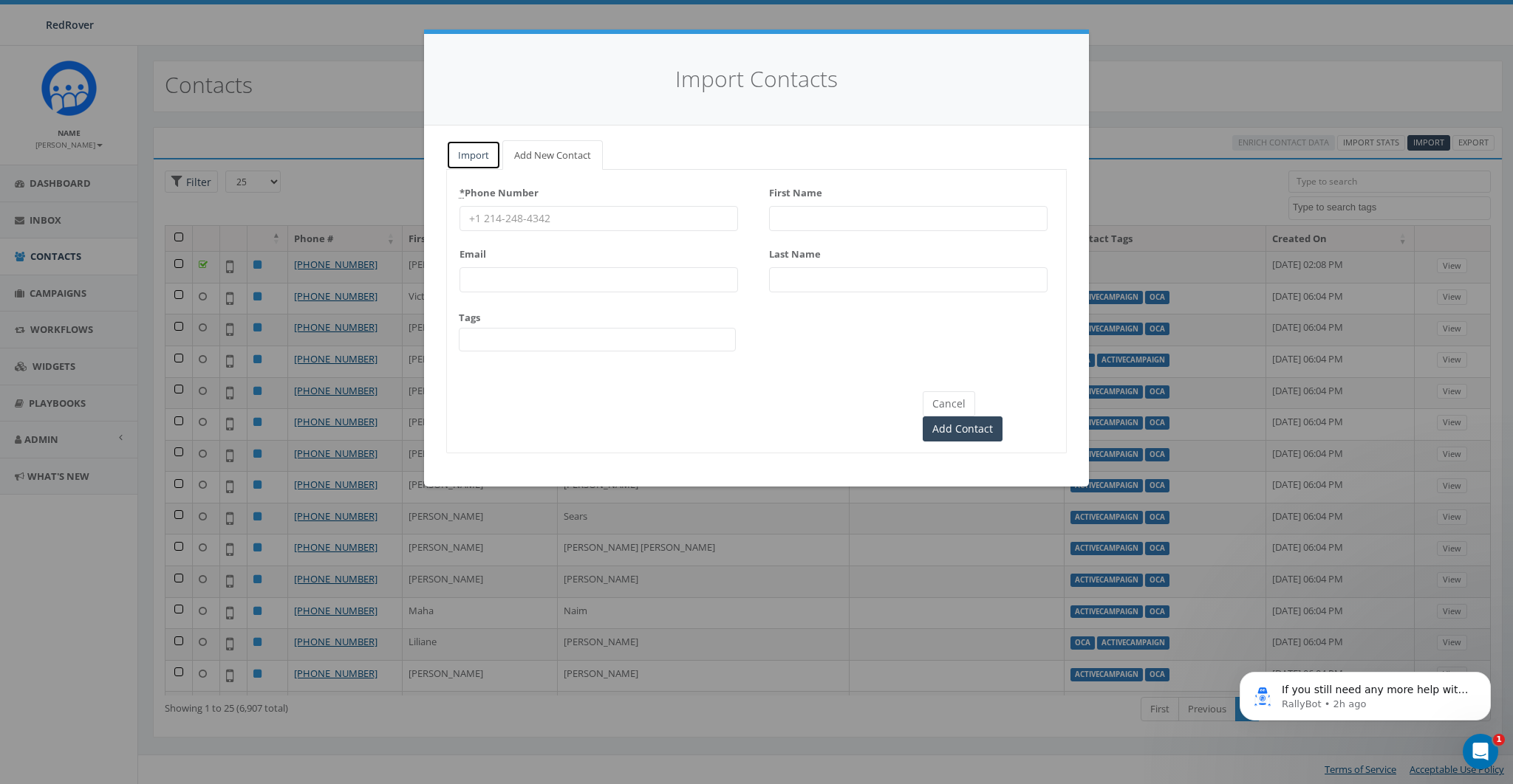
click at [467, 150] on link "Import" at bounding box center [473, 155] width 55 height 30
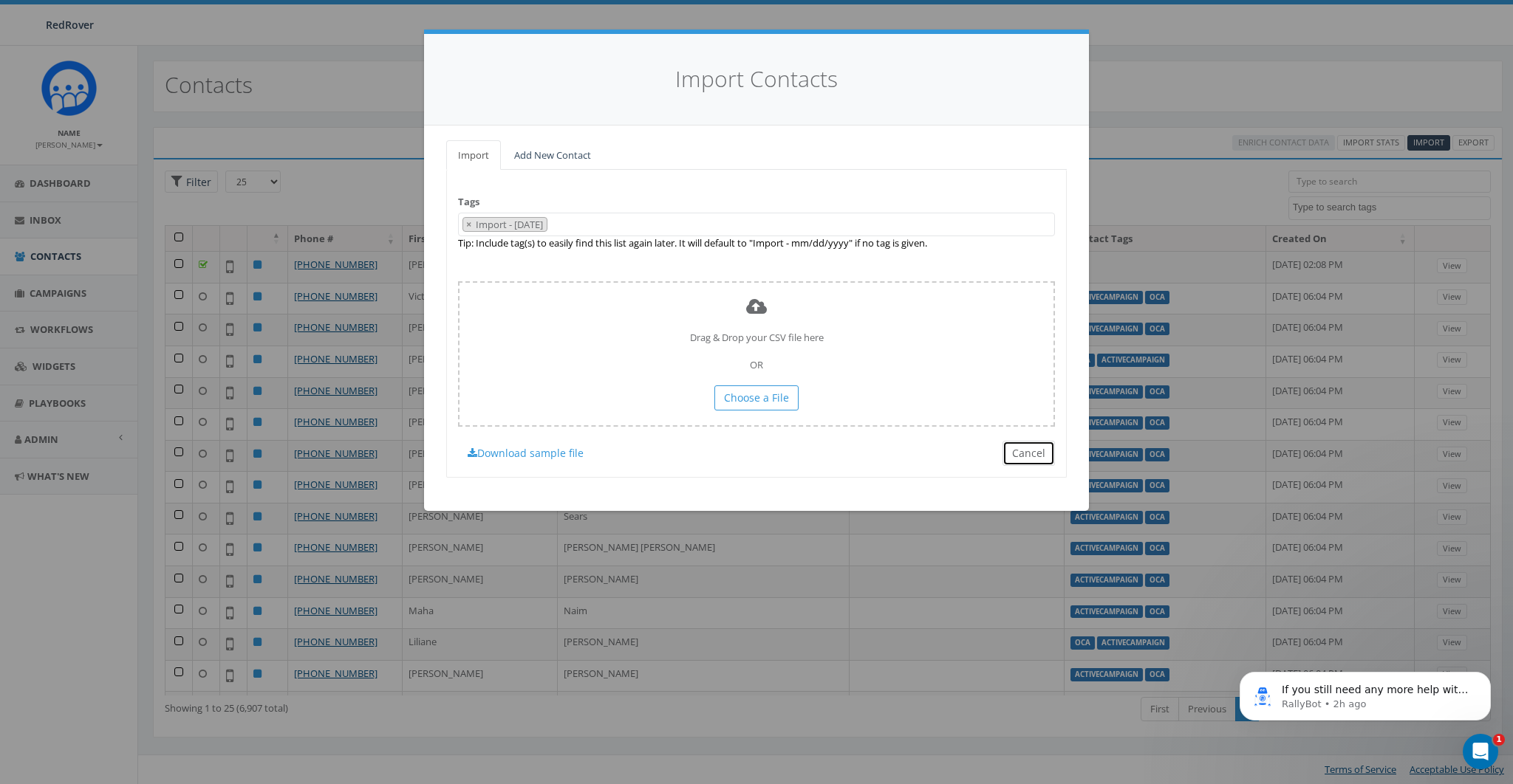
click at [1035, 445] on button "Cancel" at bounding box center [1028, 452] width 52 height 25
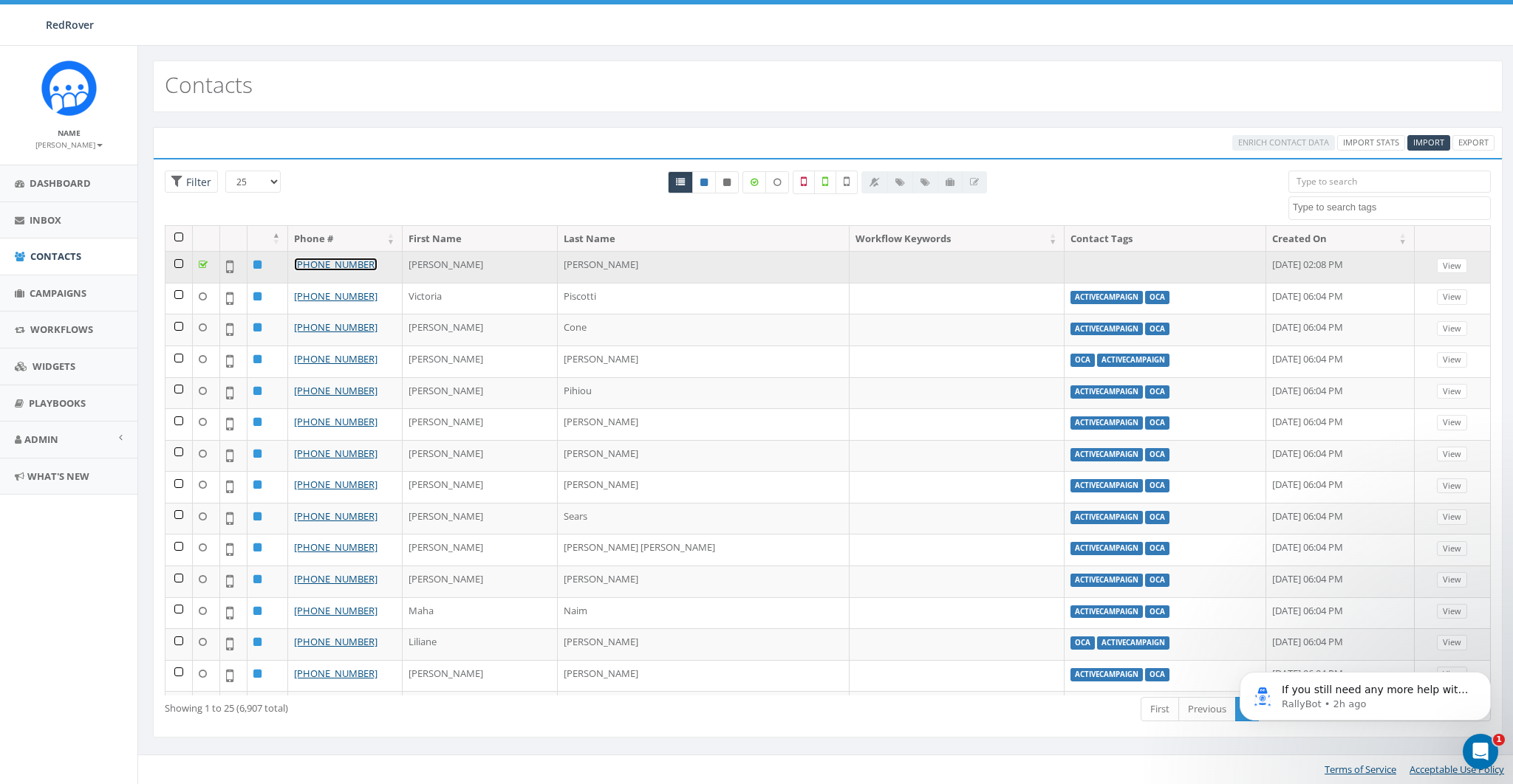
click at [340, 262] on link "[PHONE_NUMBER]" at bounding box center [335, 265] width 83 height 14
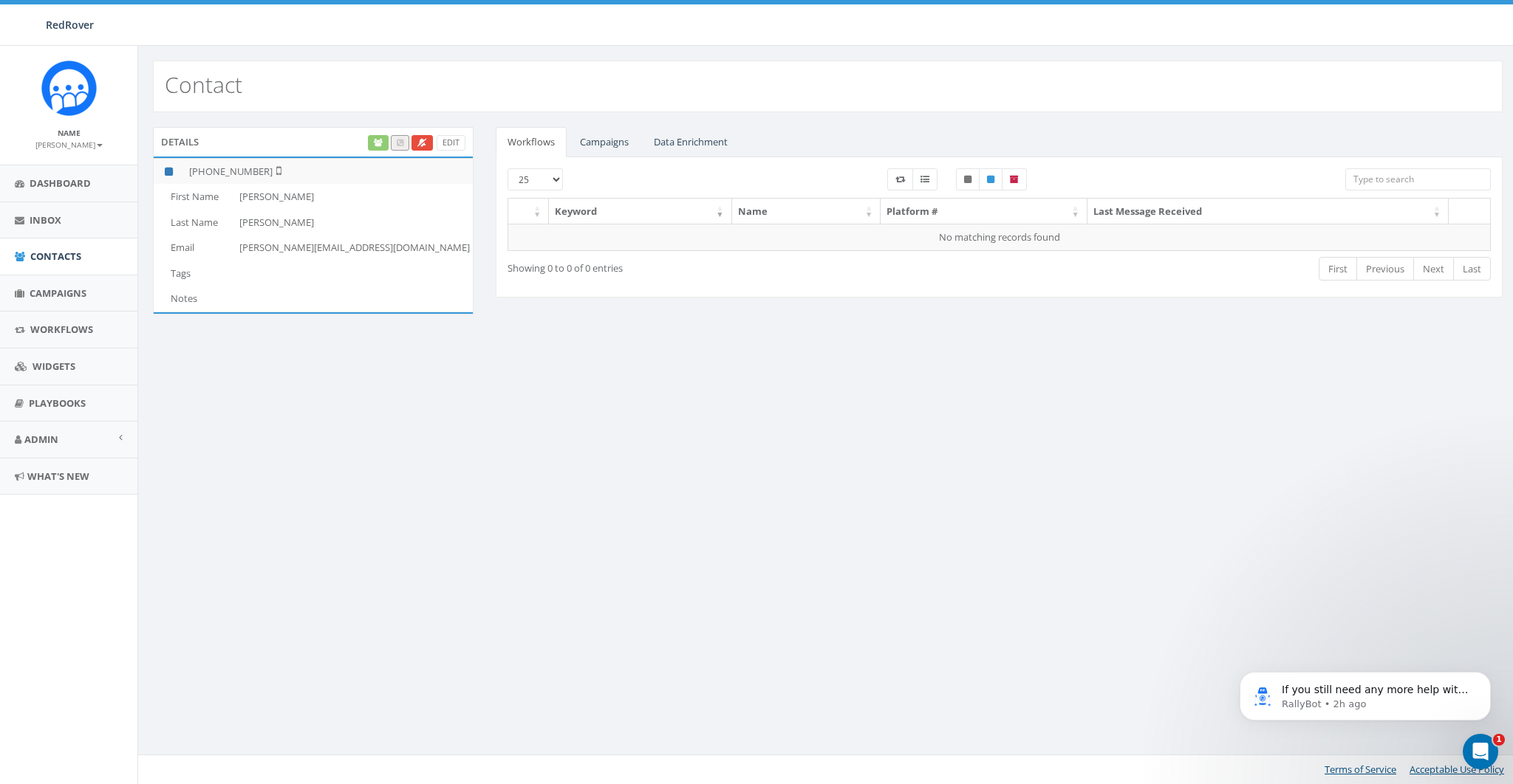
click at [1014, 440] on div "Contact Details Edit +1 858-736-5358 First Name James Last Name Martin Email ja…" at bounding box center [826, 415] width 1379 height 739
click at [29, 262] on link "Contacts" at bounding box center [69, 256] width 137 height 36
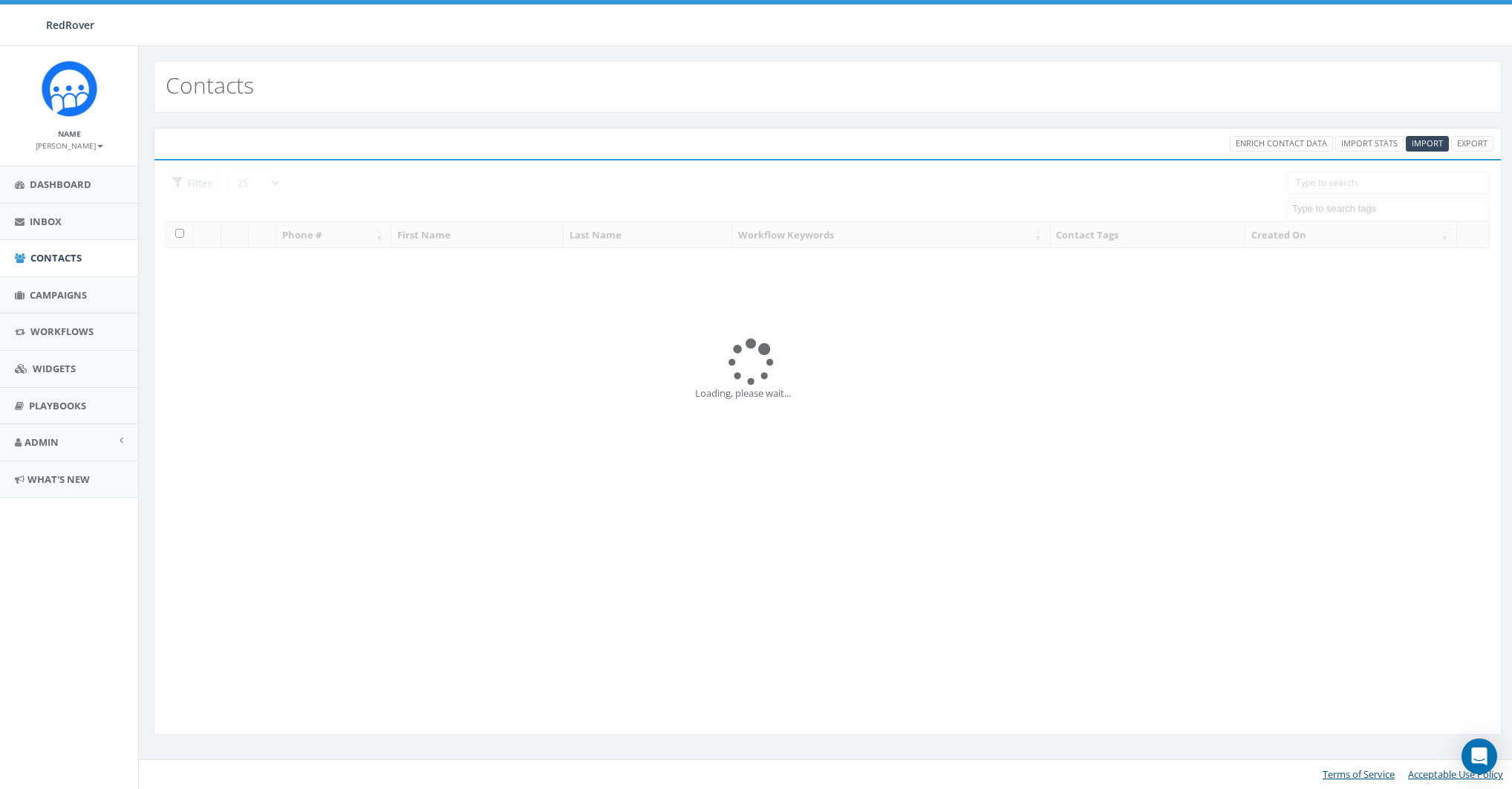
select select
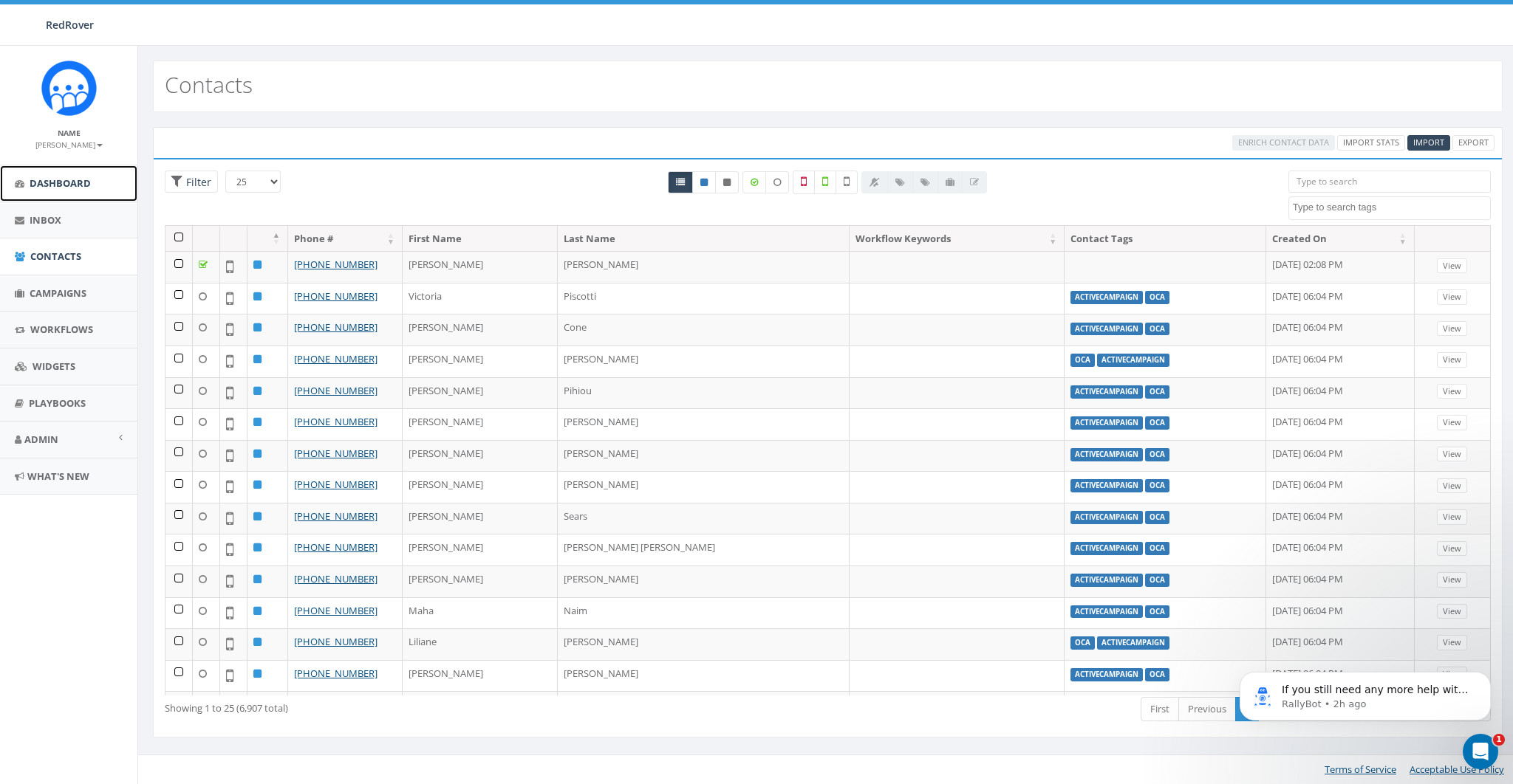
click at [56, 175] on link "Dashboard" at bounding box center [69, 183] width 137 height 36
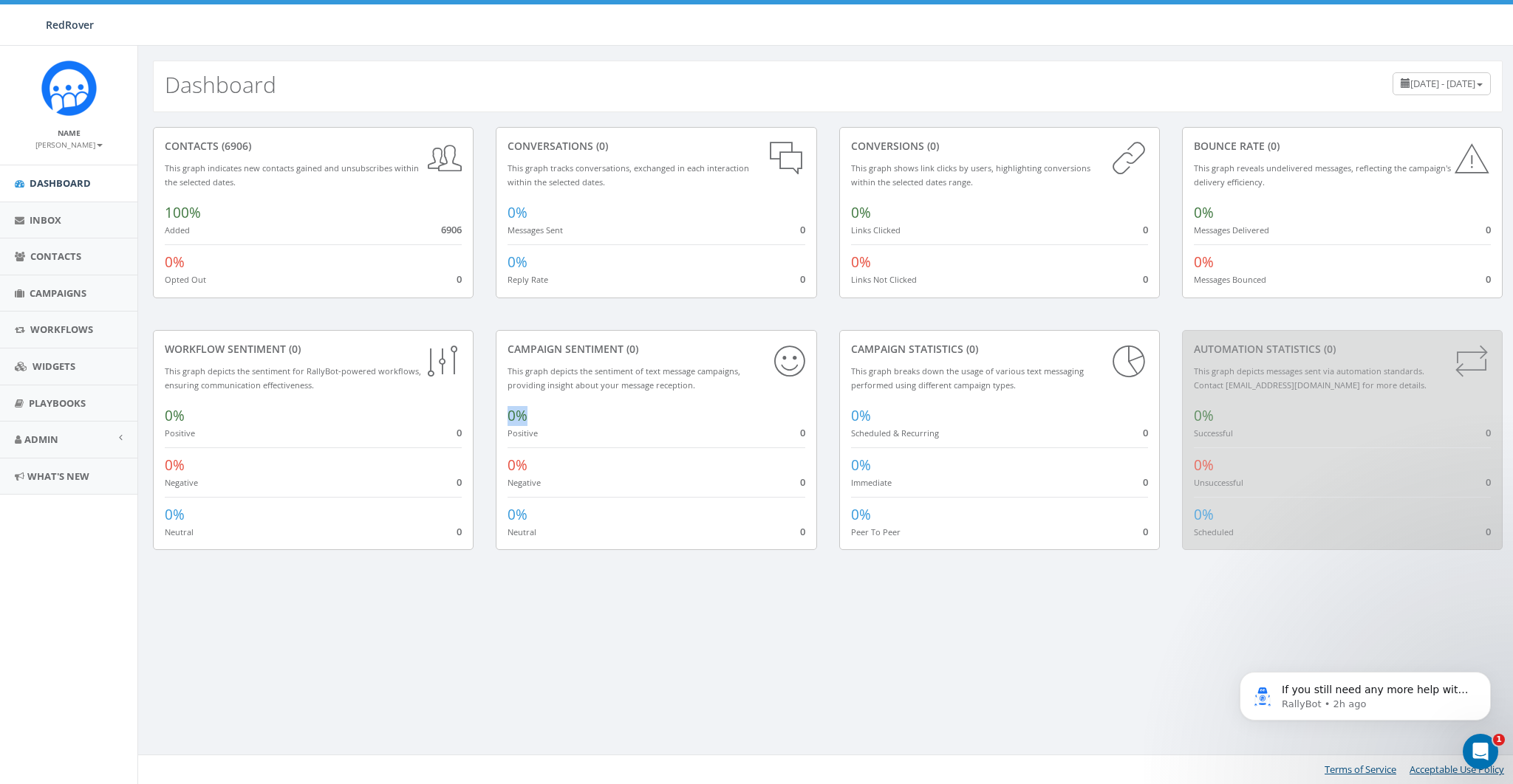
drag, startPoint x: 507, startPoint y: 415, endPoint x: 560, endPoint y: 415, distance: 53.0
click at [560, 415] on div "0% Positive 0" at bounding box center [656, 419] width 297 height 41
click at [41, 261] on span "Contacts" at bounding box center [55, 256] width 51 height 14
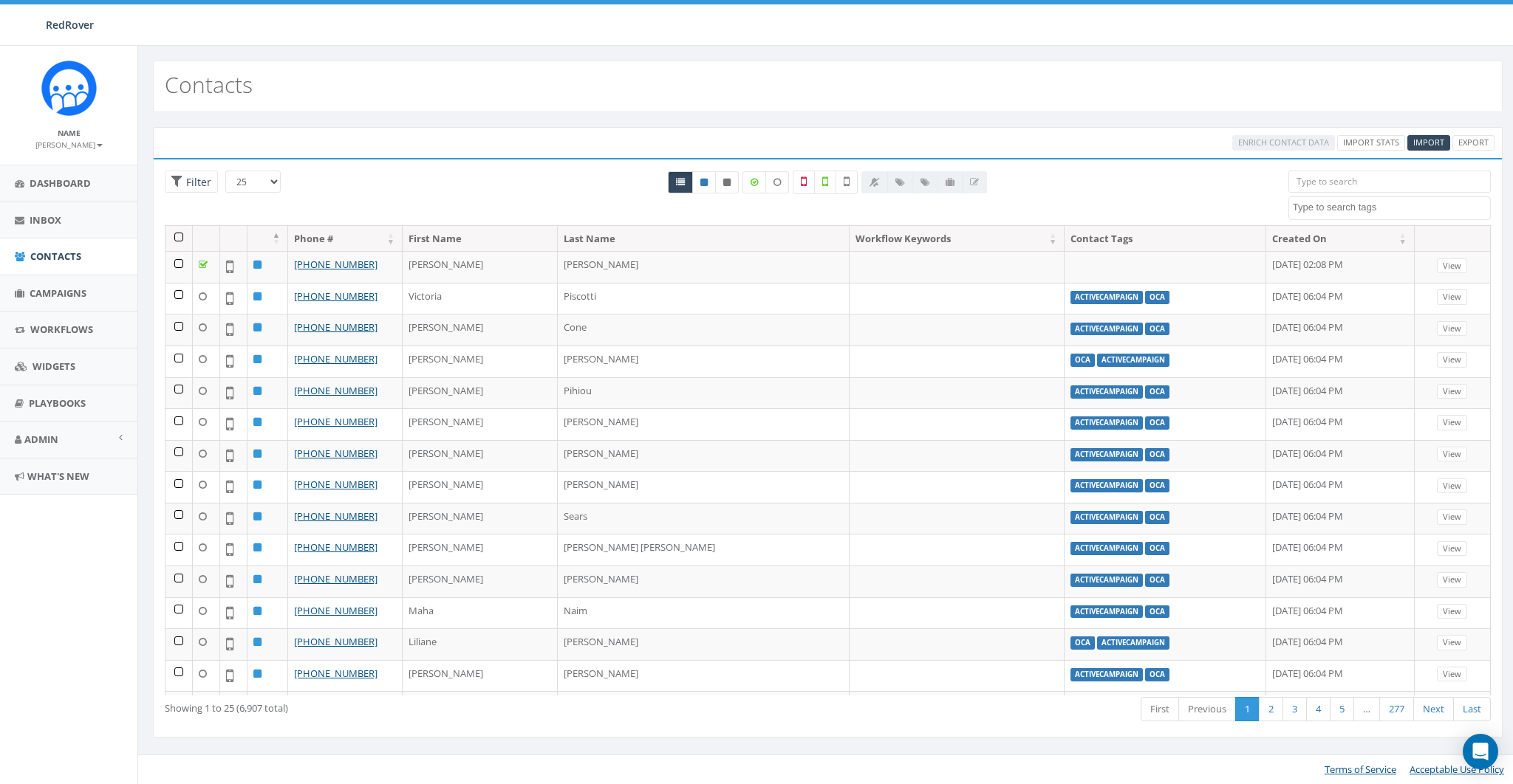
click at [1316, 209] on textarea "Search" at bounding box center [1391, 207] width 197 height 14
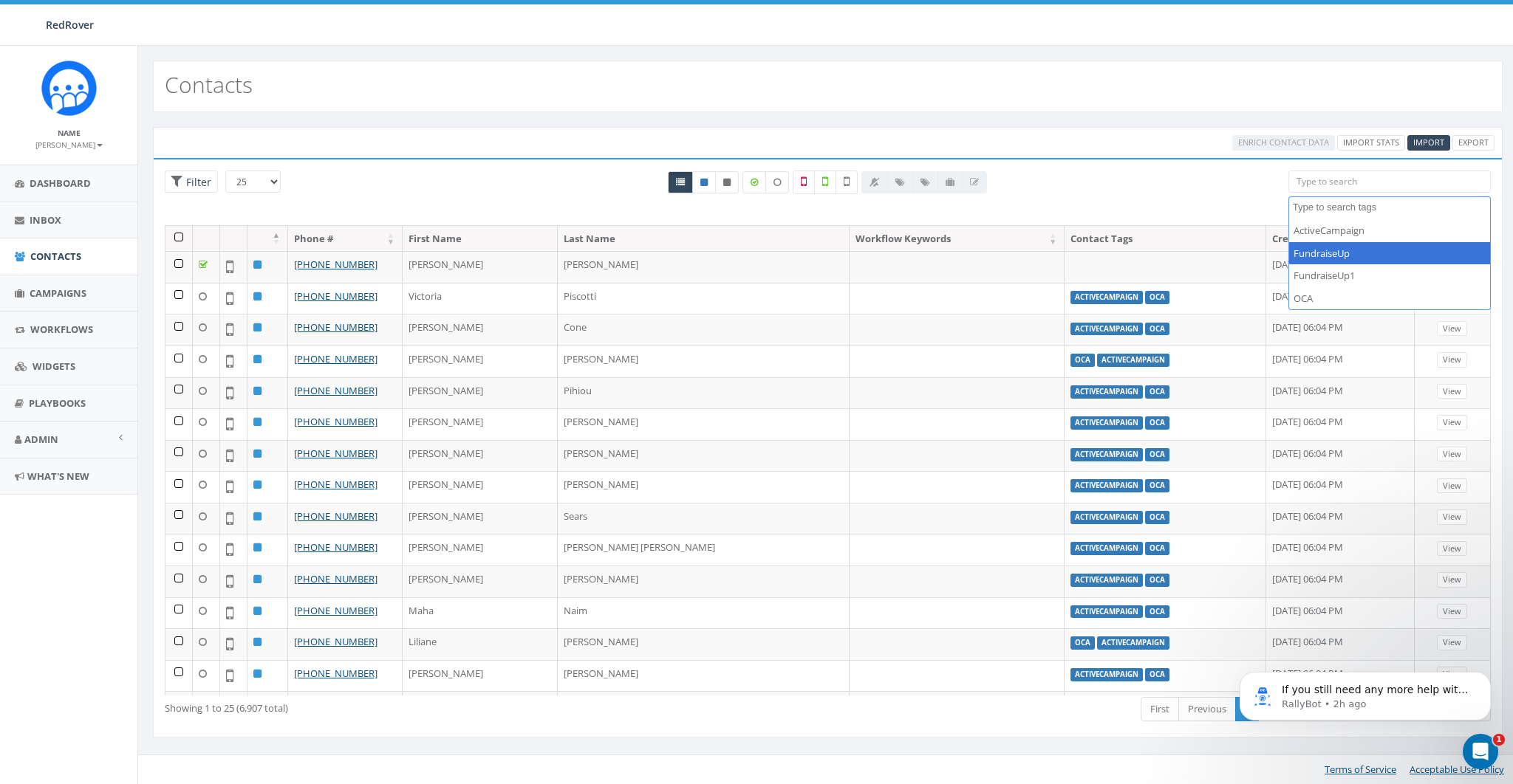
select select "FundraiseUp"
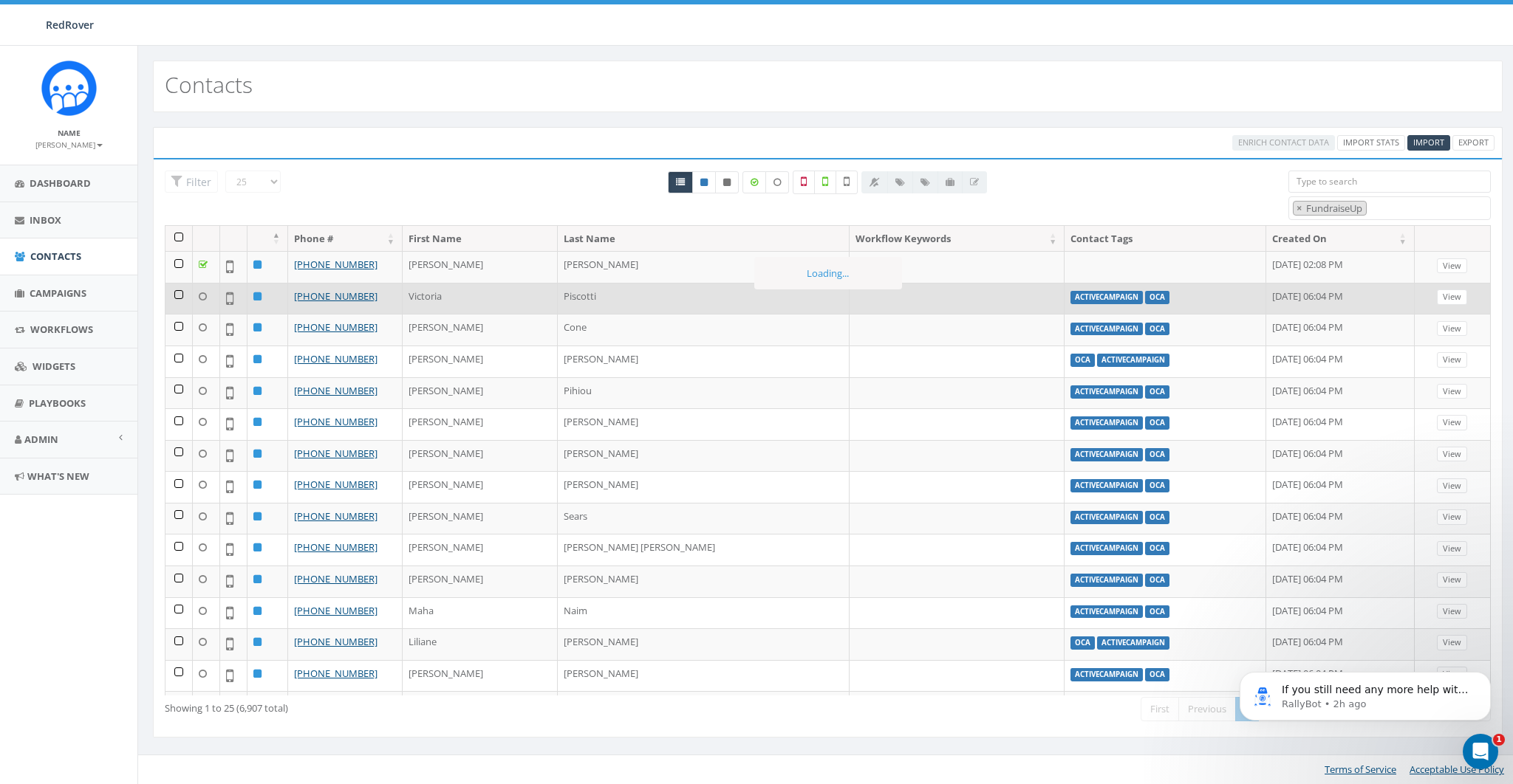
scroll to position [13, 0]
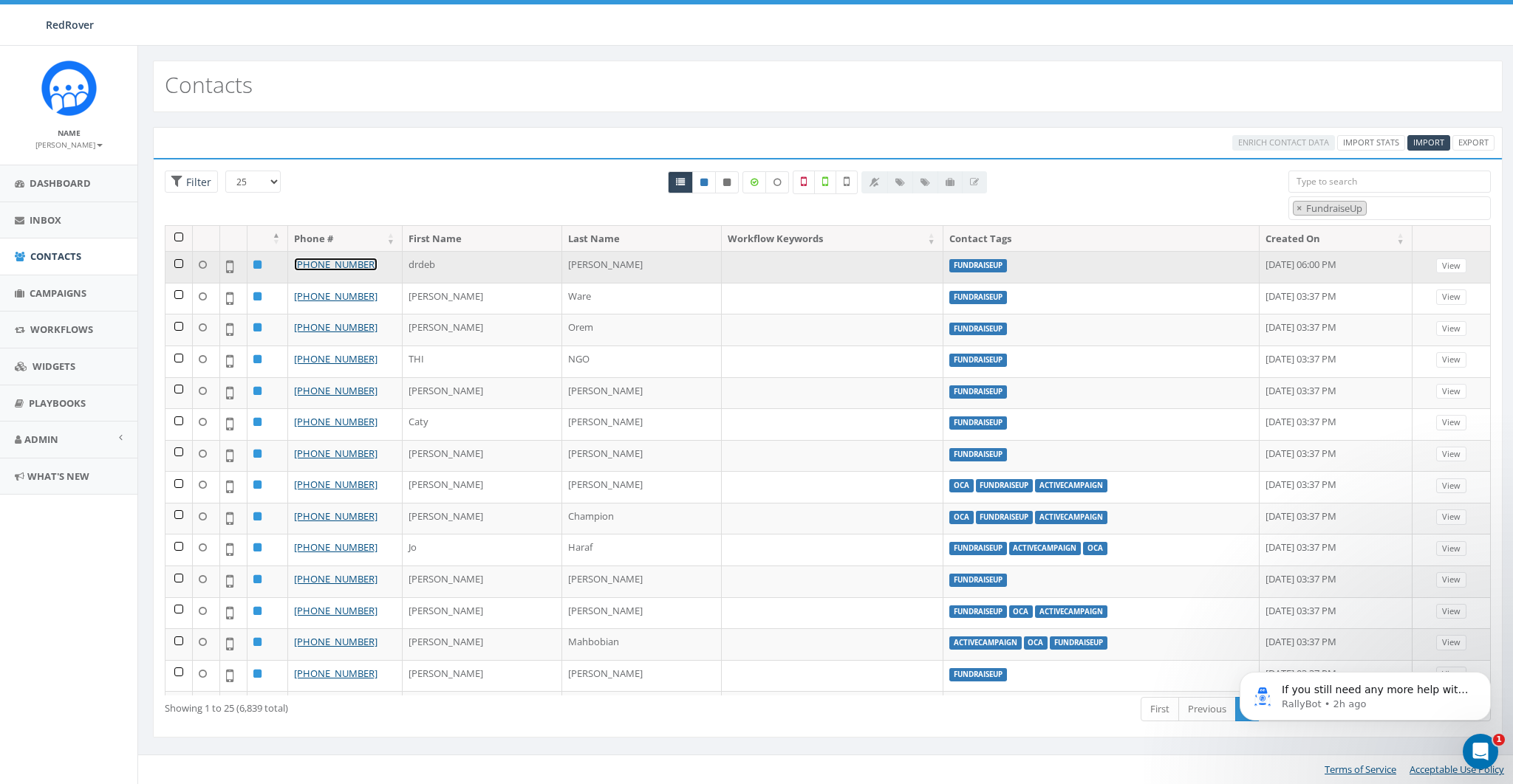
click at [339, 259] on link "+1 732-239-0162" at bounding box center [335, 265] width 83 height 14
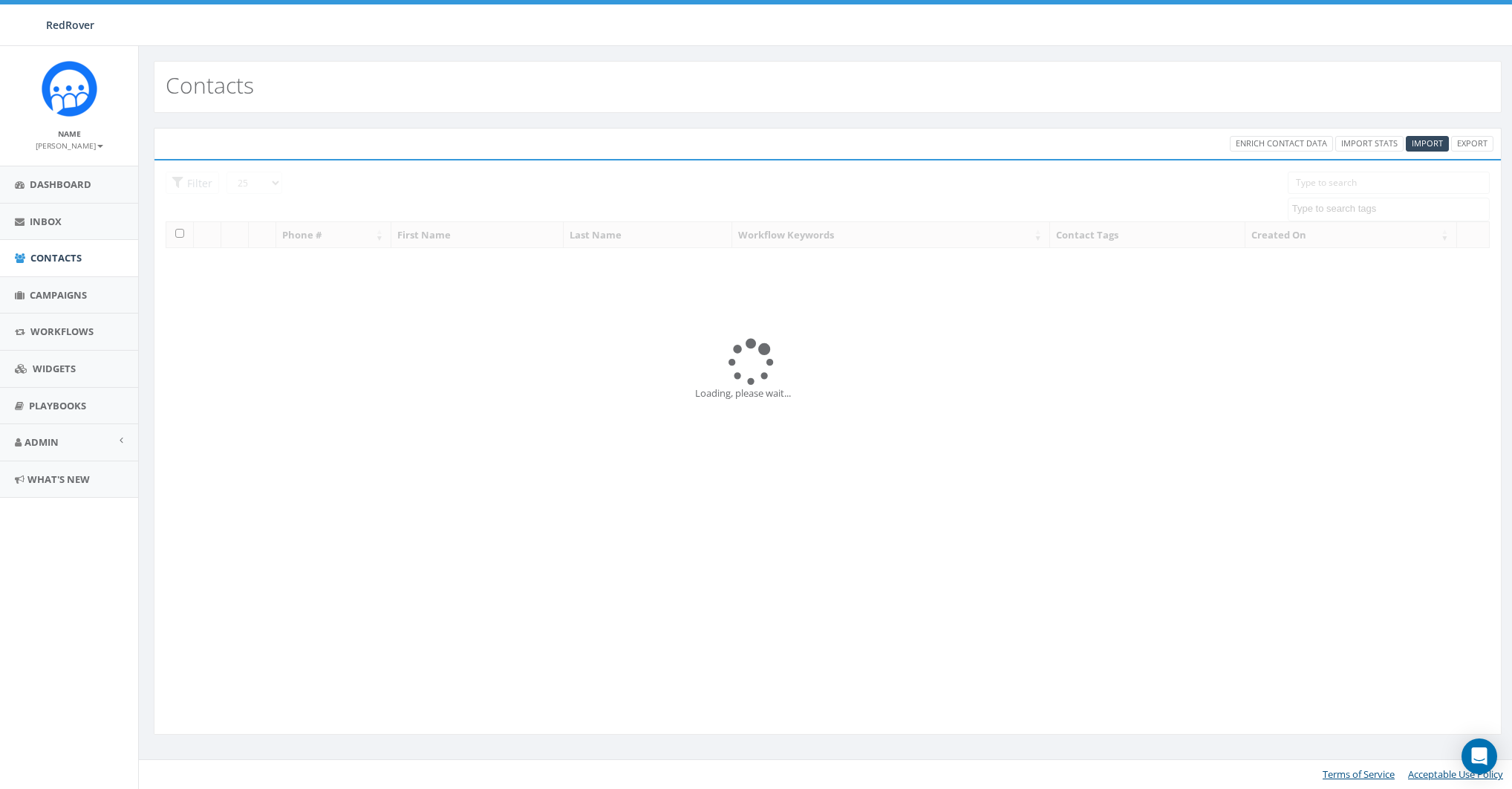
select select "FundraiseUp"
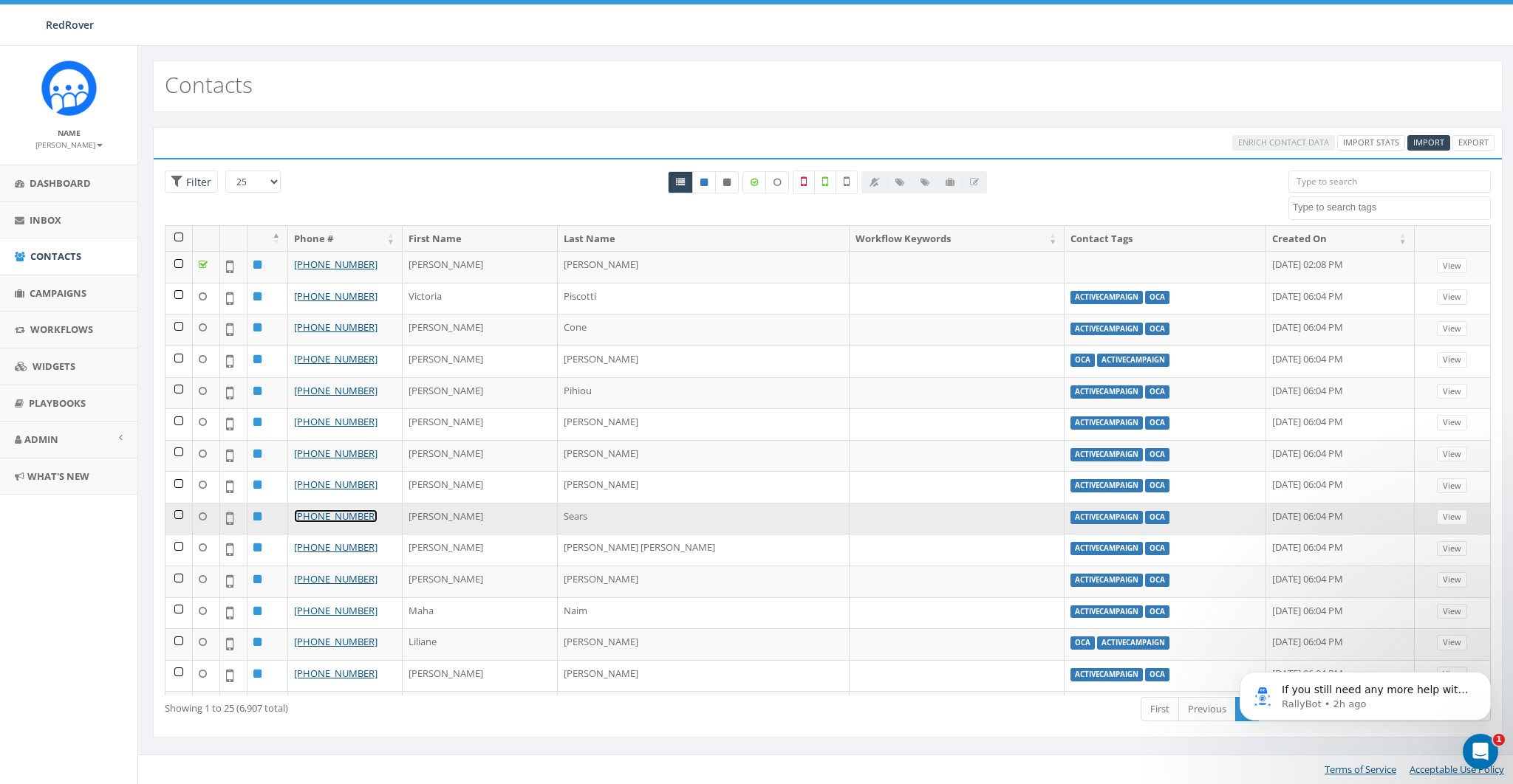
click at [320, 512] on link "[PHONE_NUMBER]" at bounding box center [335, 516] width 83 height 14
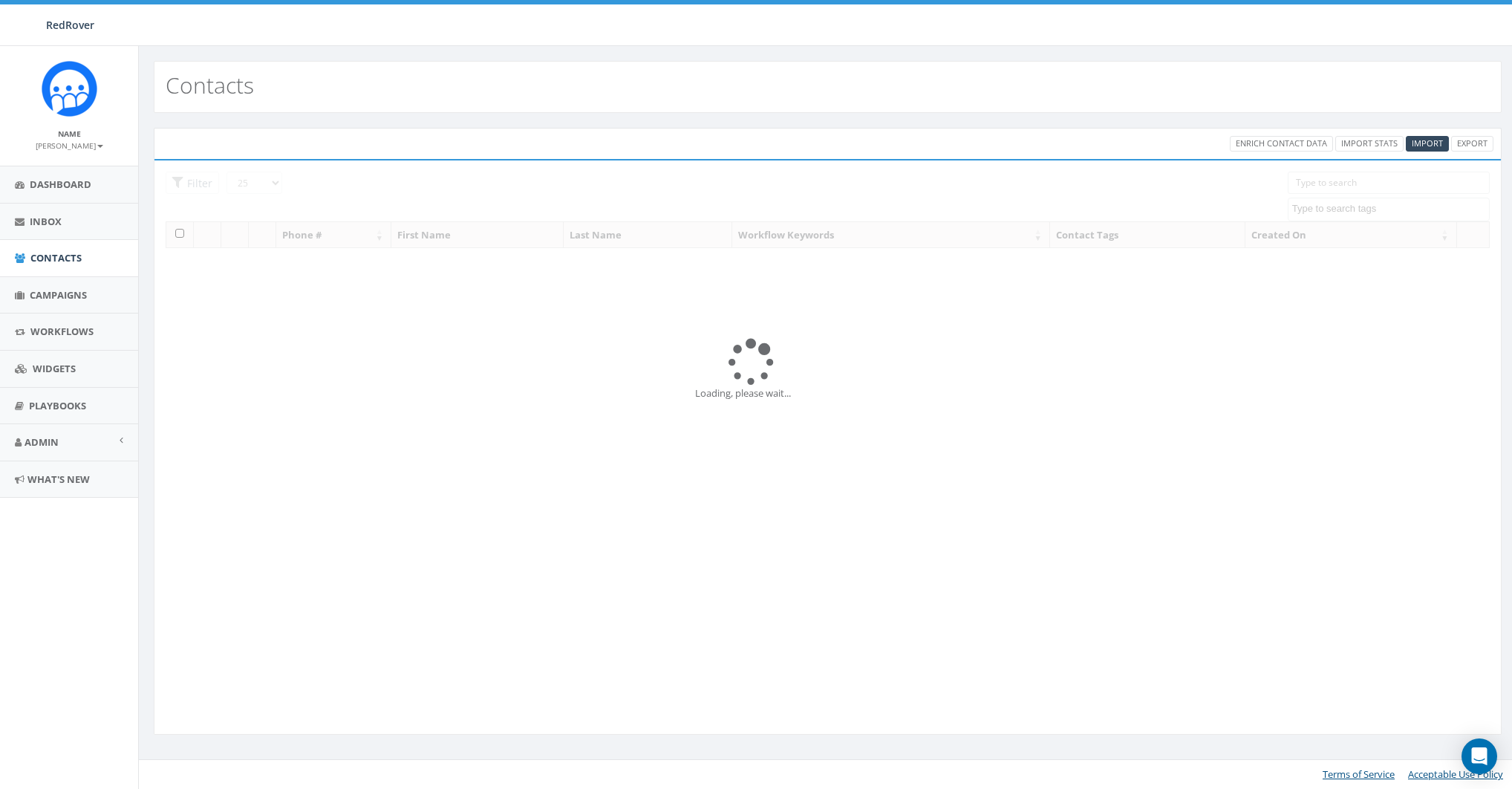
select select "FundraiseUp"
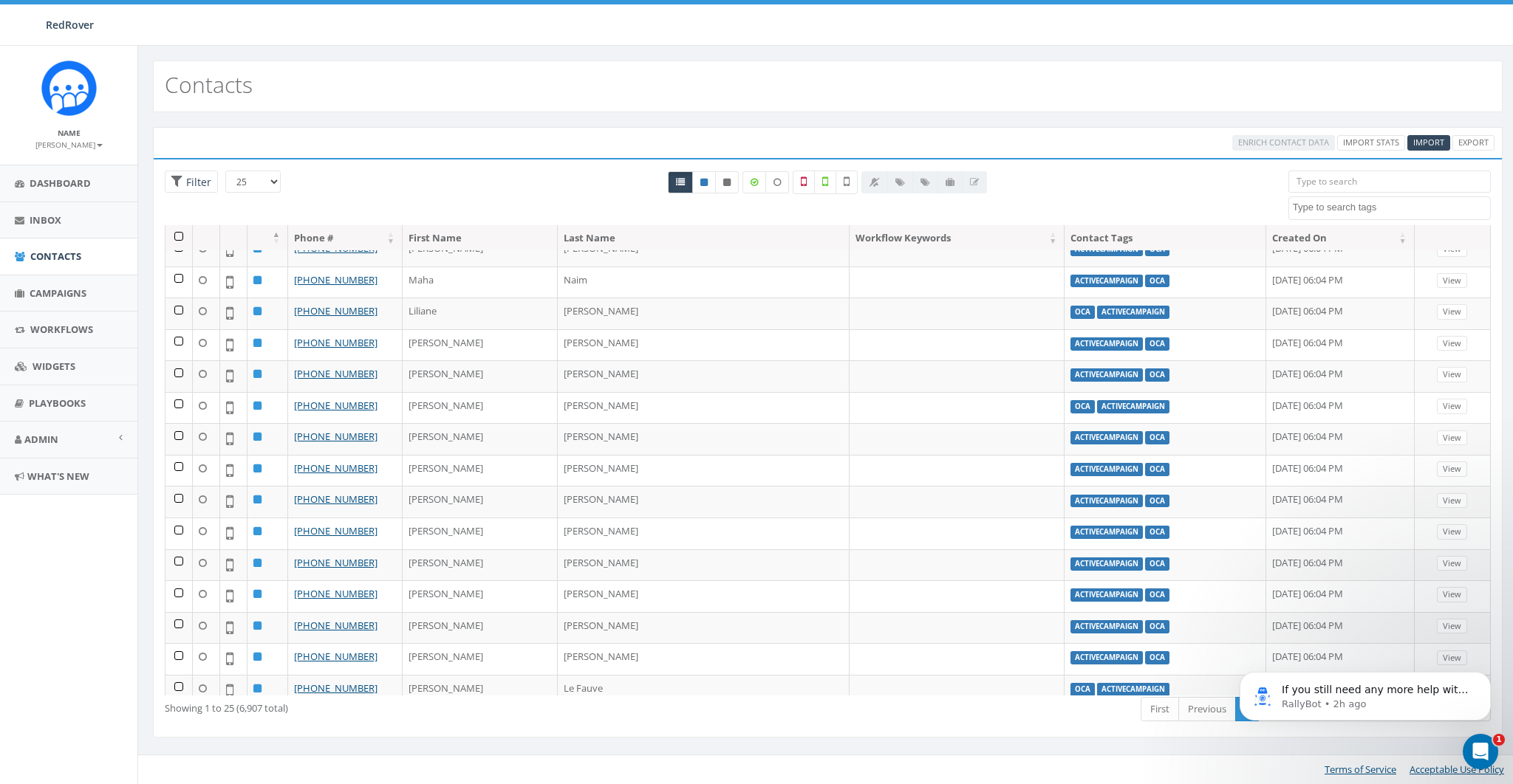
click at [1359, 207] on textarea "Search" at bounding box center [1391, 207] width 197 height 14
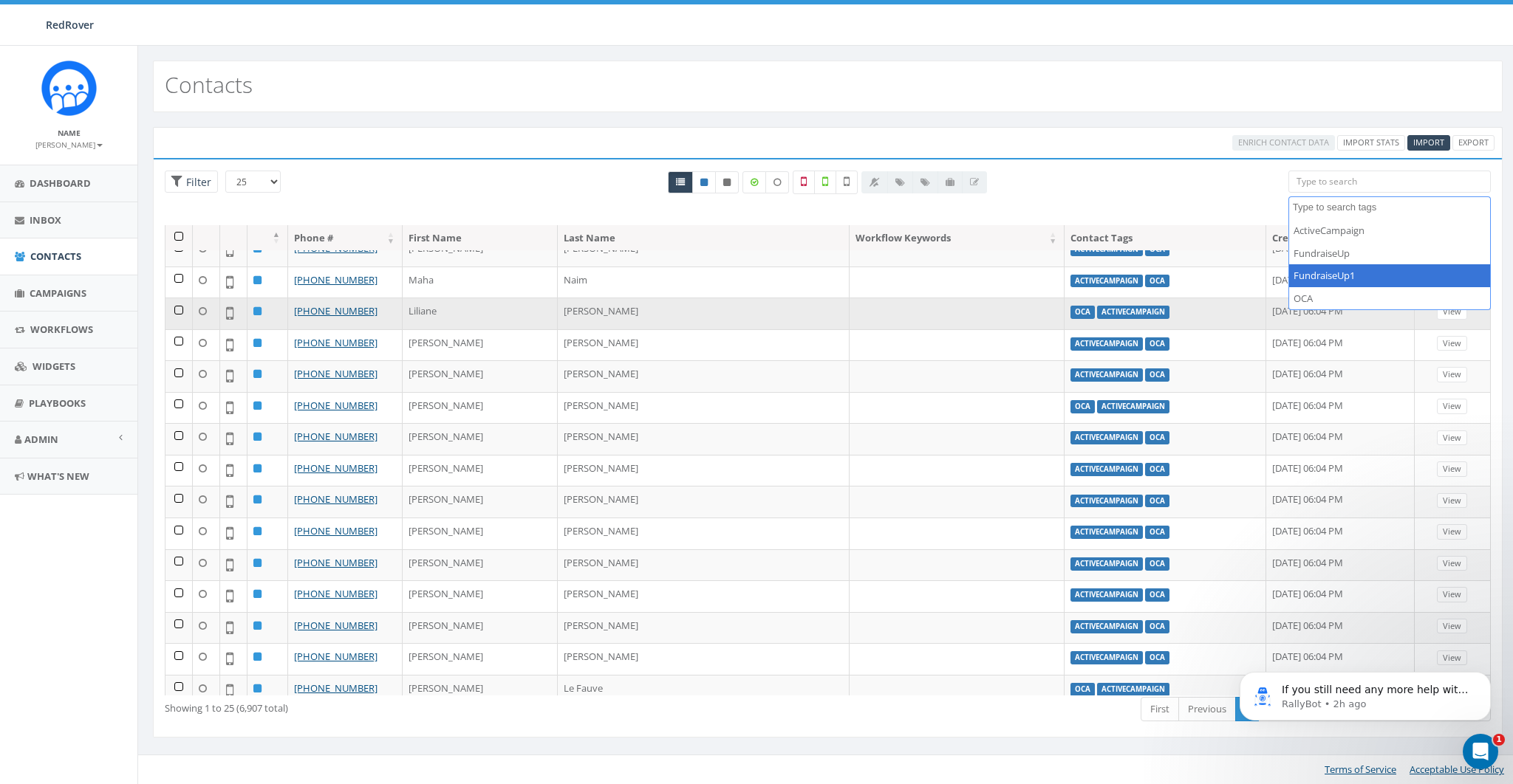
scroll to position [25, 0]
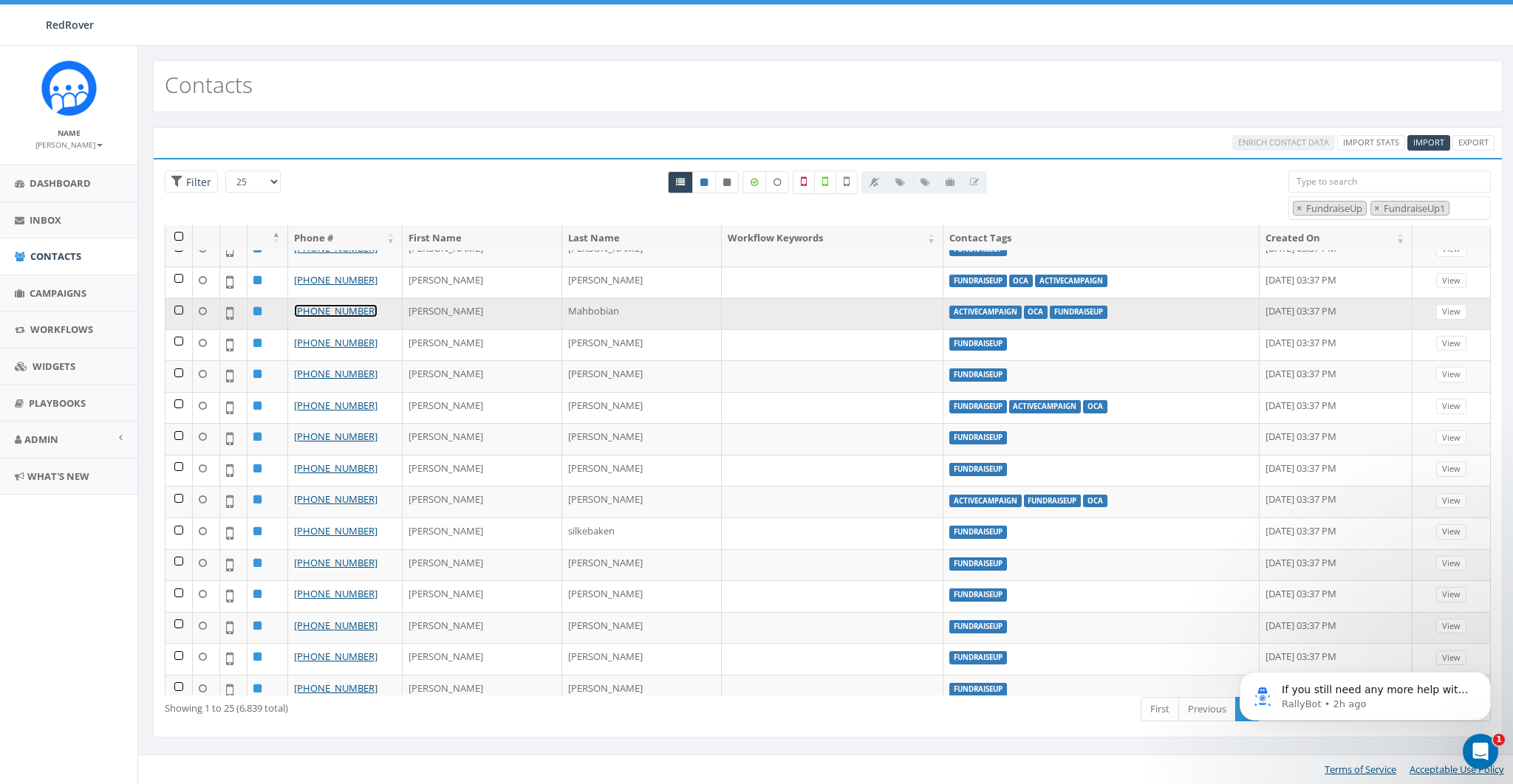
click at [318, 304] on link "+1 818-744-3925" at bounding box center [335, 311] width 83 height 14
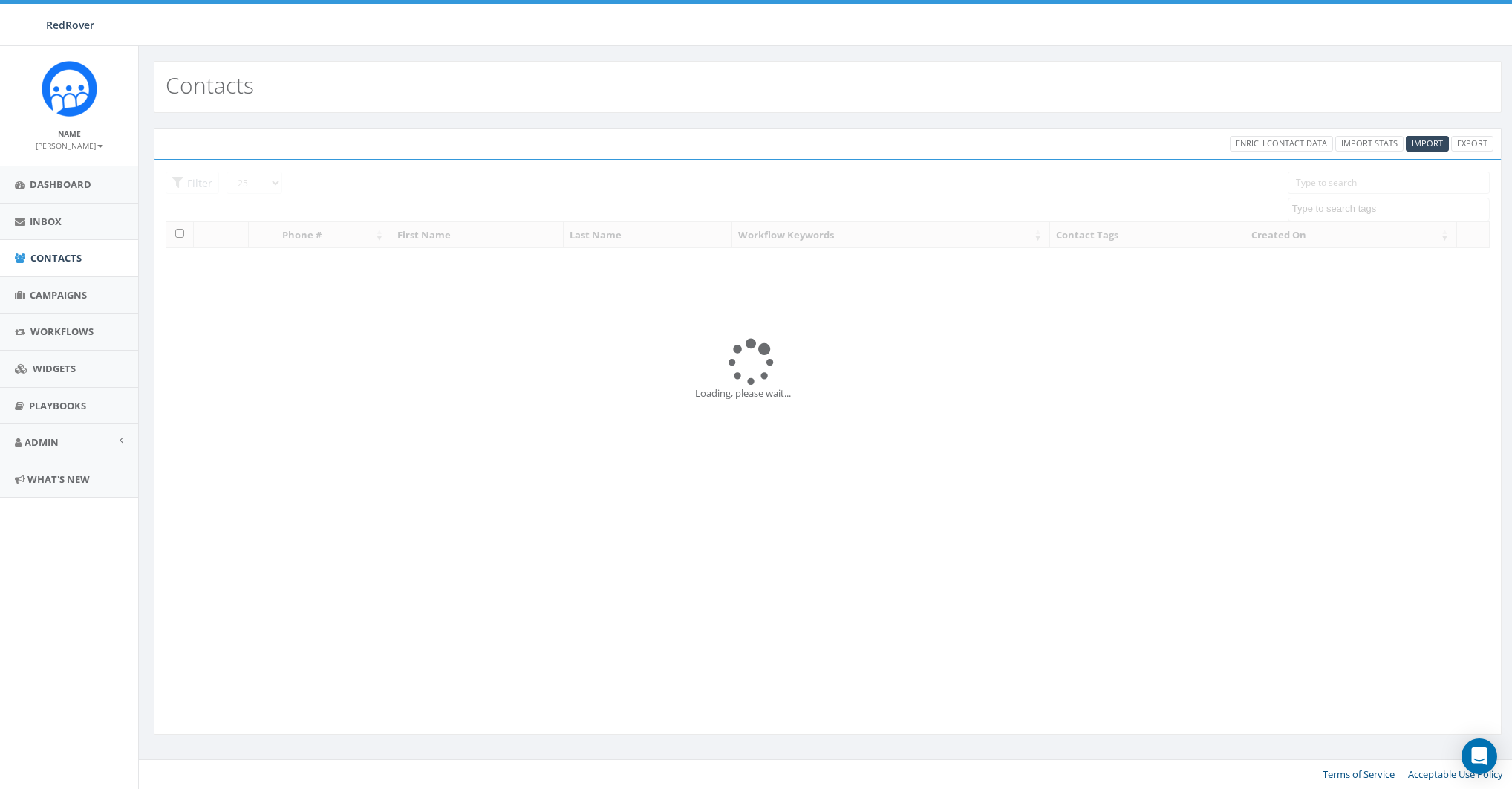
select select "FundraiseUp"
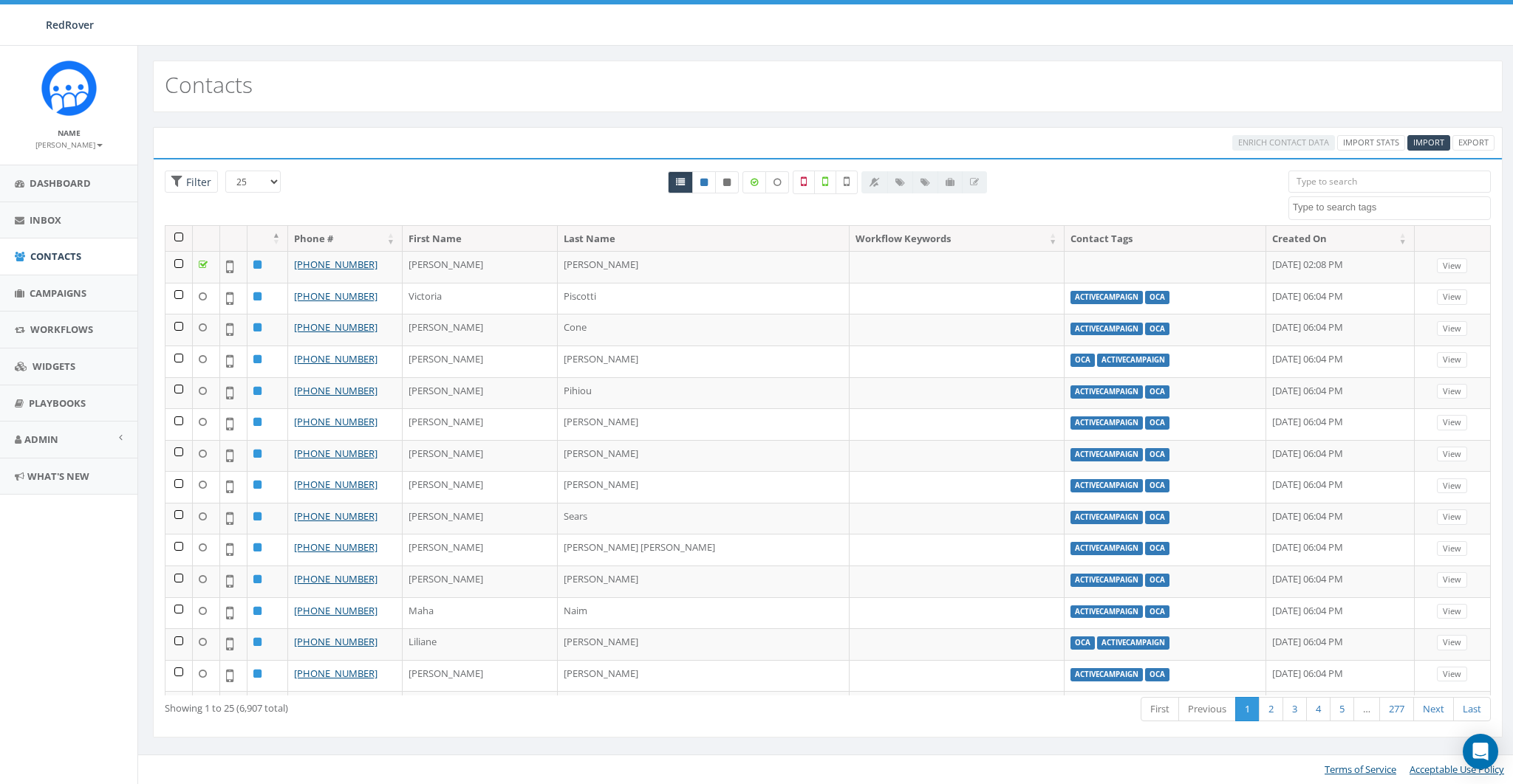
click at [1356, 189] on input "search" at bounding box center [1390, 182] width 202 height 22
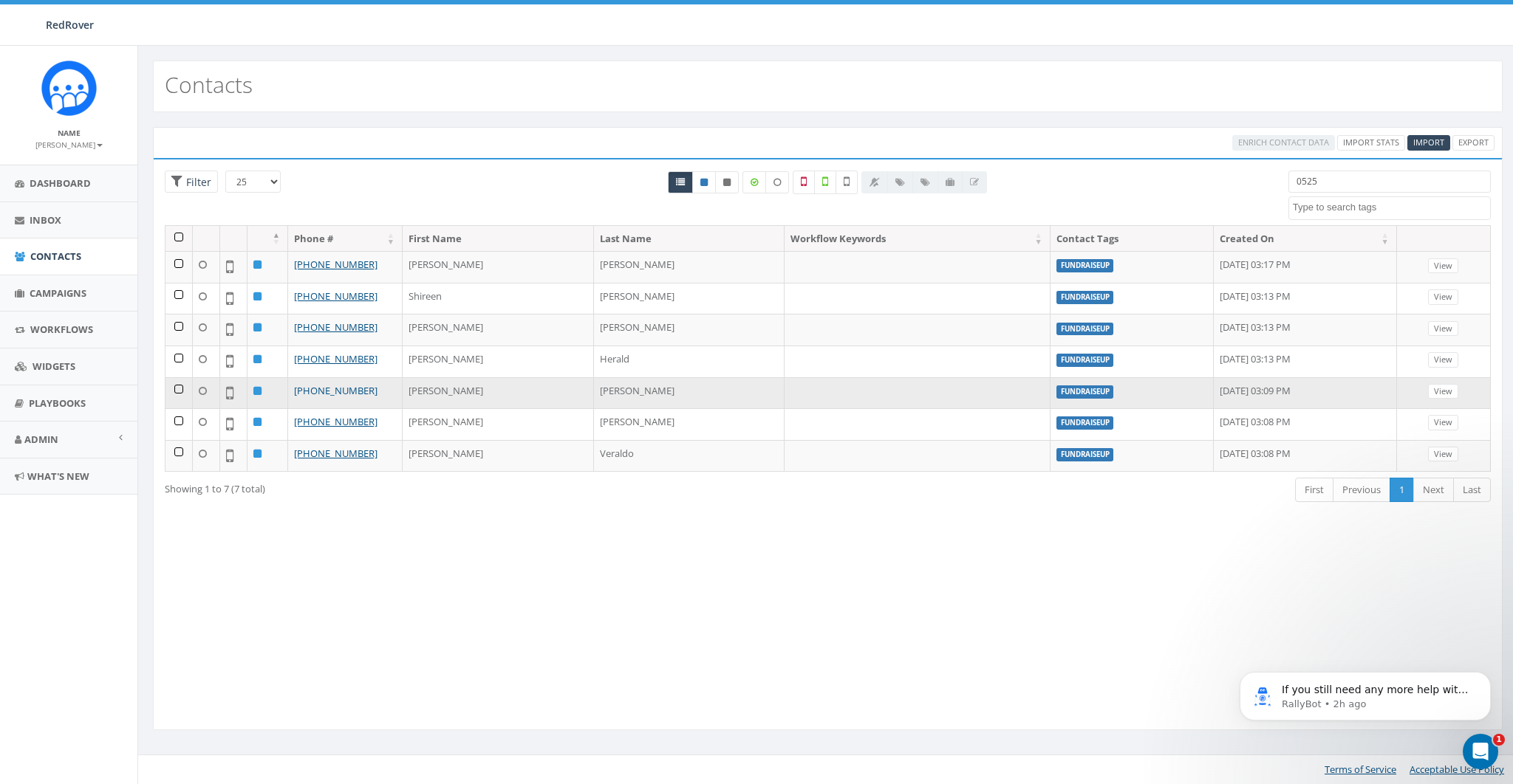
type input "0525"
click at [326, 387] on link "[PHONE_NUMBER]" at bounding box center [335, 391] width 83 height 14
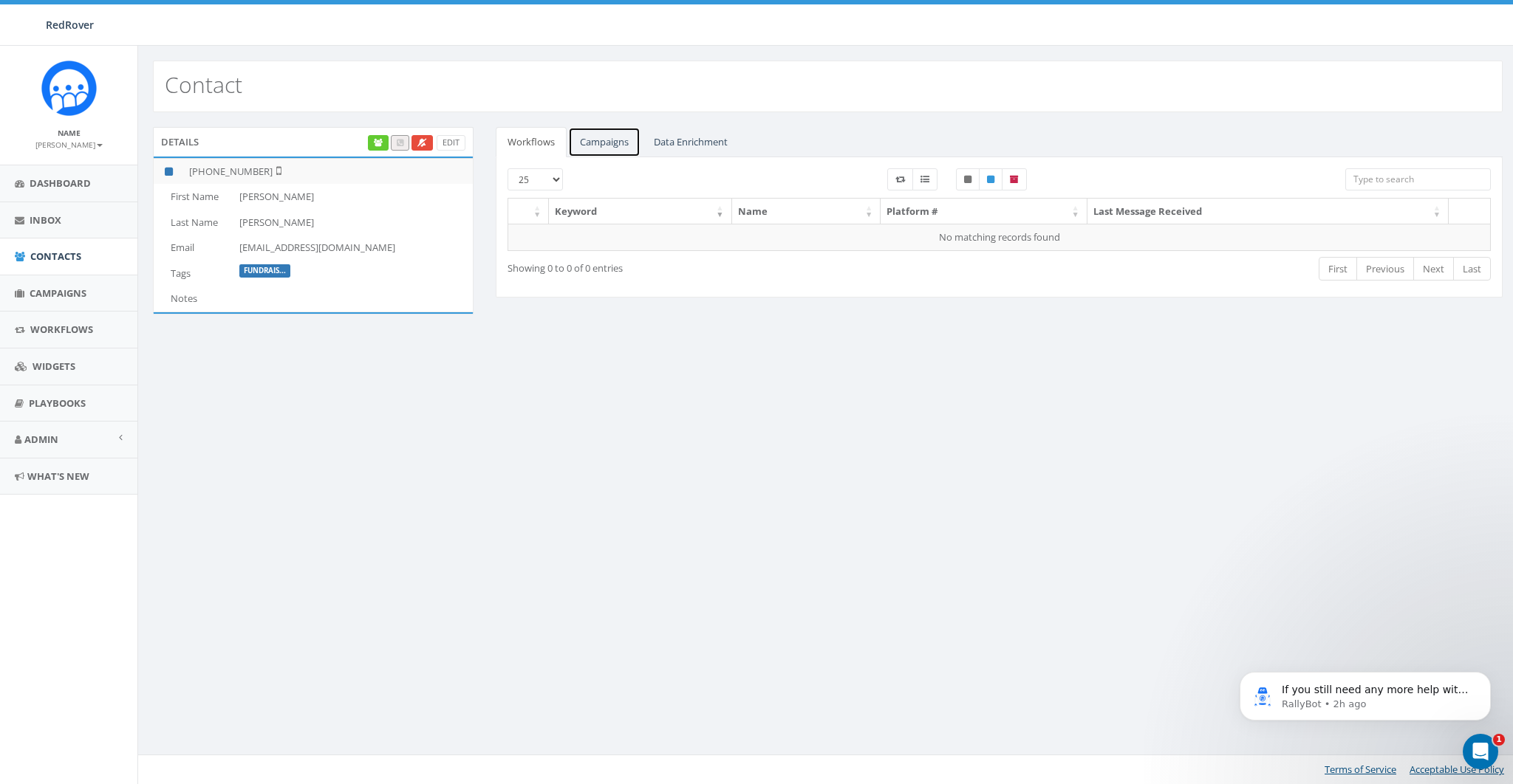
click at [604, 141] on link "Campaigns" at bounding box center [604, 141] width 72 height 30
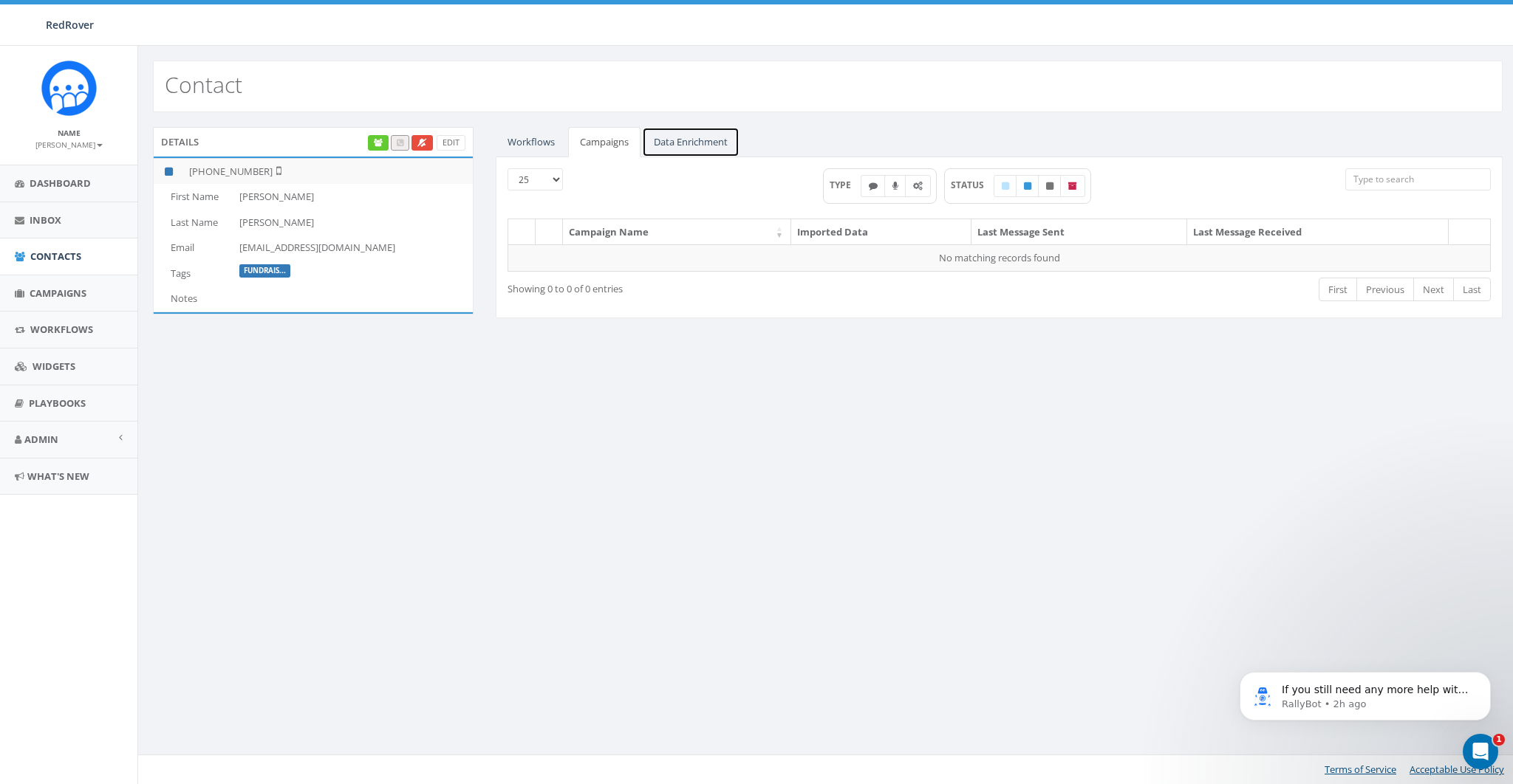
click at [669, 134] on link "Data Enrichment" at bounding box center [691, 141] width 98 height 30
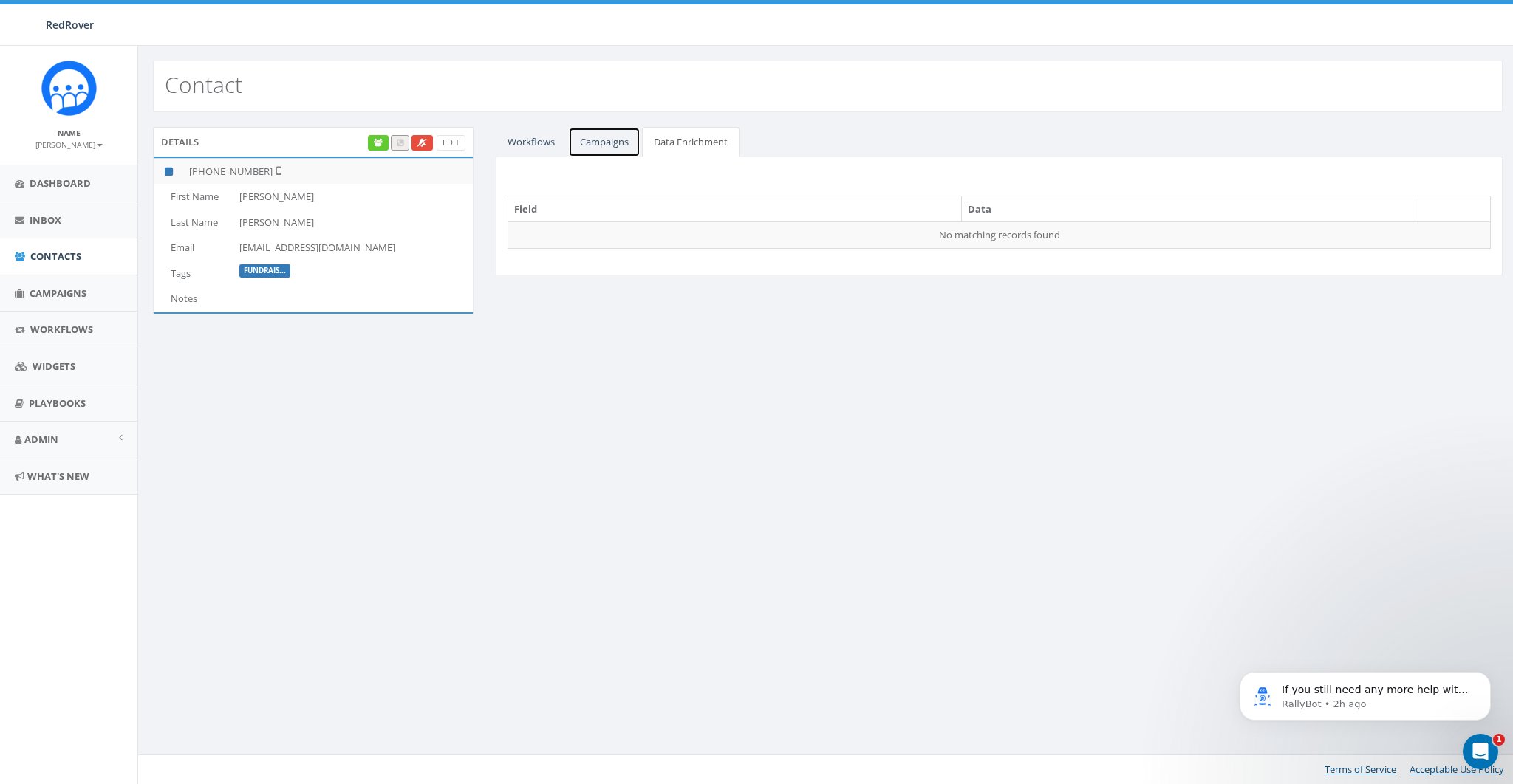
click at [597, 136] on link "Campaigns" at bounding box center [604, 141] width 72 height 30
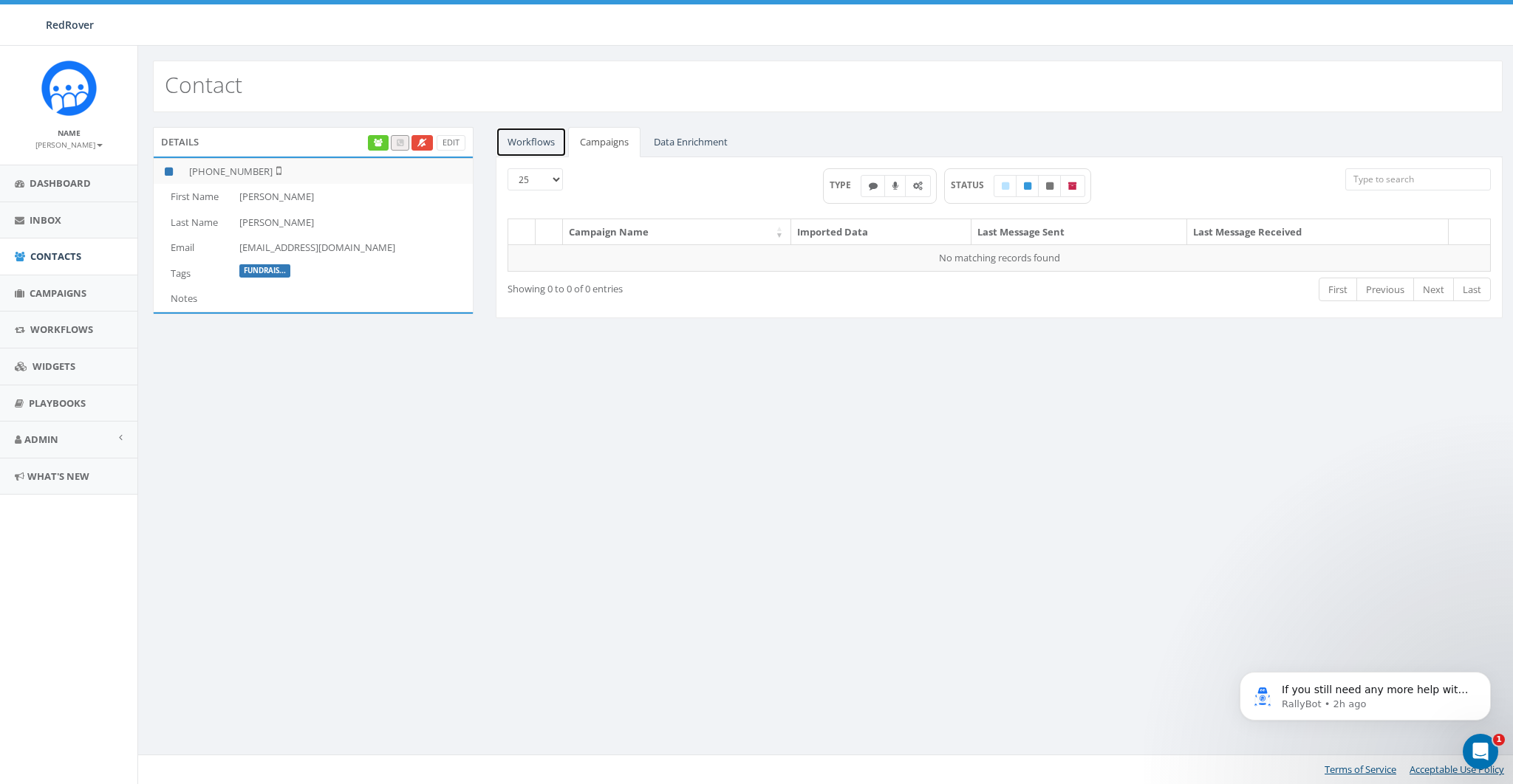
click at [531, 136] on link "Workflows" at bounding box center [531, 141] width 71 height 30
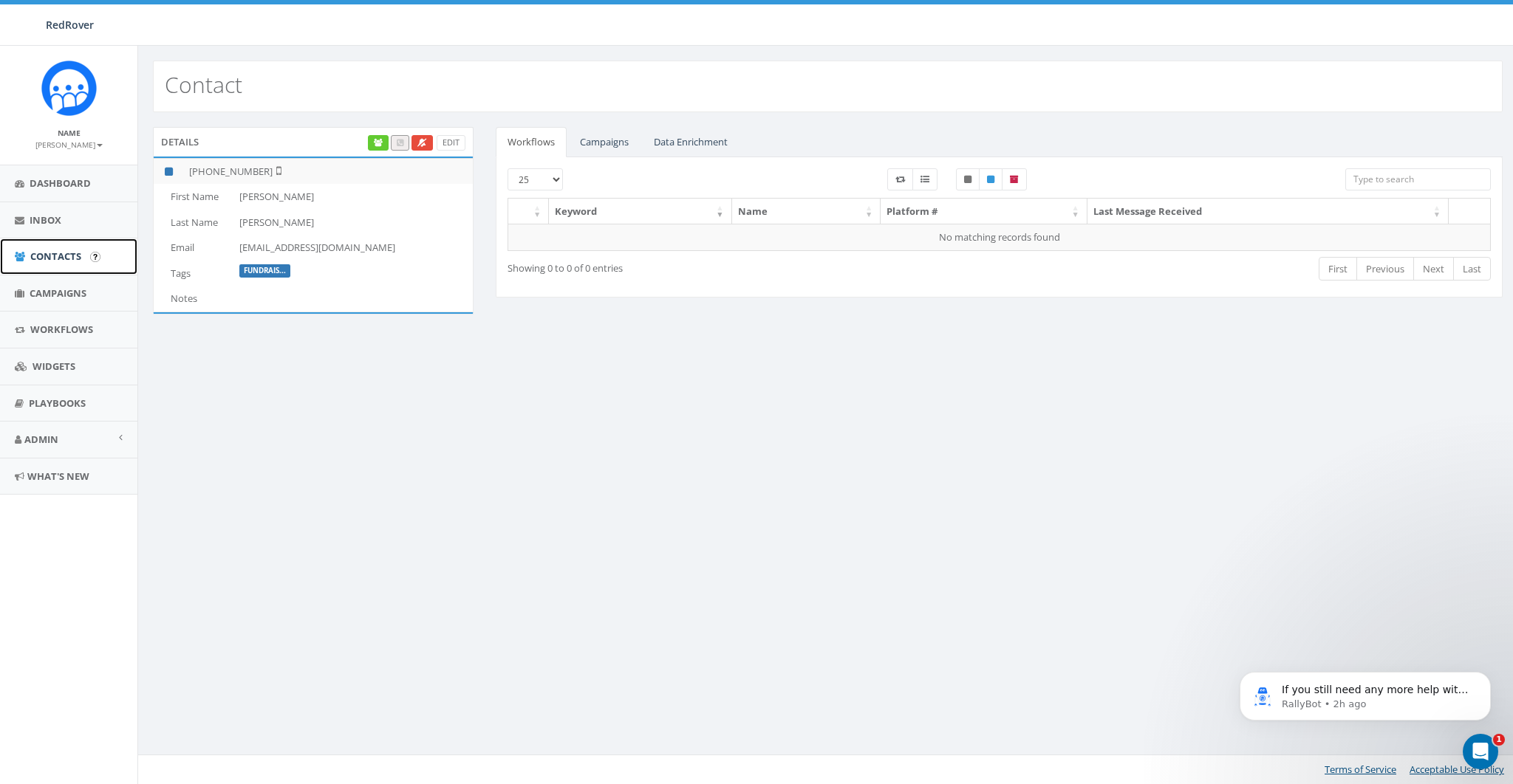
click at [34, 266] on link "Contacts" at bounding box center [69, 256] width 137 height 36
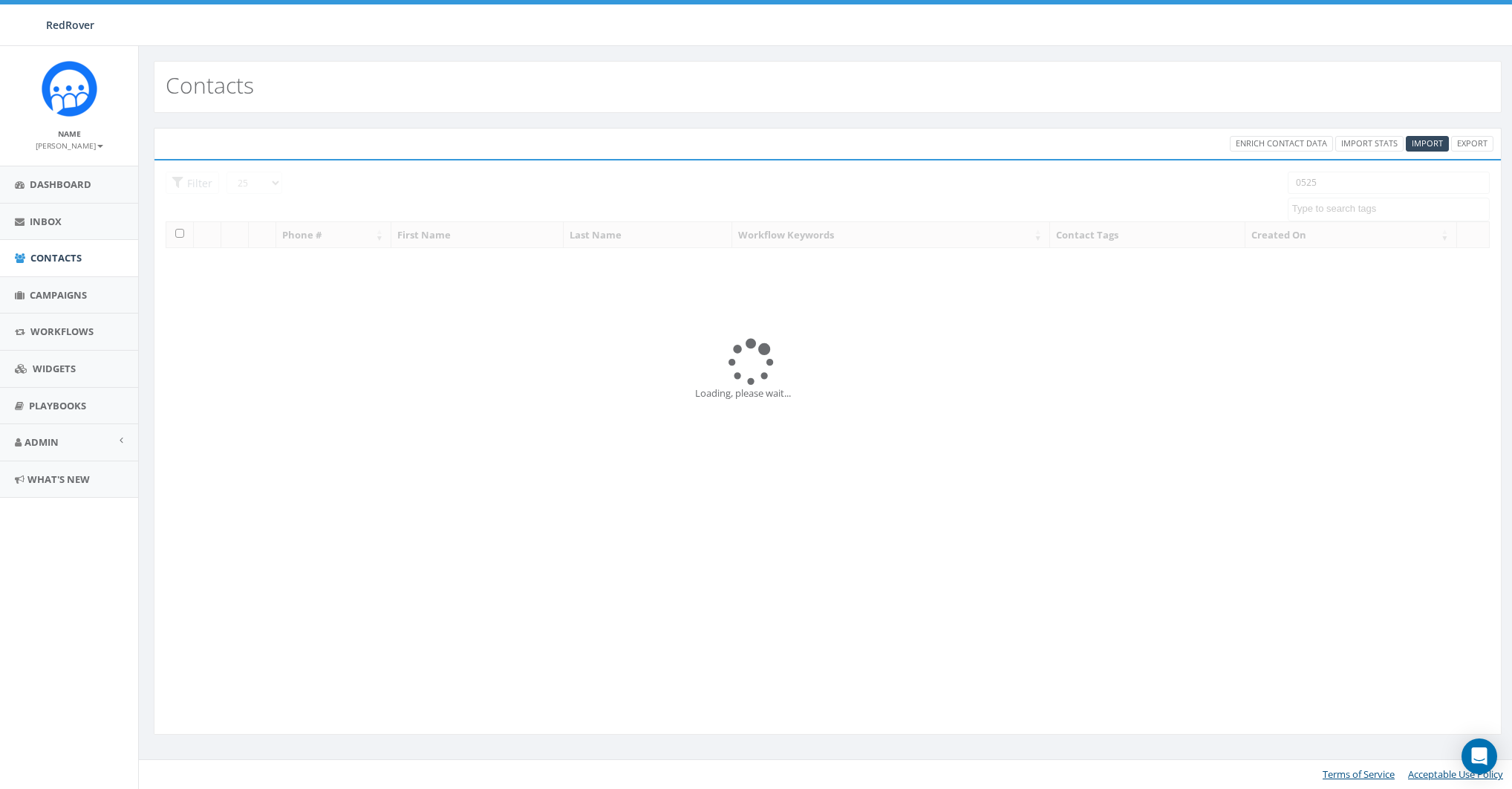
select select
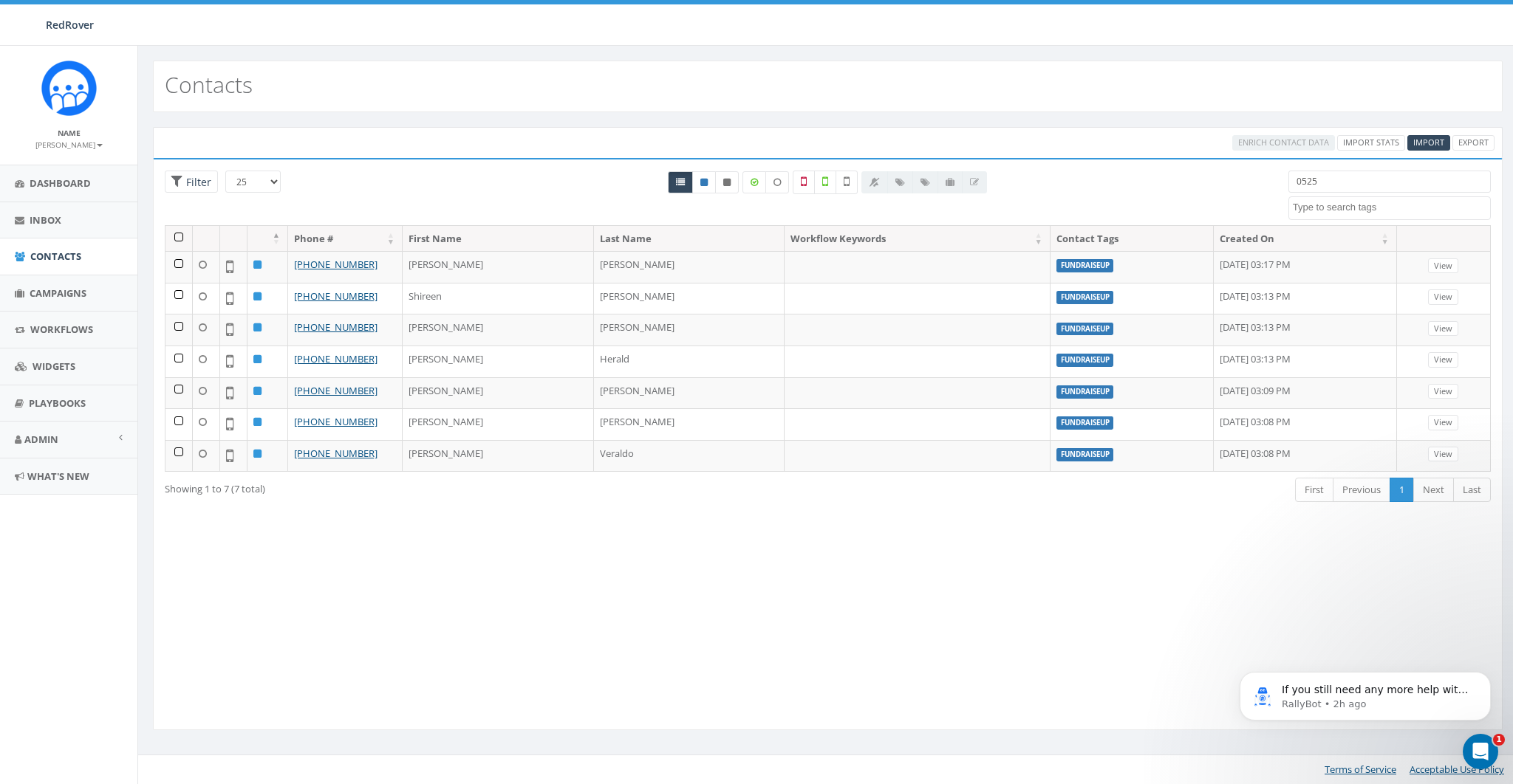
click at [1346, 179] on input "0525" at bounding box center [1390, 182] width 202 height 22
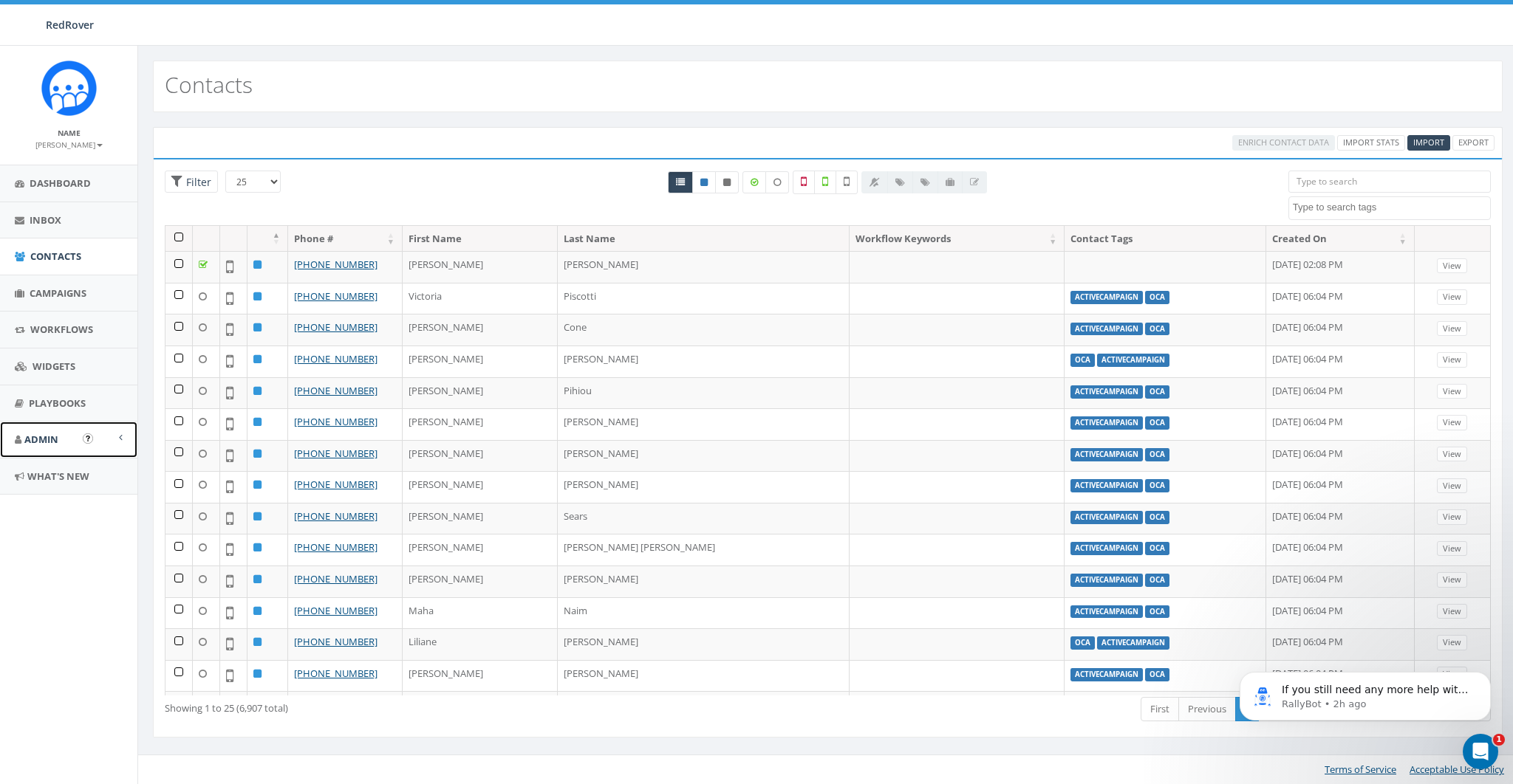
click at [40, 436] on span "Admin" at bounding box center [41, 440] width 34 height 14
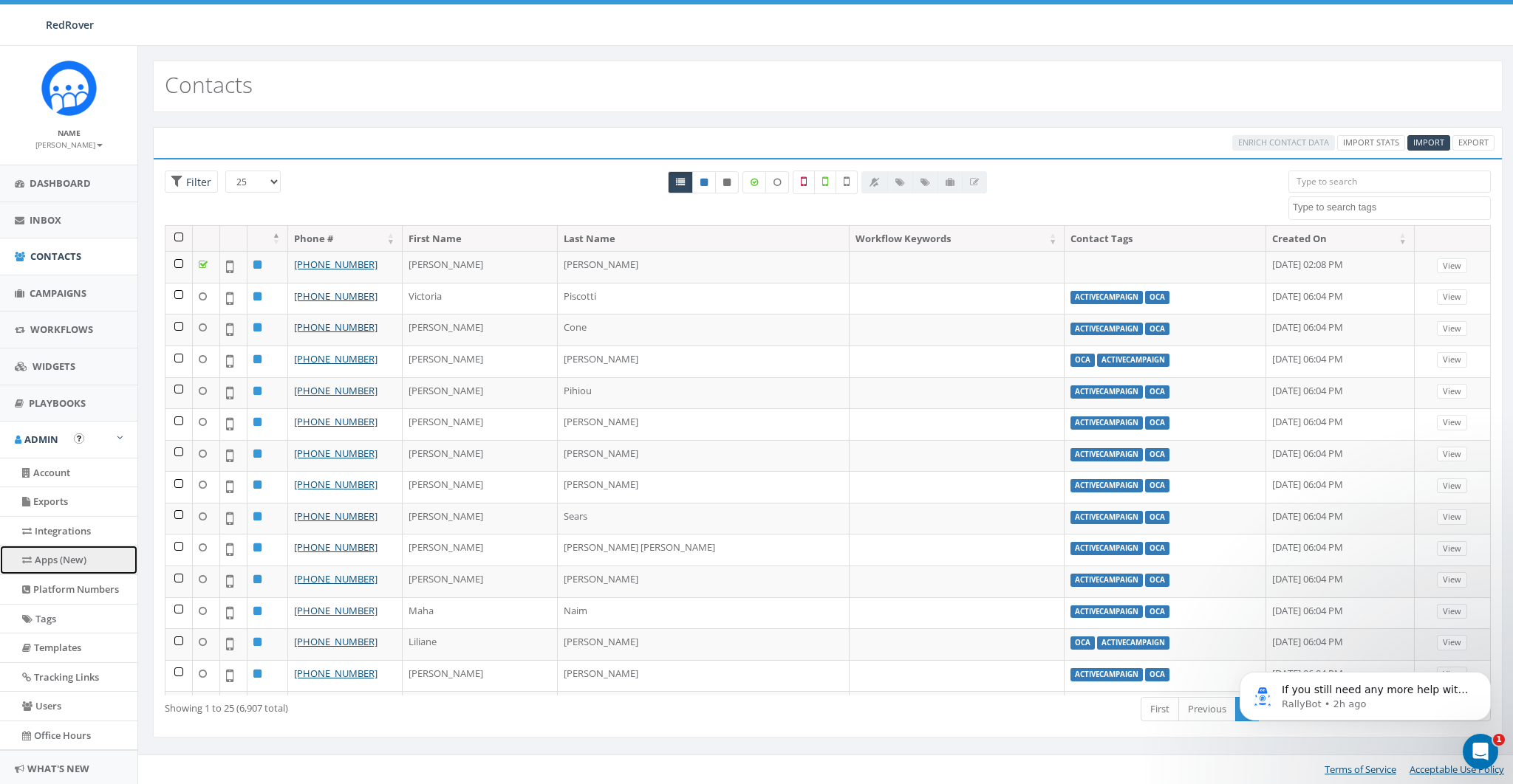
click at [50, 555] on link "Apps (New)" at bounding box center [69, 560] width 137 height 29
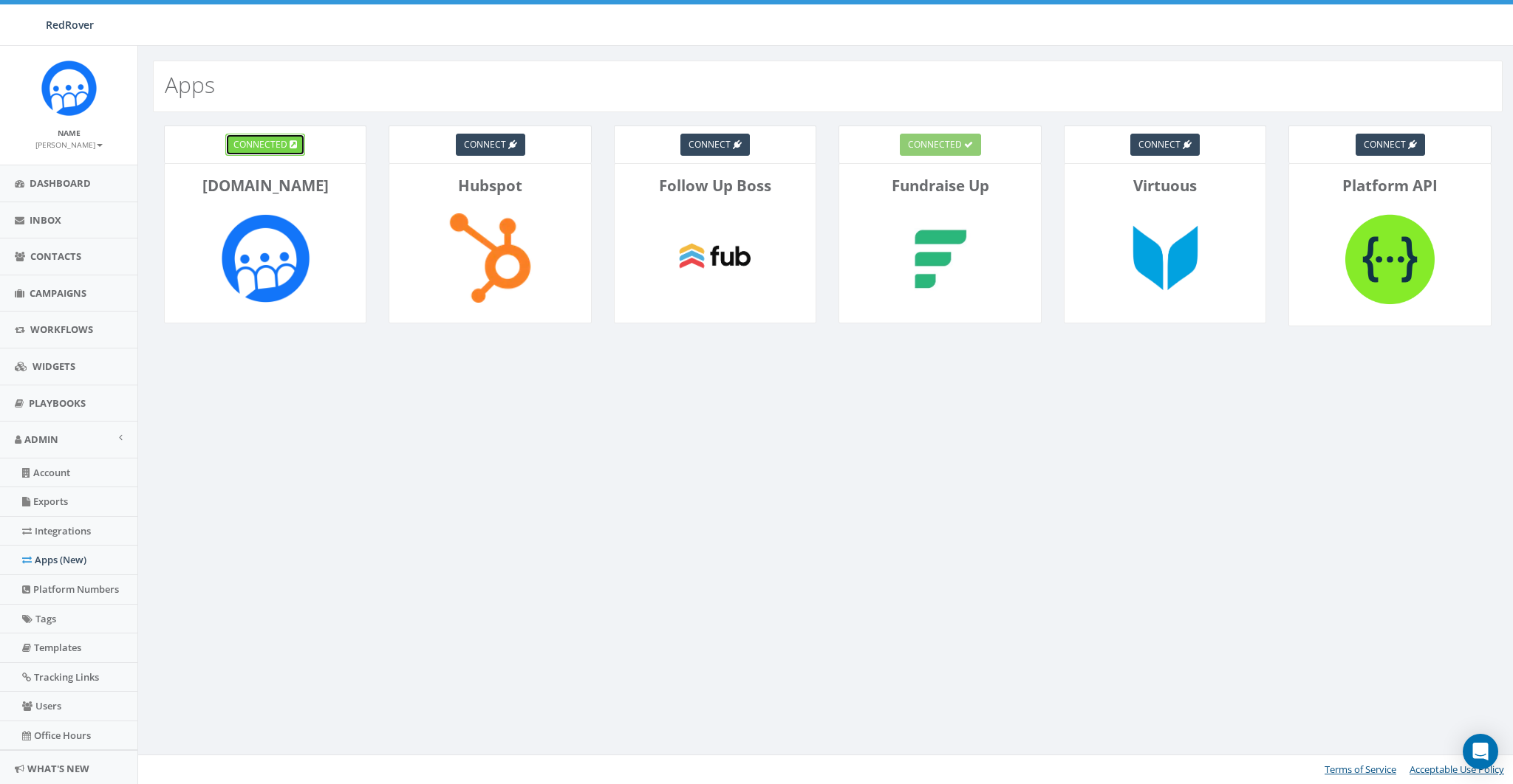
click at [275, 153] on link "connected" at bounding box center [265, 145] width 80 height 22
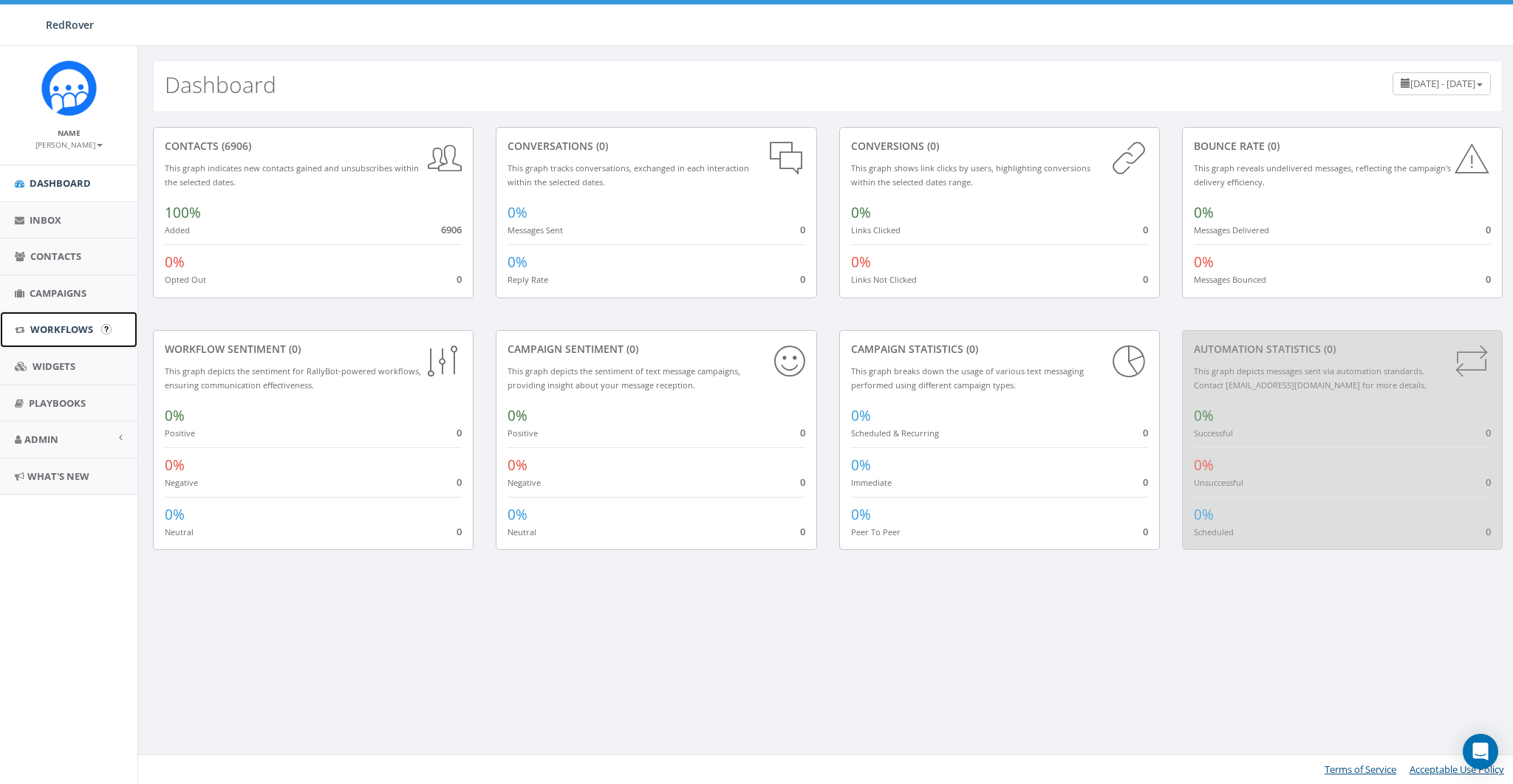
click at [49, 326] on span "Workflows" at bounding box center [61, 330] width 63 height 14
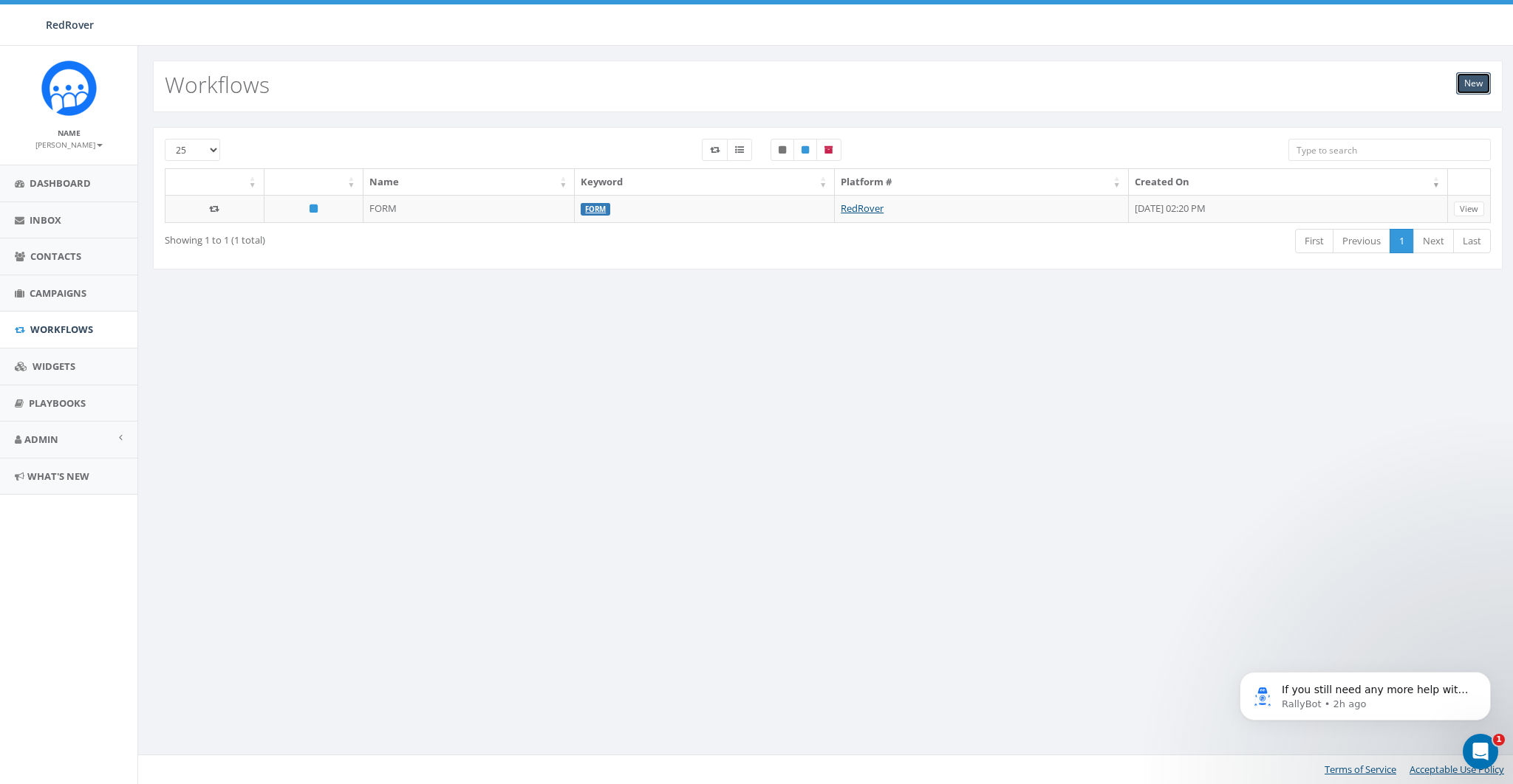
click at [1479, 82] on link "New" at bounding box center [1473, 83] width 34 height 22
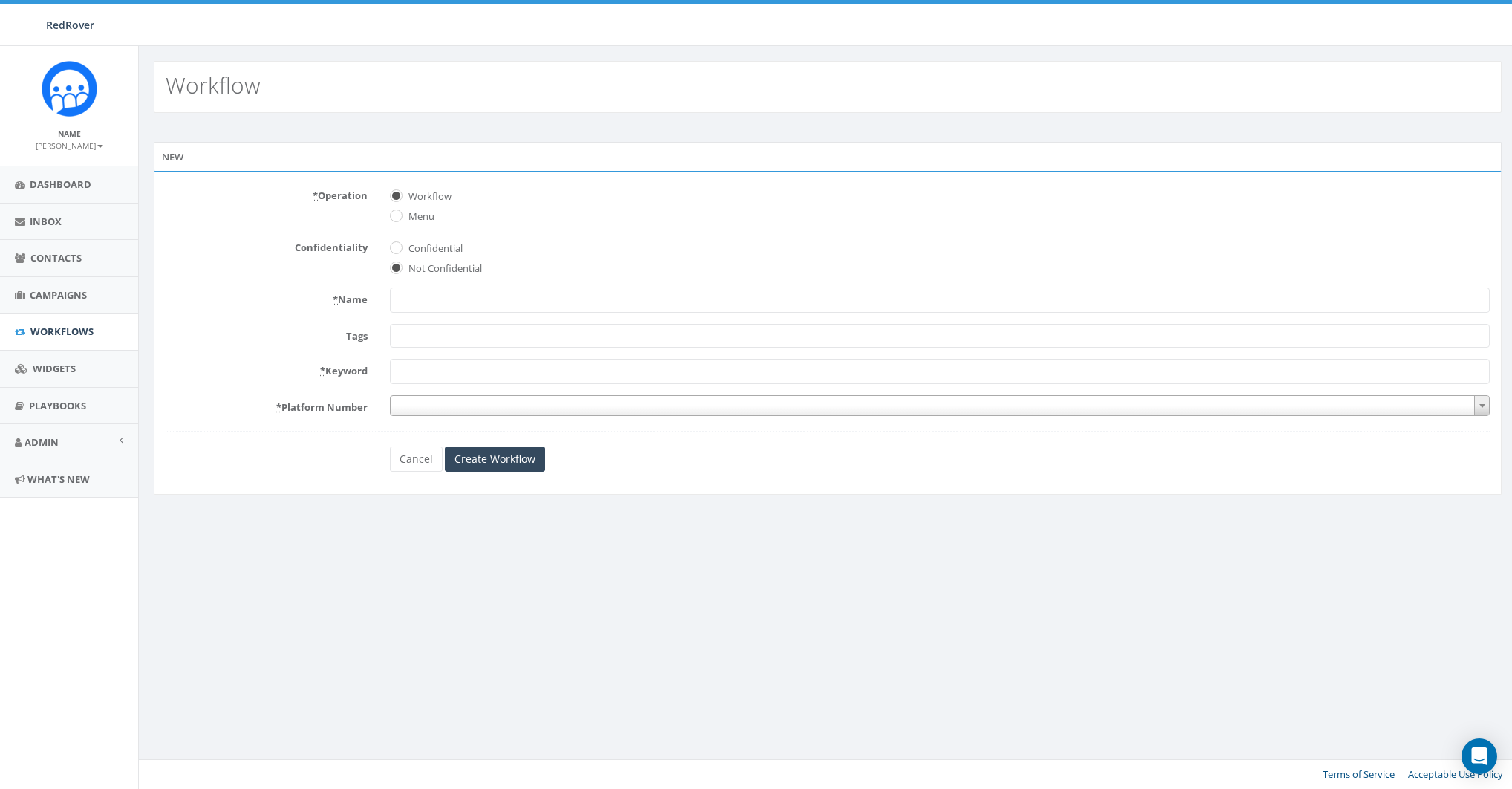
select select
click at [415, 292] on input "* Name" at bounding box center [945, 299] width 1108 height 25
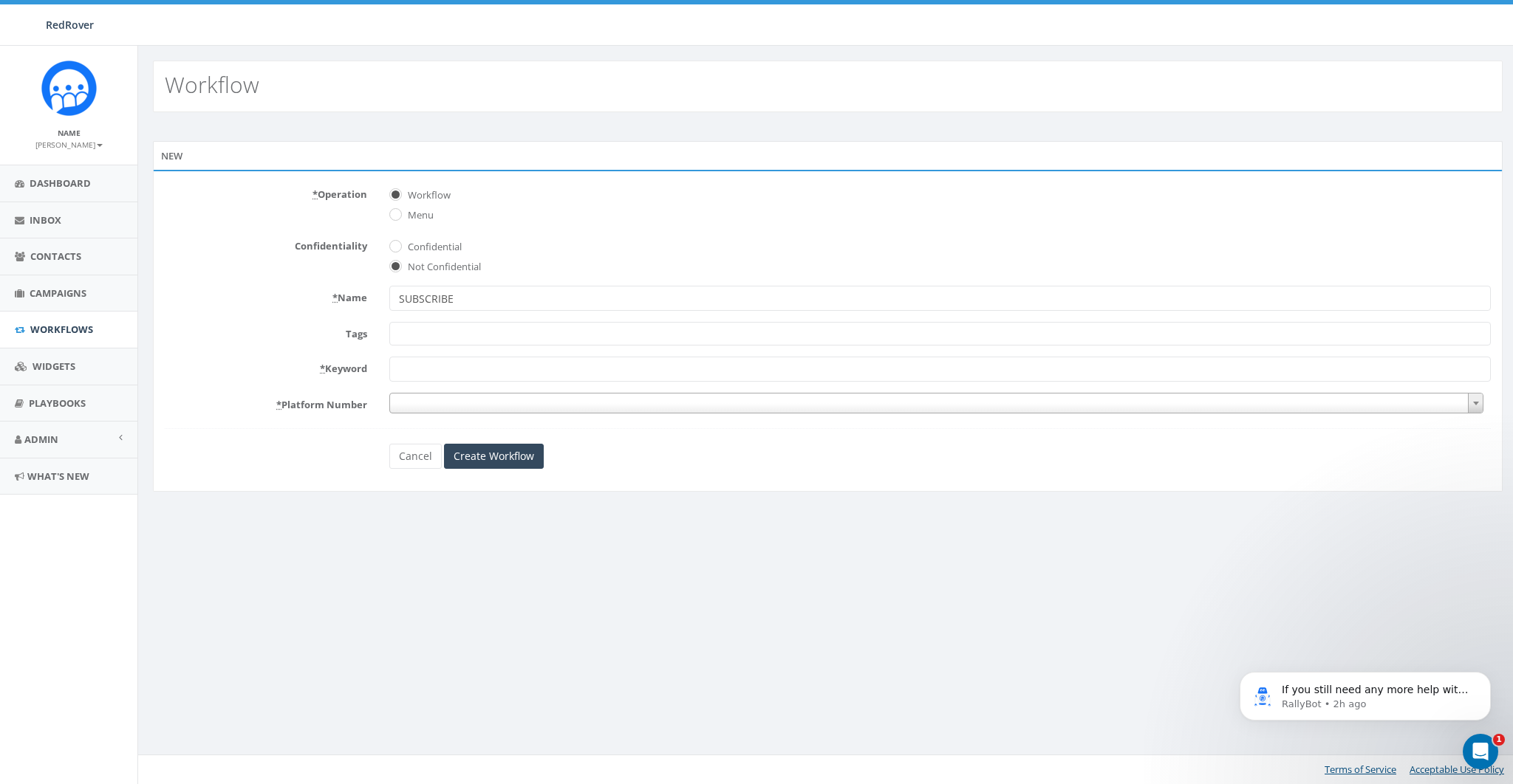
type input "SUBSCRIBE"
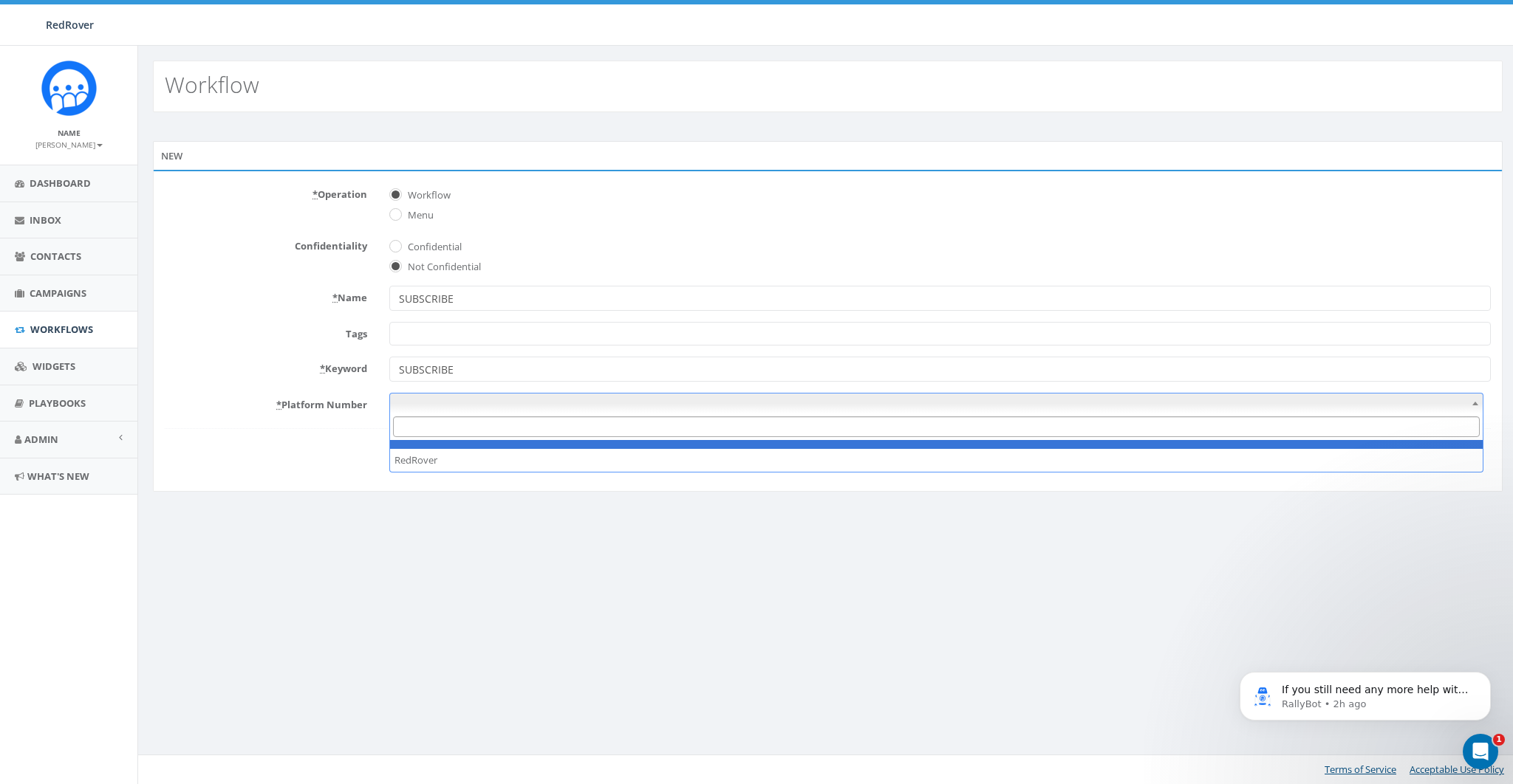
click at [429, 408] on span at bounding box center [936, 403] width 1094 height 21
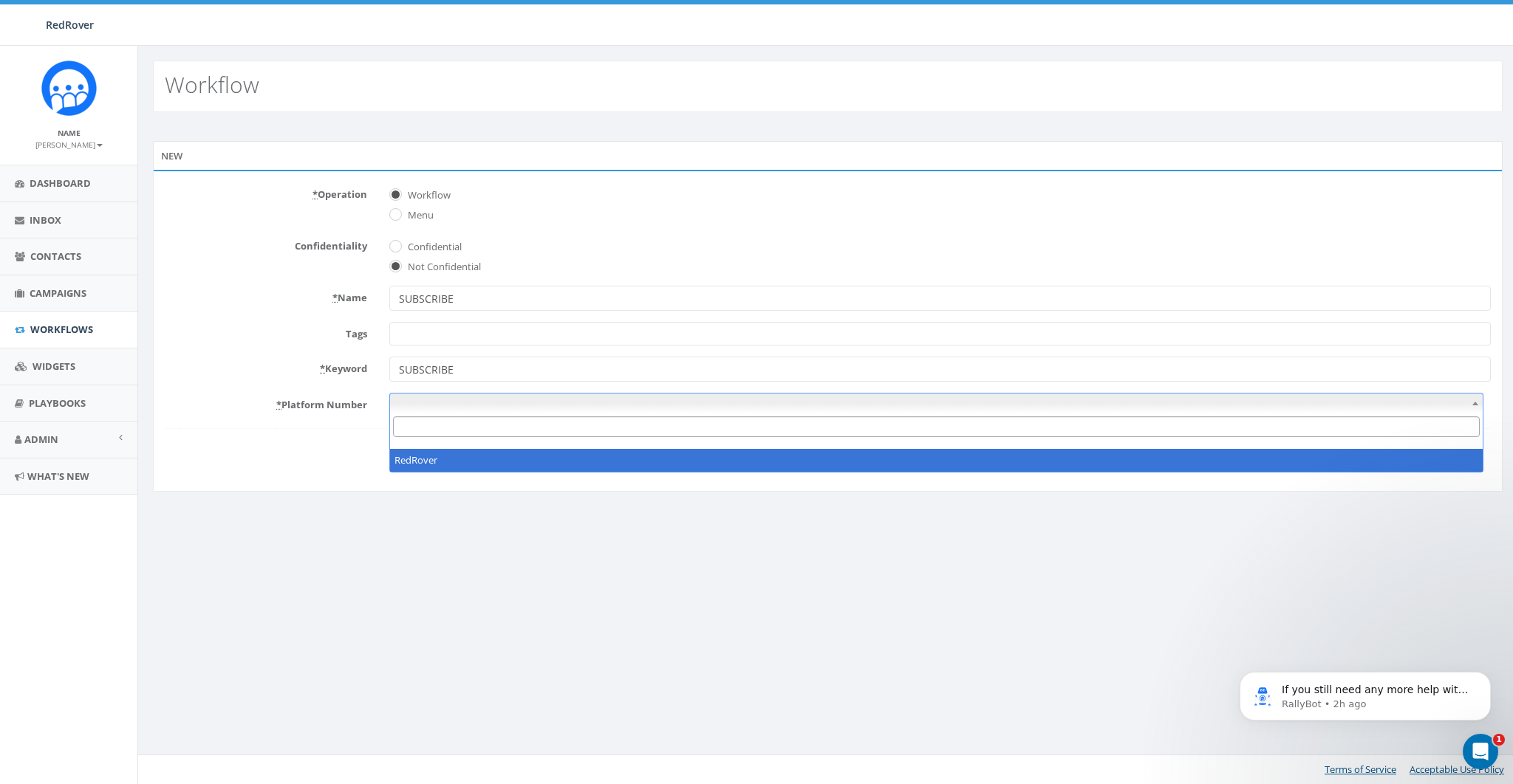
select select "7518284"
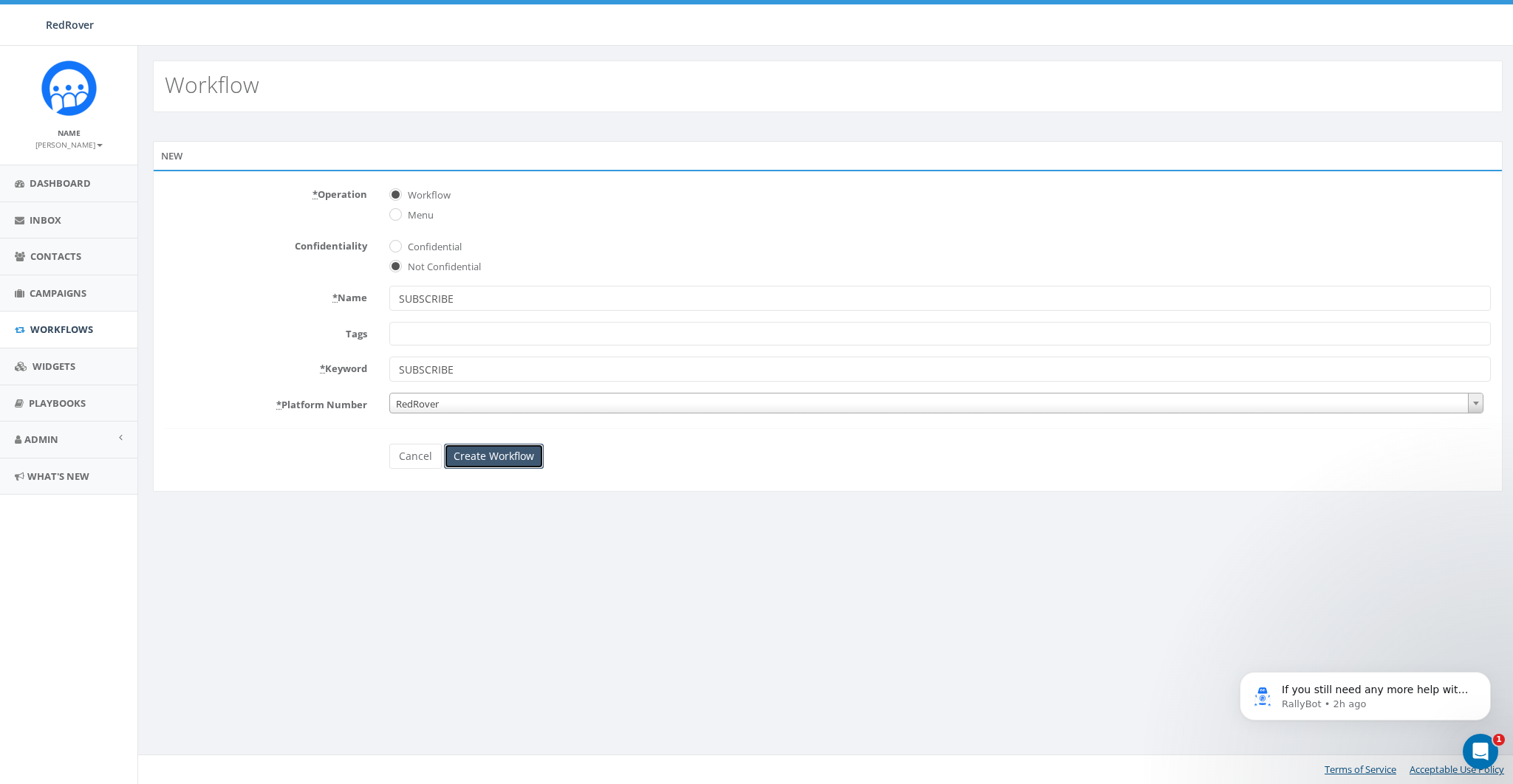
click at [489, 444] on input "Create Workflow" at bounding box center [494, 456] width 99 height 25
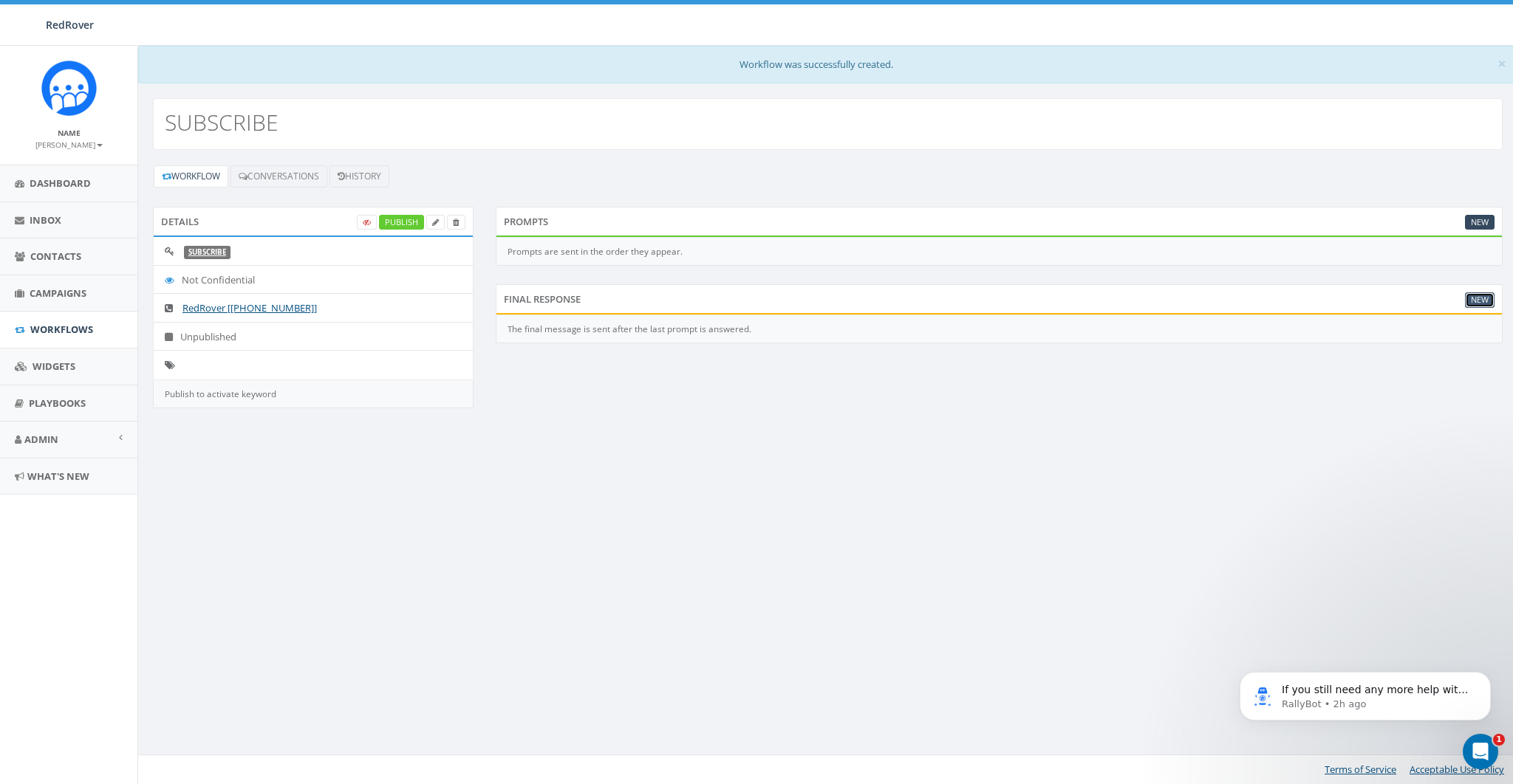
click at [1481, 297] on link "New" at bounding box center [1480, 300] width 29 height 15
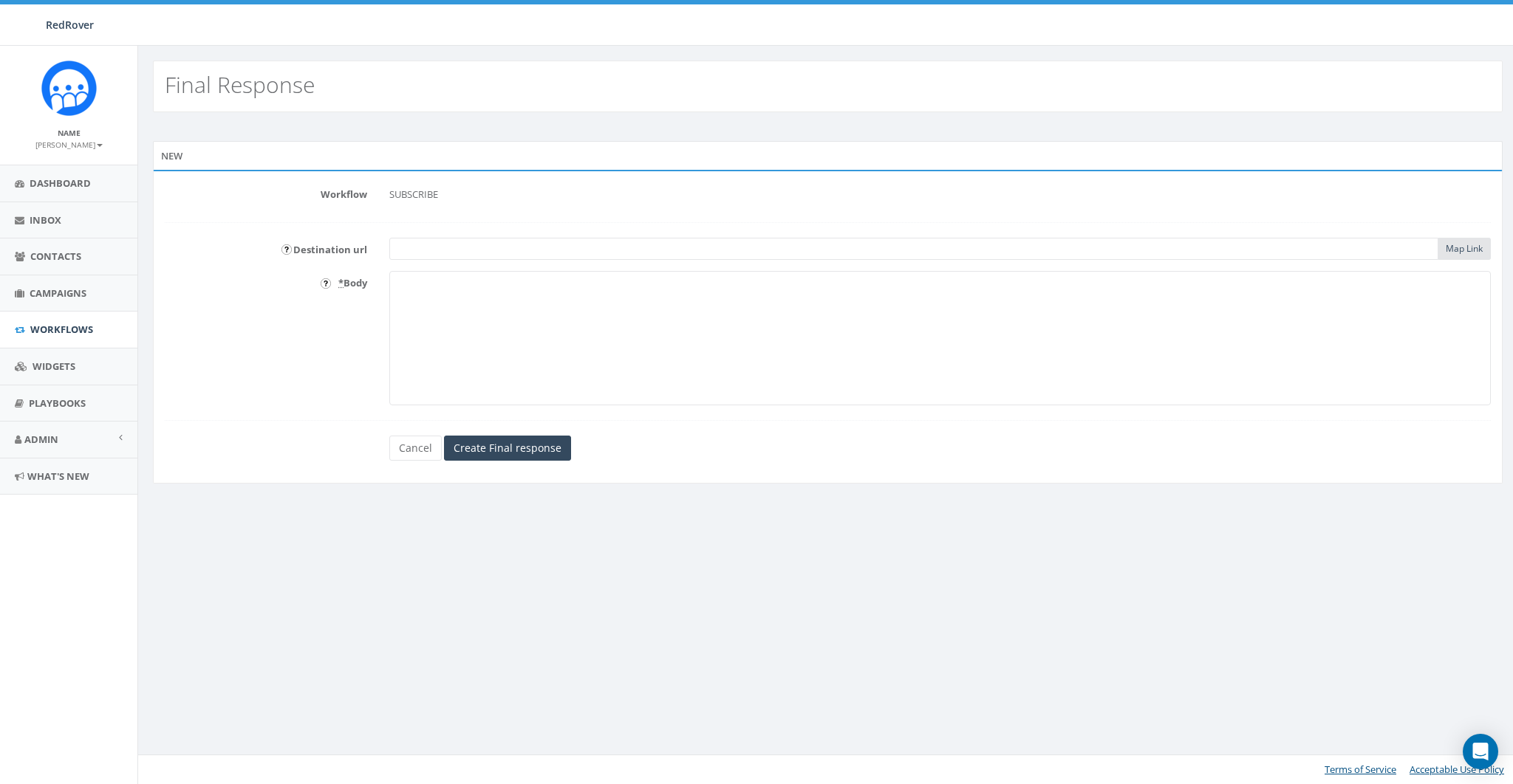
click at [637, 351] on textarea "* Body" at bounding box center [940, 338] width 1102 height 135
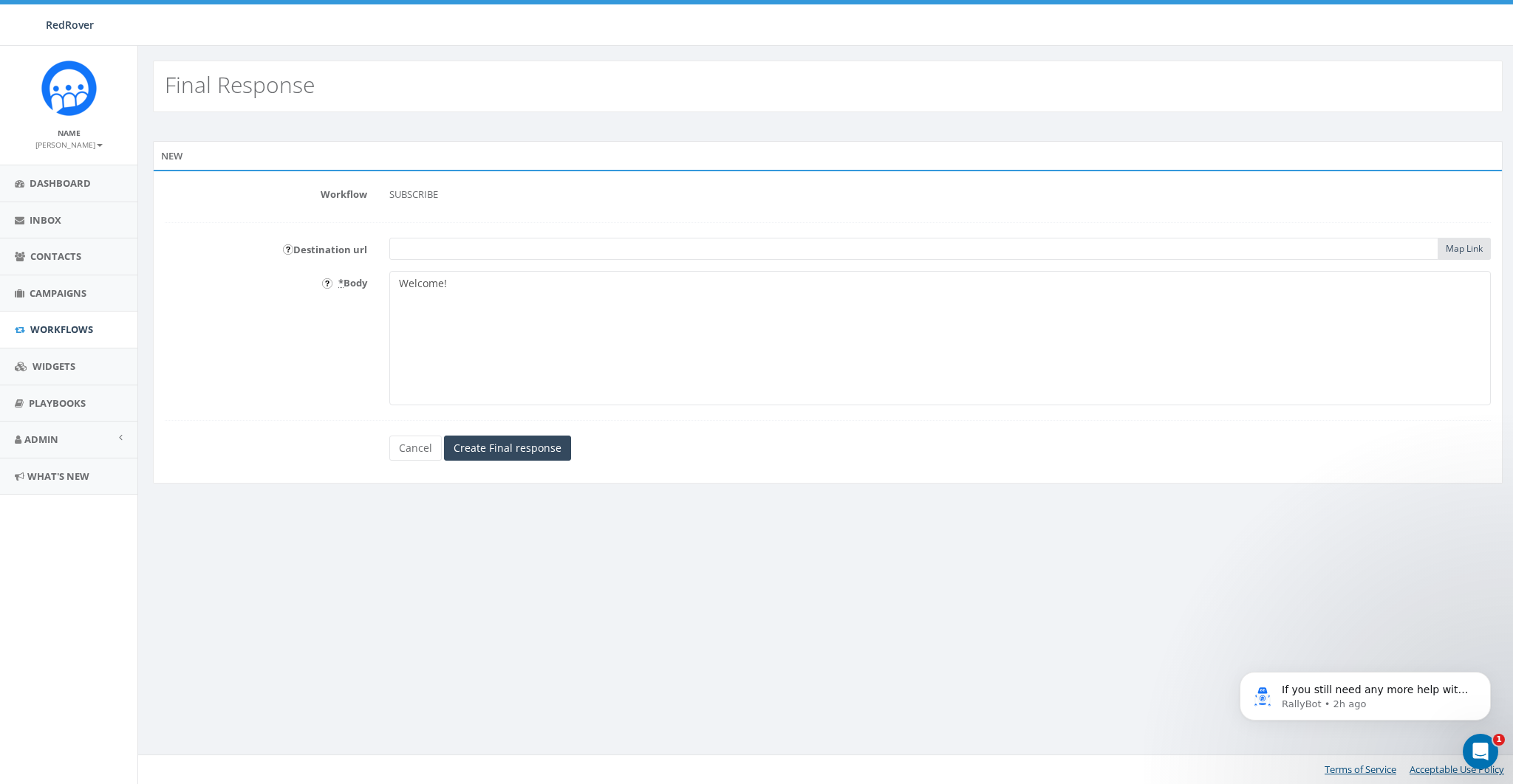
type textarea "Welcome!"
click at [439, 259] on form "Workflow SUBSCRIBE Destination url Map Link * Body Welcome! Welcome! Cancel Cre…" at bounding box center [827, 321] width 1326 height 278
click at [440, 257] on input "text" at bounding box center [913, 248] width 1048 height 22
paste input "https://cmini@redrover.org/"
type input "https://cmini@redrover.org/"
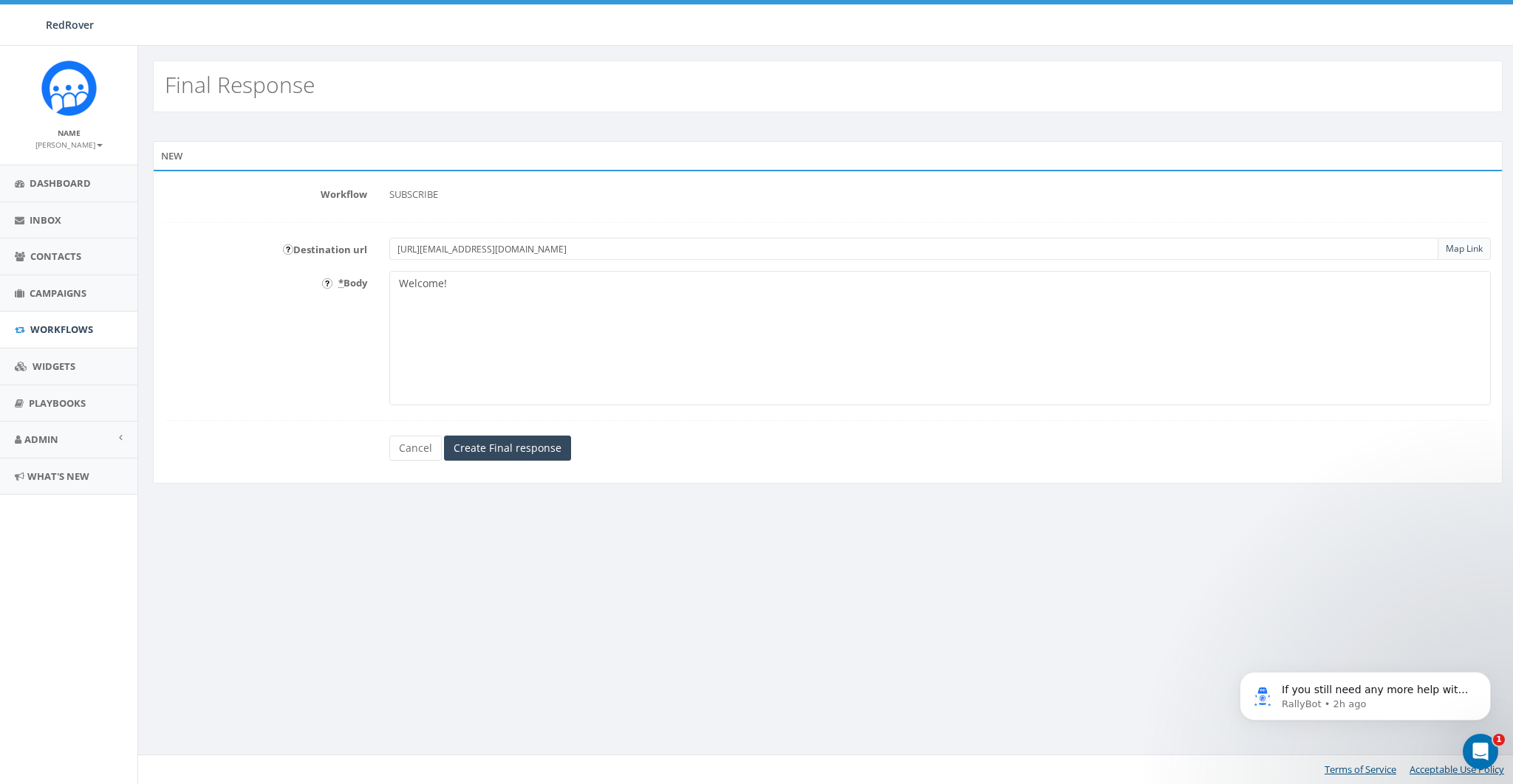
click at [483, 332] on textarea "Welcome!" at bounding box center [940, 338] width 1102 height 135
type textarea "Welcome! RedRover subscriber list {{destination_url}}"
click at [499, 442] on input "Create Final response" at bounding box center [507, 447] width 127 height 25
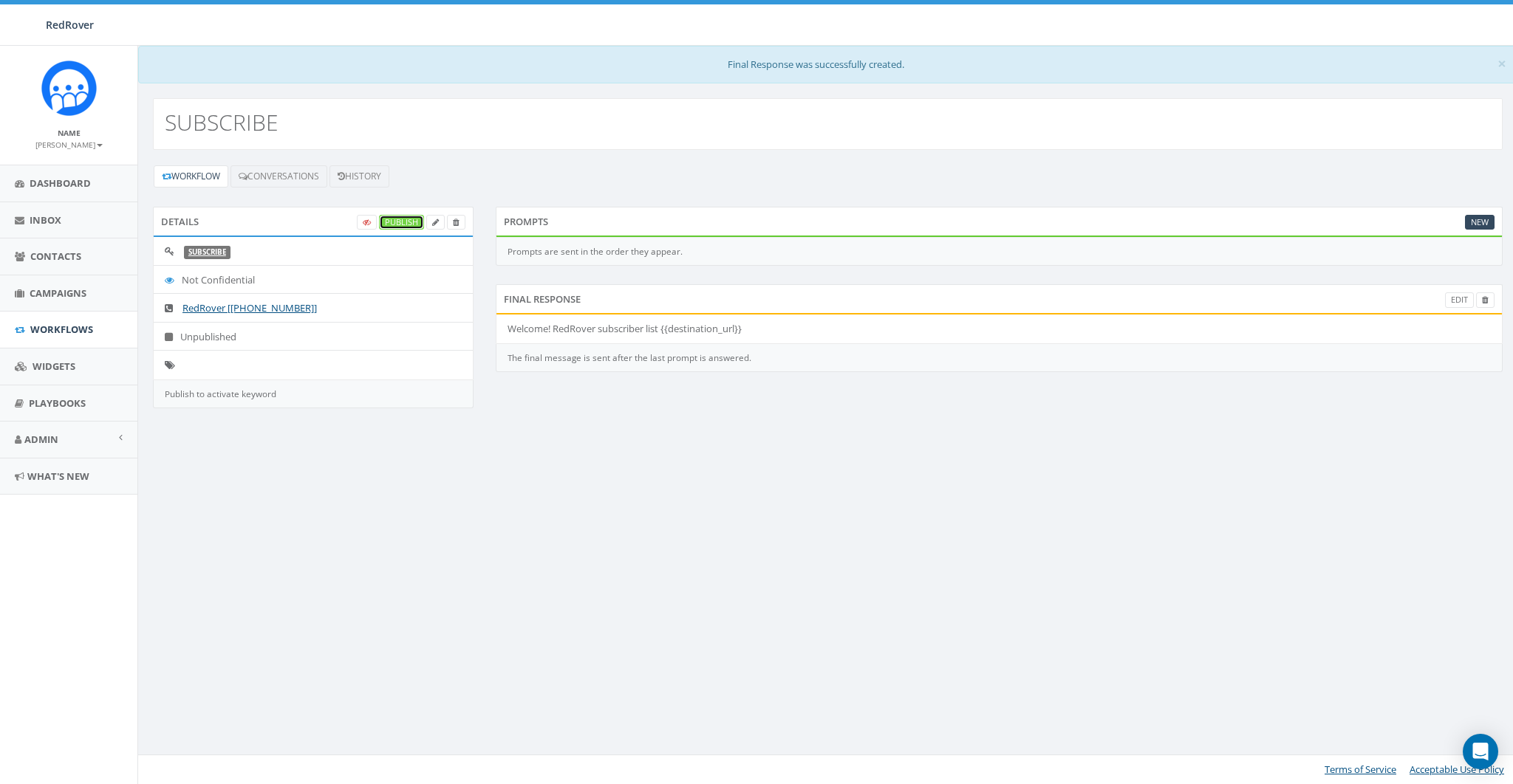
click at [413, 217] on link "Publish" at bounding box center [401, 223] width 45 height 15
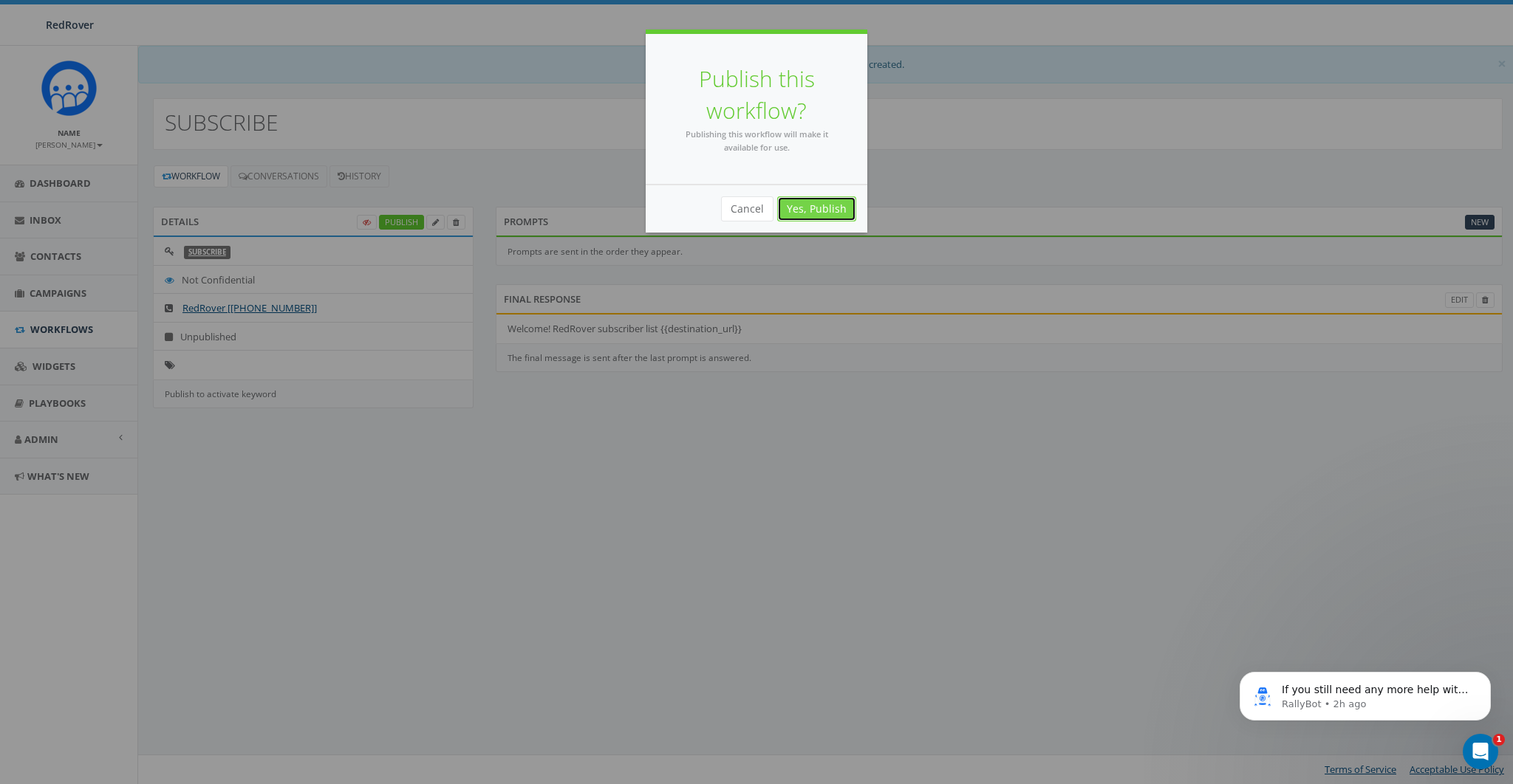
click at [803, 207] on link "Yes, Publish" at bounding box center [816, 208] width 79 height 25
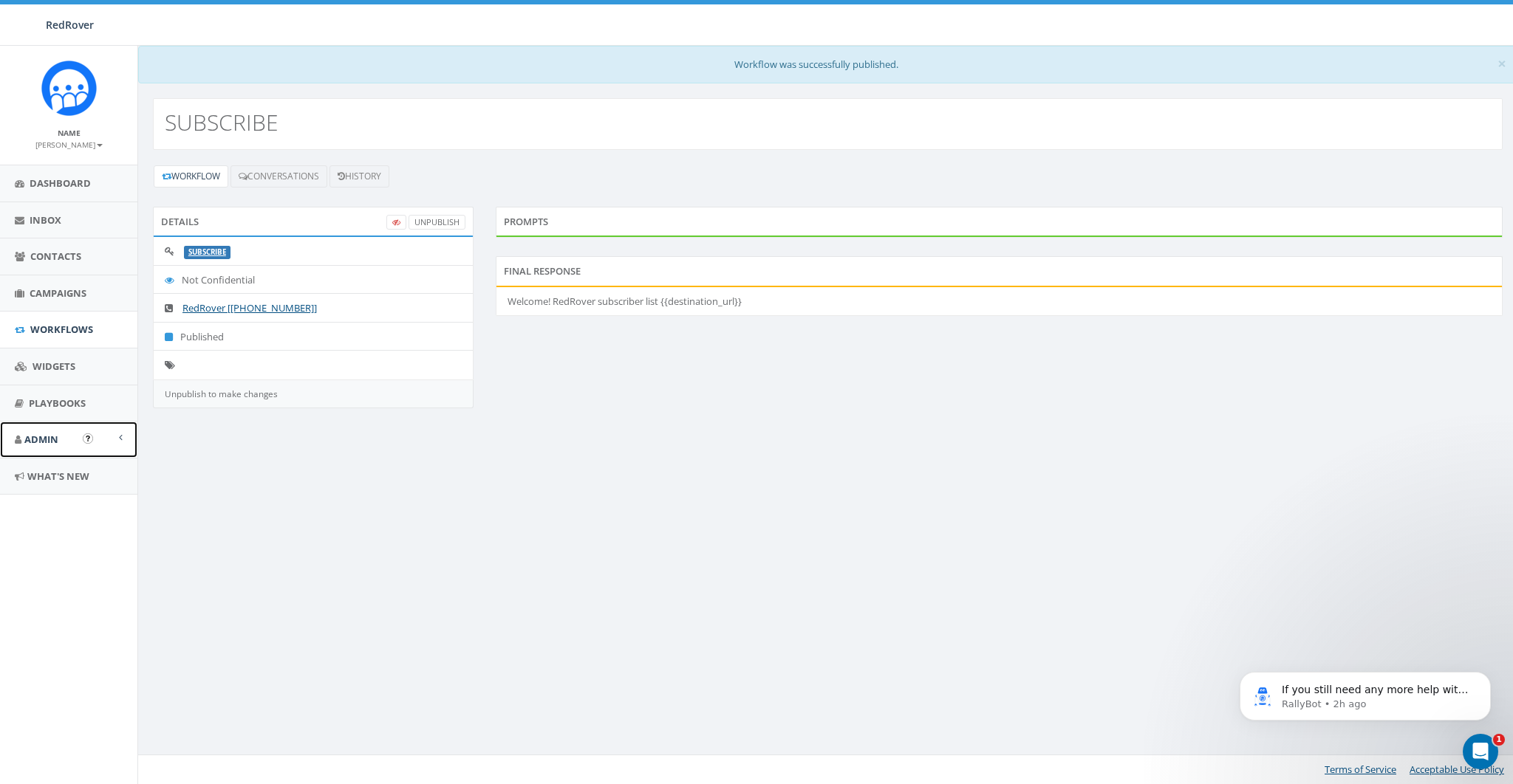
click at [53, 434] on span "Admin" at bounding box center [41, 440] width 34 height 14
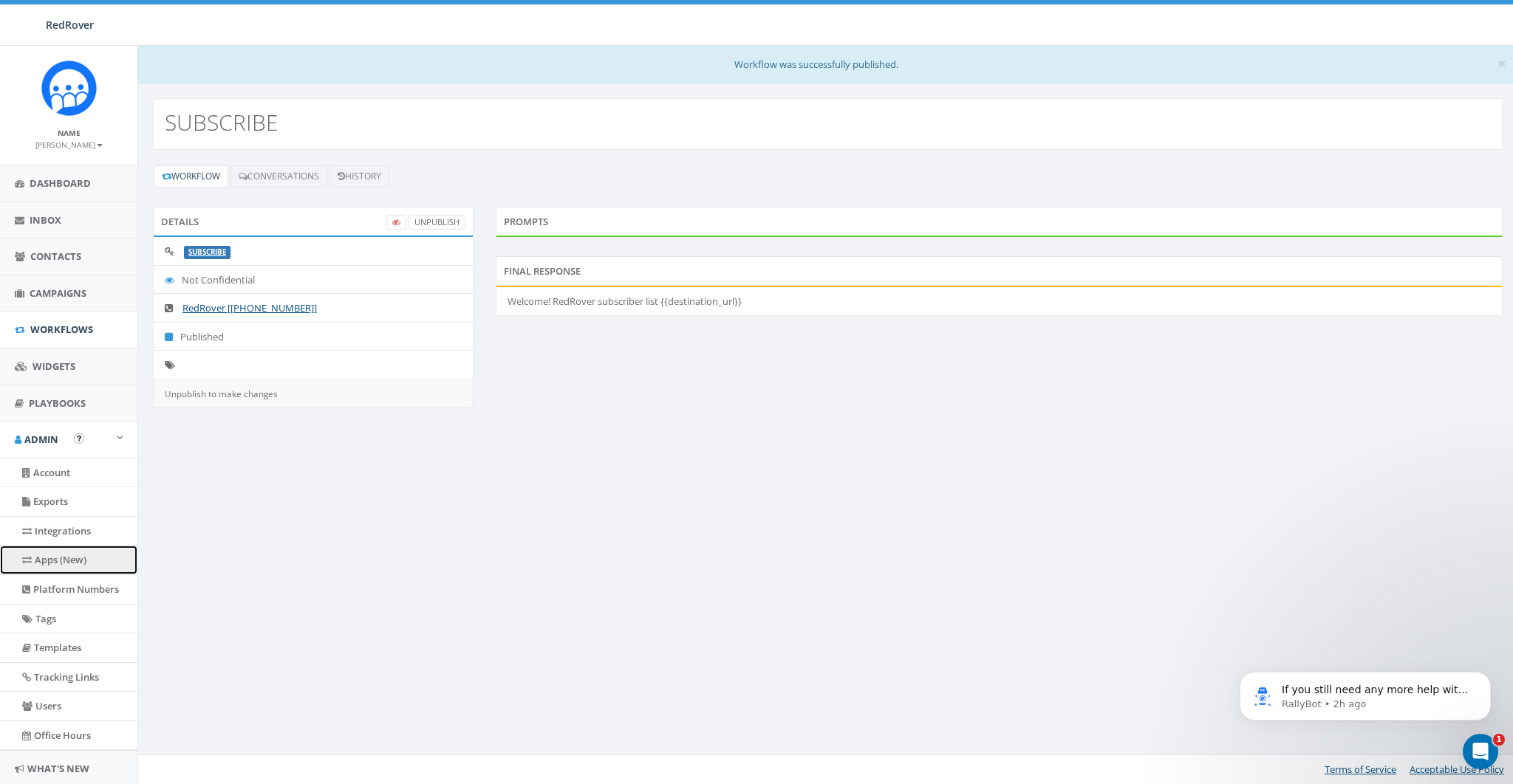
click at [68, 563] on link "Apps (New)" at bounding box center [69, 560] width 137 height 29
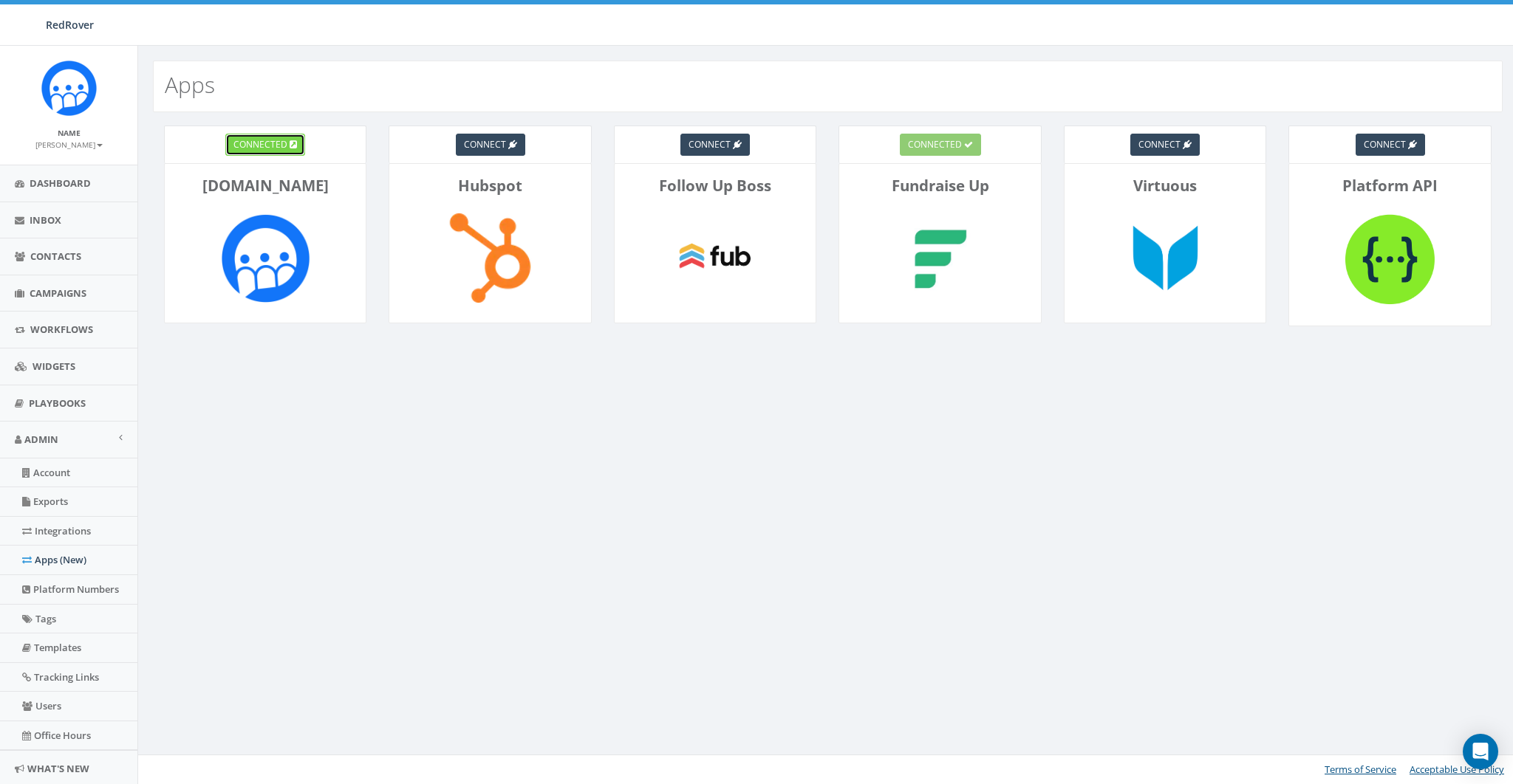
click at [271, 143] on span "connected" at bounding box center [260, 144] width 54 height 13
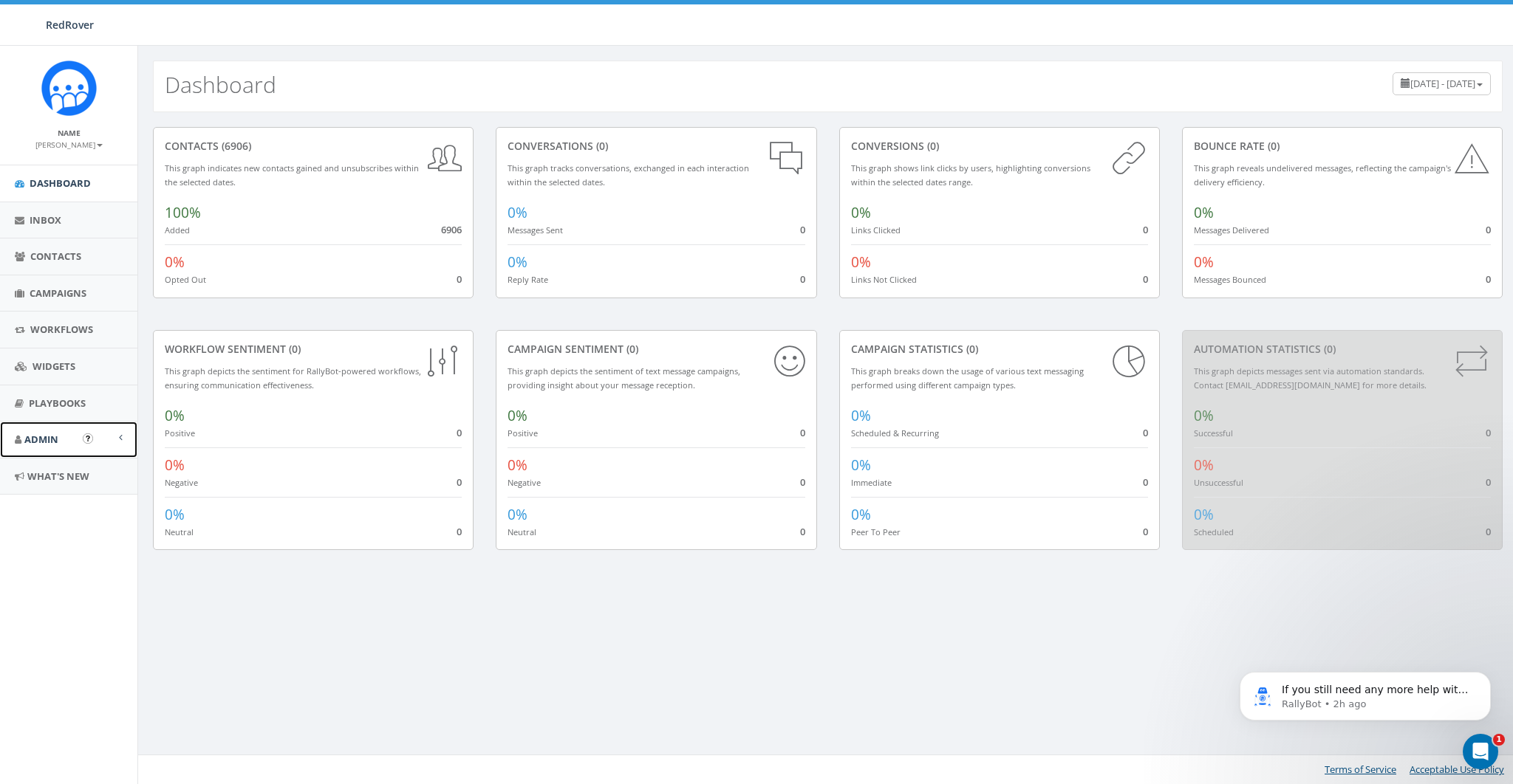
click at [51, 433] on span "Admin" at bounding box center [41, 440] width 34 height 14
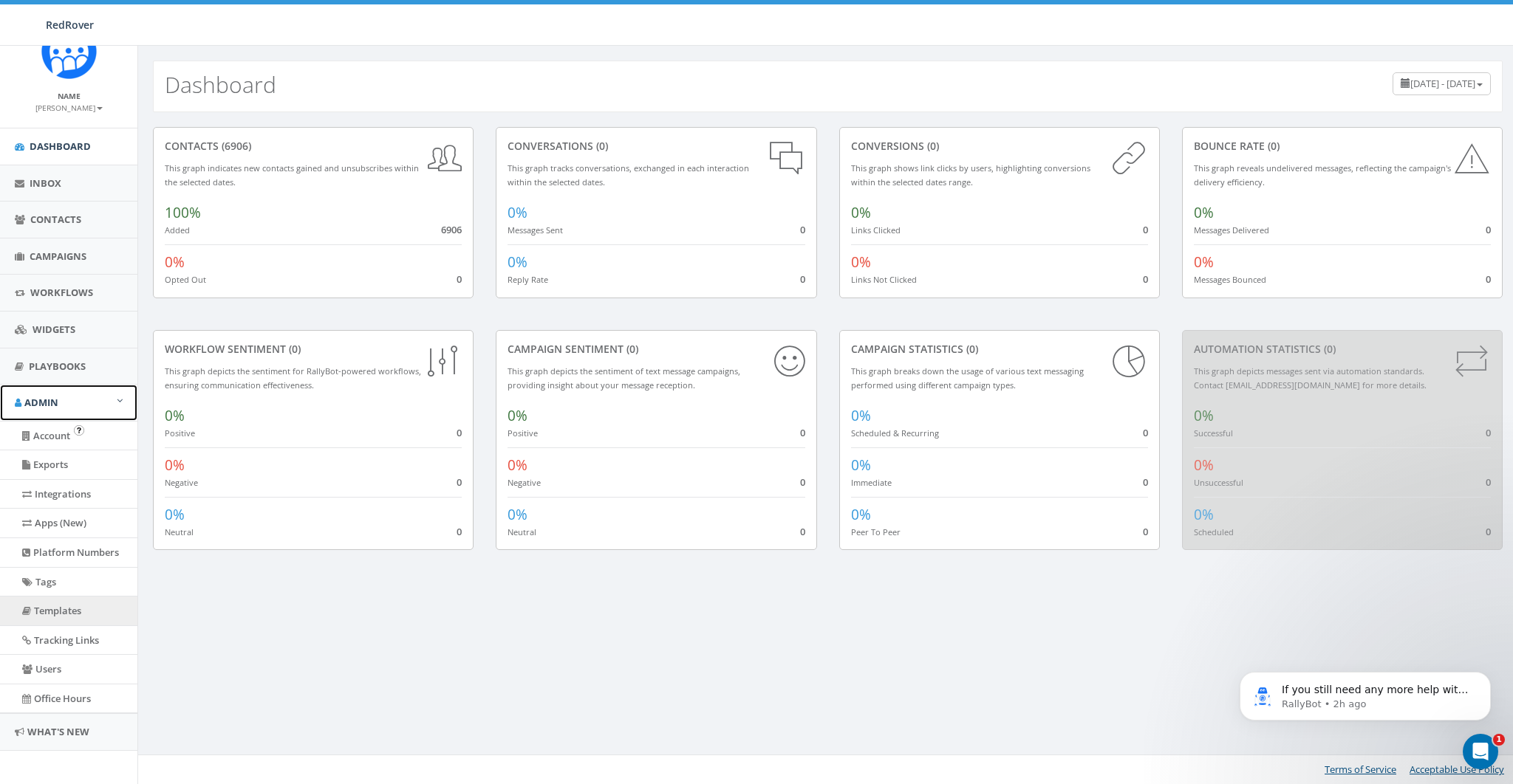
scroll to position [41, 0]
click at [60, 472] on link "Exports" at bounding box center [69, 460] width 137 height 29
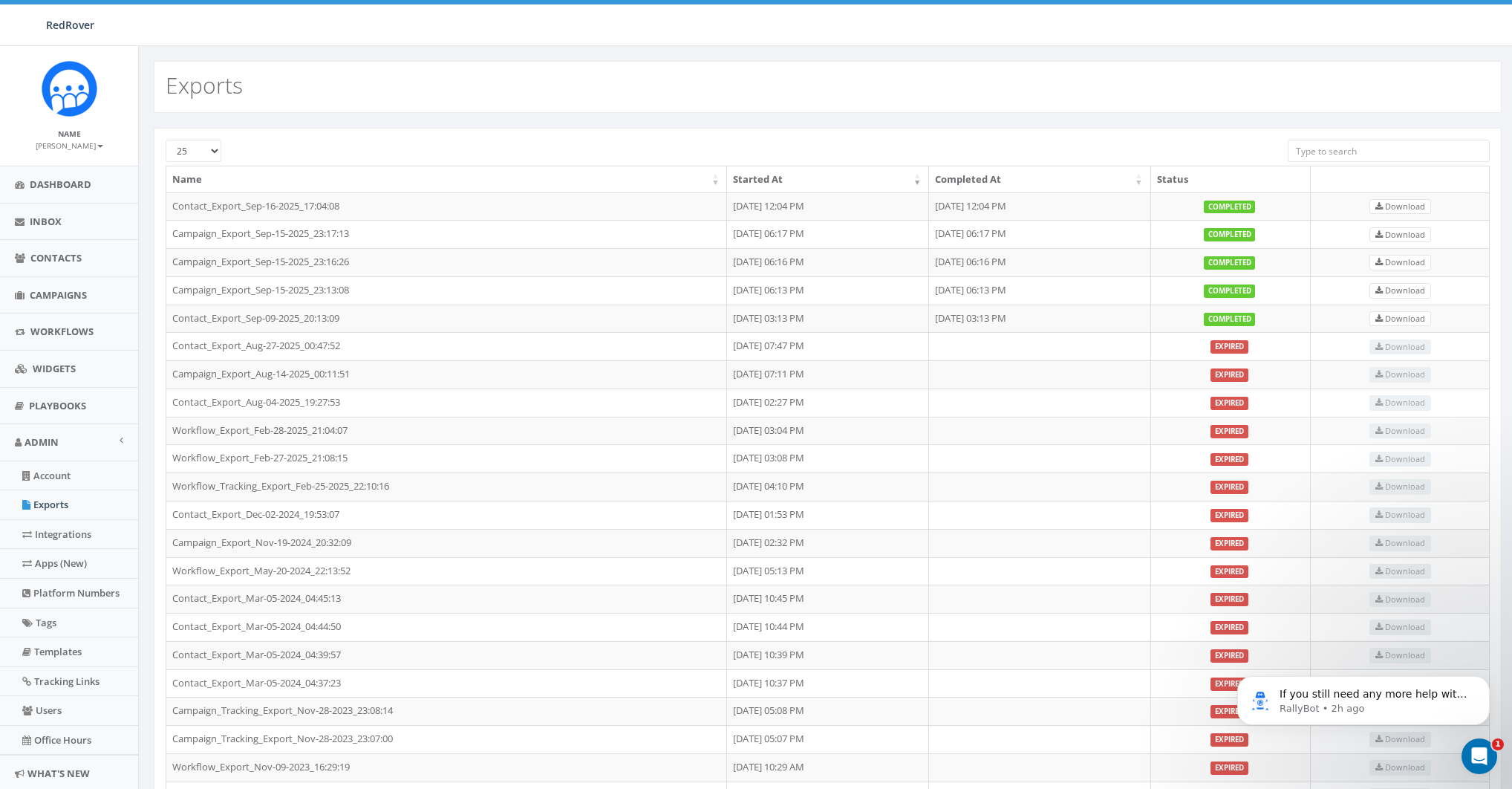
click at [55, 153] on div "Name [PERSON_NAME] Profile Sign Out" at bounding box center [69, 105] width 138 height 120
click at [62, 148] on small "[PERSON_NAME]" at bounding box center [69, 146] width 67 height 10
click at [56, 171] on link "Profile" at bounding box center [74, 168] width 117 height 19
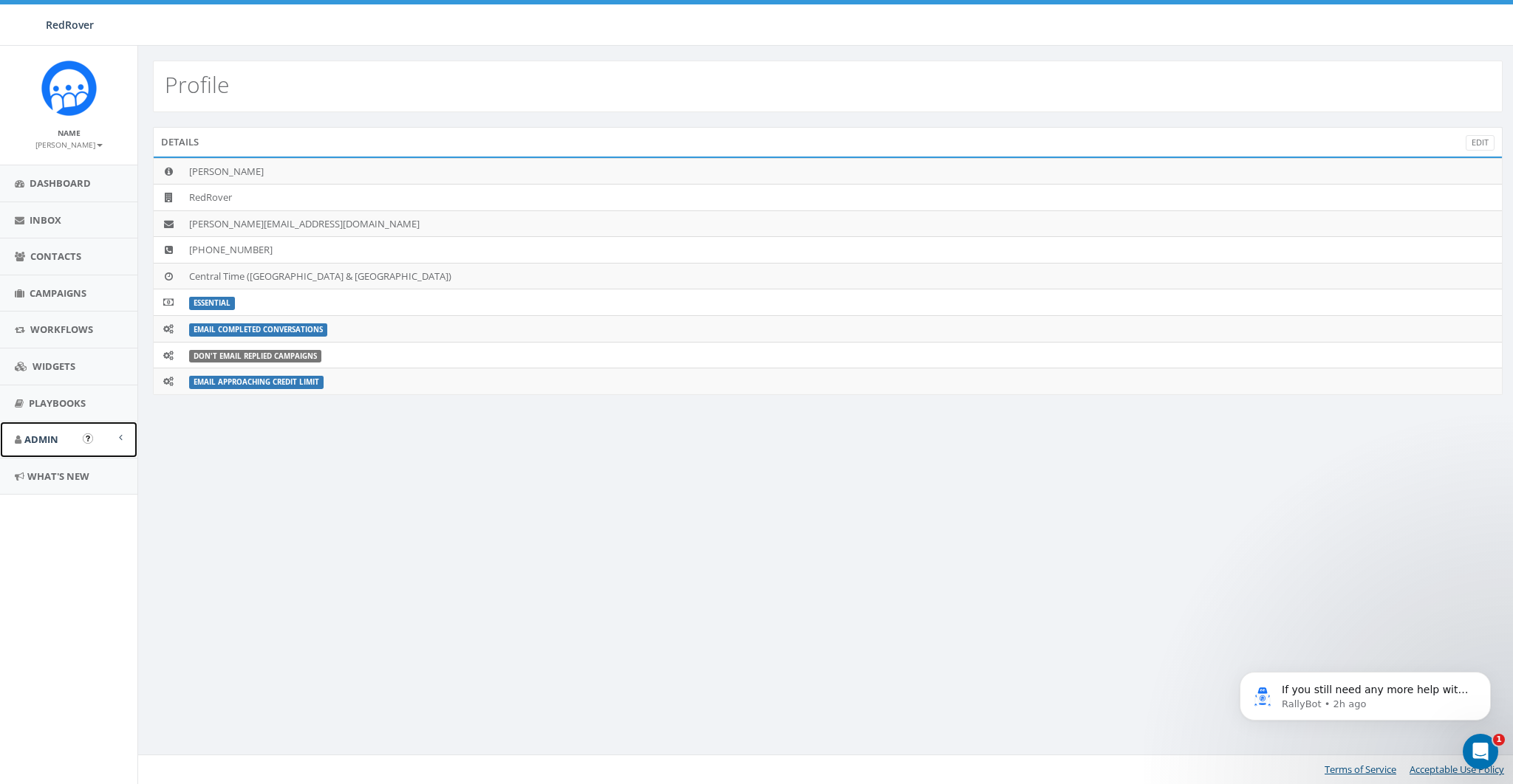
click at [40, 444] on span "Admin" at bounding box center [41, 440] width 34 height 14
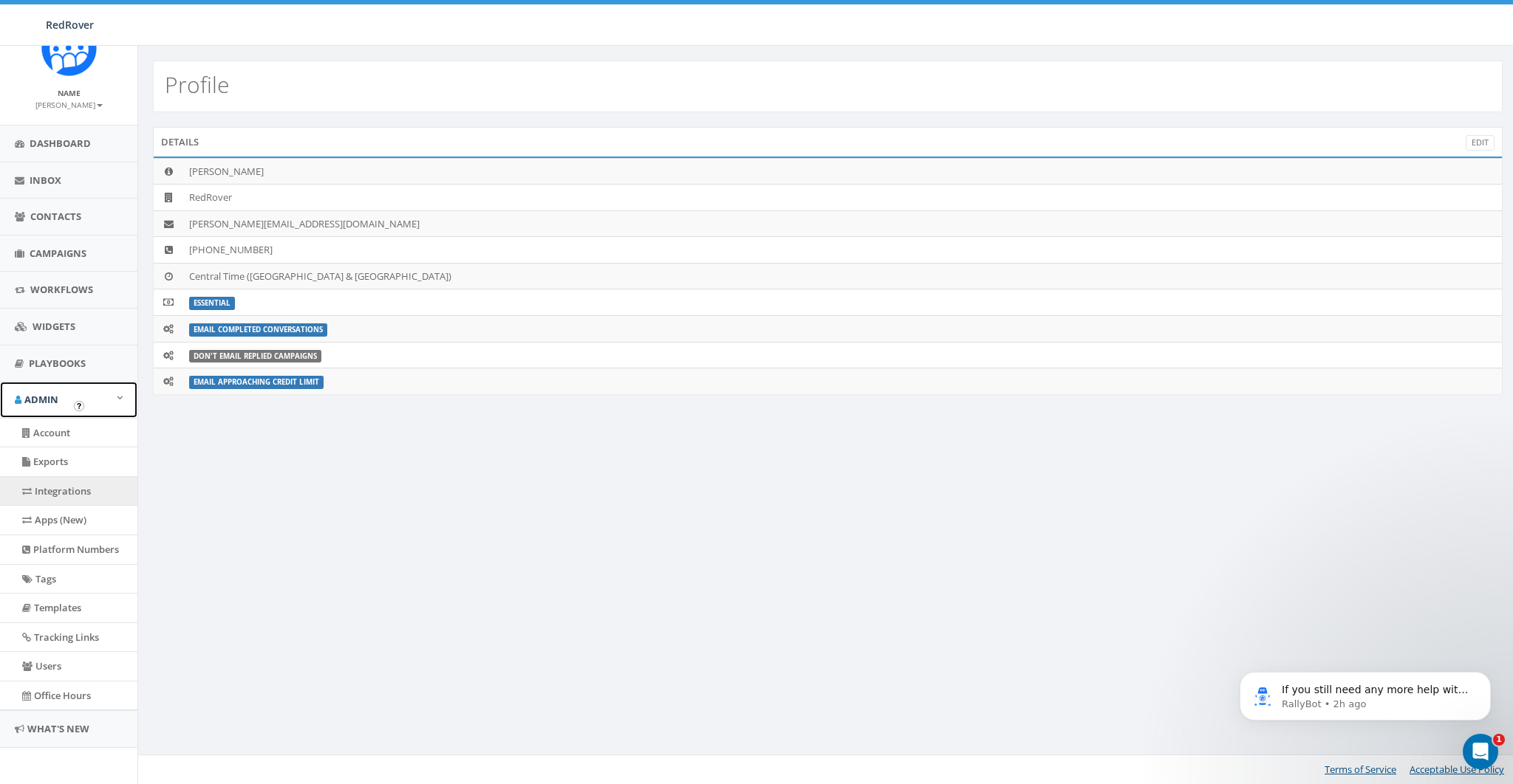
scroll to position [41, 0]
click at [54, 451] on link "Exports" at bounding box center [69, 460] width 137 height 29
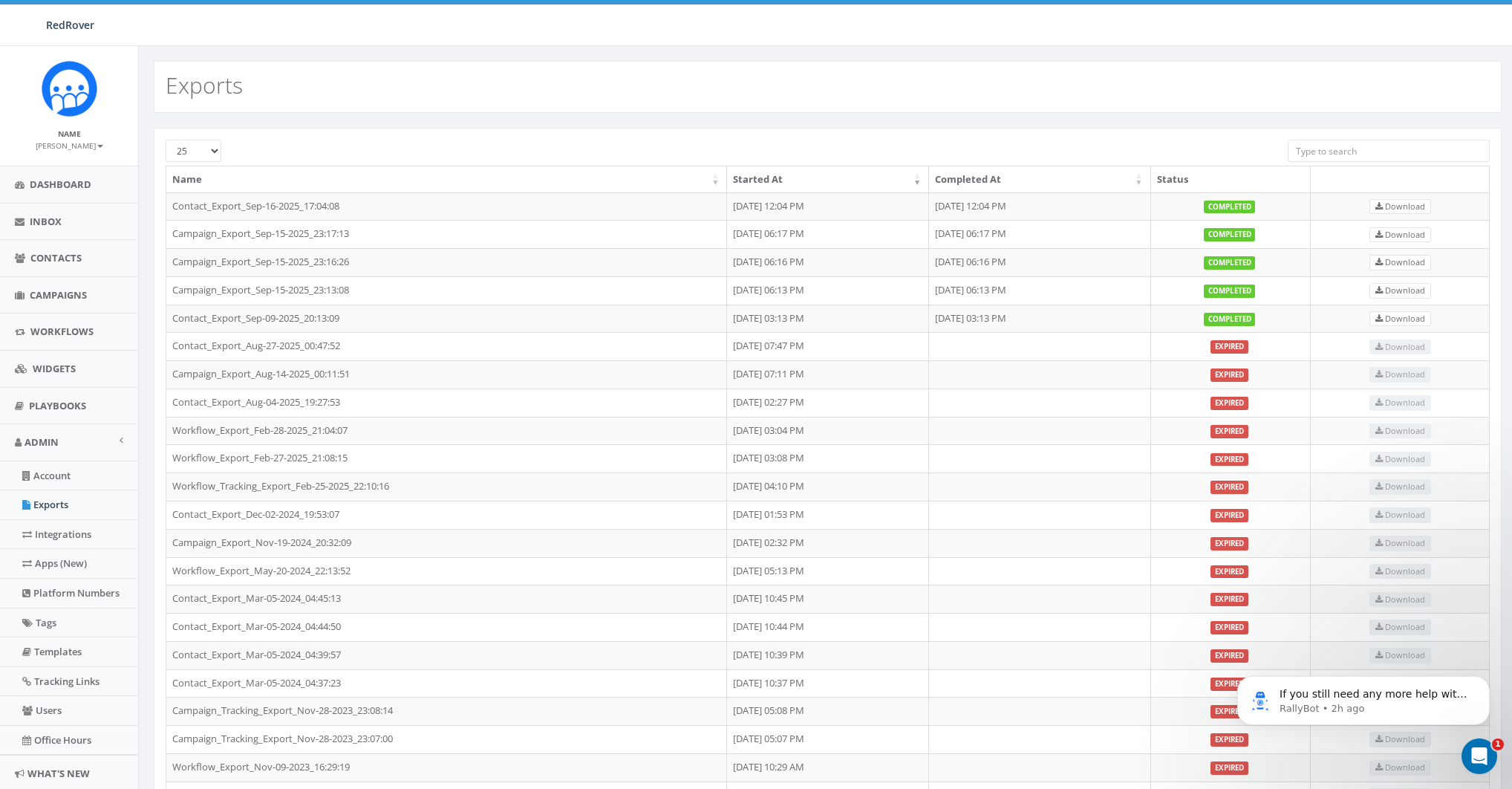
click at [67, 28] on span "RedRover" at bounding box center [70, 25] width 48 height 14
click at [89, 24] on span "RedRover" at bounding box center [70, 25] width 48 height 14
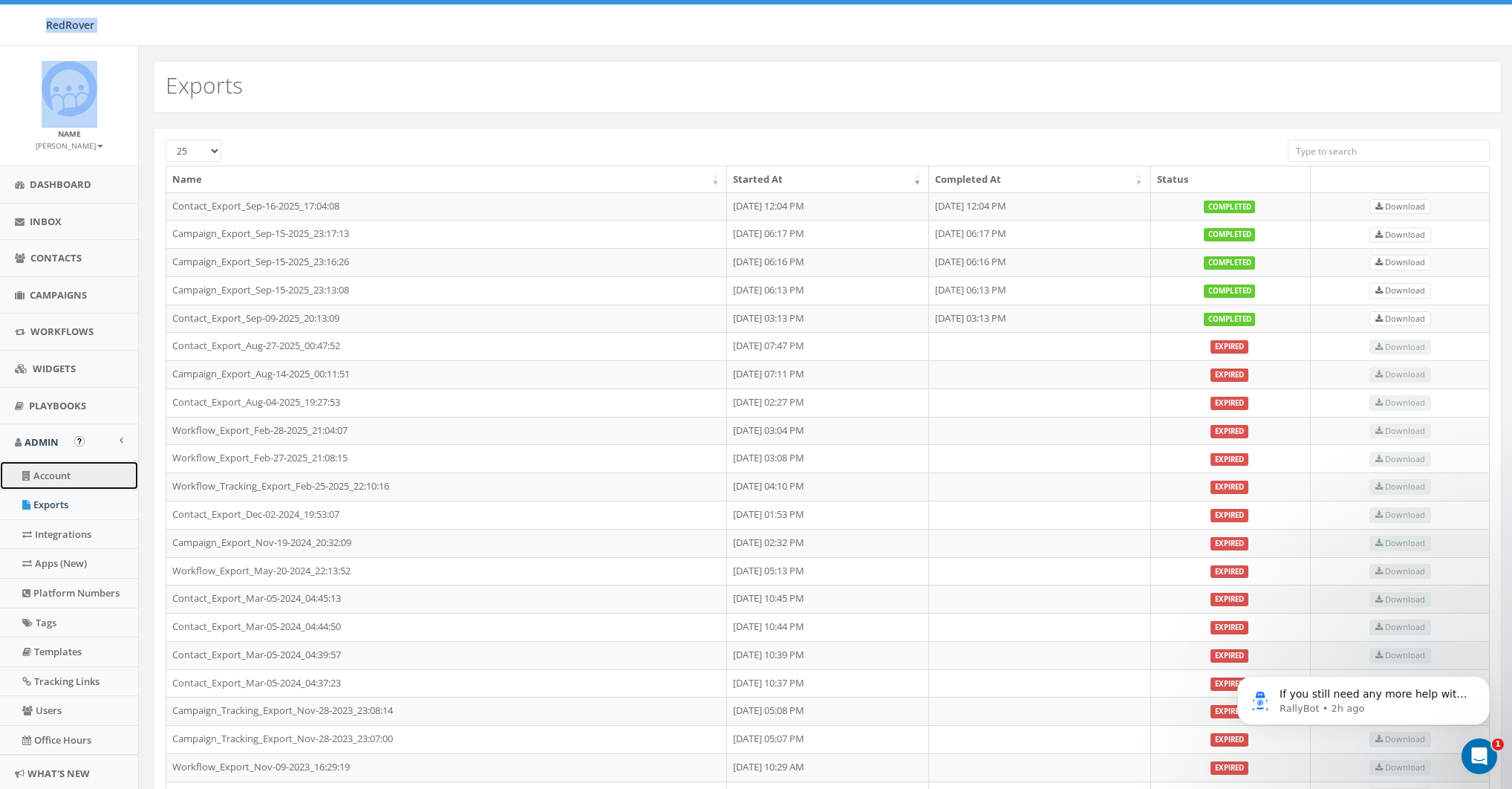
click at [41, 473] on link "Account" at bounding box center [69, 476] width 138 height 29
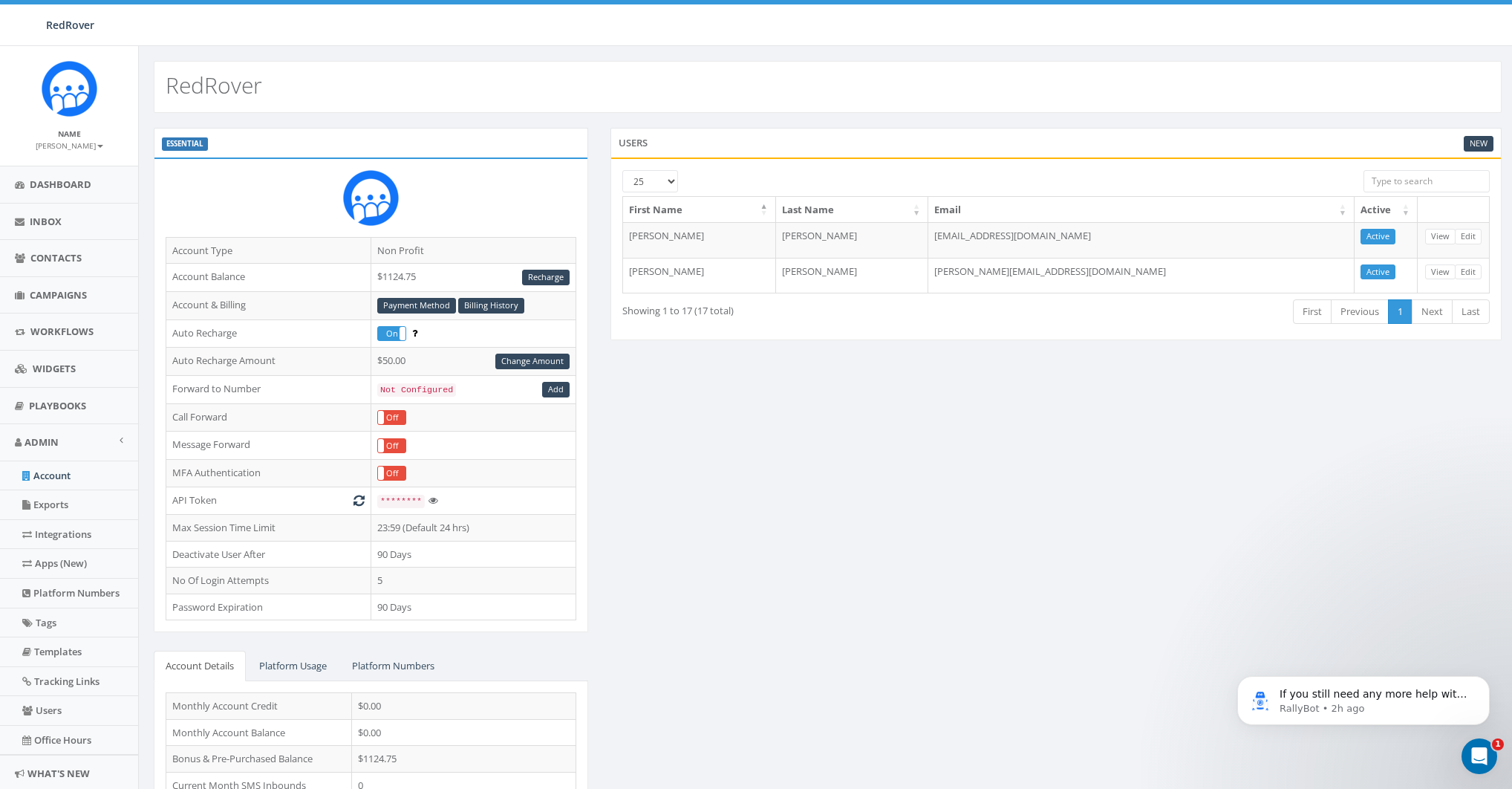
click at [63, 151] on small "[PERSON_NAME]" at bounding box center [69, 146] width 67 height 10
click at [59, 171] on link "Profile" at bounding box center [74, 168] width 117 height 19
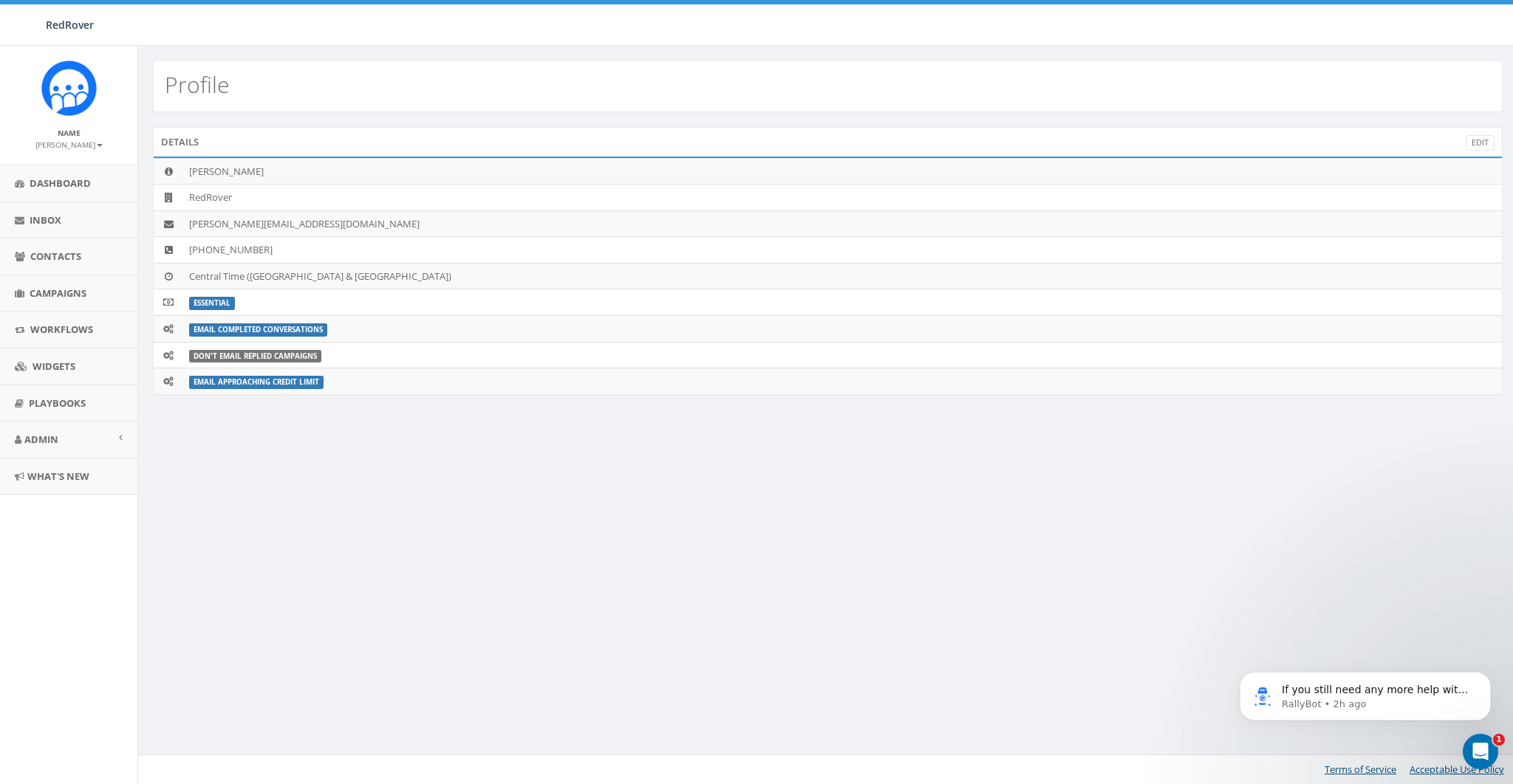
click at [69, 146] on small "[PERSON_NAME]" at bounding box center [69, 145] width 67 height 10
click at [66, 192] on link "Sign Out" at bounding box center [74, 186] width 117 height 19
